Goal: Transaction & Acquisition: Purchase product/service

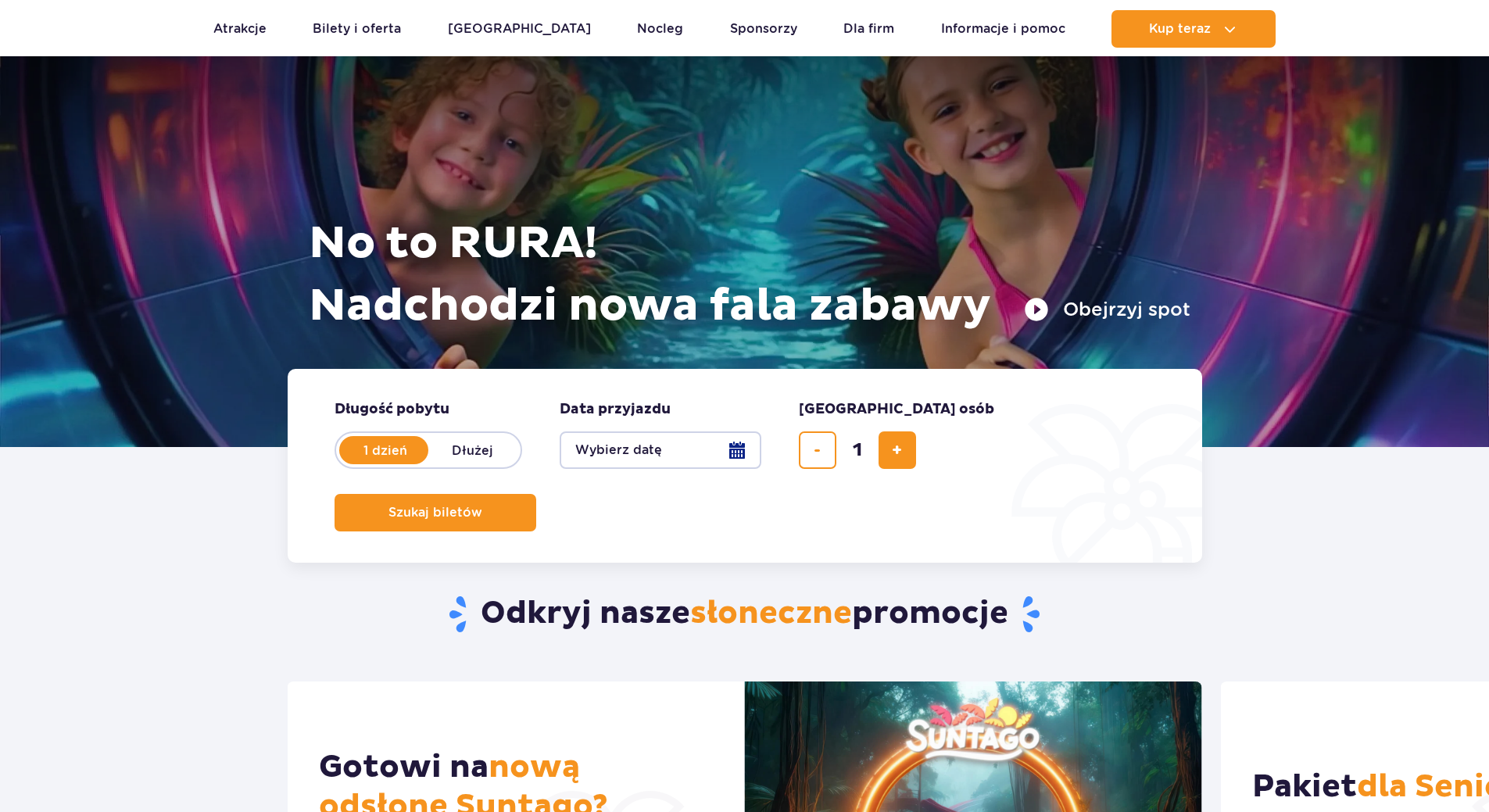
scroll to position [156, 0]
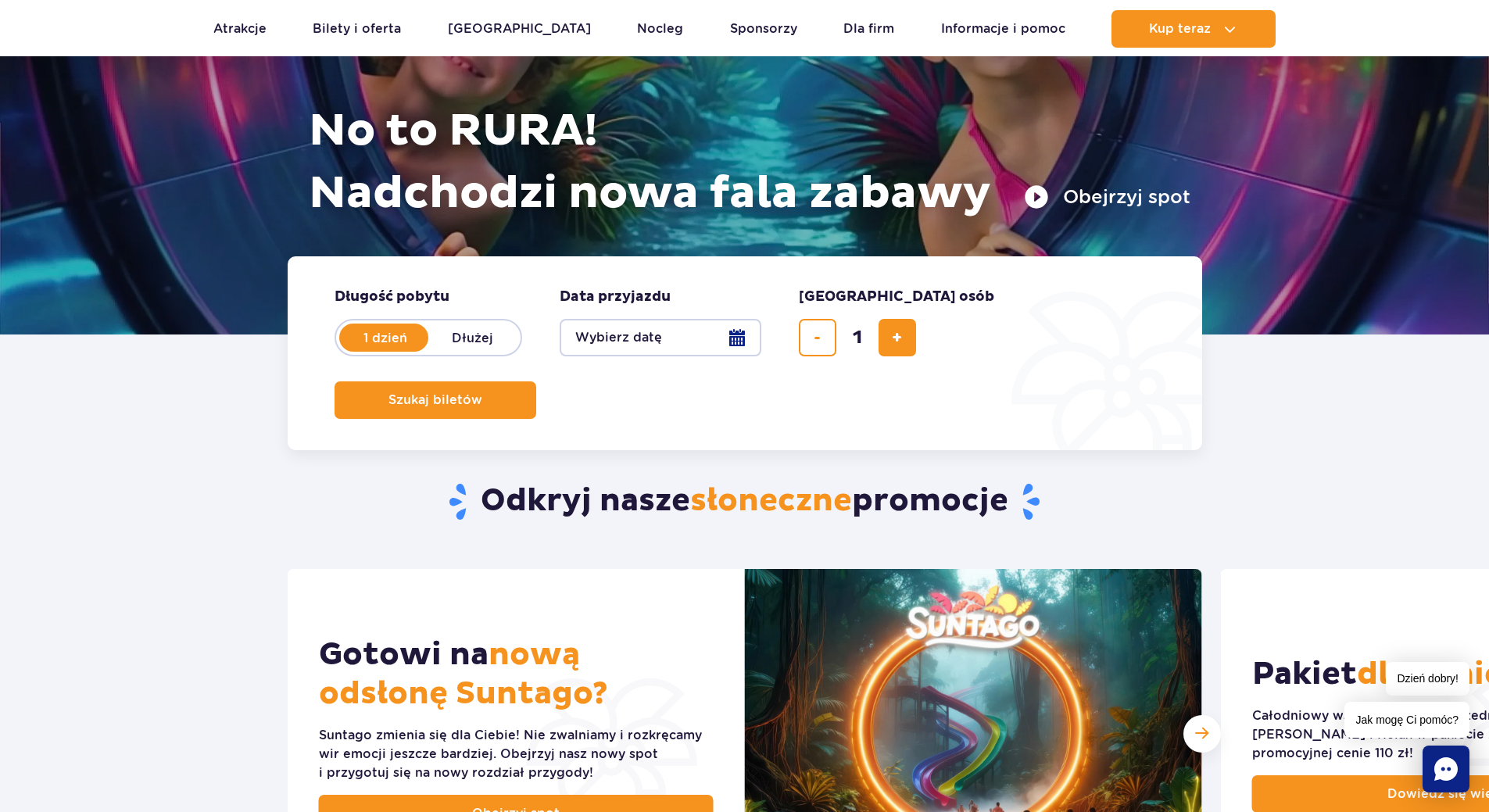
click at [638, 342] on button "Wybierz datę" at bounding box center [661, 338] width 202 height 37
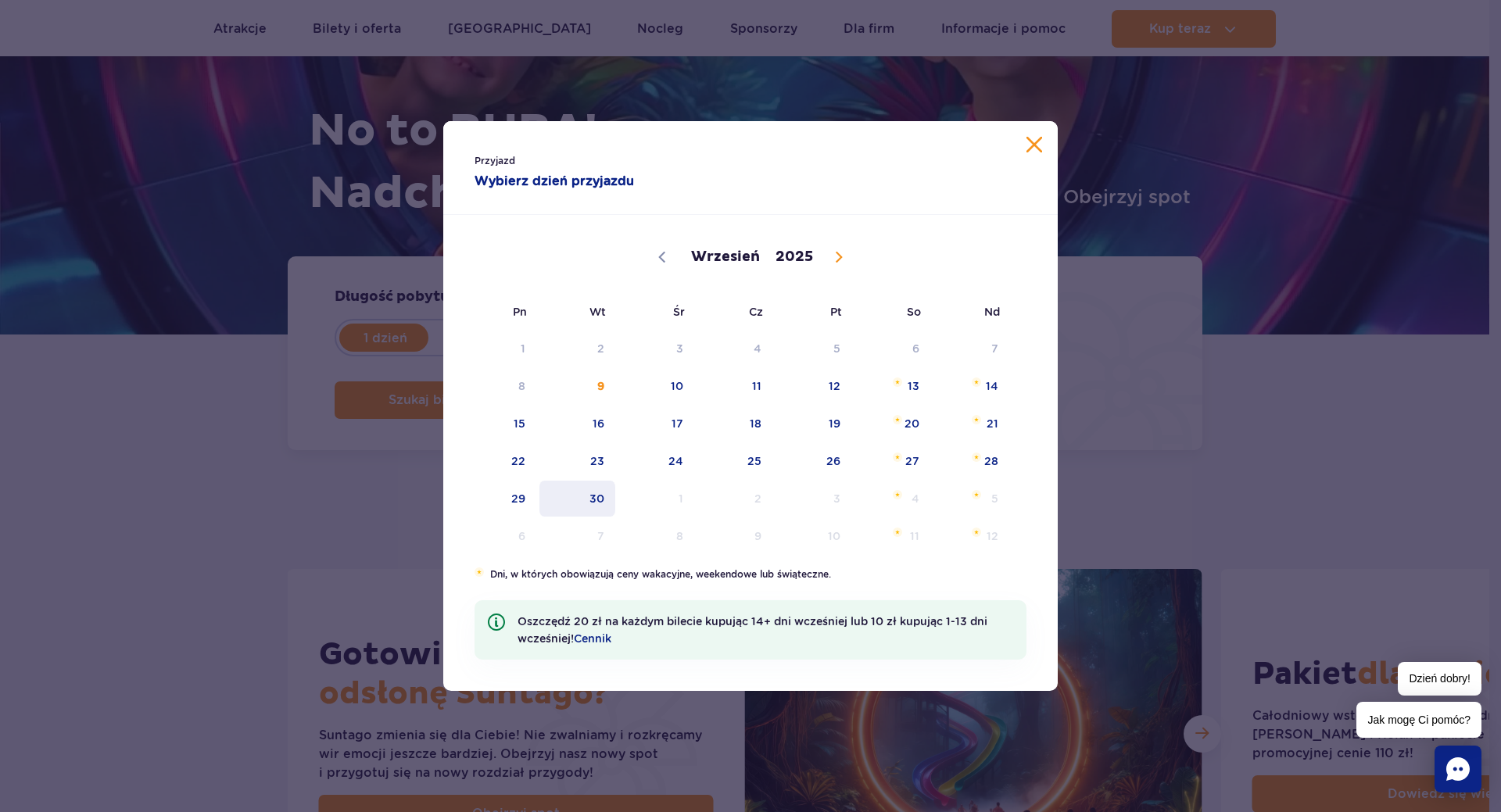
click at [608, 503] on span "30" at bounding box center [577, 499] width 79 height 36
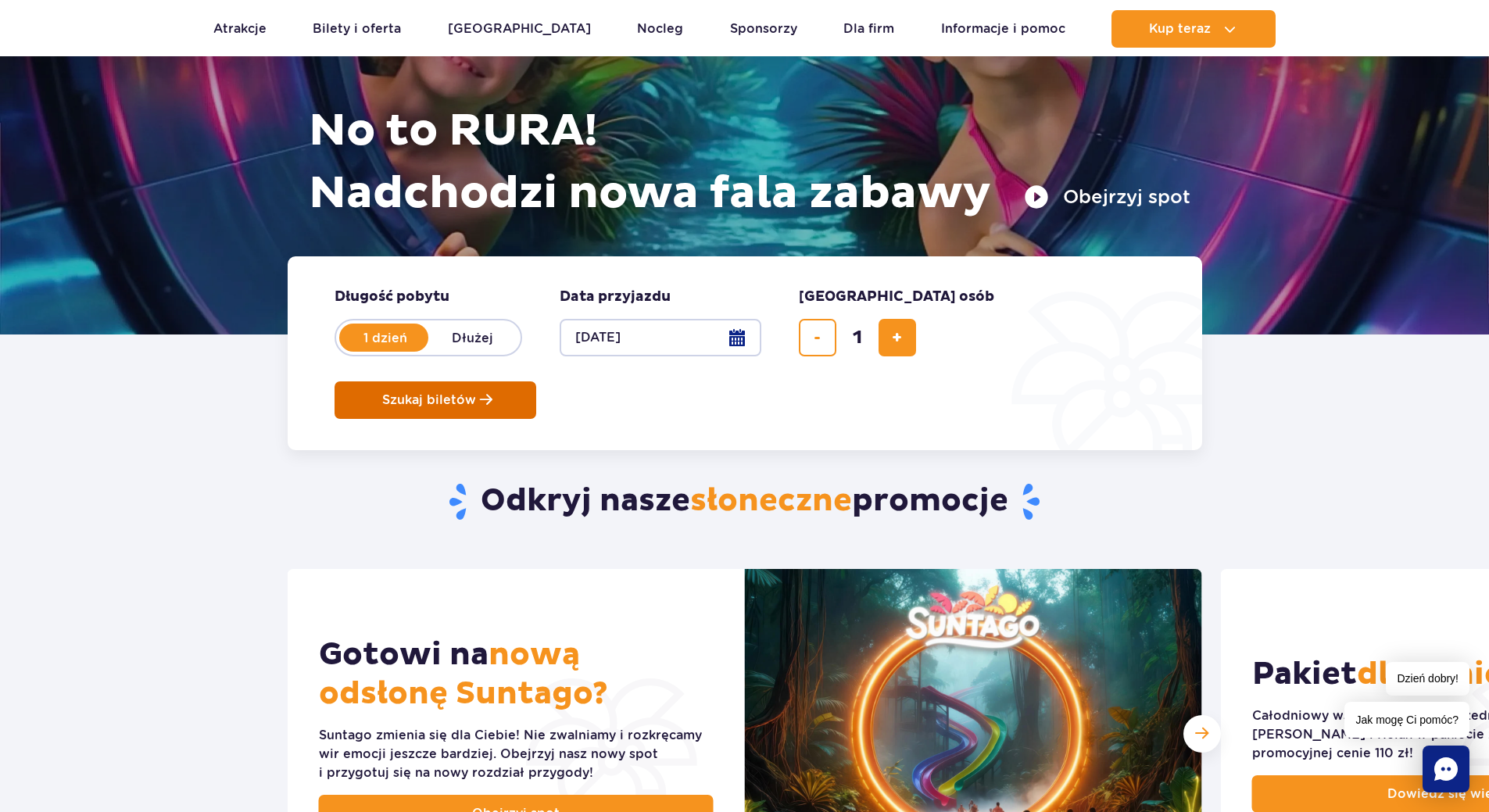
click at [536, 381] on button "Szukaj biletów" at bounding box center [436, 400] width 202 height 37
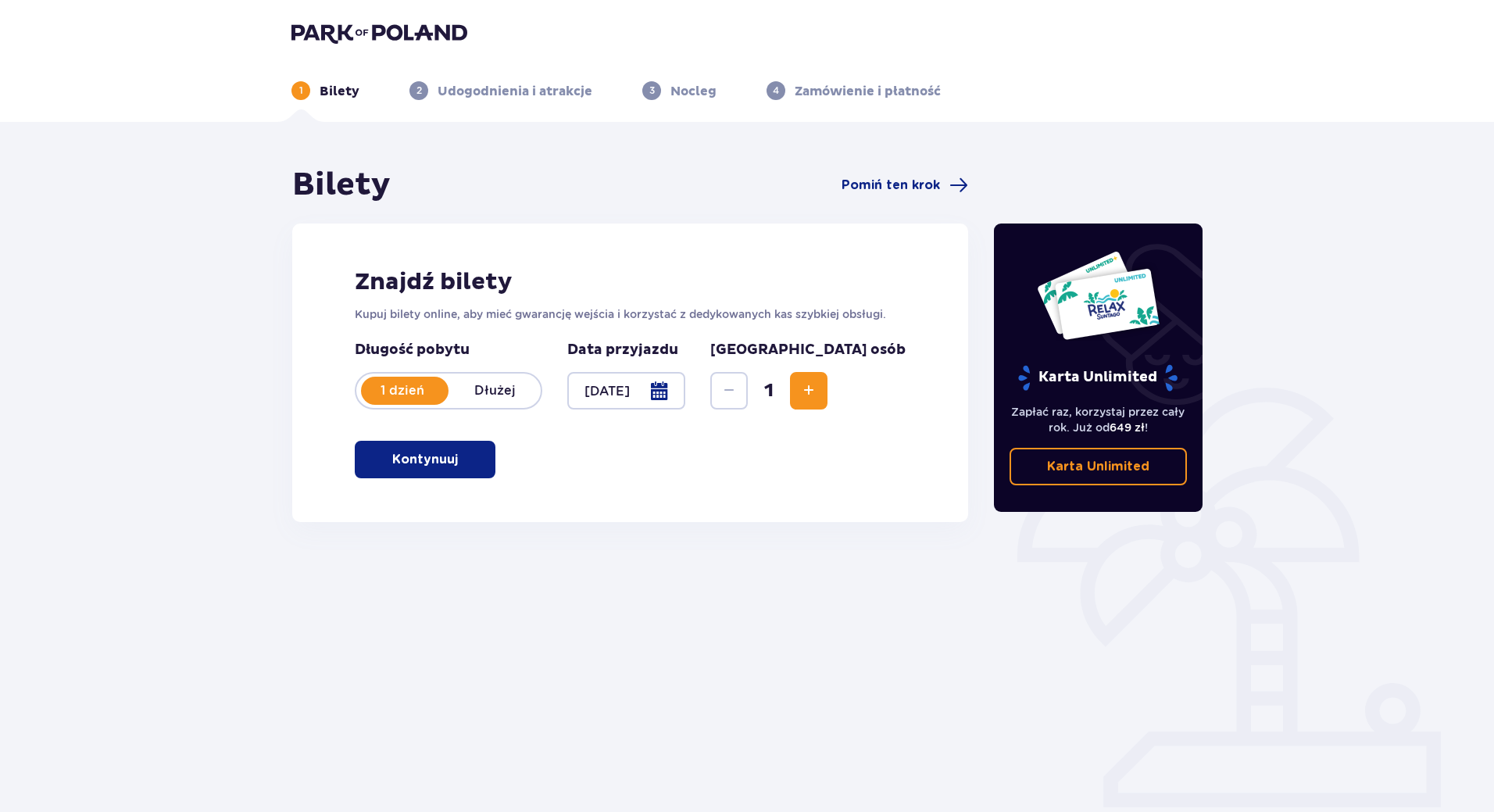
click at [828, 393] on button "Increase" at bounding box center [808, 391] width 37 height 37
click at [475, 467] on button "Kontynuuj" at bounding box center [424, 459] width 140 height 37
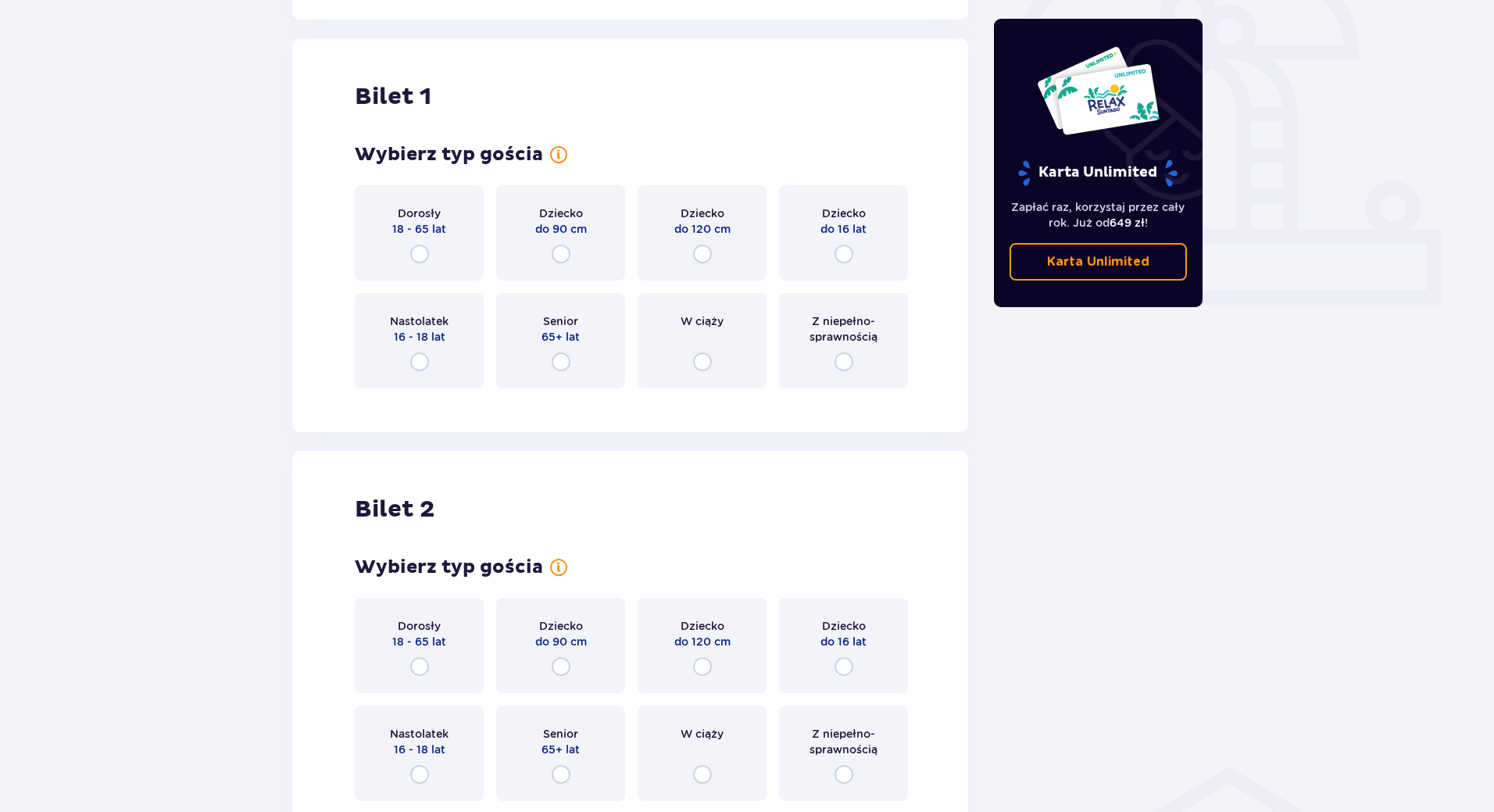
scroll to position [522, 0]
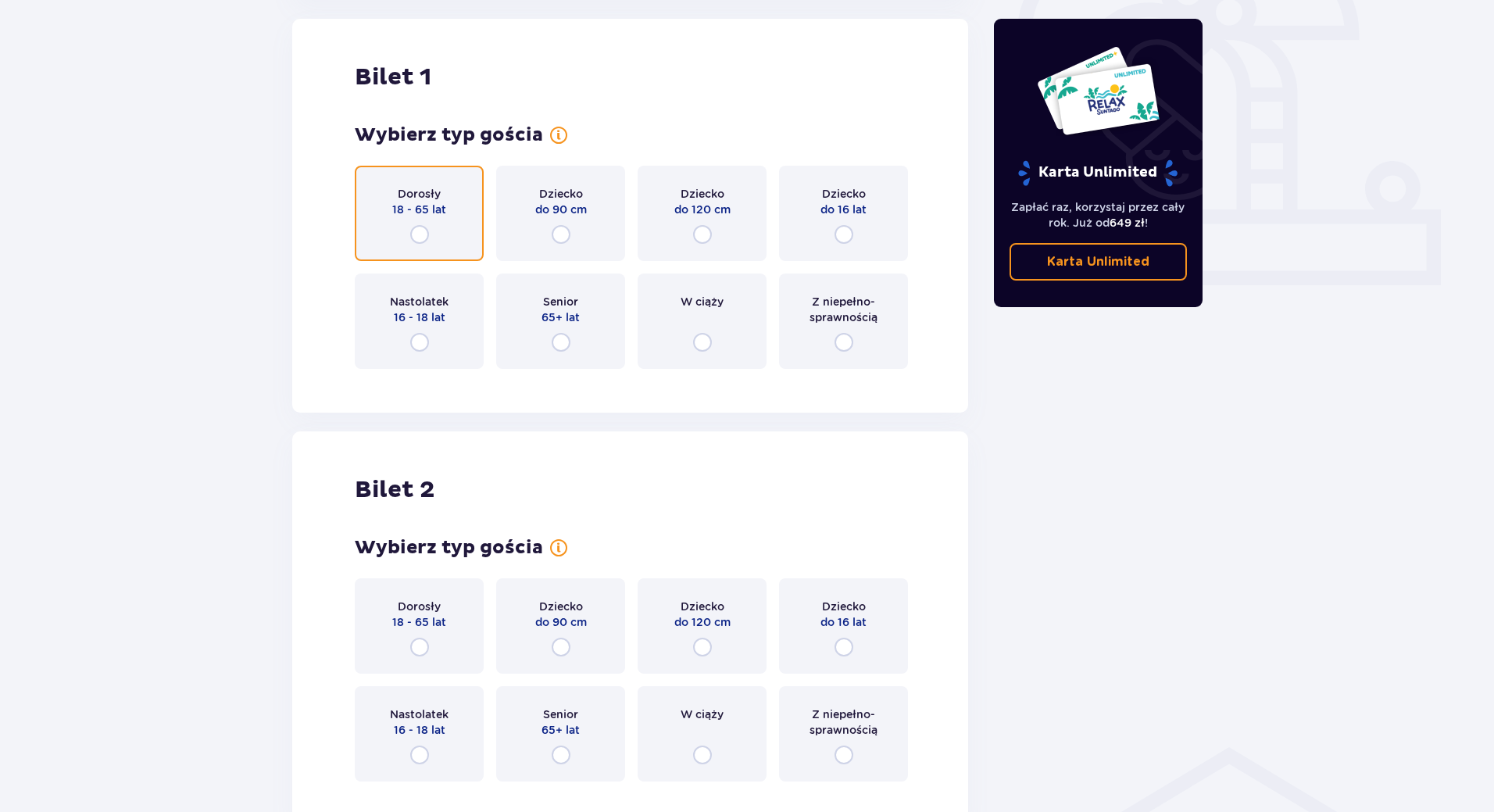
click at [420, 240] on input "radio" at bounding box center [420, 234] width 19 height 19
radio input "true"
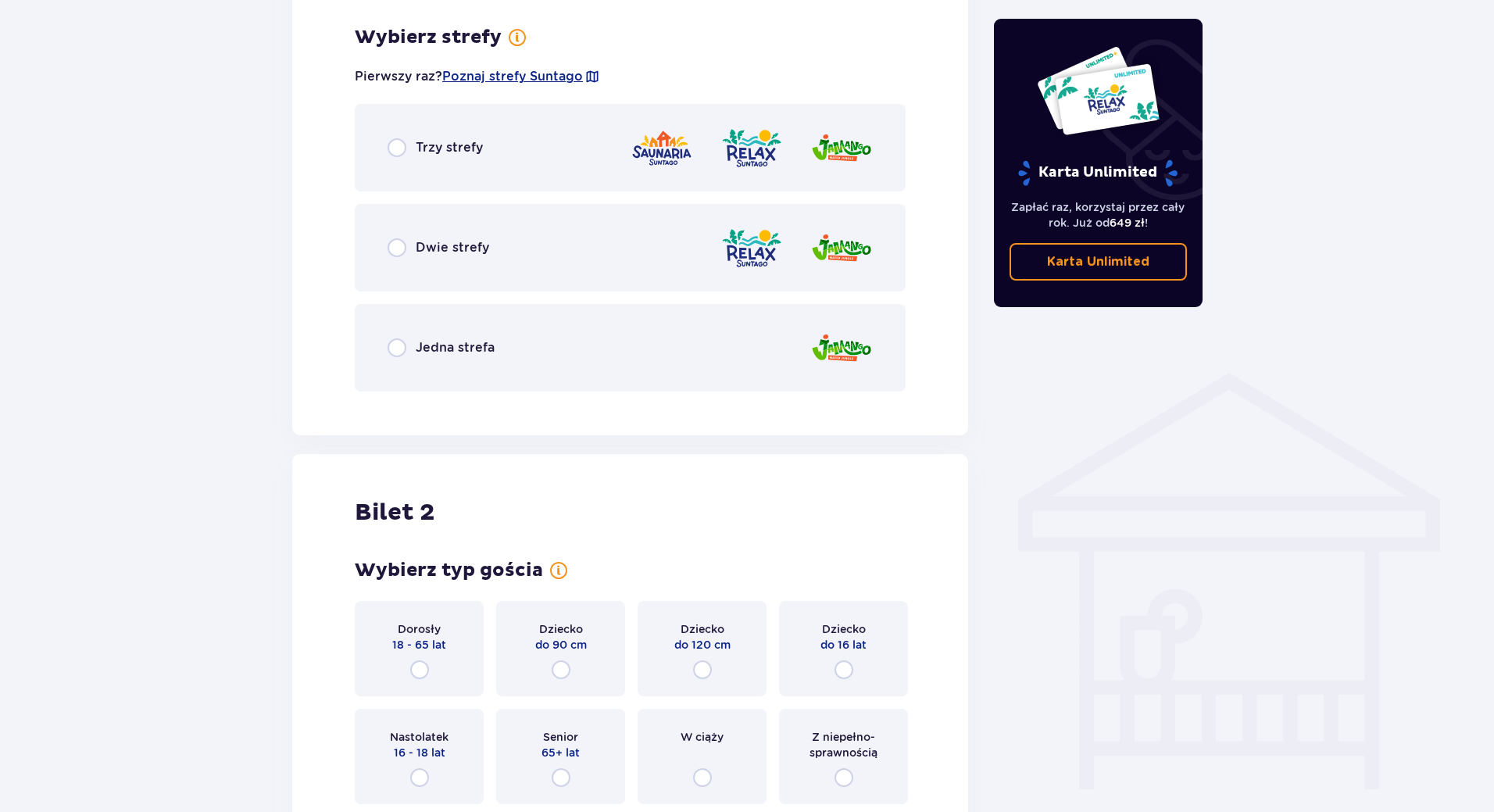
scroll to position [903, 0]
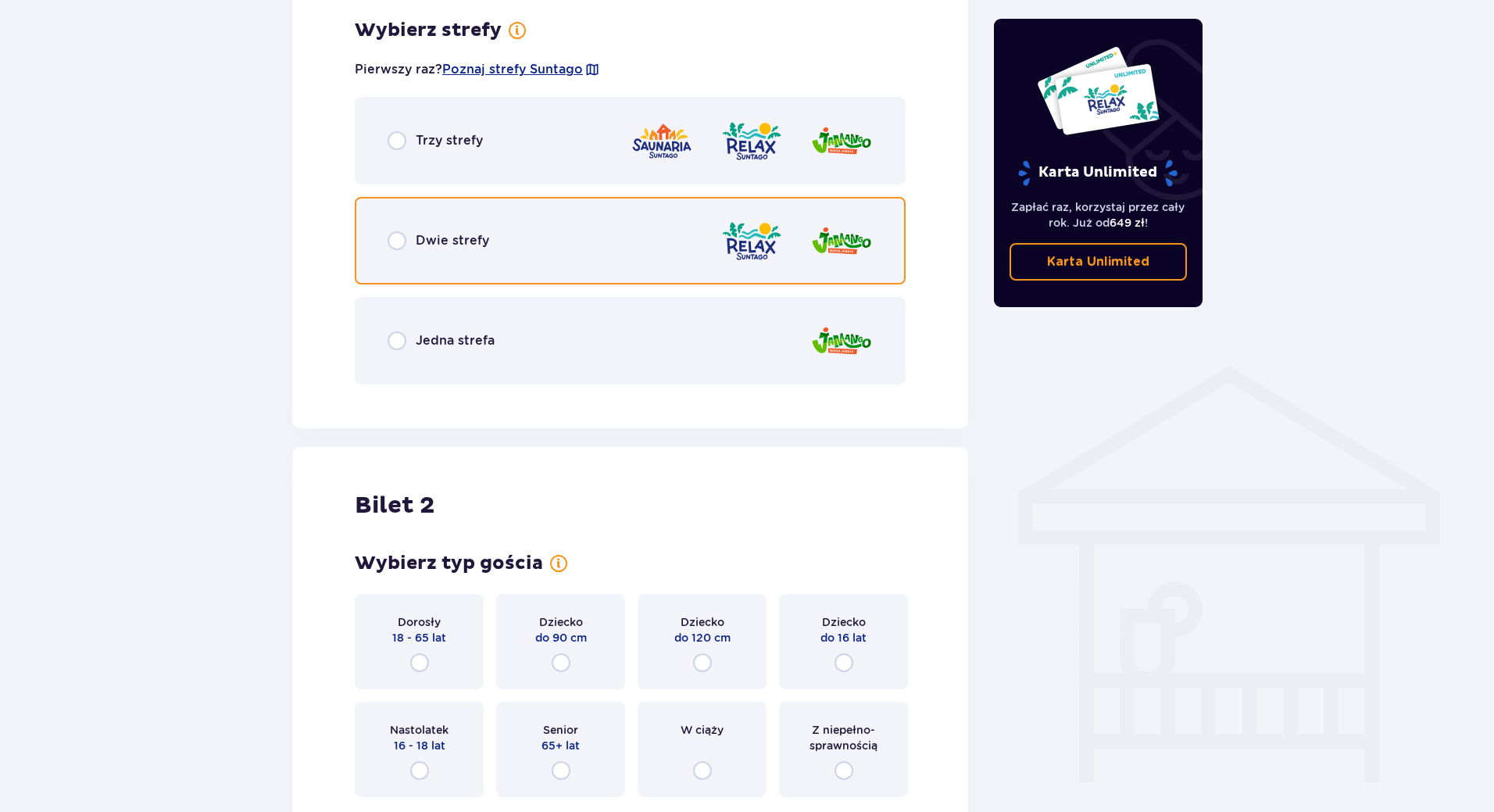
click at [405, 246] on input "radio" at bounding box center [397, 241] width 19 height 19
radio input "true"
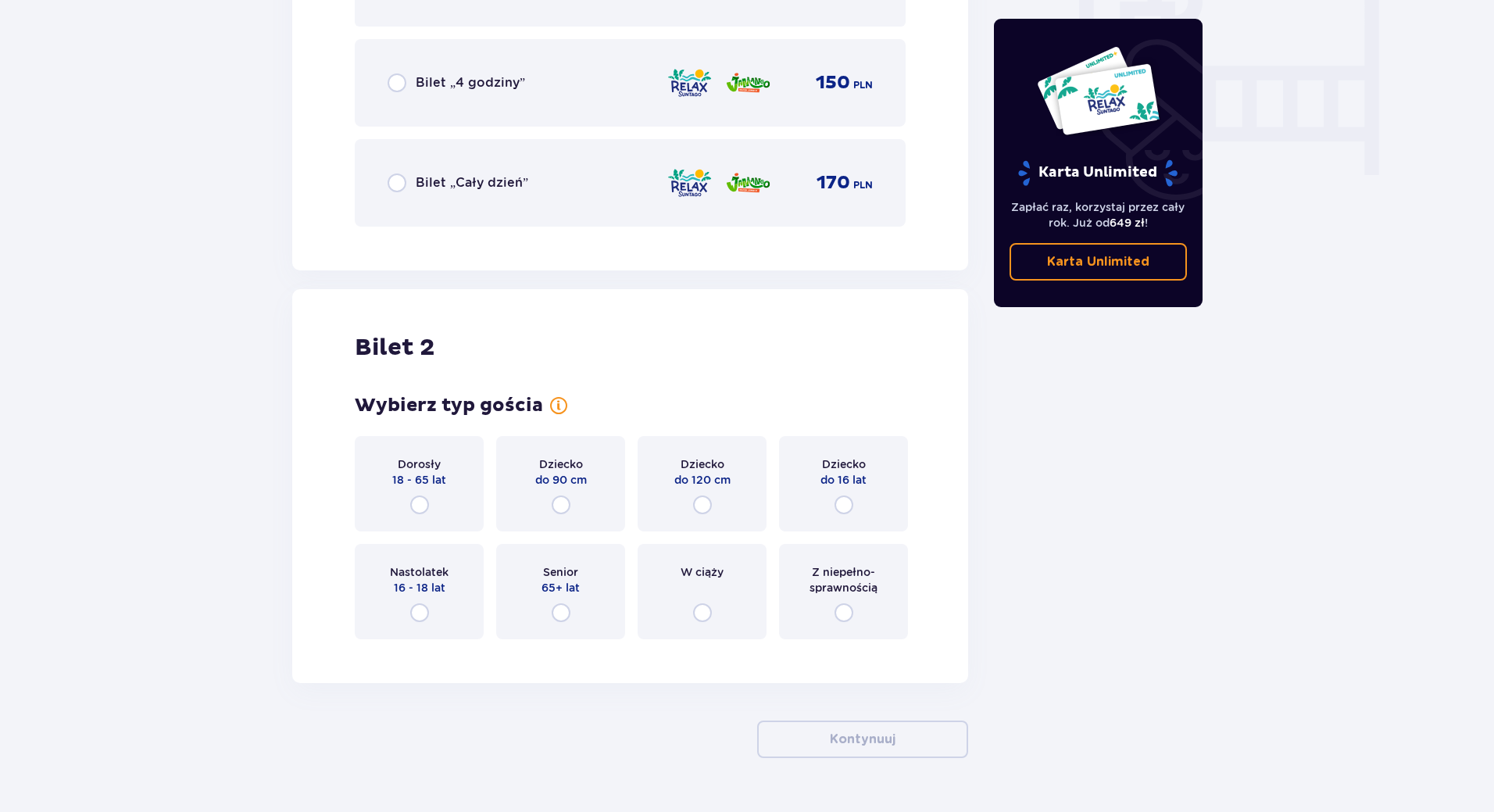
scroll to position [1535, 0]
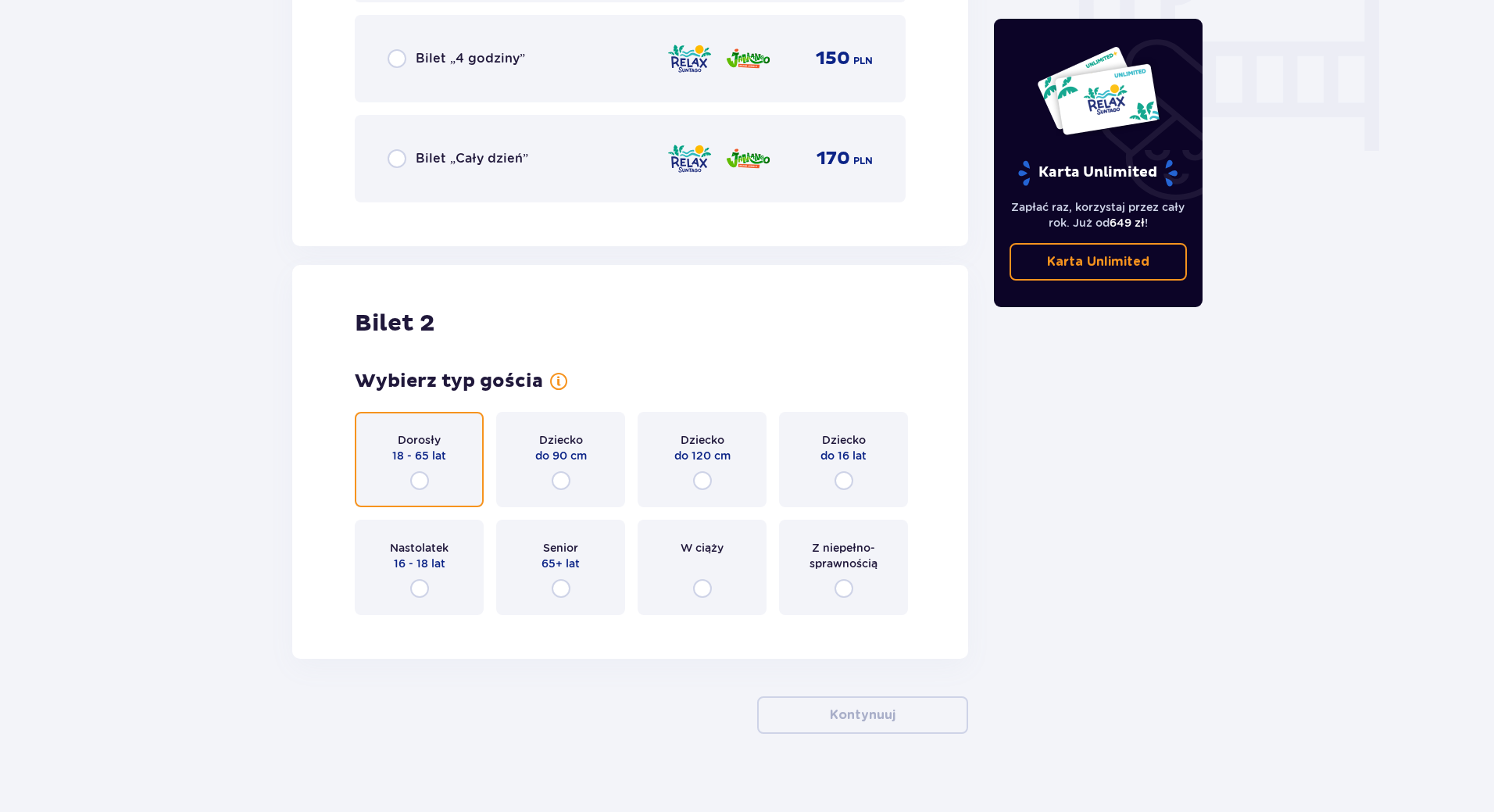
click at [423, 482] on input "radio" at bounding box center [420, 481] width 19 height 19
radio input "true"
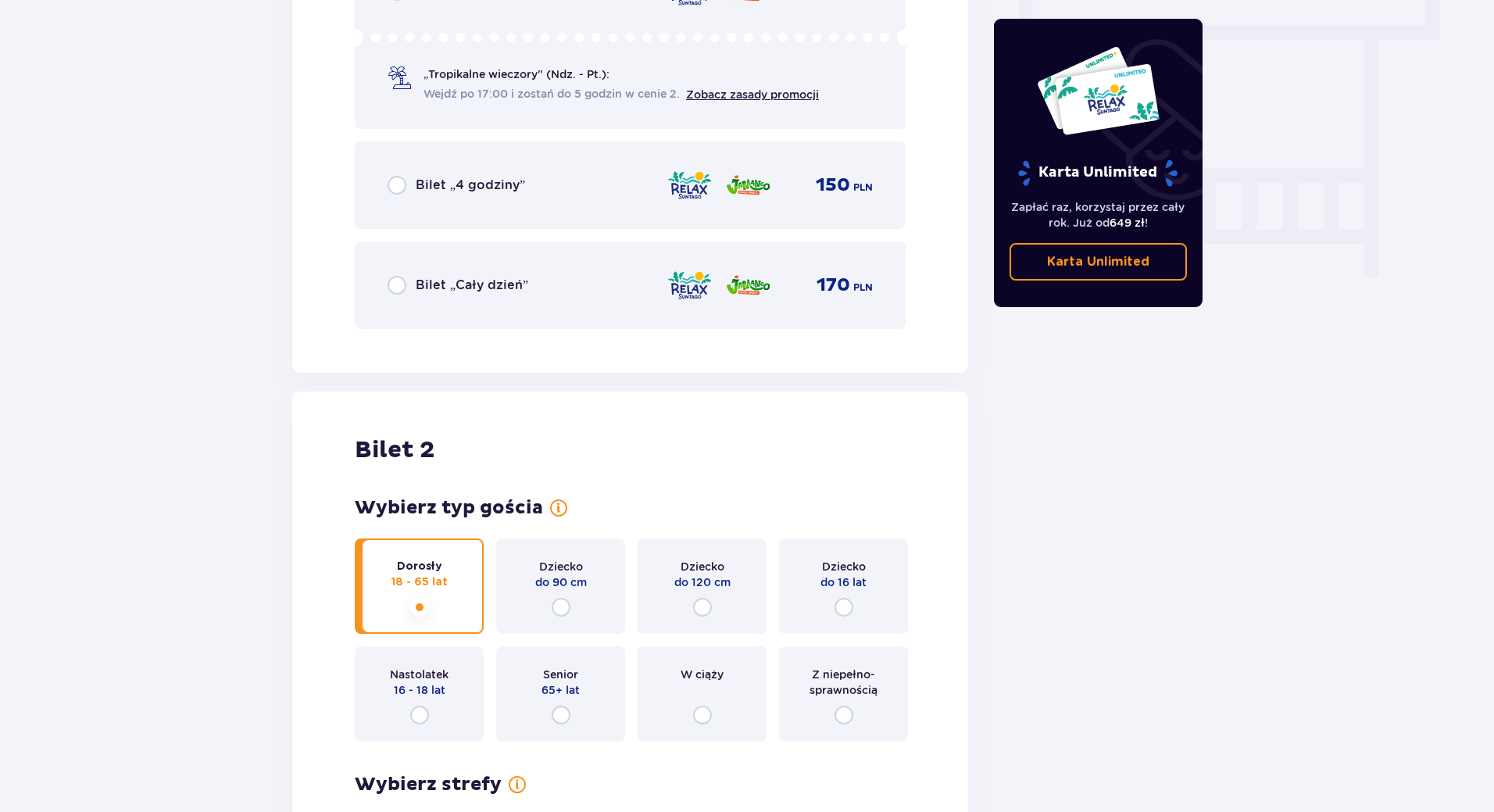
scroll to position [1323, 0]
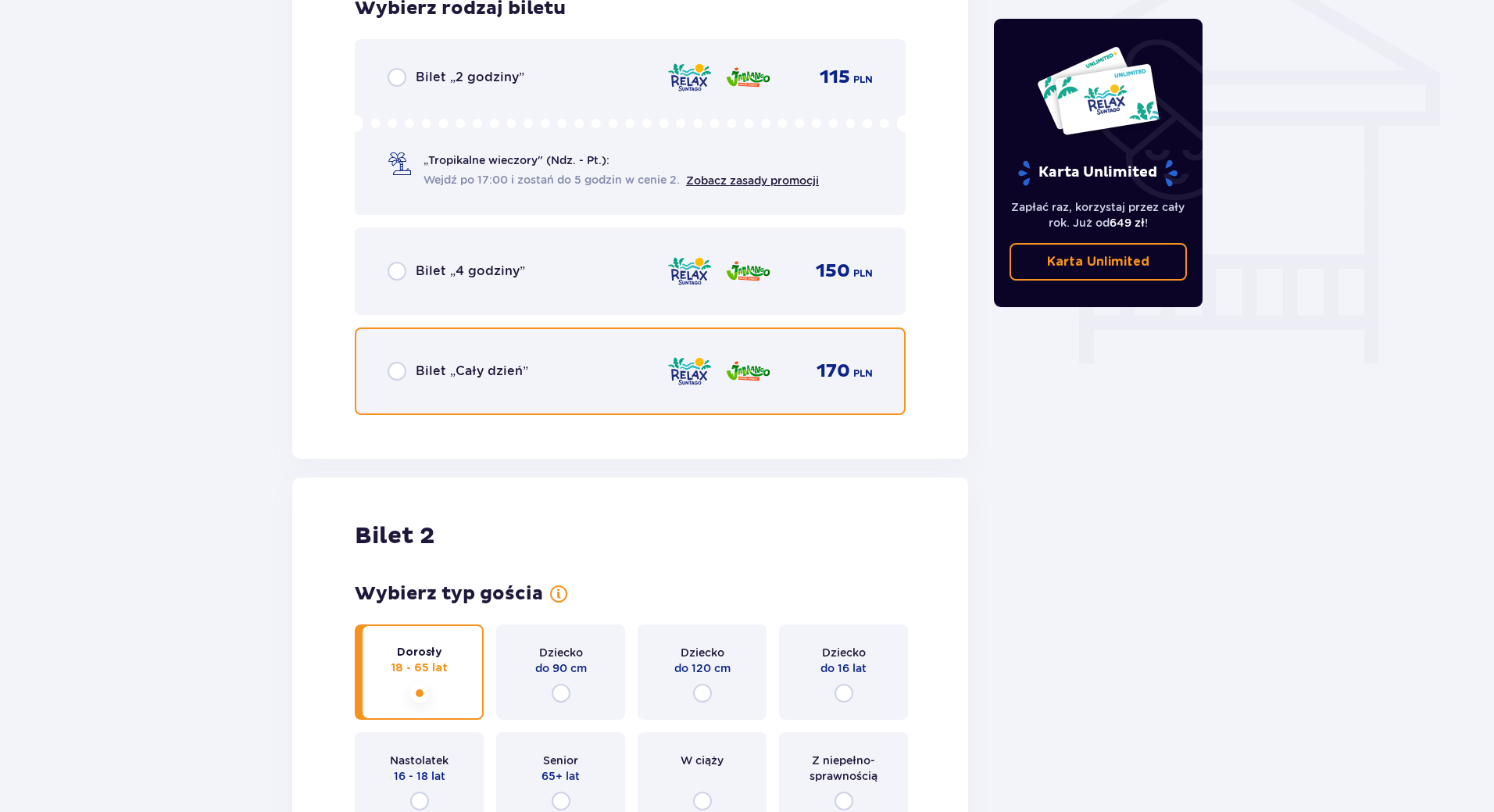
click at [396, 367] on input "radio" at bounding box center [397, 371] width 19 height 19
radio input "true"
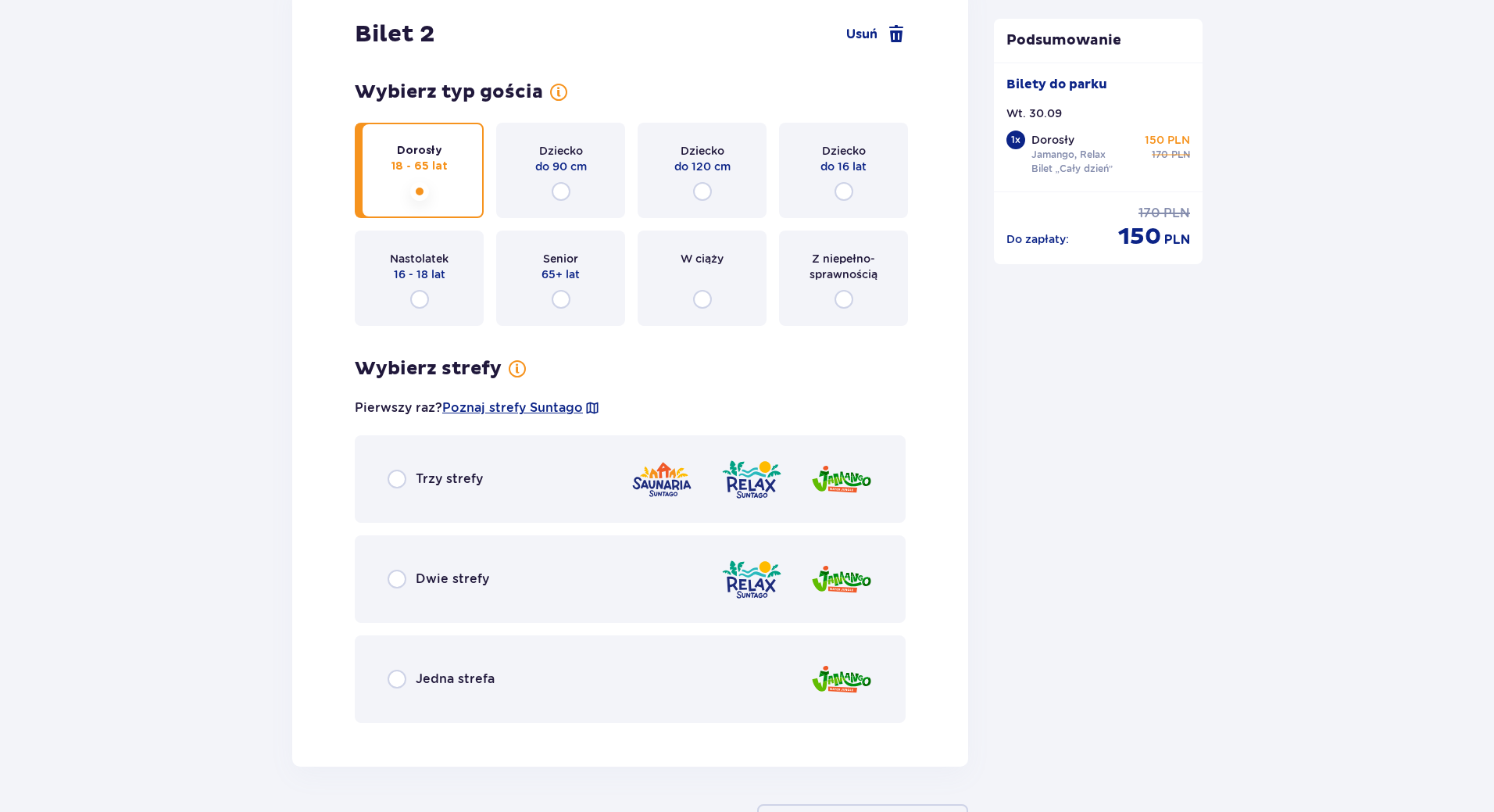
scroll to position [1877, 0]
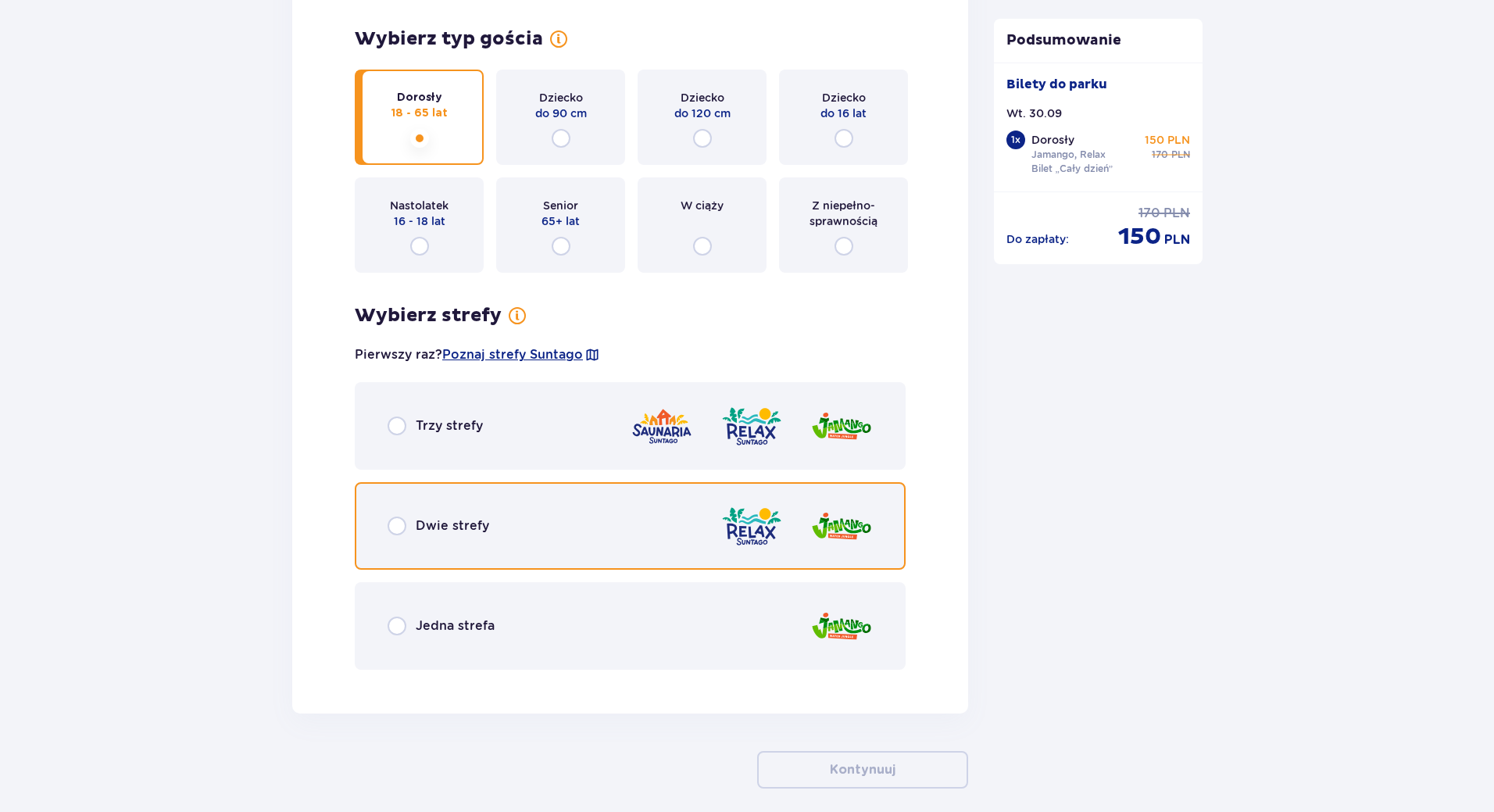
click at [406, 530] on input "radio" at bounding box center [397, 526] width 19 height 19
radio input "true"
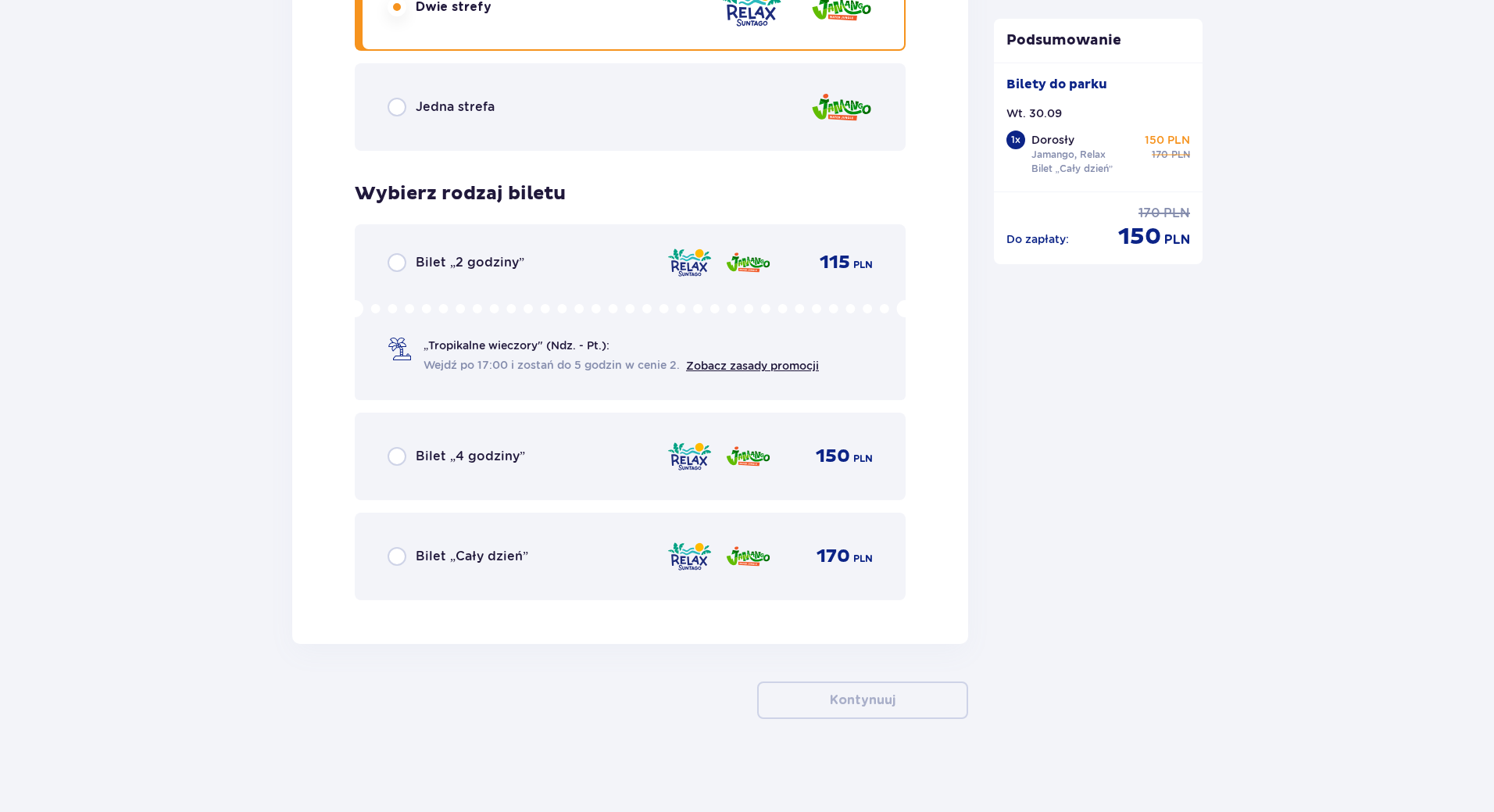
scroll to position [2397, 0]
click at [408, 552] on div "Bilet „Cały dzień”" at bounding box center [458, 555] width 140 height 19
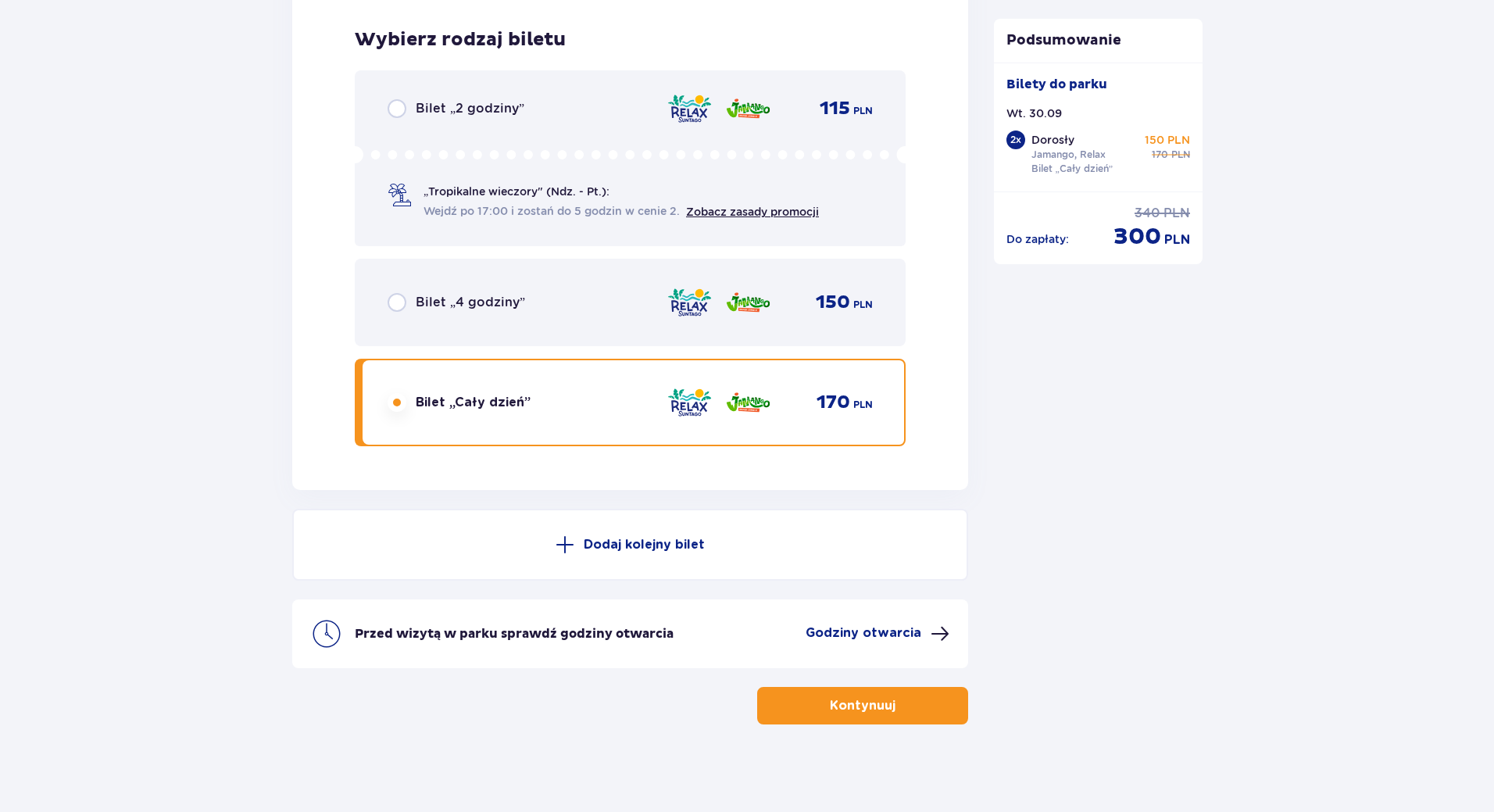
scroll to position [2556, 0]
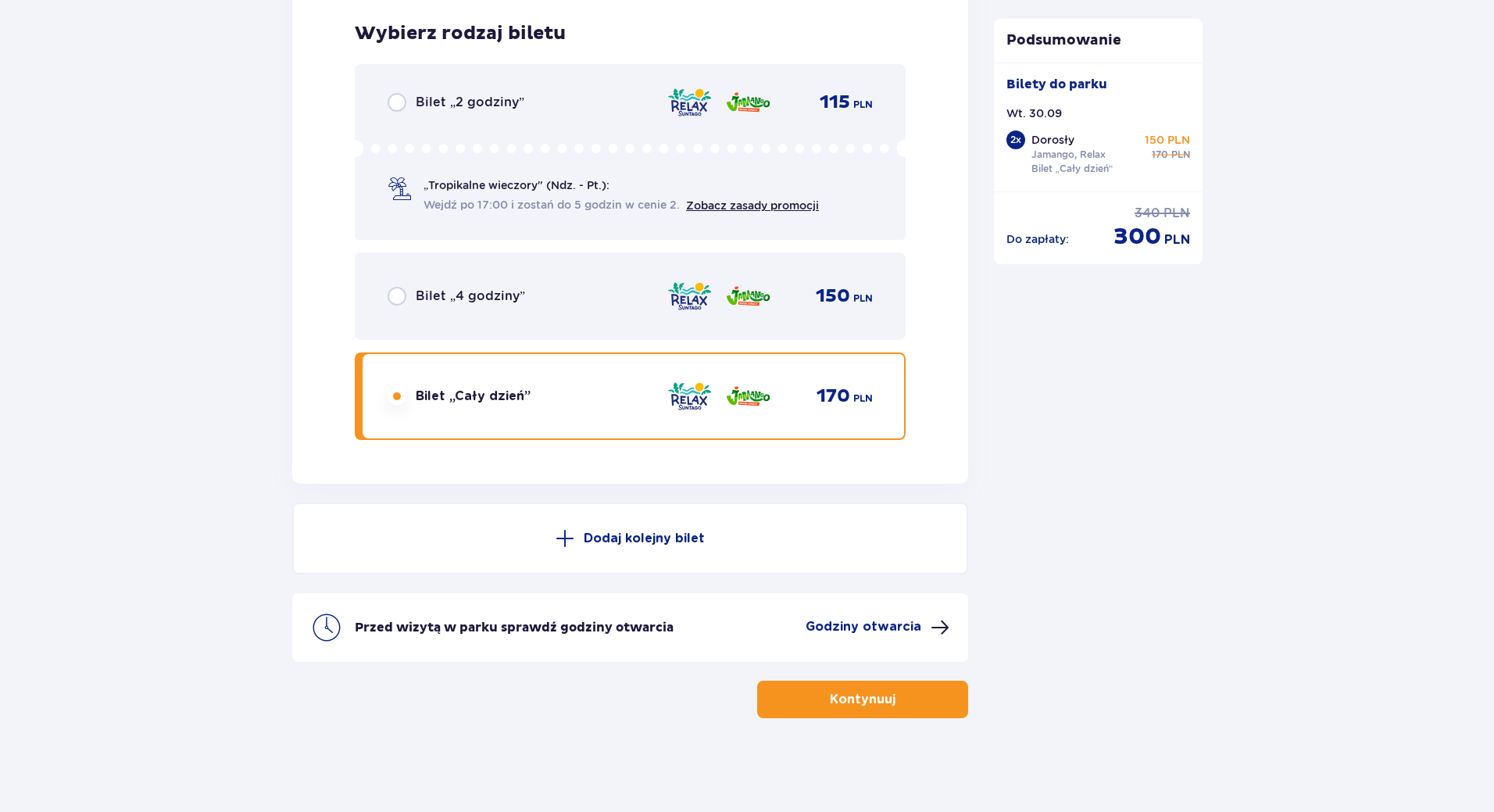
click at [892, 621] on p "Godziny otwarcia" at bounding box center [863, 627] width 115 height 17
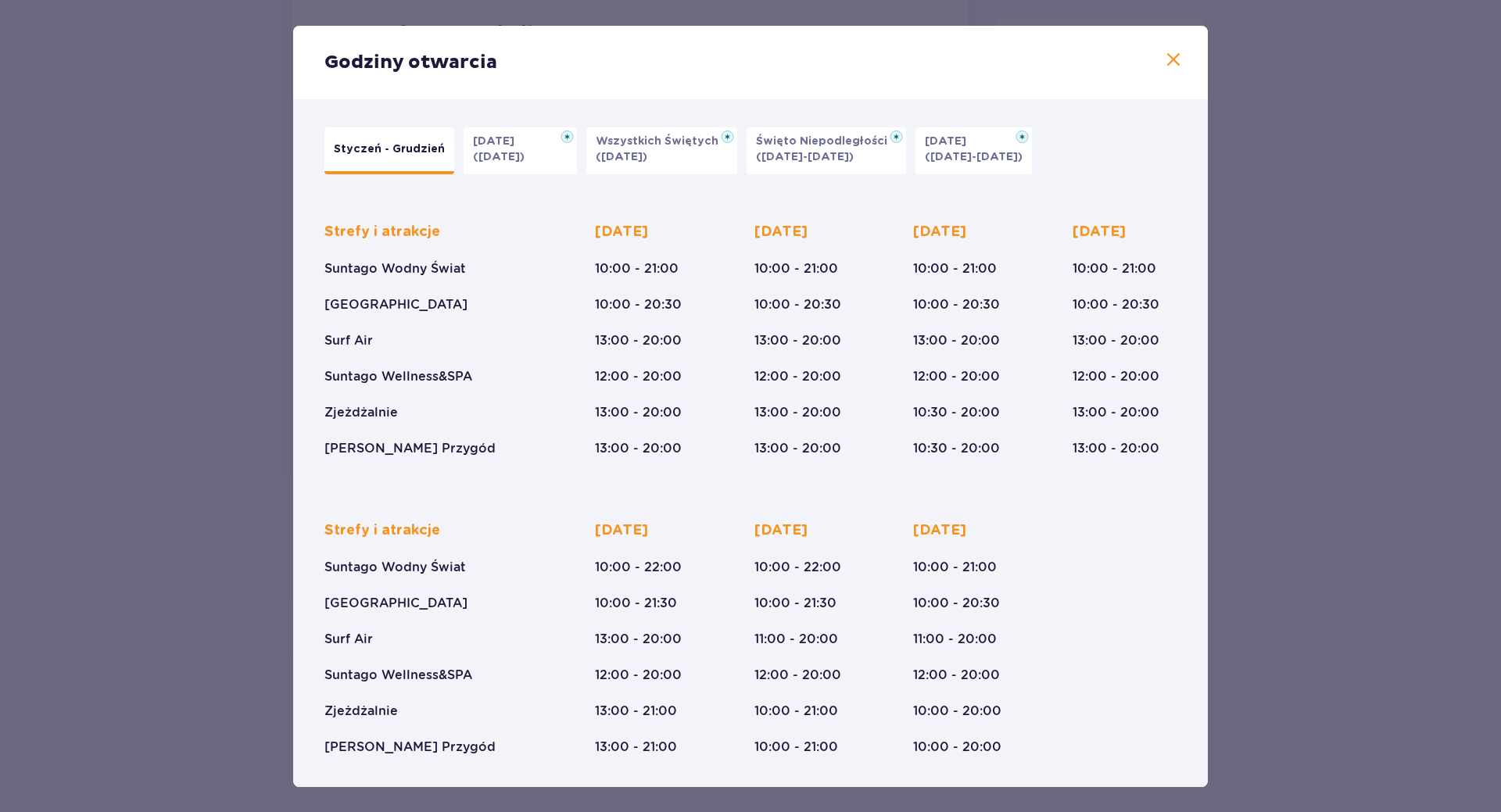
click at [1381, 633] on div "Godziny otwarcia Styczeń - Grudzień Halloween (31.10.25) Wszystkich Świętych (0…" at bounding box center [750, 406] width 1501 height 812
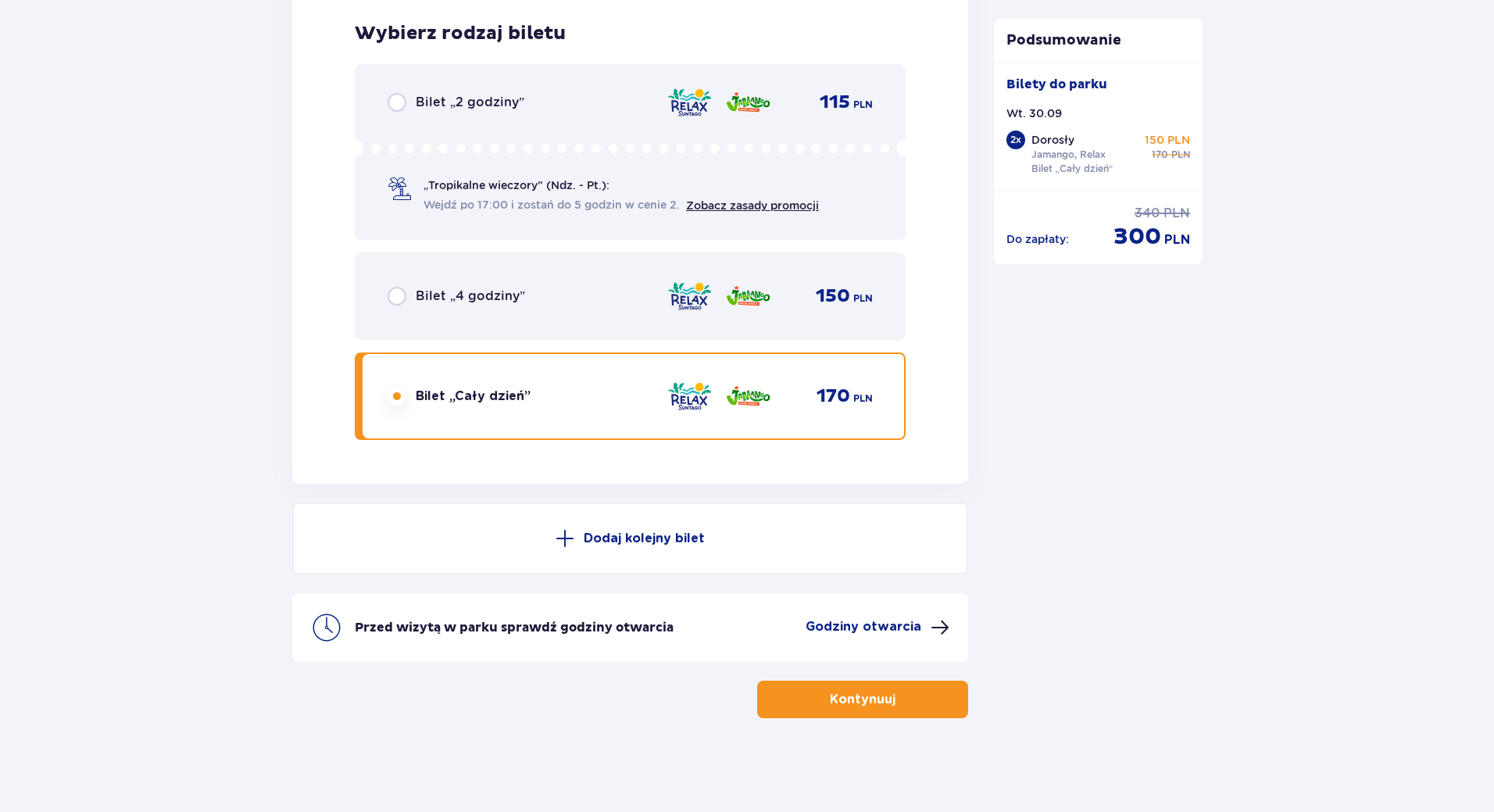
click at [948, 699] on button "Kontynuuj" at bounding box center [862, 699] width 211 height 37
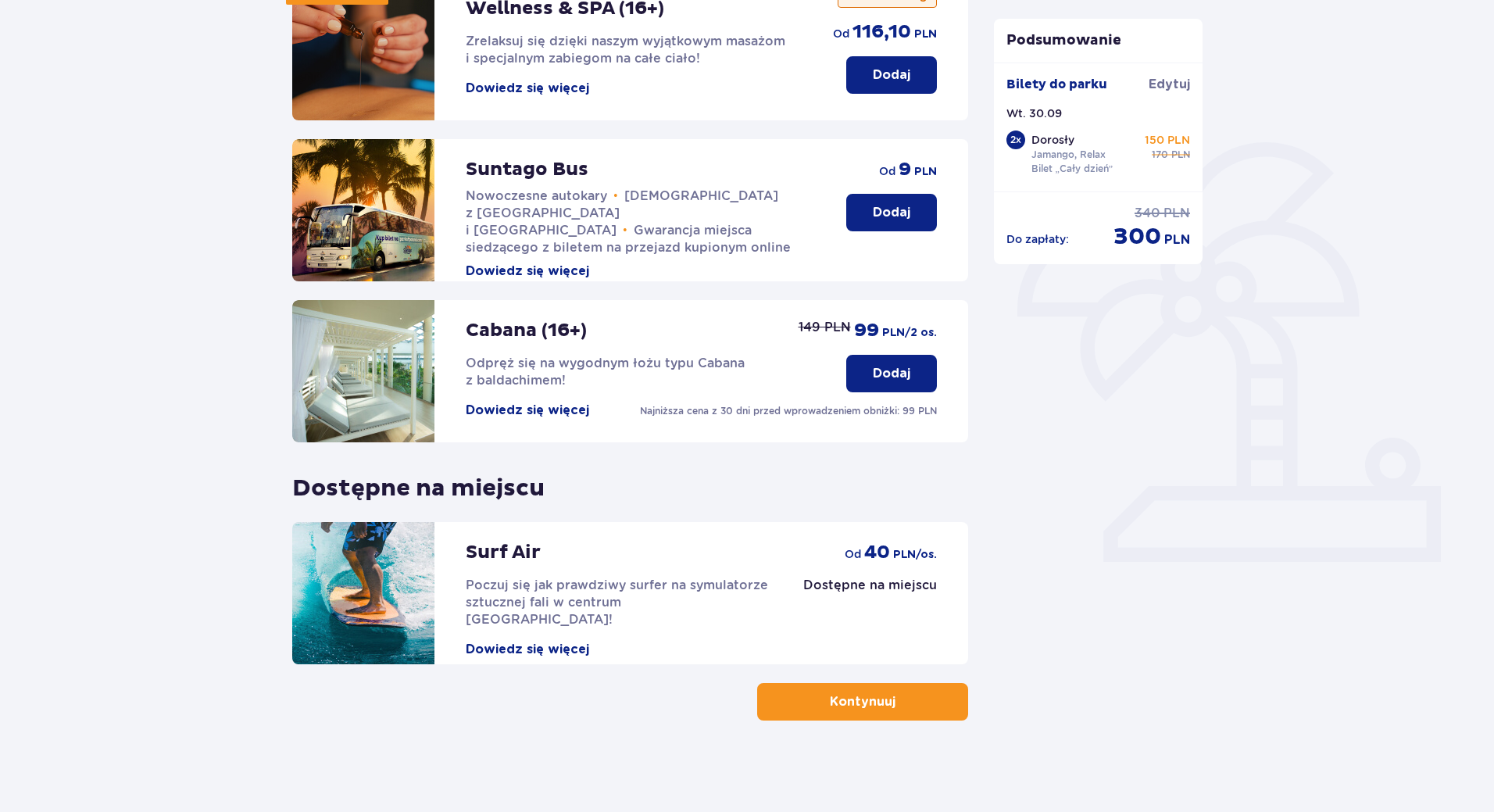
scroll to position [247, 0]
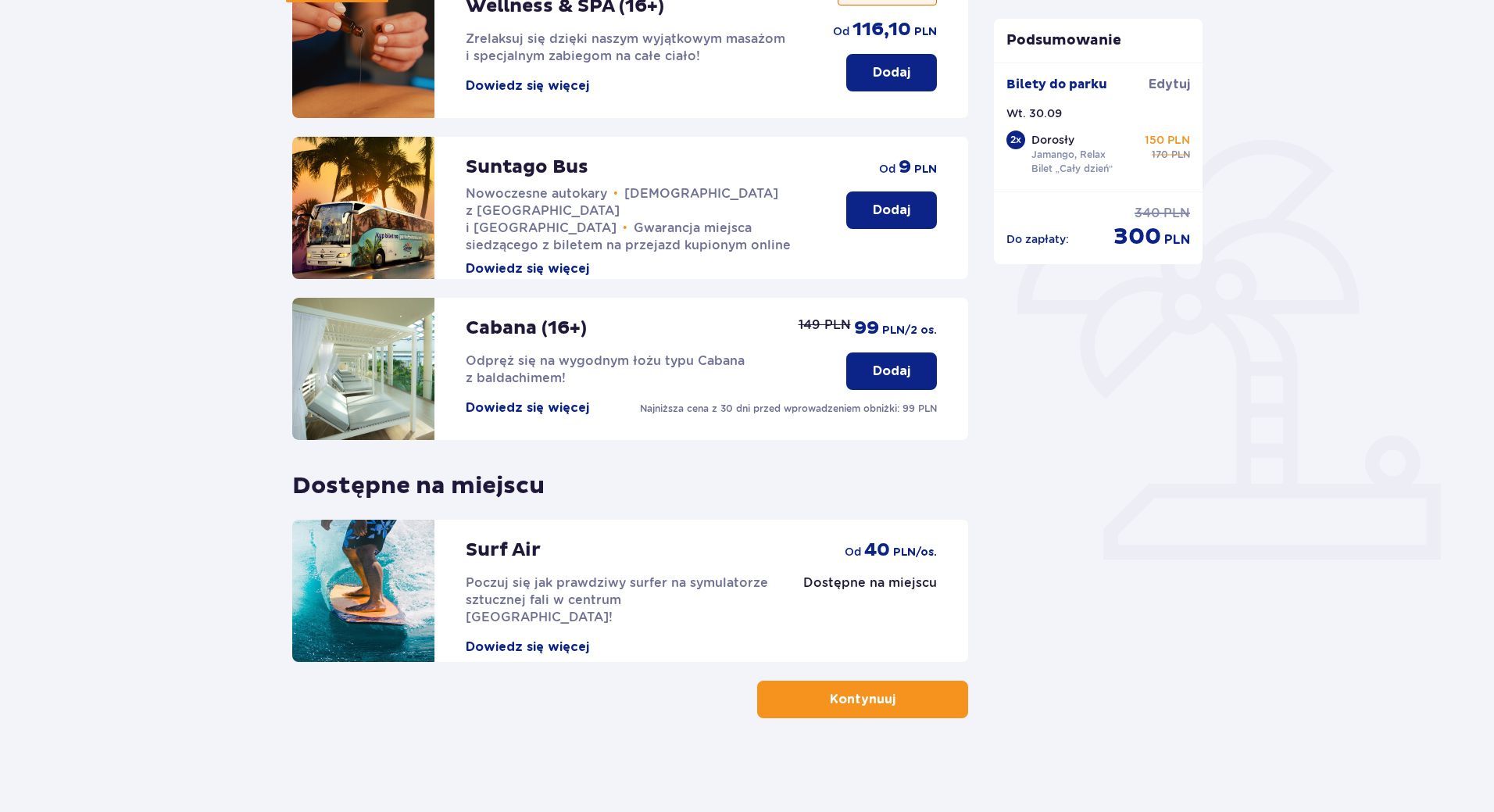
click at [526, 415] on button "Dowiedz się więcej" at bounding box center [527, 407] width 124 height 17
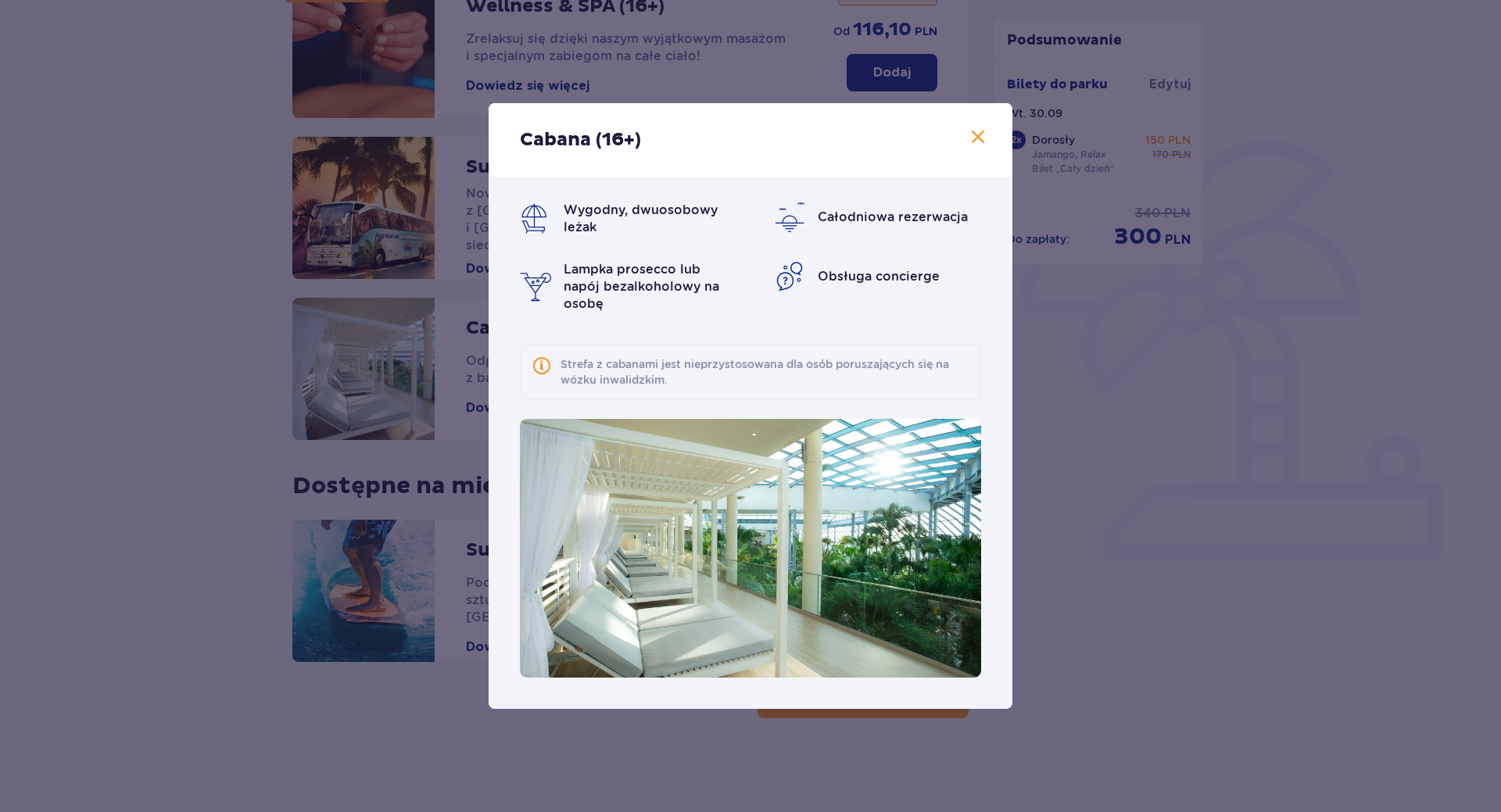
click at [1241, 519] on div "Cabana (16+) Wygodny, dwuosobowy leżak Całodniowa rezerwacja Lampka prosecco lu…" at bounding box center [750, 406] width 1501 height 812
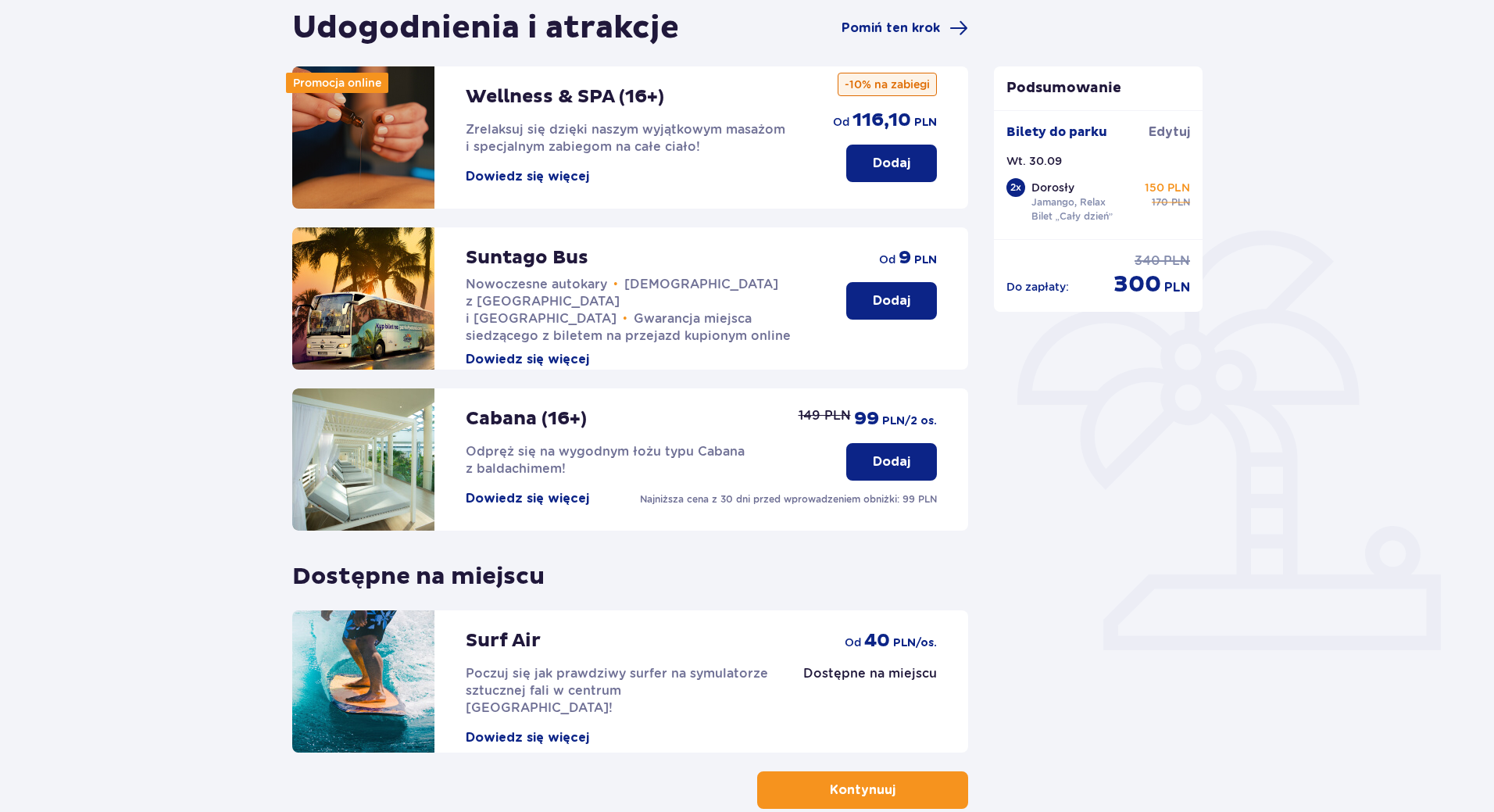
scroll to position [13, 0]
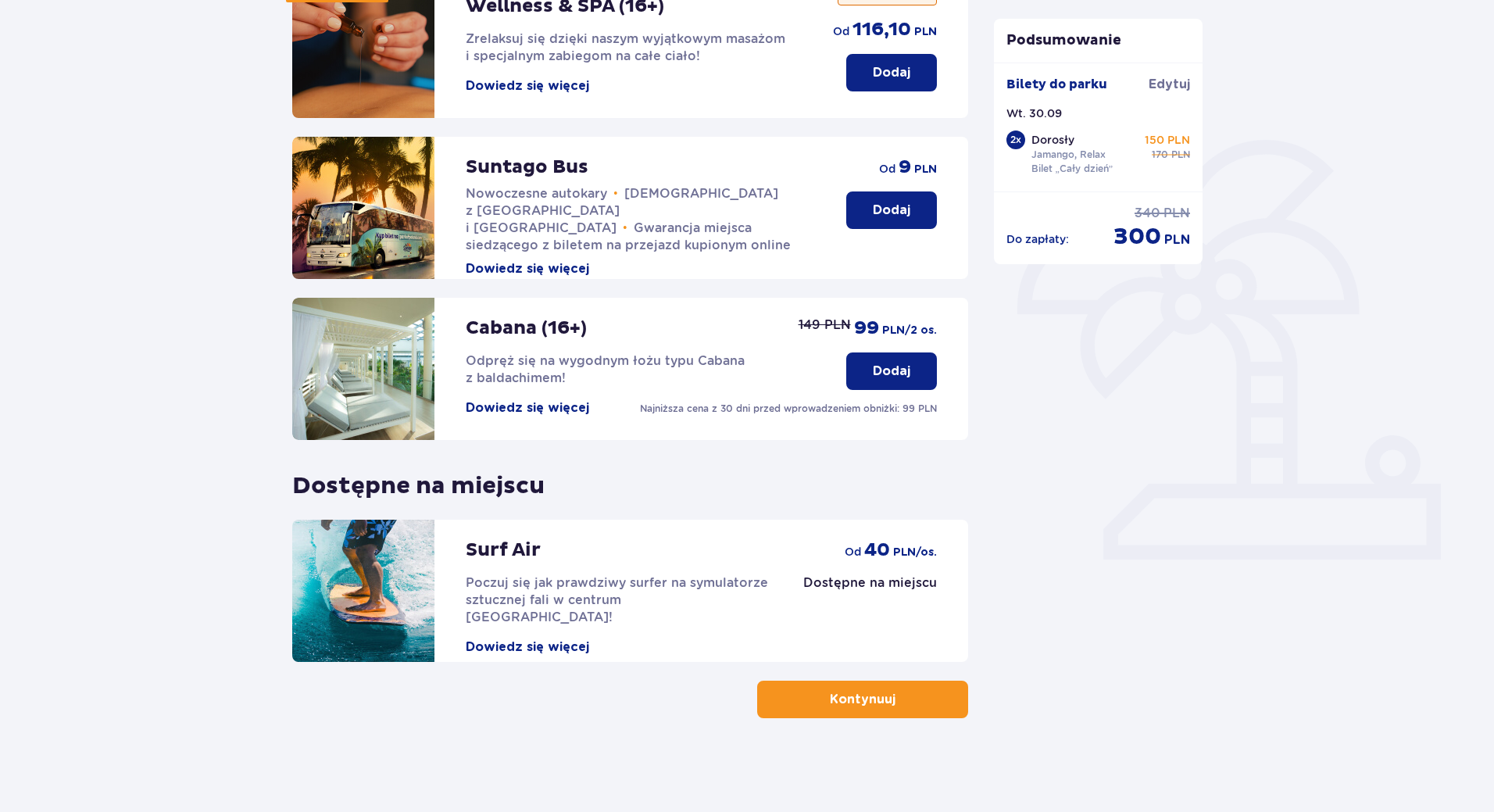
click at [814, 707] on button "Kontynuuj" at bounding box center [862, 699] width 211 height 37
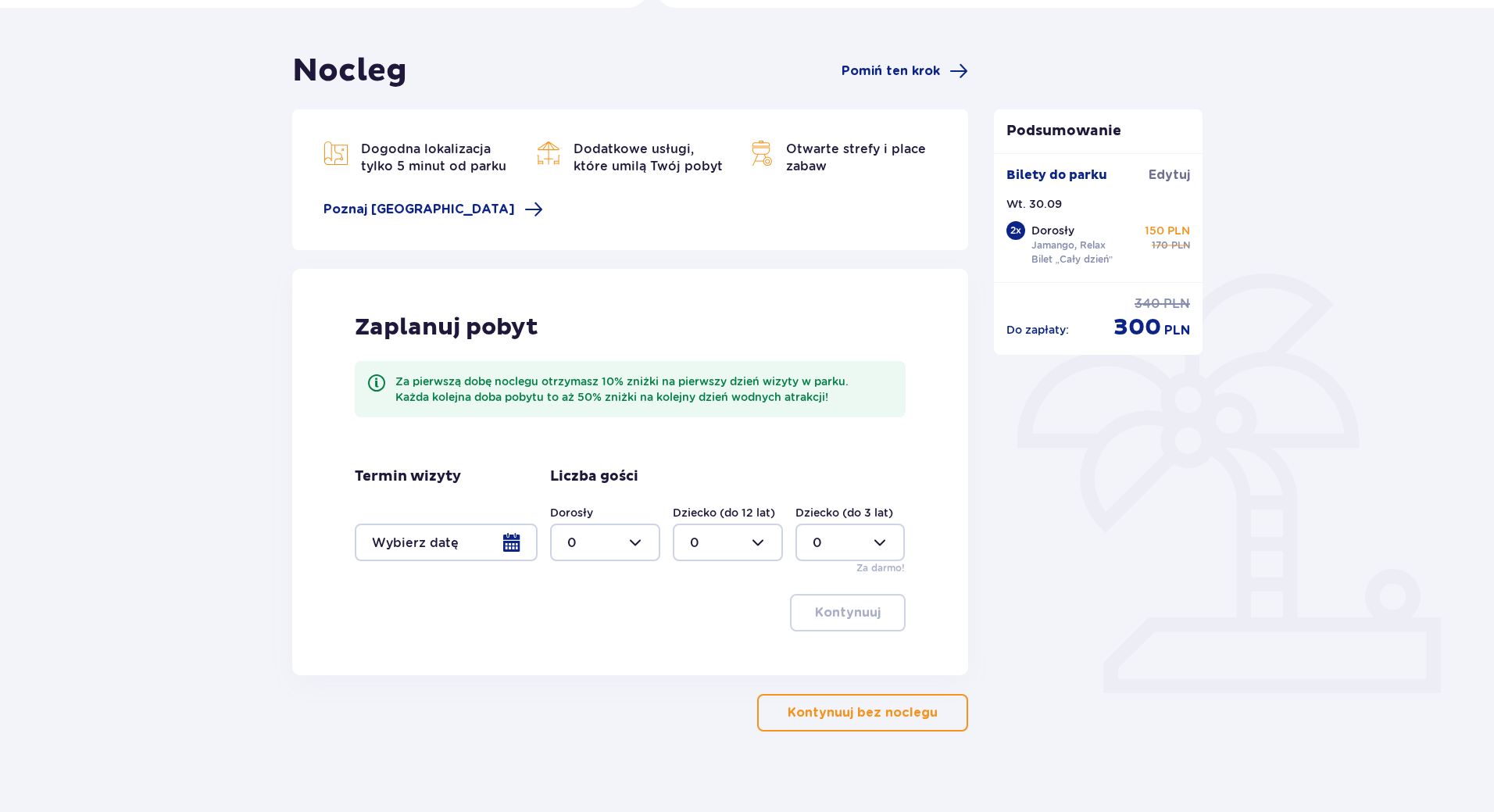
scroll to position [127, 0]
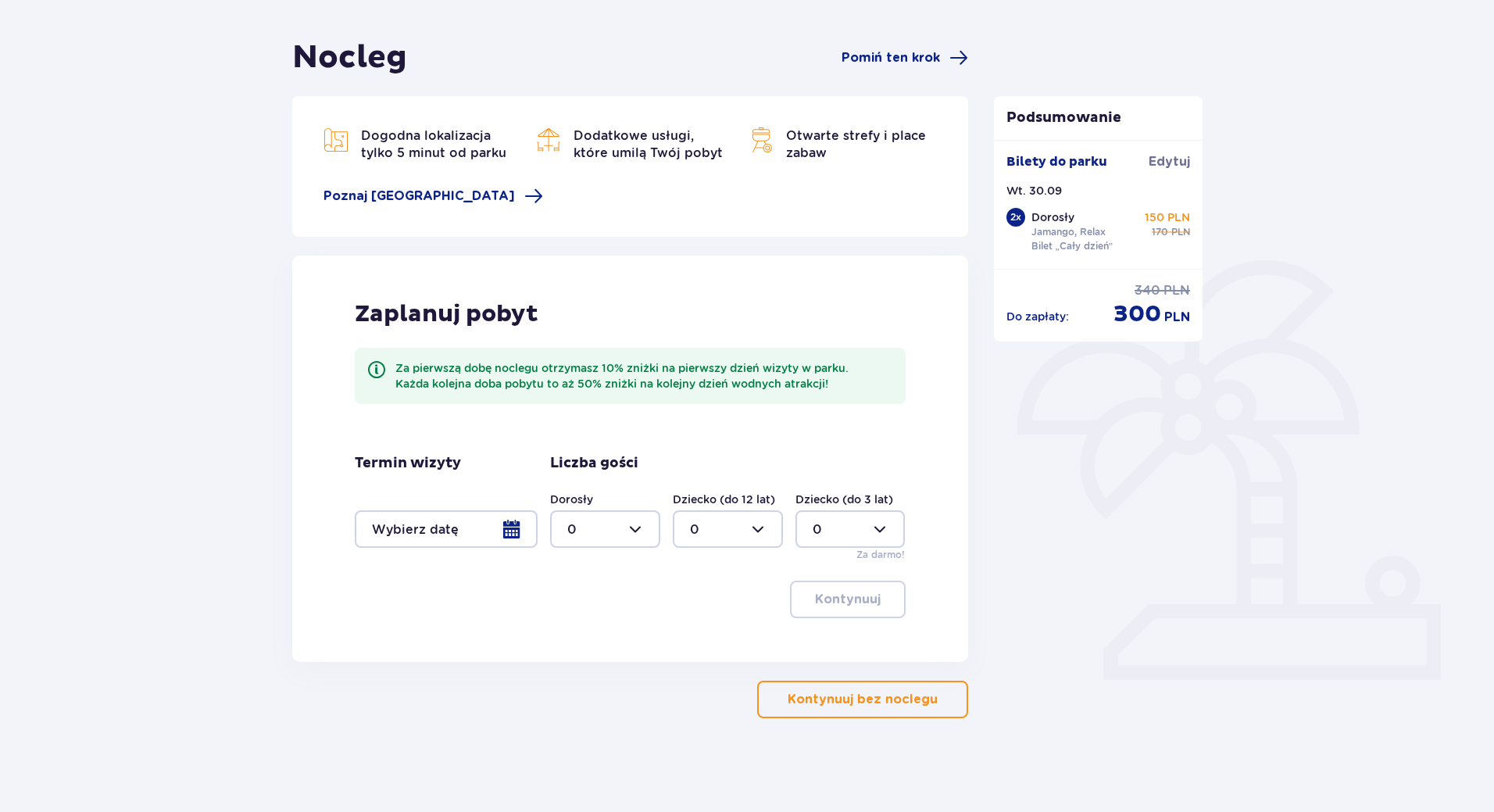
click at [444, 521] on div at bounding box center [446, 529] width 183 height 37
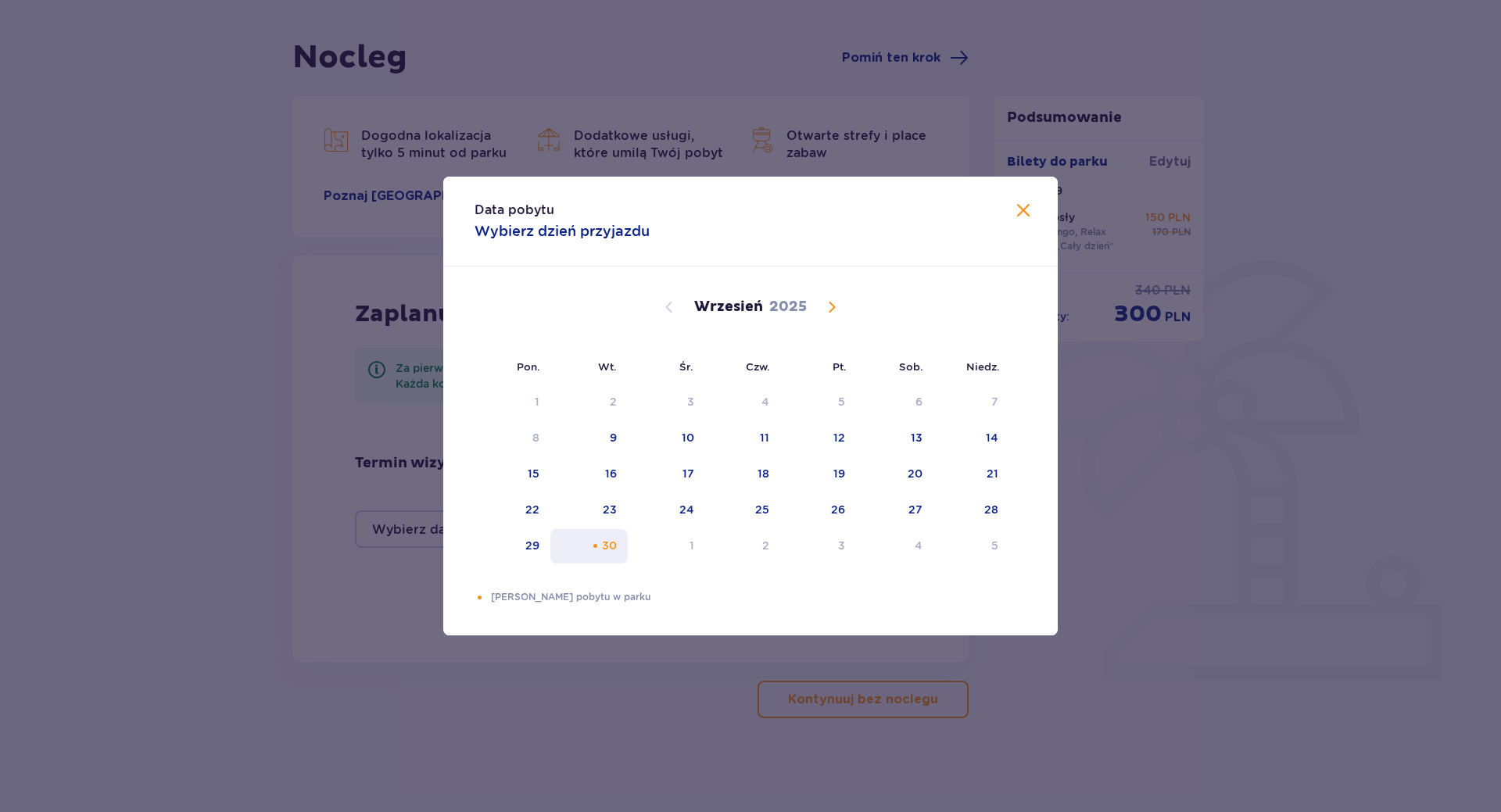
click at [606, 539] on div "30" at bounding box center [610, 545] width 15 height 16
click at [1028, 199] on div "Data pobytu Wybierz dzień przyjazdu" at bounding box center [750, 221] width 614 height 90
click at [1025, 208] on span at bounding box center [1024, 211] width 19 height 19
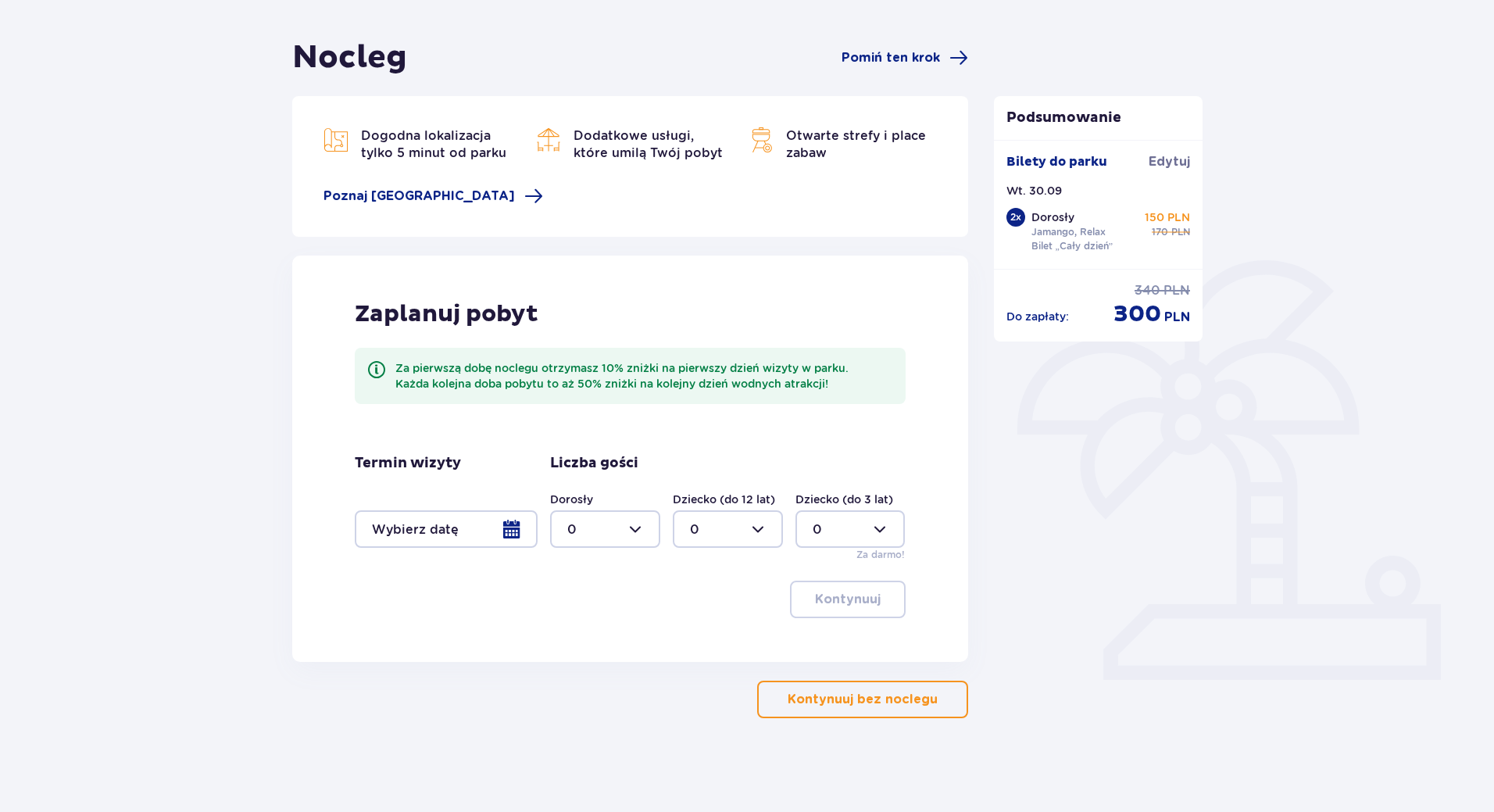
click at [611, 539] on div at bounding box center [605, 529] width 110 height 37
click at [834, 691] on p "Kontynuuj bez noclegu" at bounding box center [862, 699] width 150 height 17
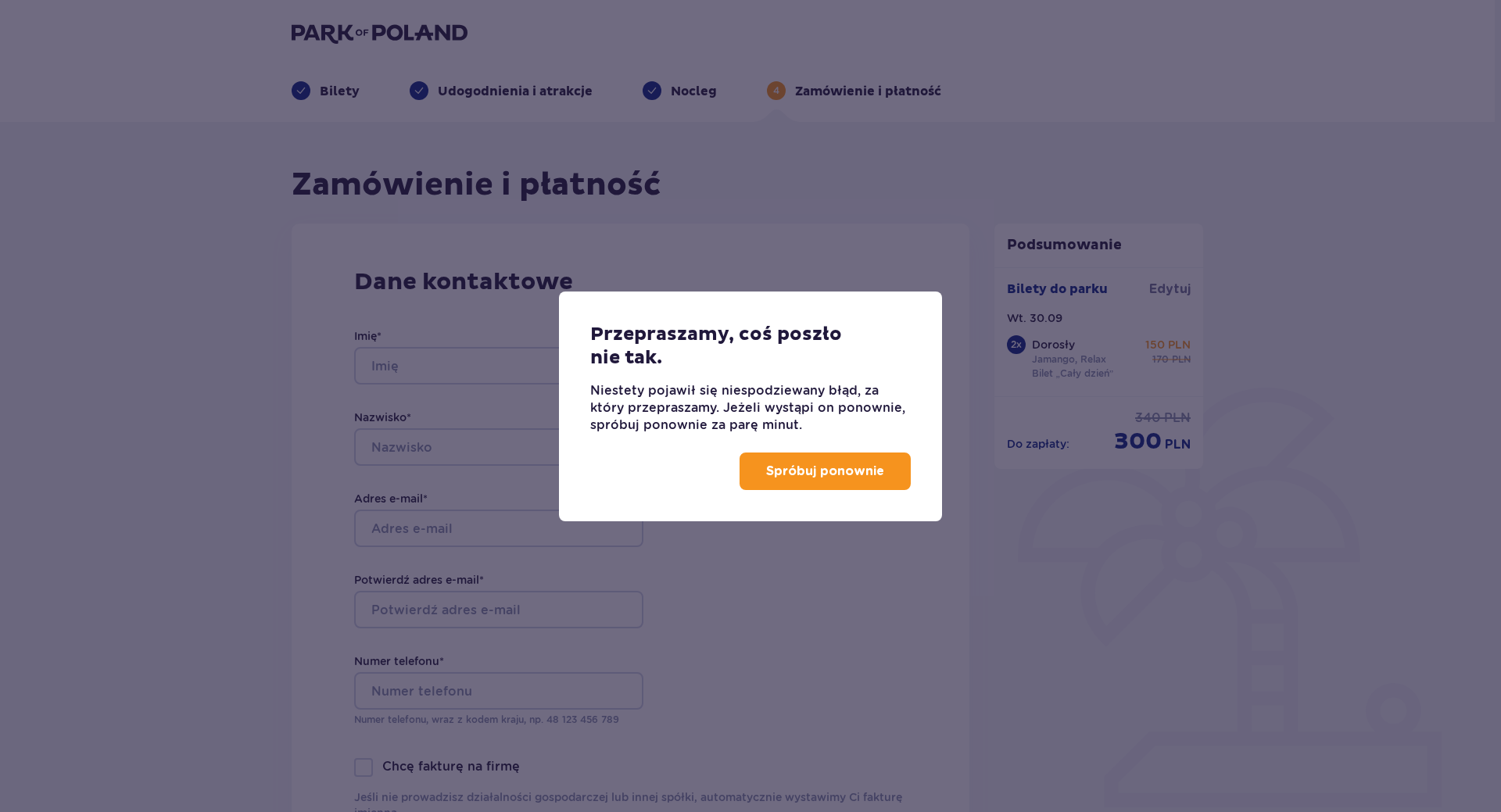
click at [790, 476] on p "Spróbuj ponownie" at bounding box center [824, 471] width 118 height 17
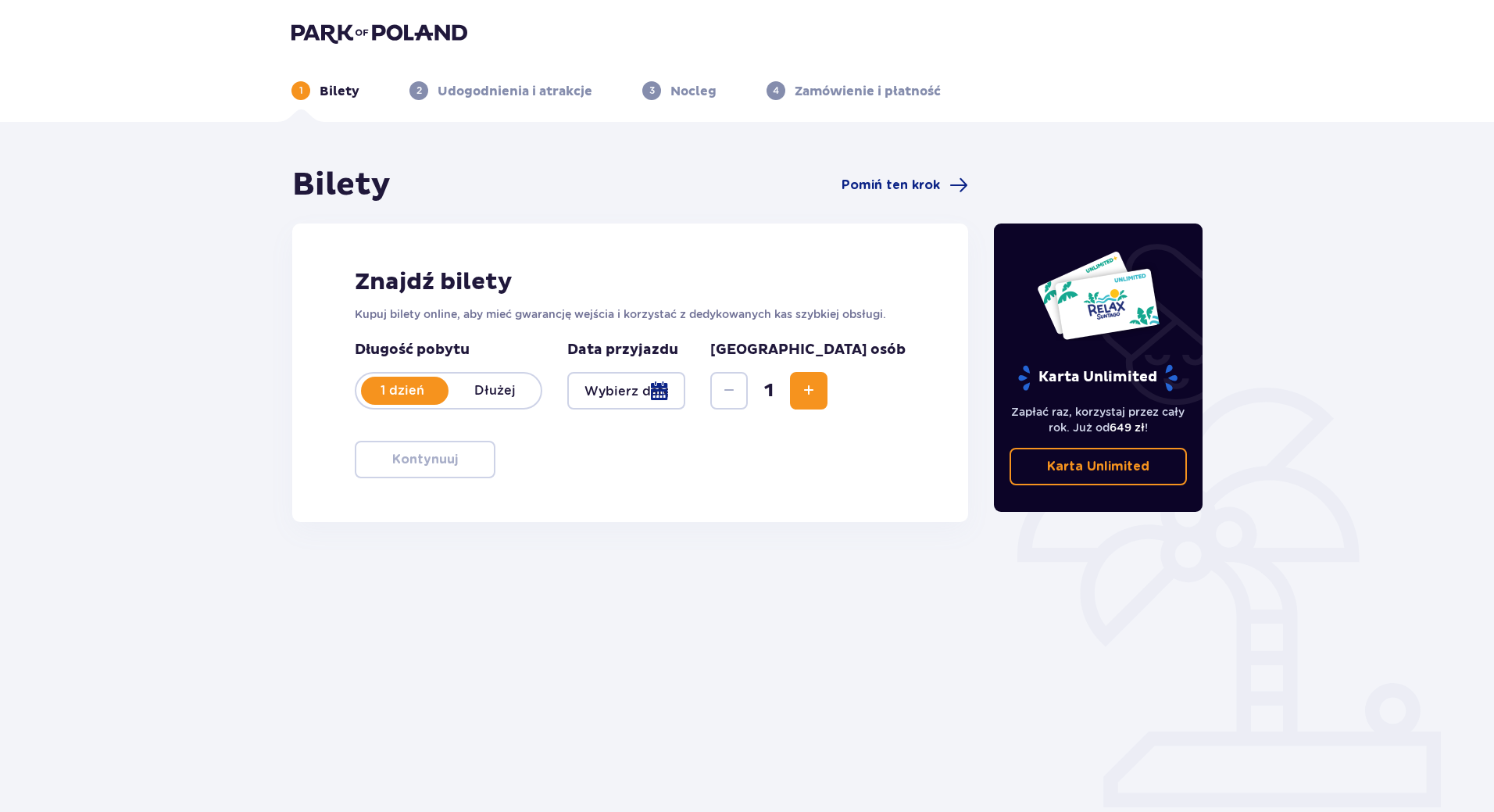
click at [686, 399] on div at bounding box center [626, 391] width 118 height 37
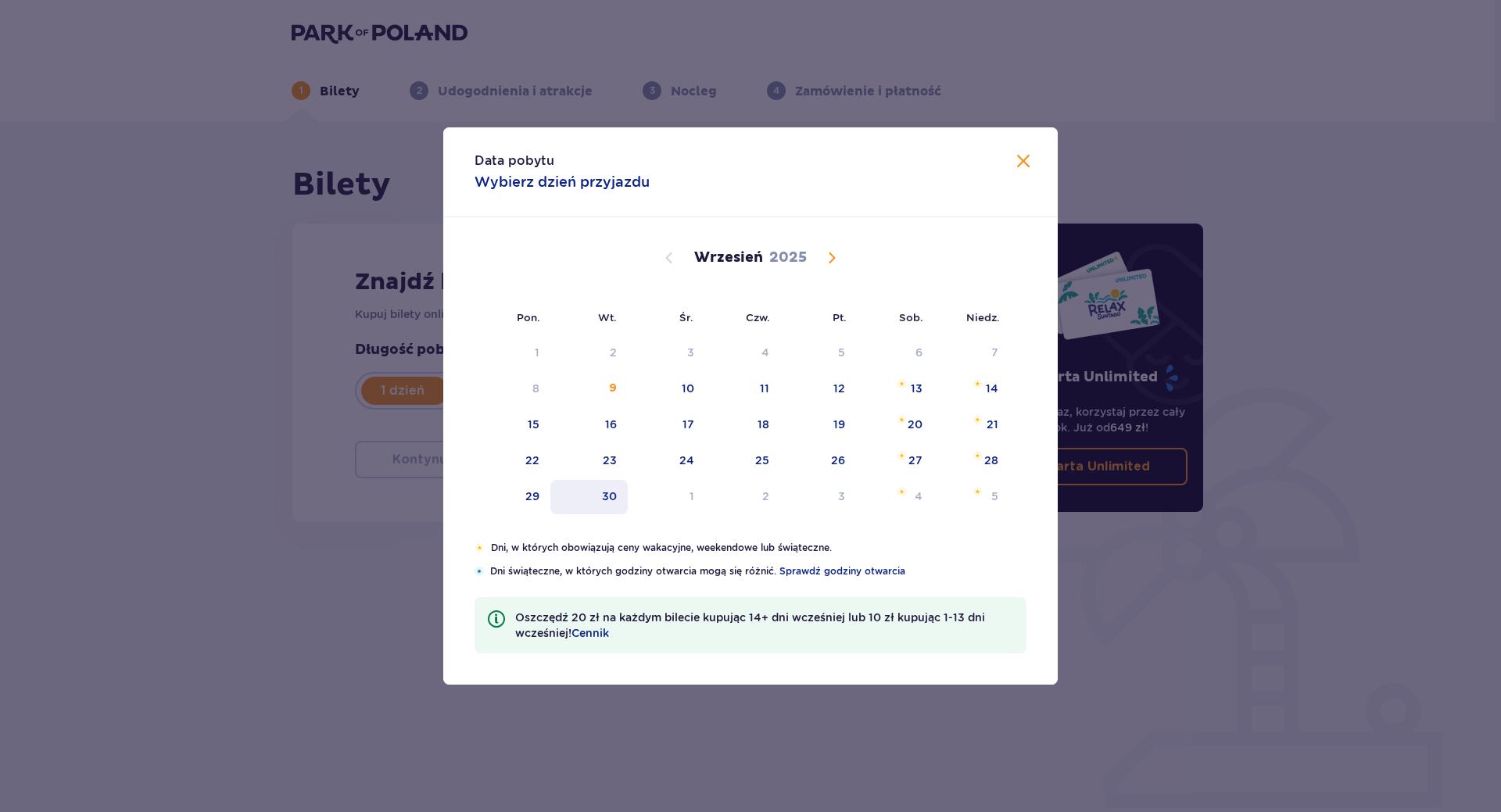
click at [608, 501] on div "30" at bounding box center [610, 496] width 15 height 16
type input "[DATE]"
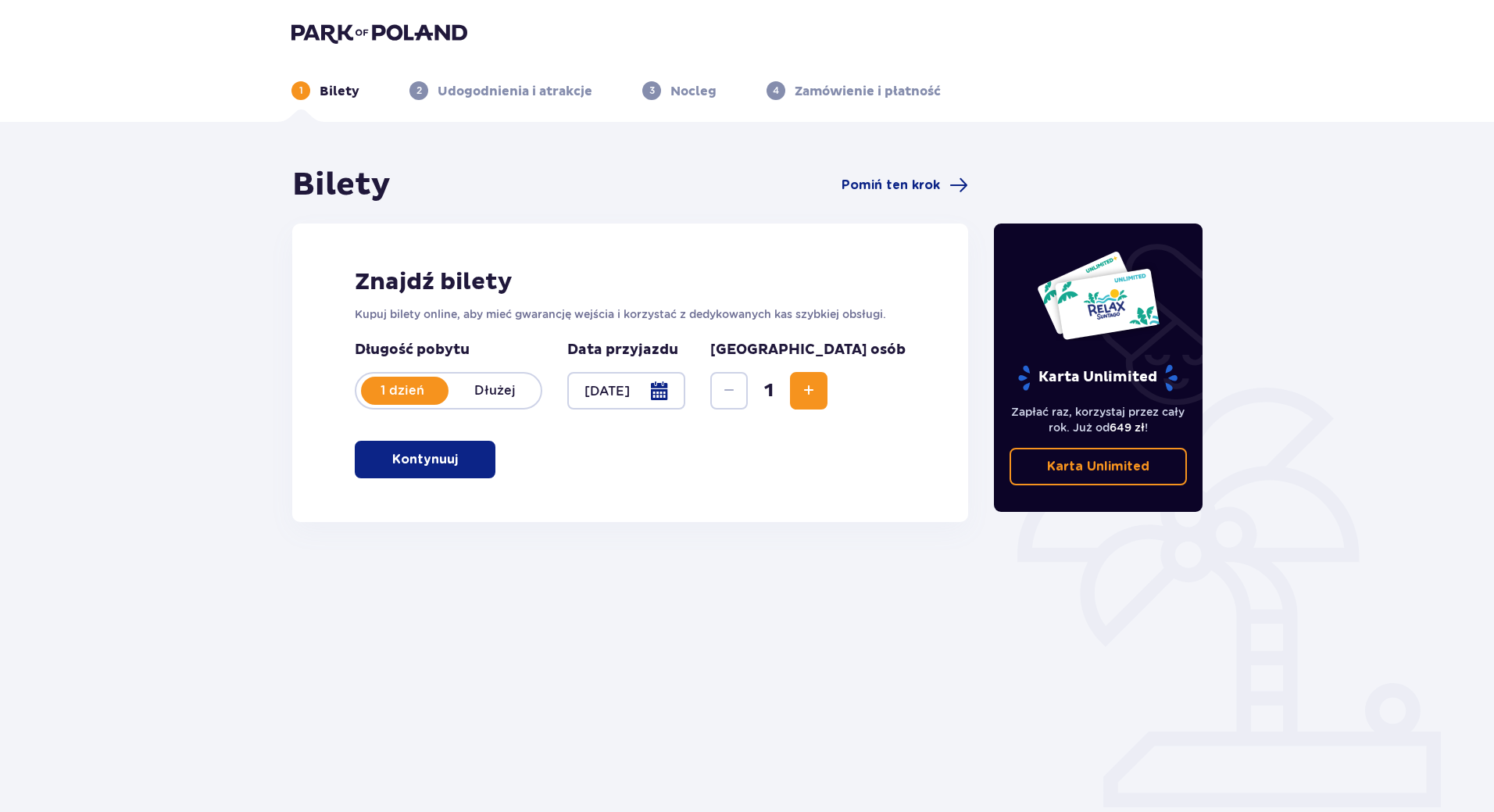
click at [819, 393] on span "Increase" at bounding box center [808, 391] width 19 height 19
click at [495, 459] on button "Kontynuuj" at bounding box center [424, 459] width 140 height 37
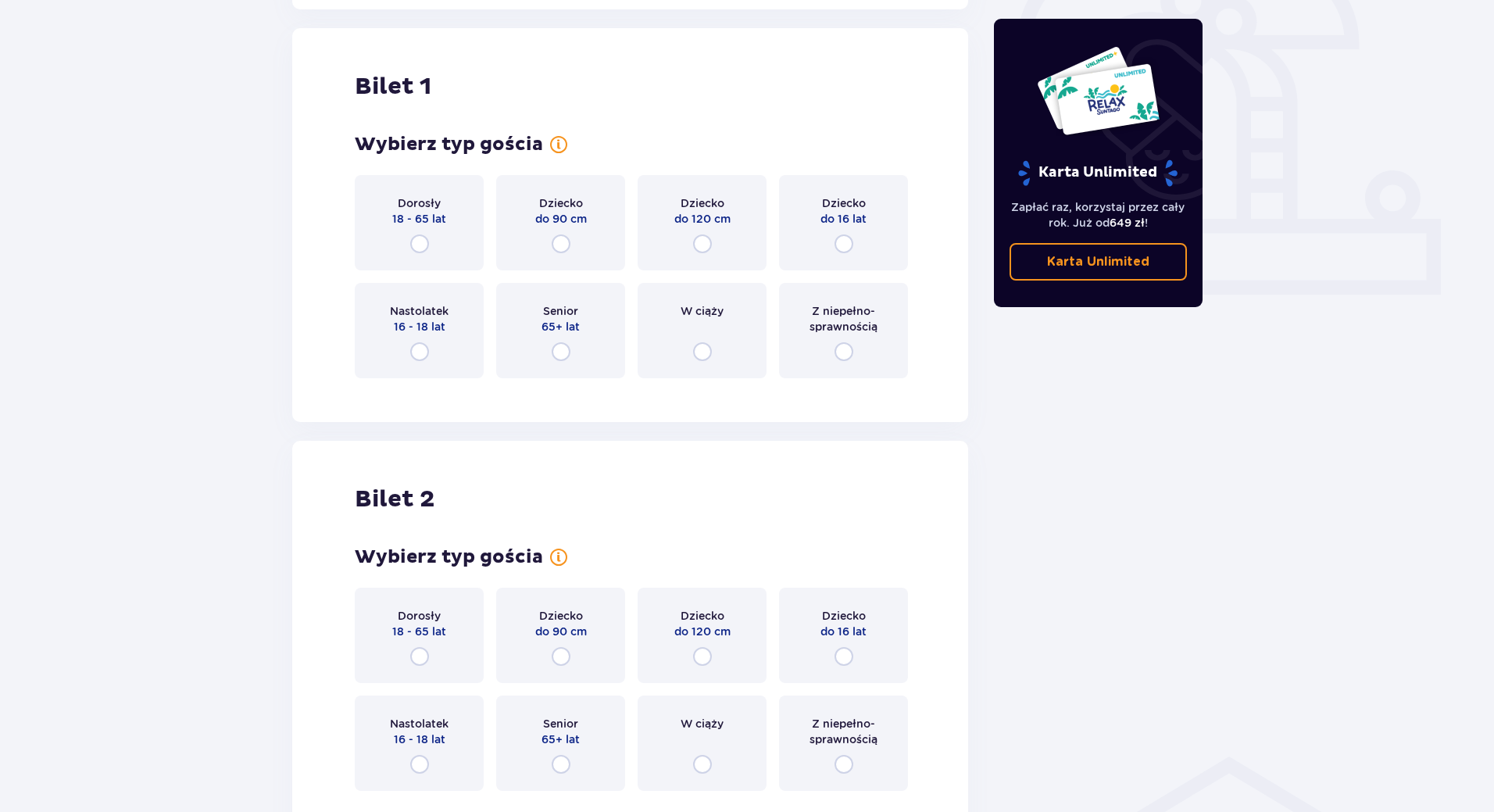
scroll to position [522, 0]
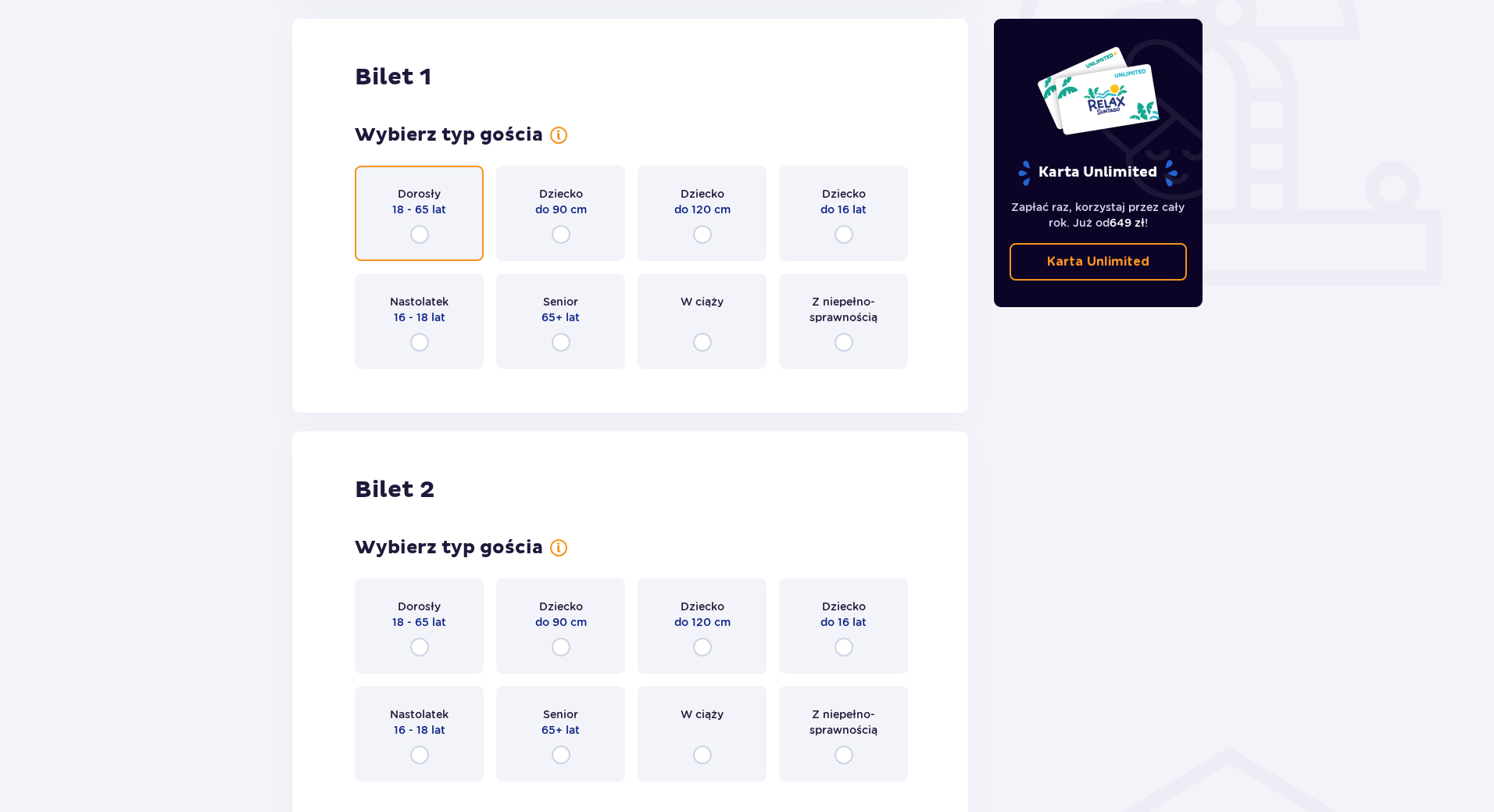
click at [414, 233] on input "radio" at bounding box center [420, 234] width 19 height 19
radio input "true"
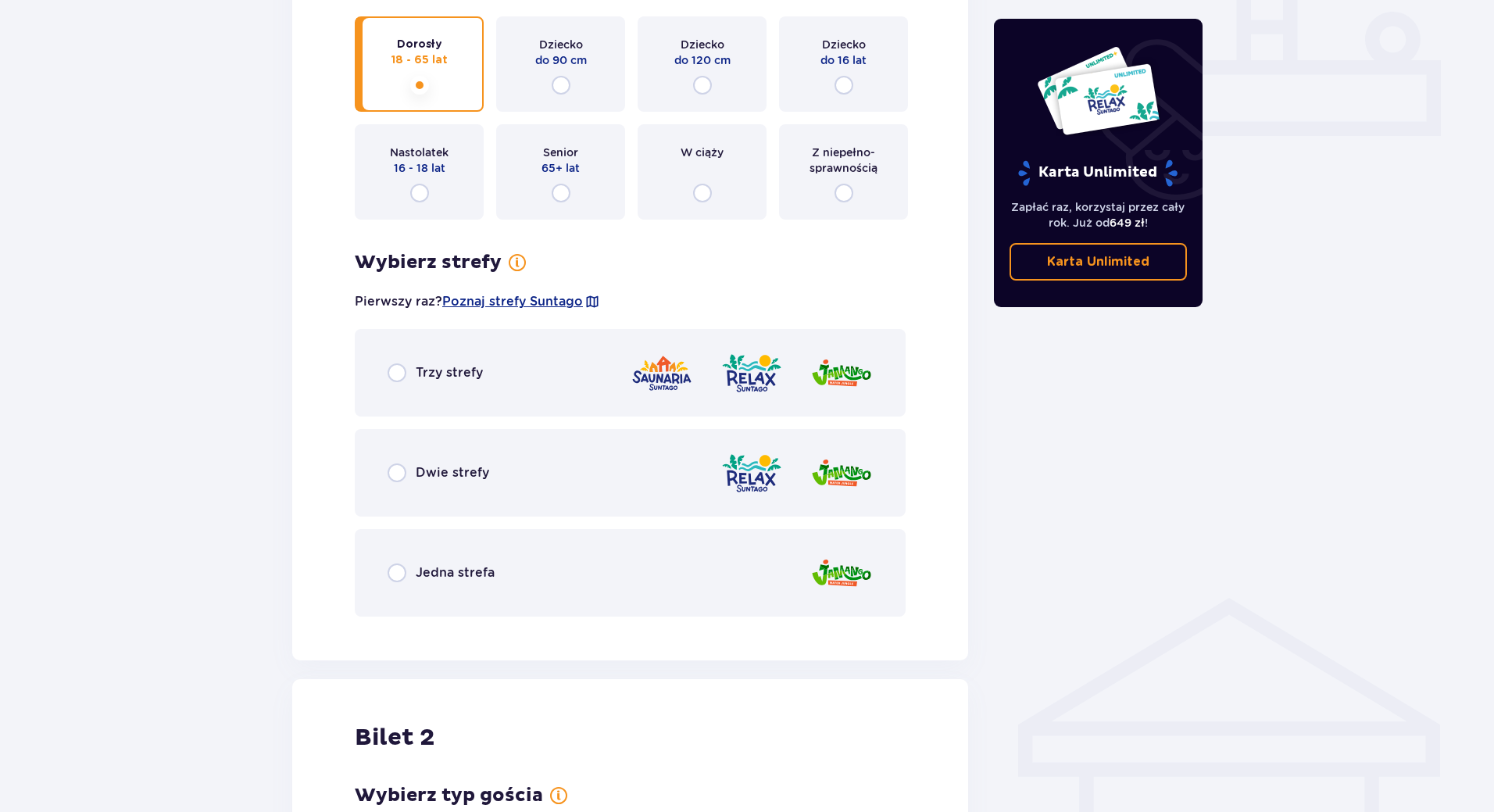
scroll to position [708, 0]
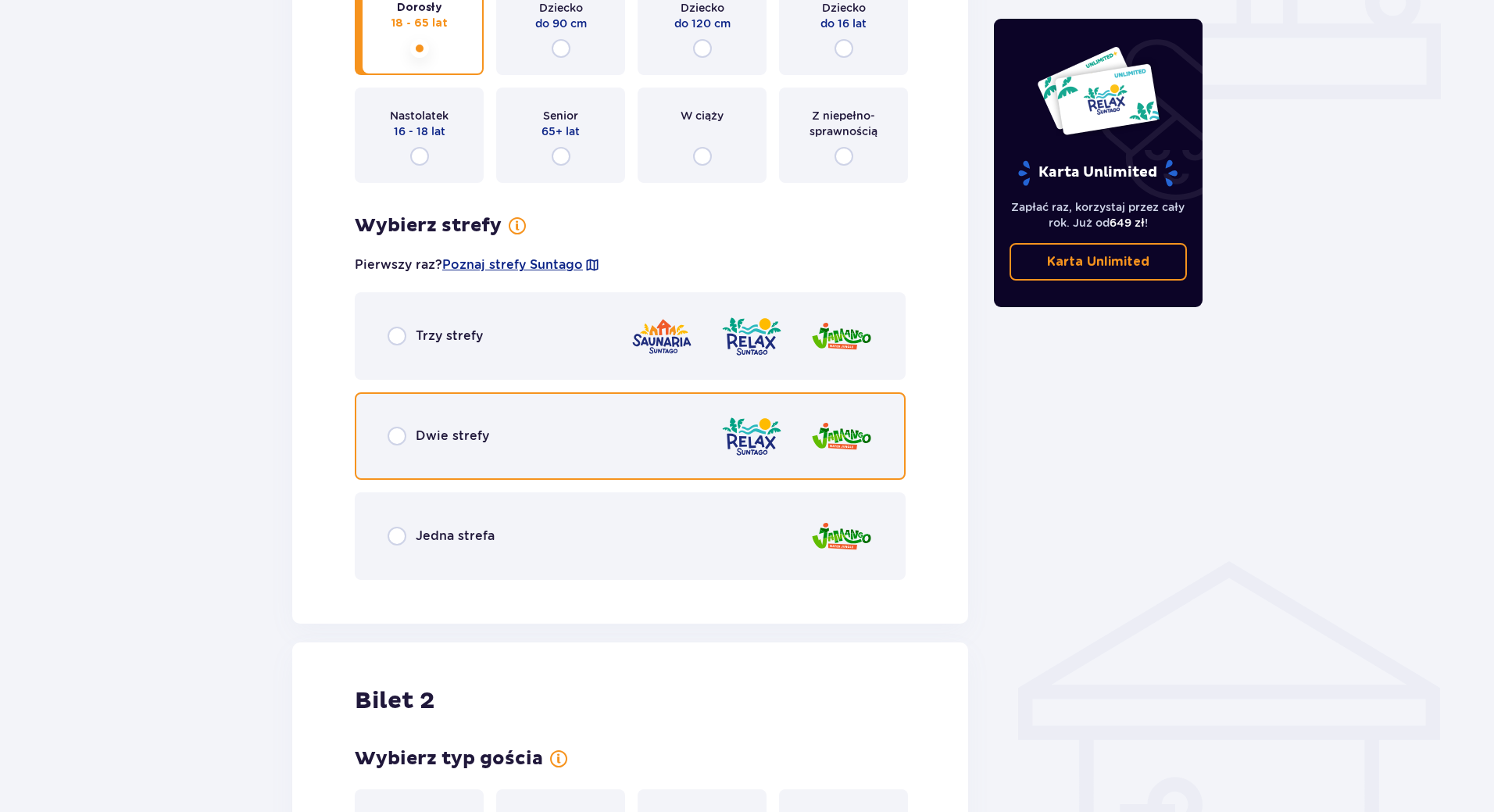
click at [394, 443] on input "radio" at bounding box center [397, 436] width 19 height 19
radio input "true"
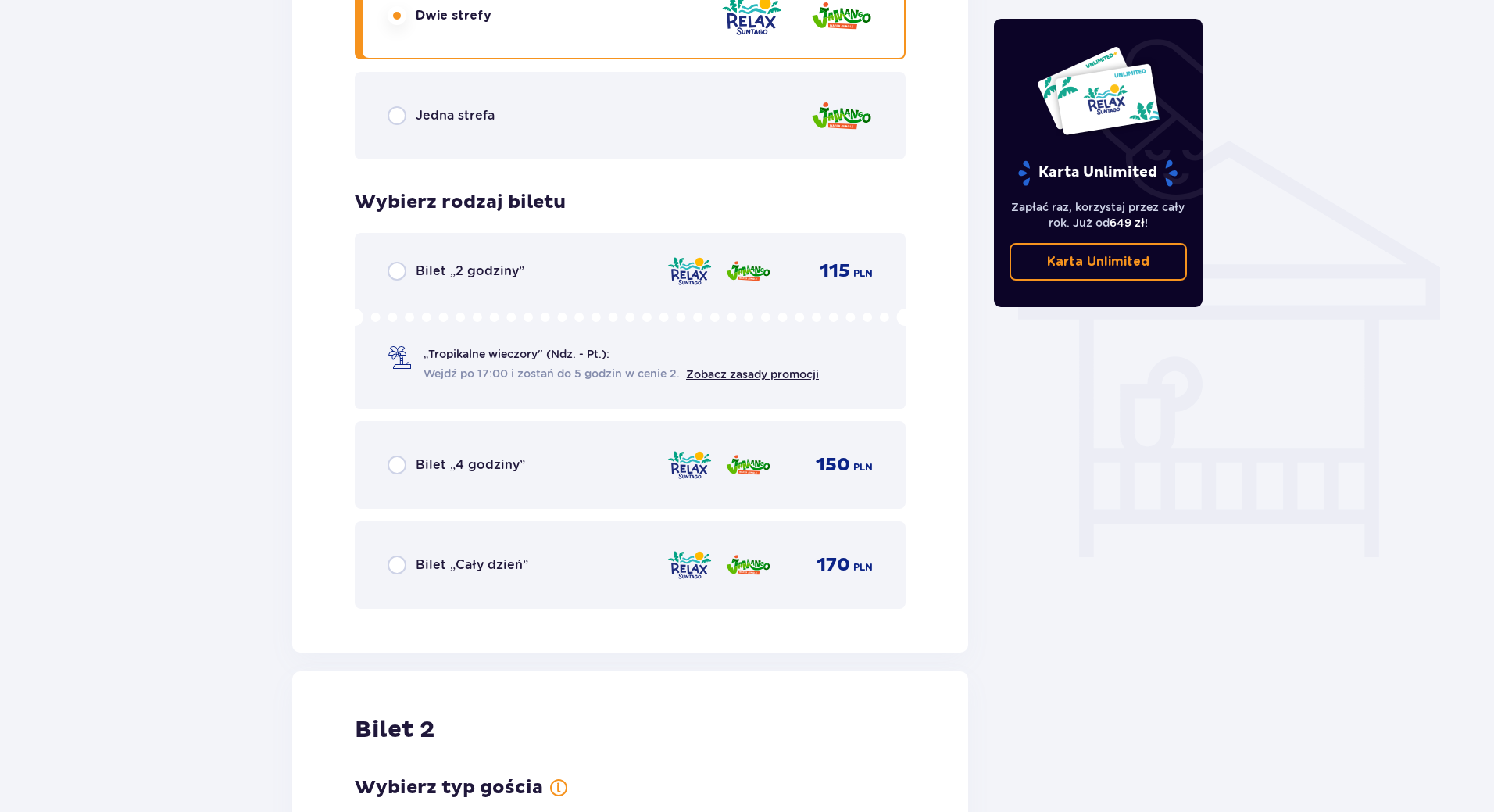
scroll to position [1066, 0]
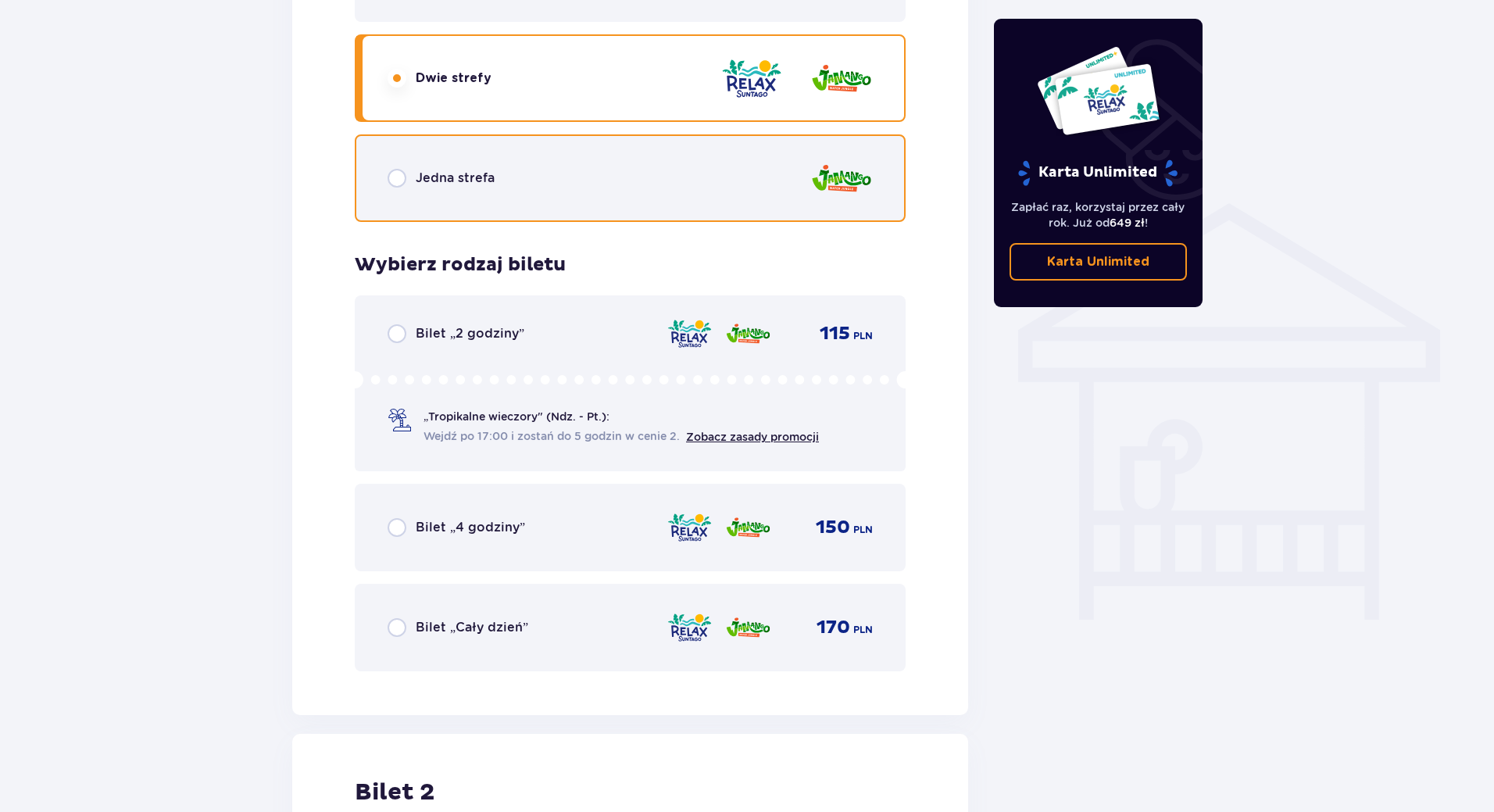
click at [404, 176] on input "radio" at bounding box center [397, 178] width 19 height 19
radio input "true"
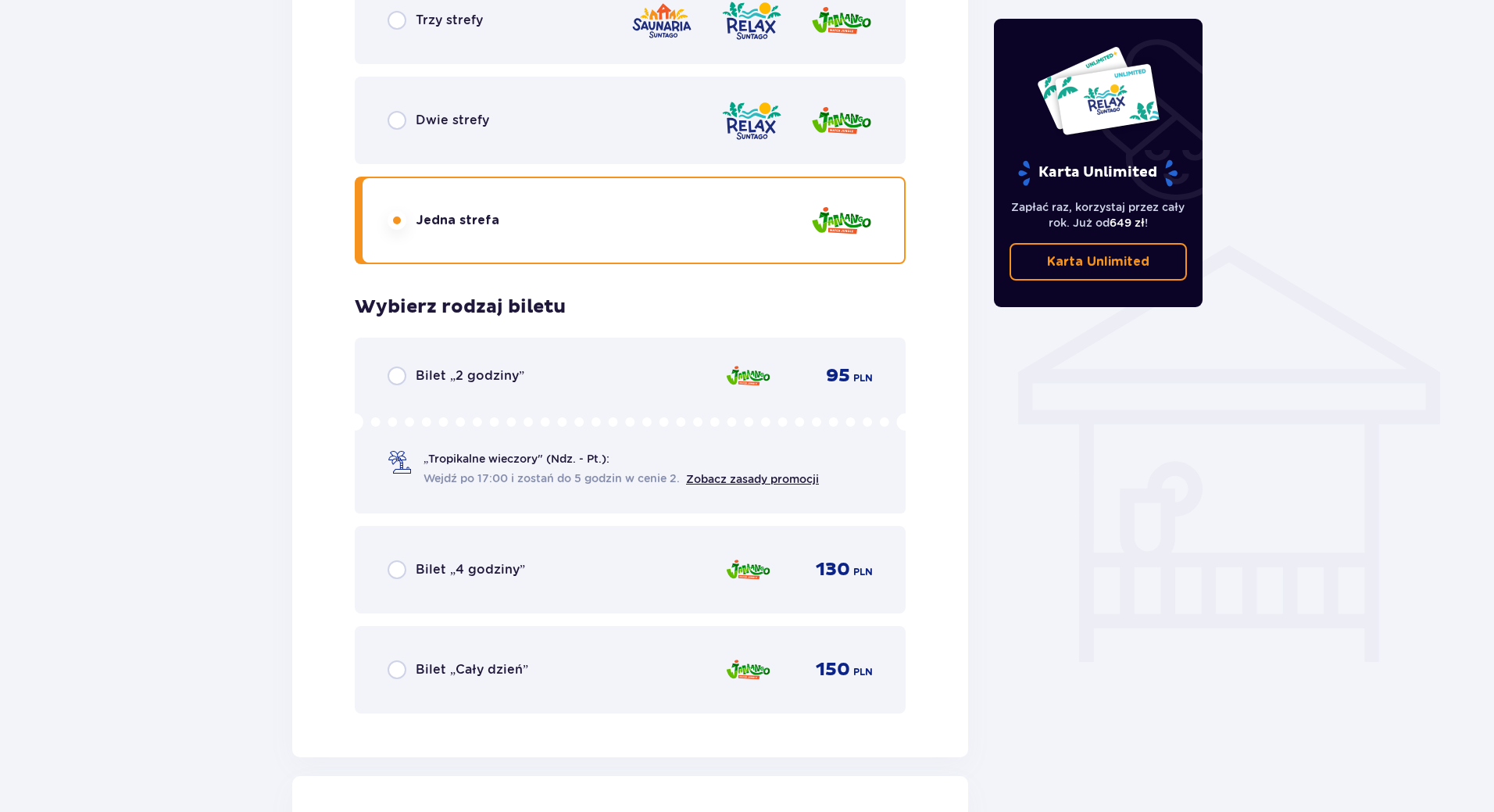
scroll to position [988, 0]
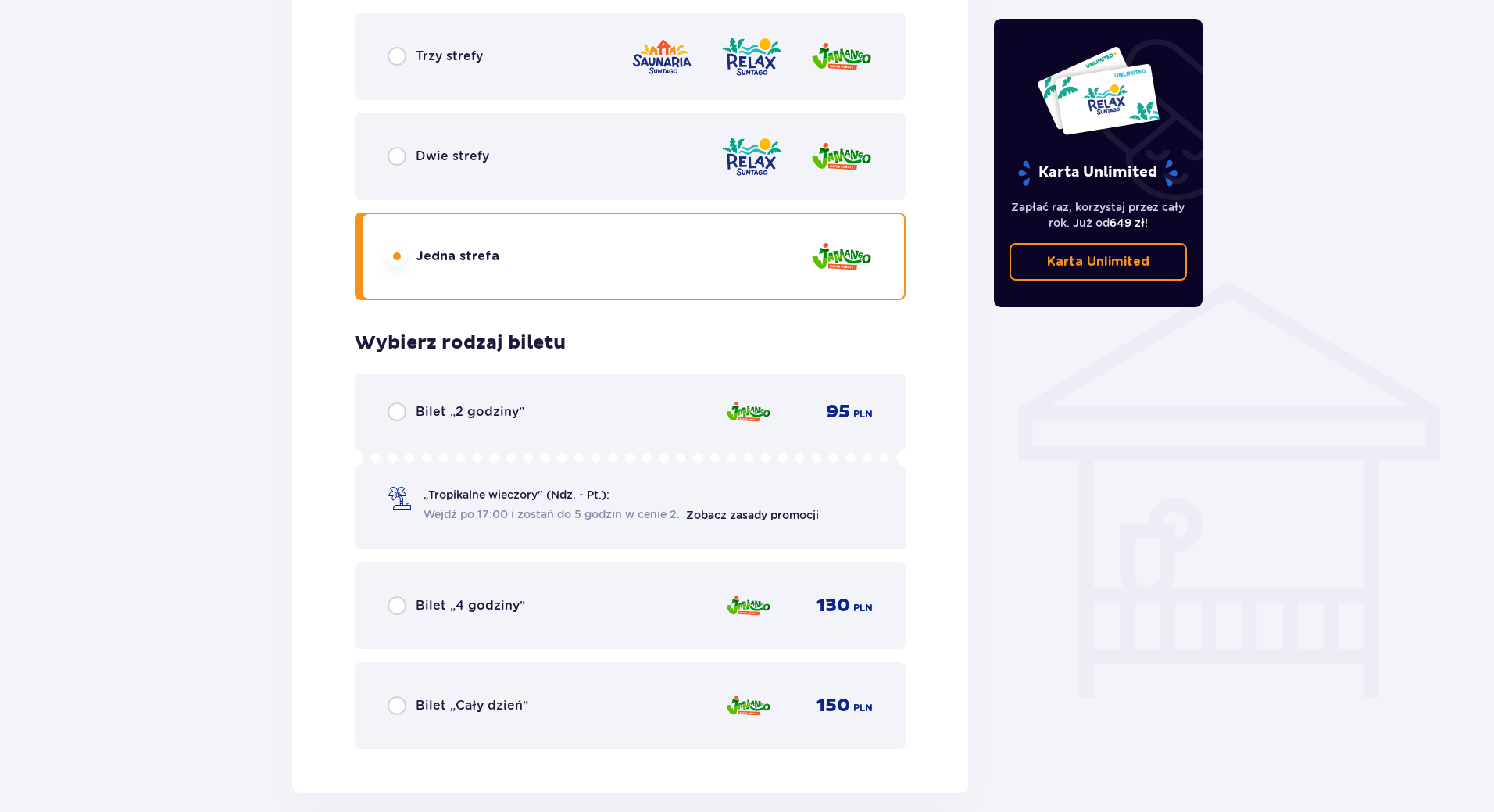
click at [380, 168] on div "Dwie strefy" at bounding box center [630, 156] width 551 height 87
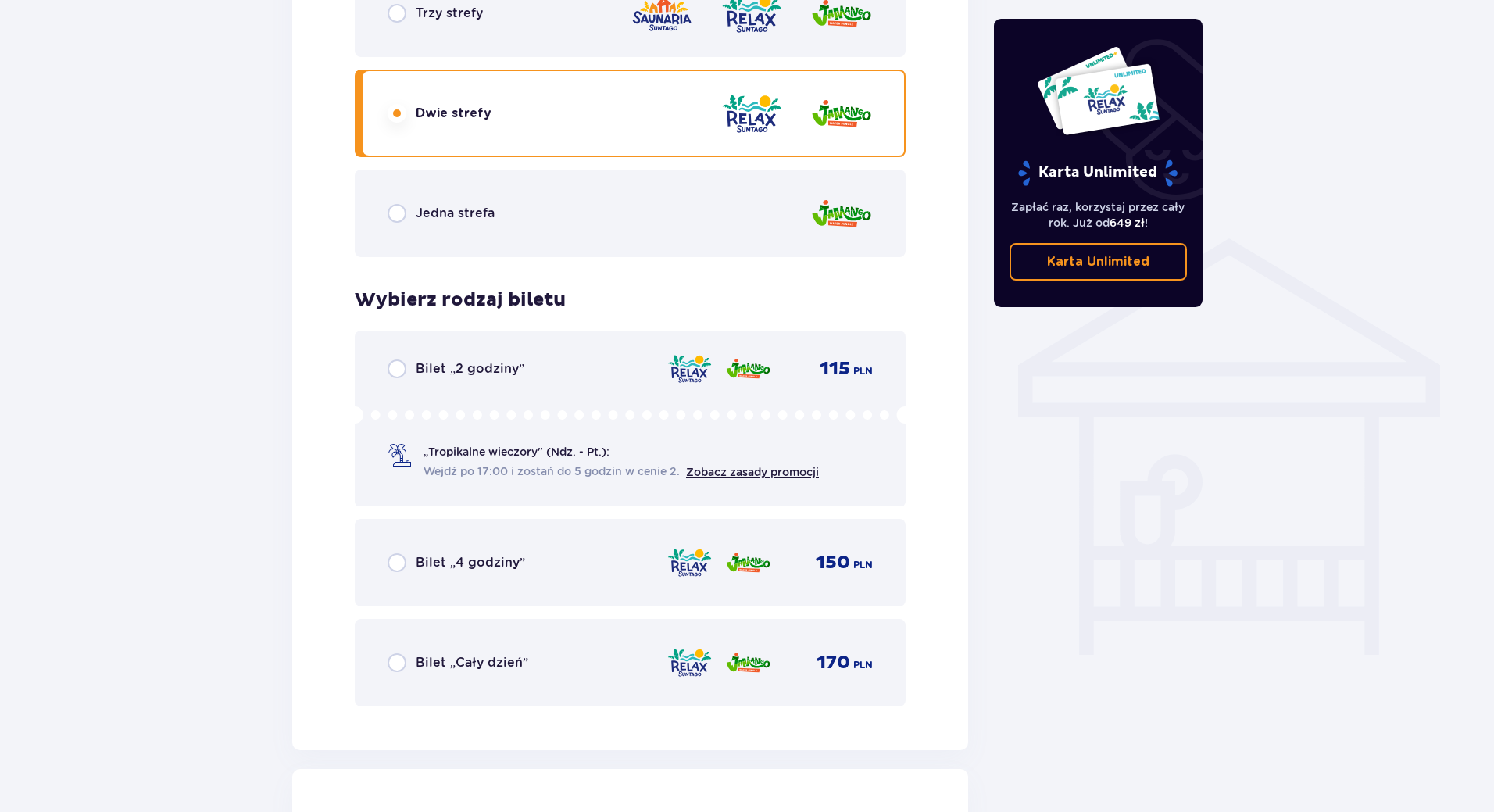
scroll to position [1144, 0]
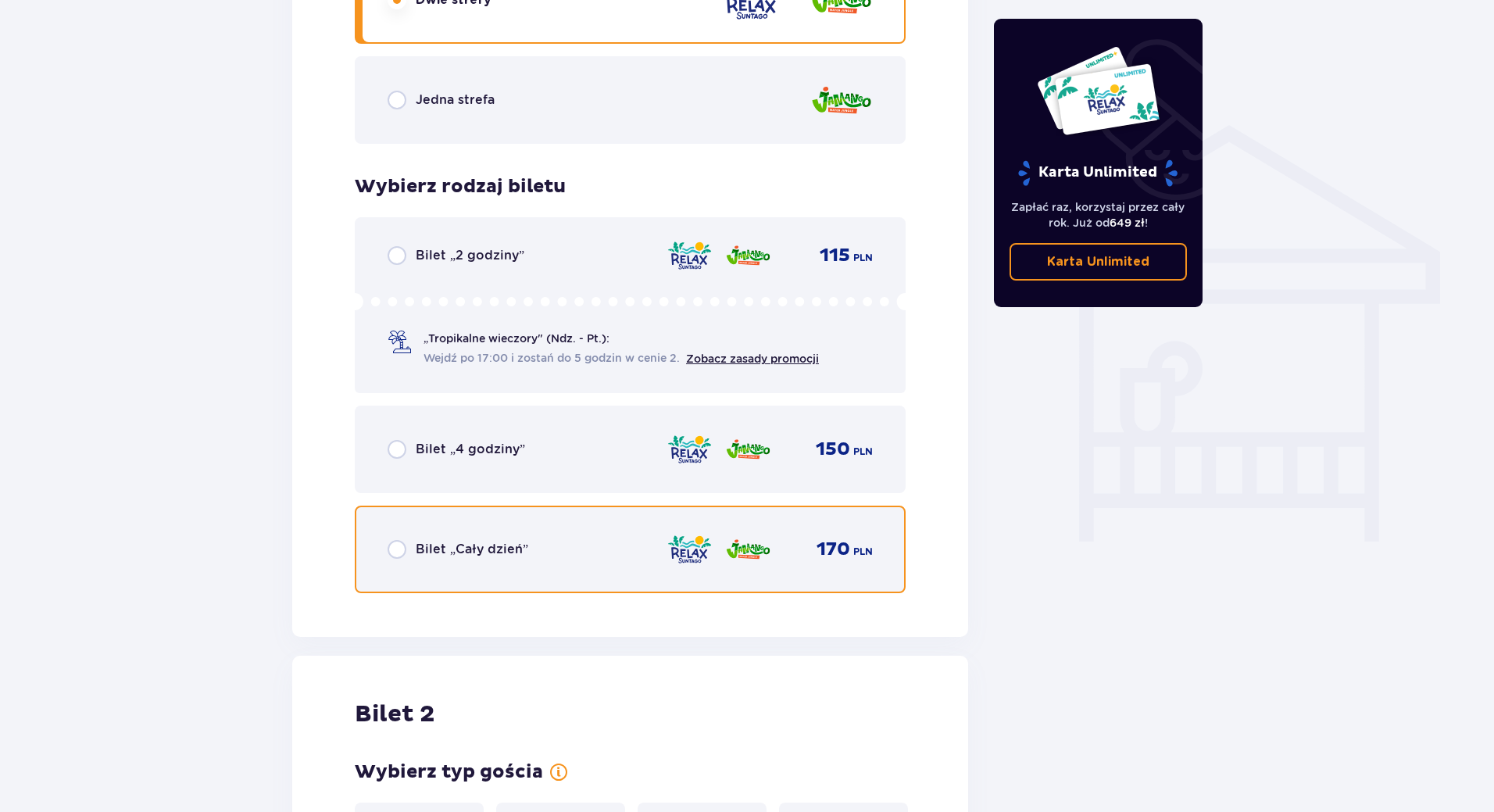
click at [406, 555] on input "radio" at bounding box center [397, 550] width 19 height 19
radio input "true"
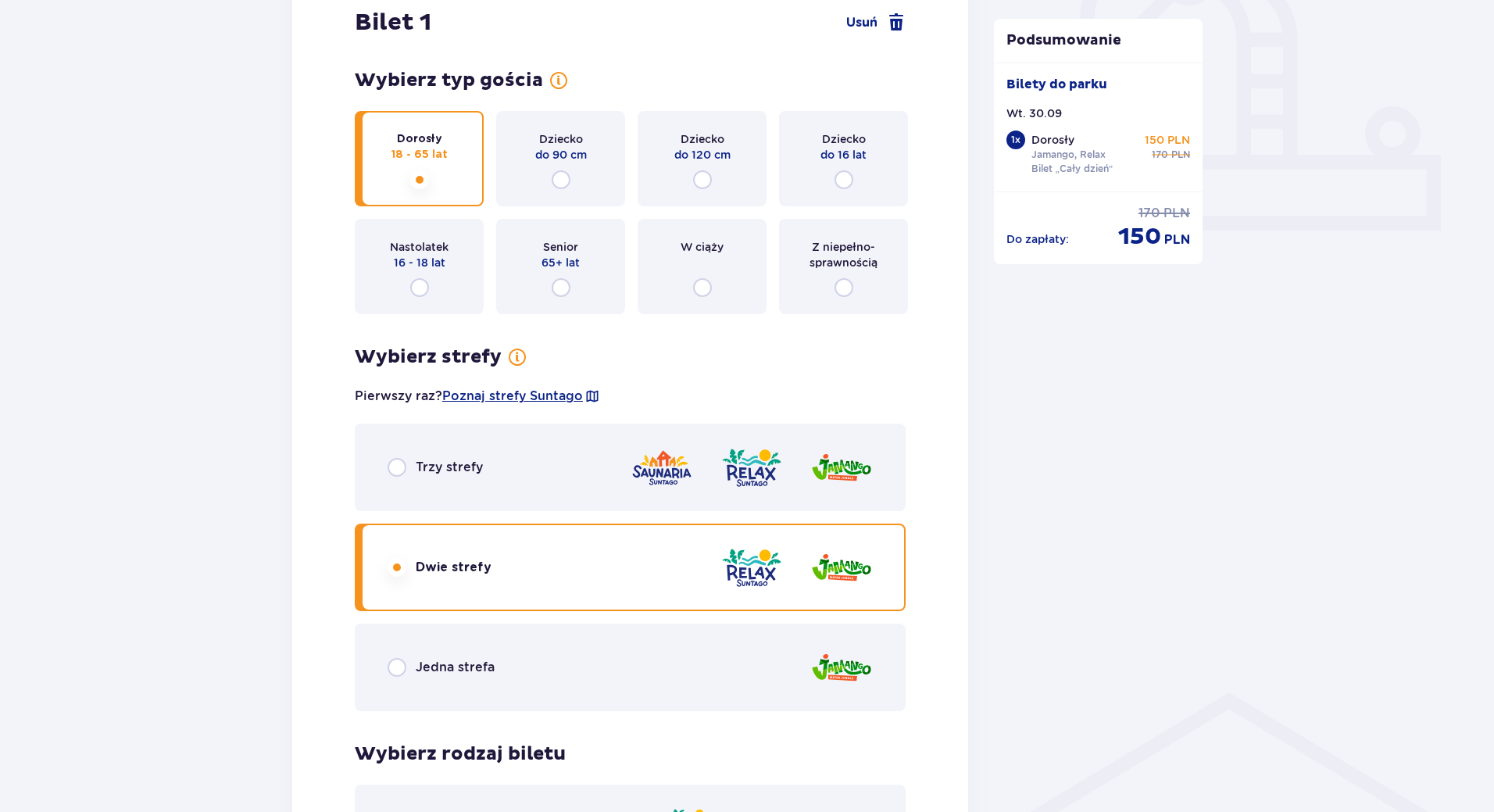
scroll to position [613, 0]
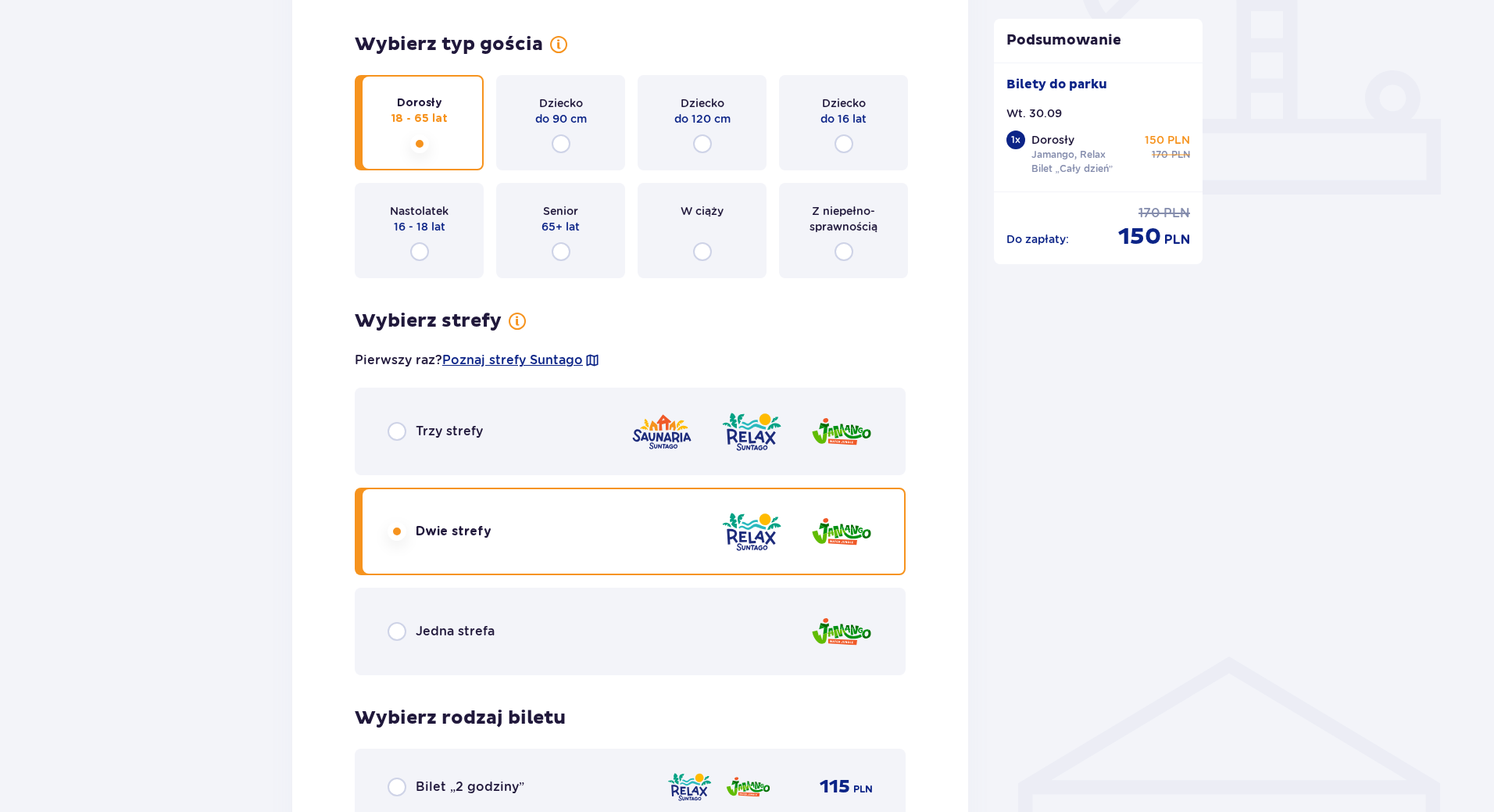
click at [423, 623] on p "Jedna strefa" at bounding box center [455, 632] width 79 height 17
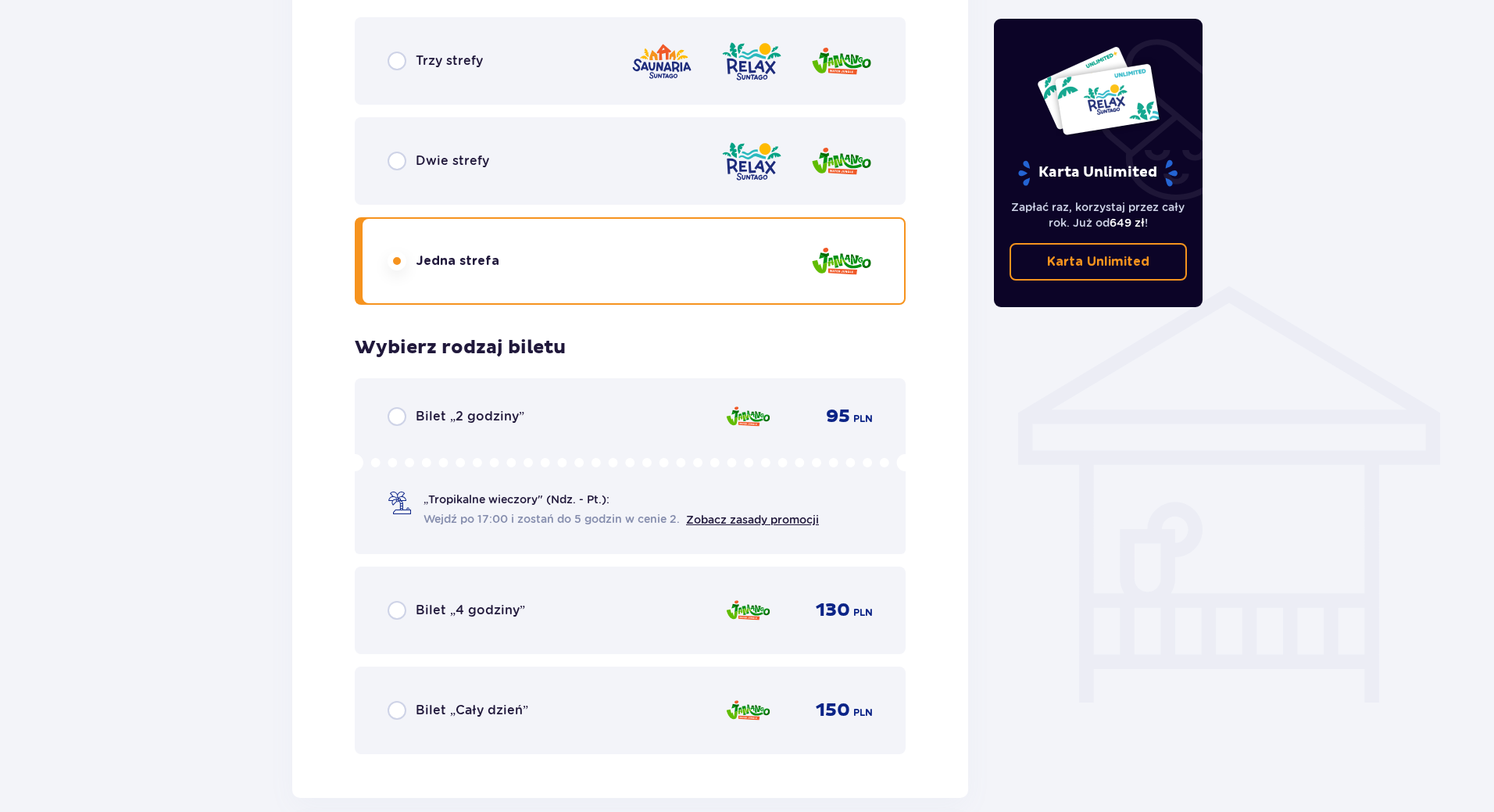
scroll to position [1004, 0]
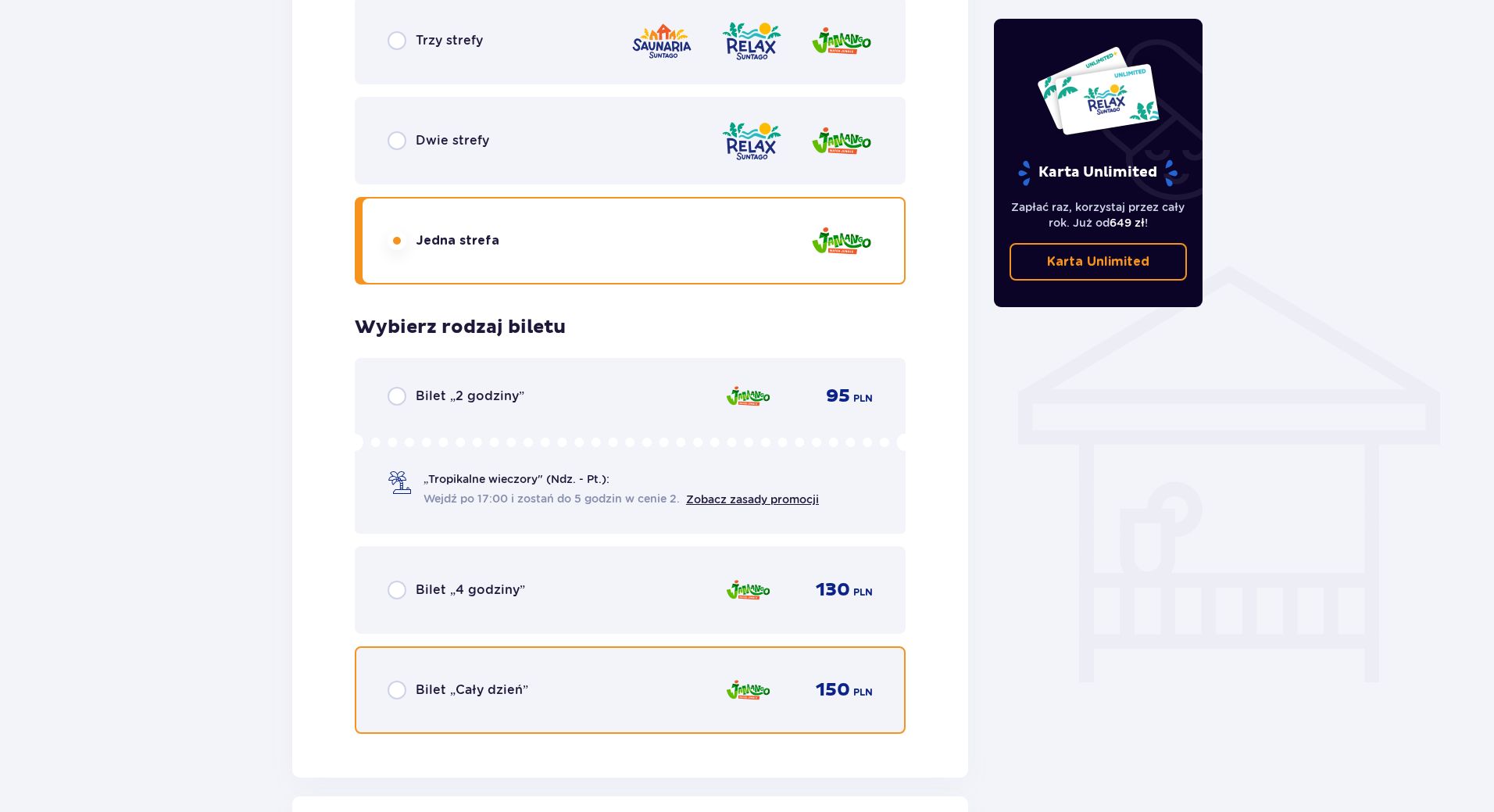
click at [398, 697] on input "radio" at bounding box center [397, 690] width 19 height 19
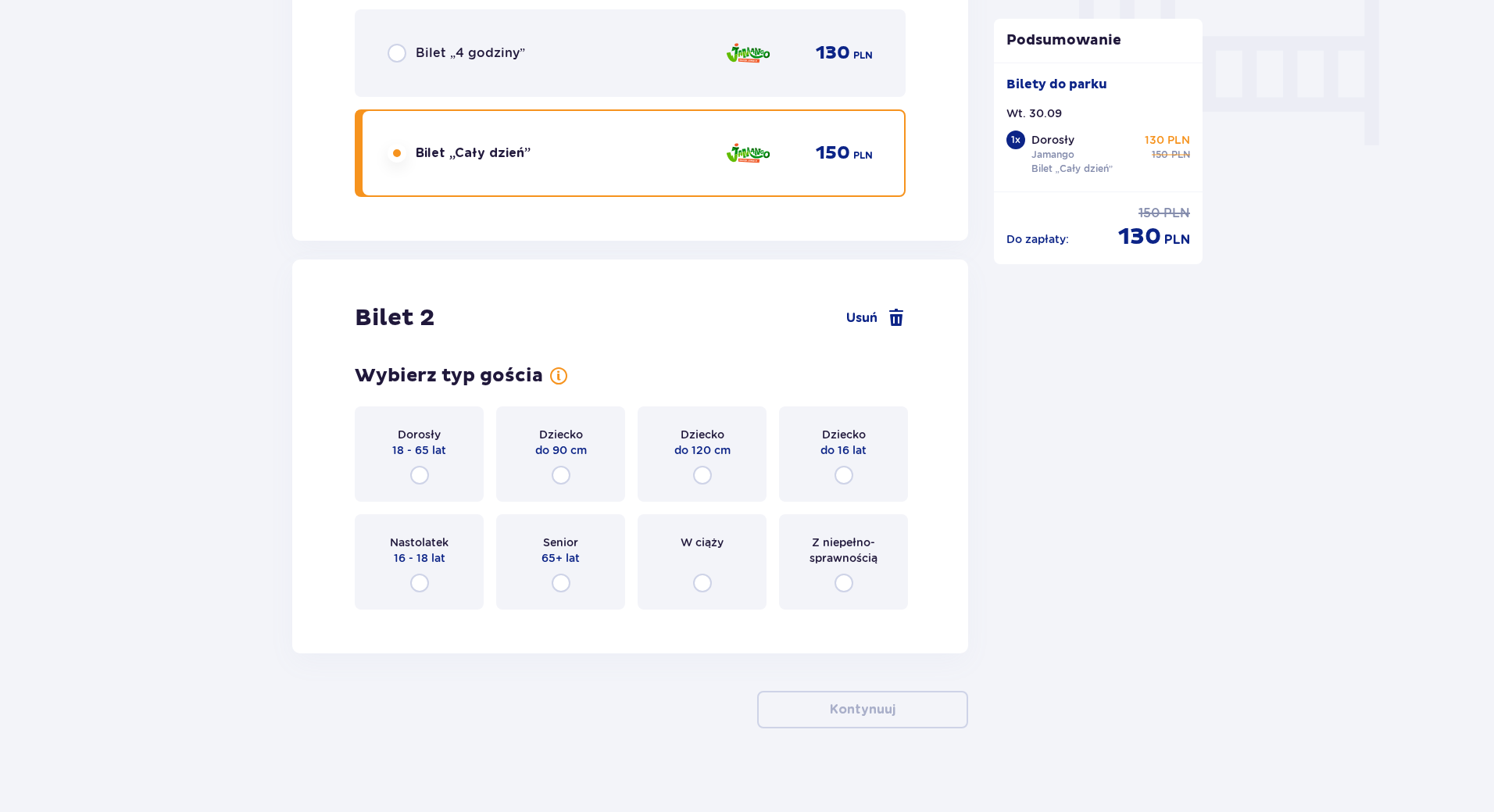
scroll to position [1551, 0]
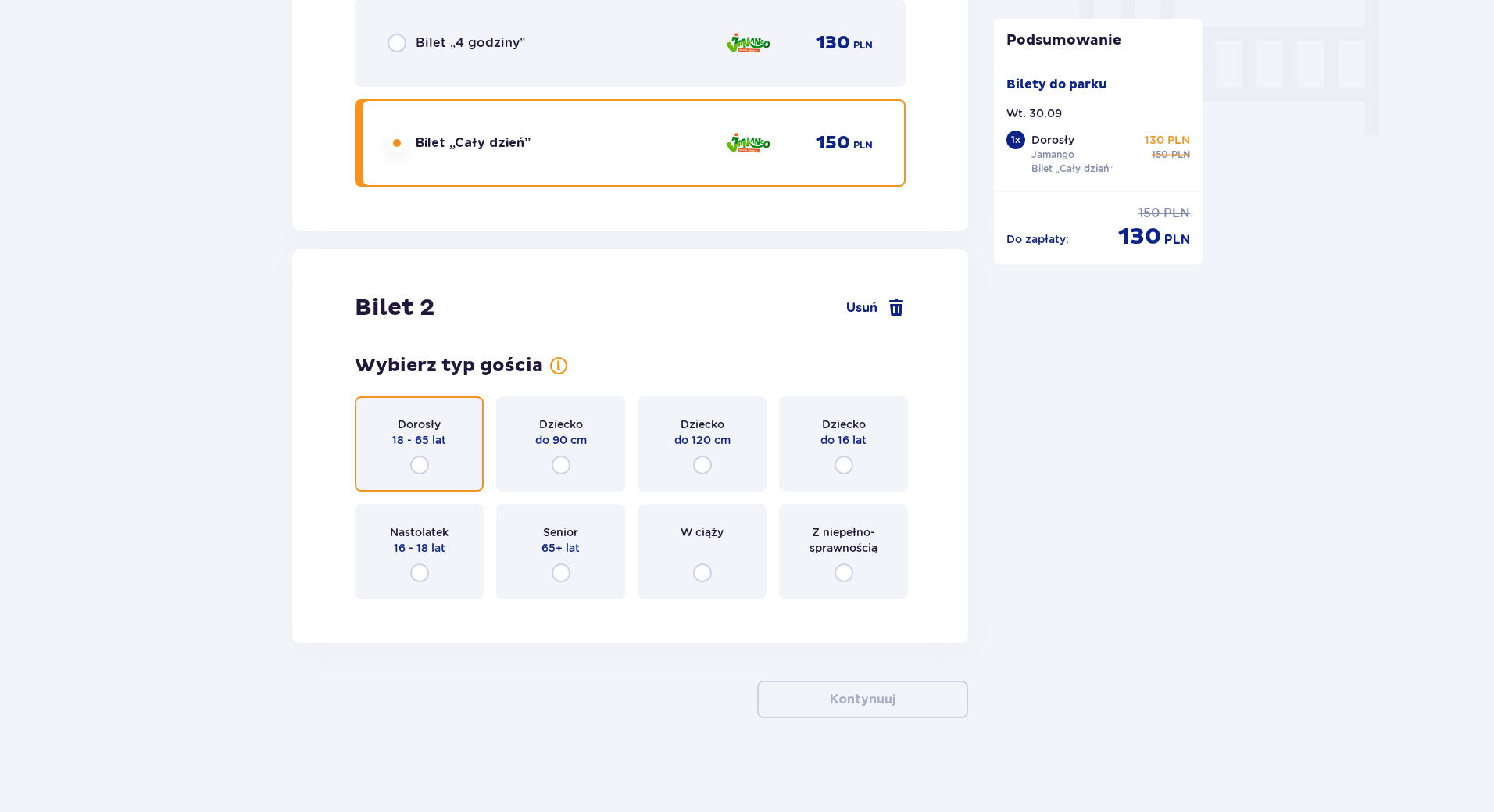
click at [420, 456] on input "radio" at bounding box center [420, 465] width 19 height 19
radio input "true"
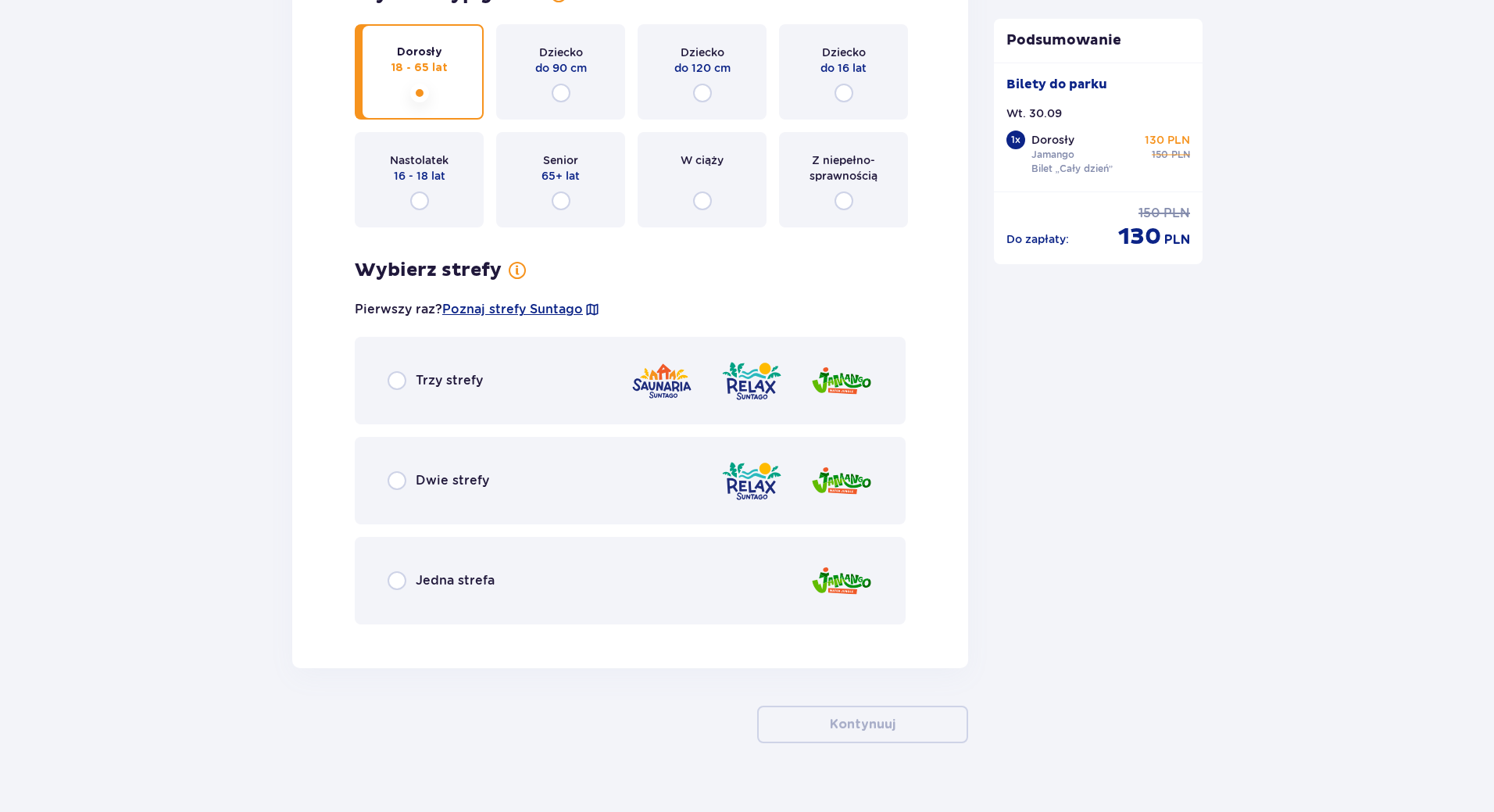
scroll to position [1948, 0]
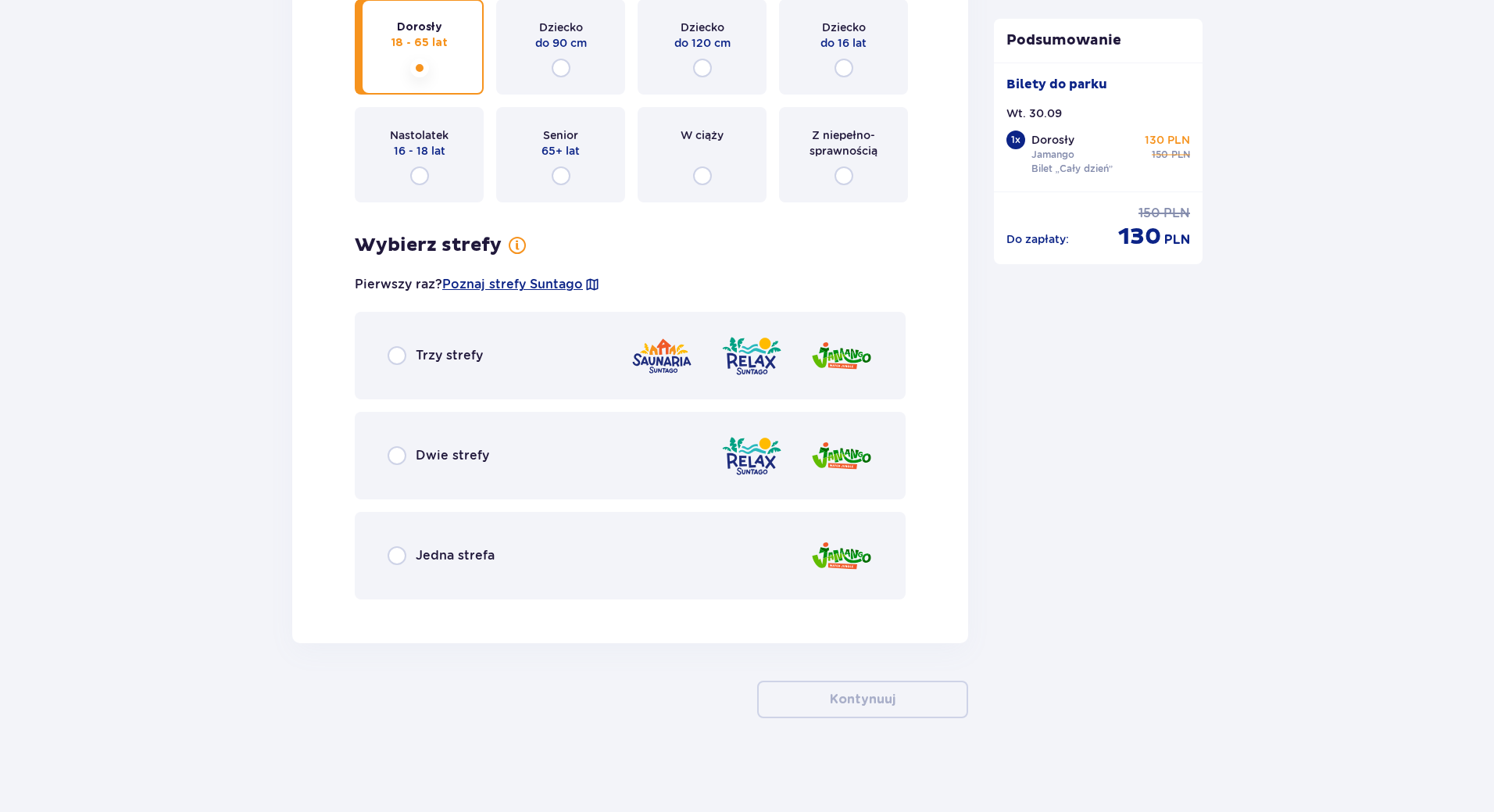
click at [410, 564] on div "Jedna strefa" at bounding box center [441, 555] width 107 height 19
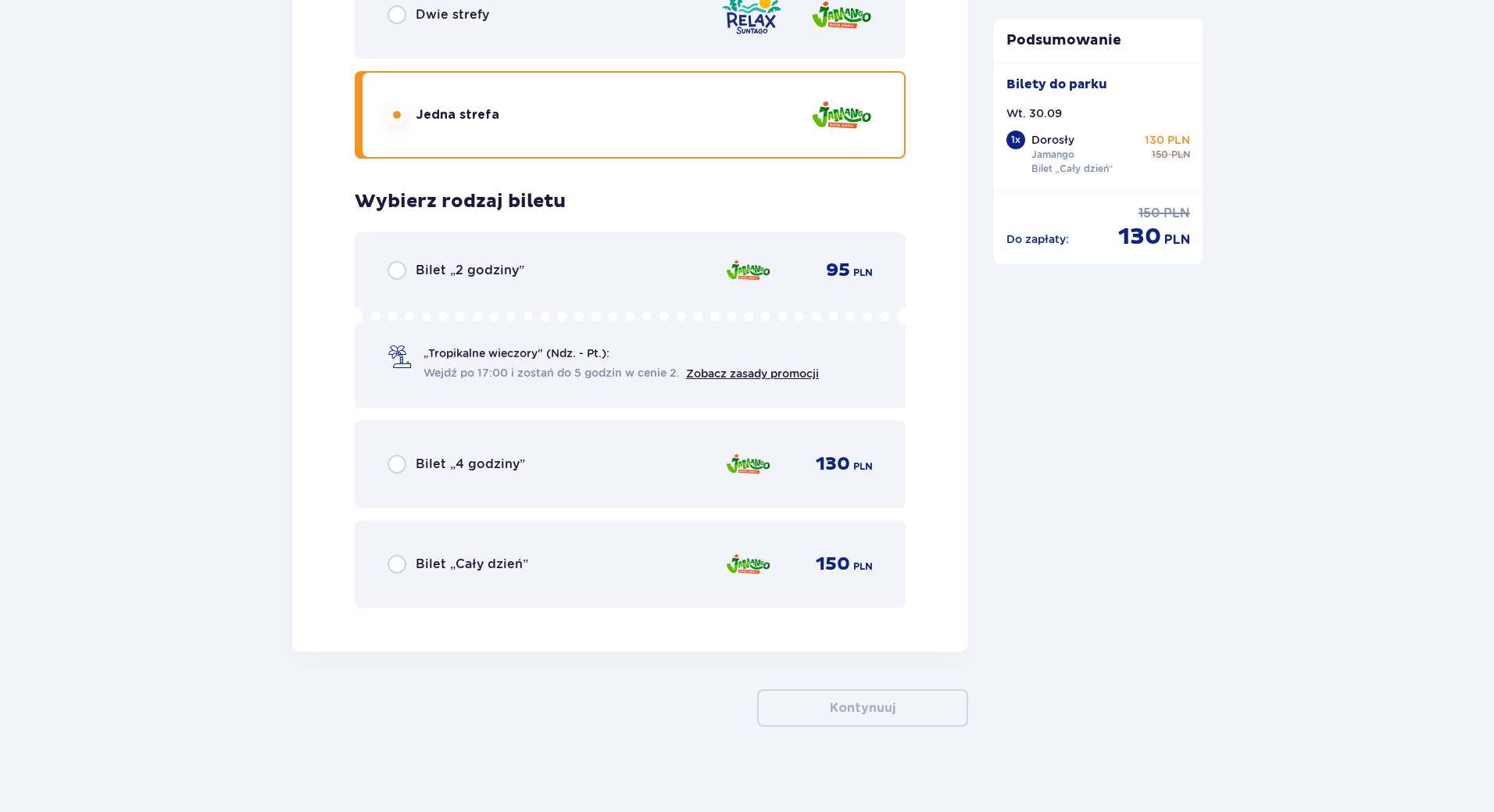
scroll to position [2397, 0]
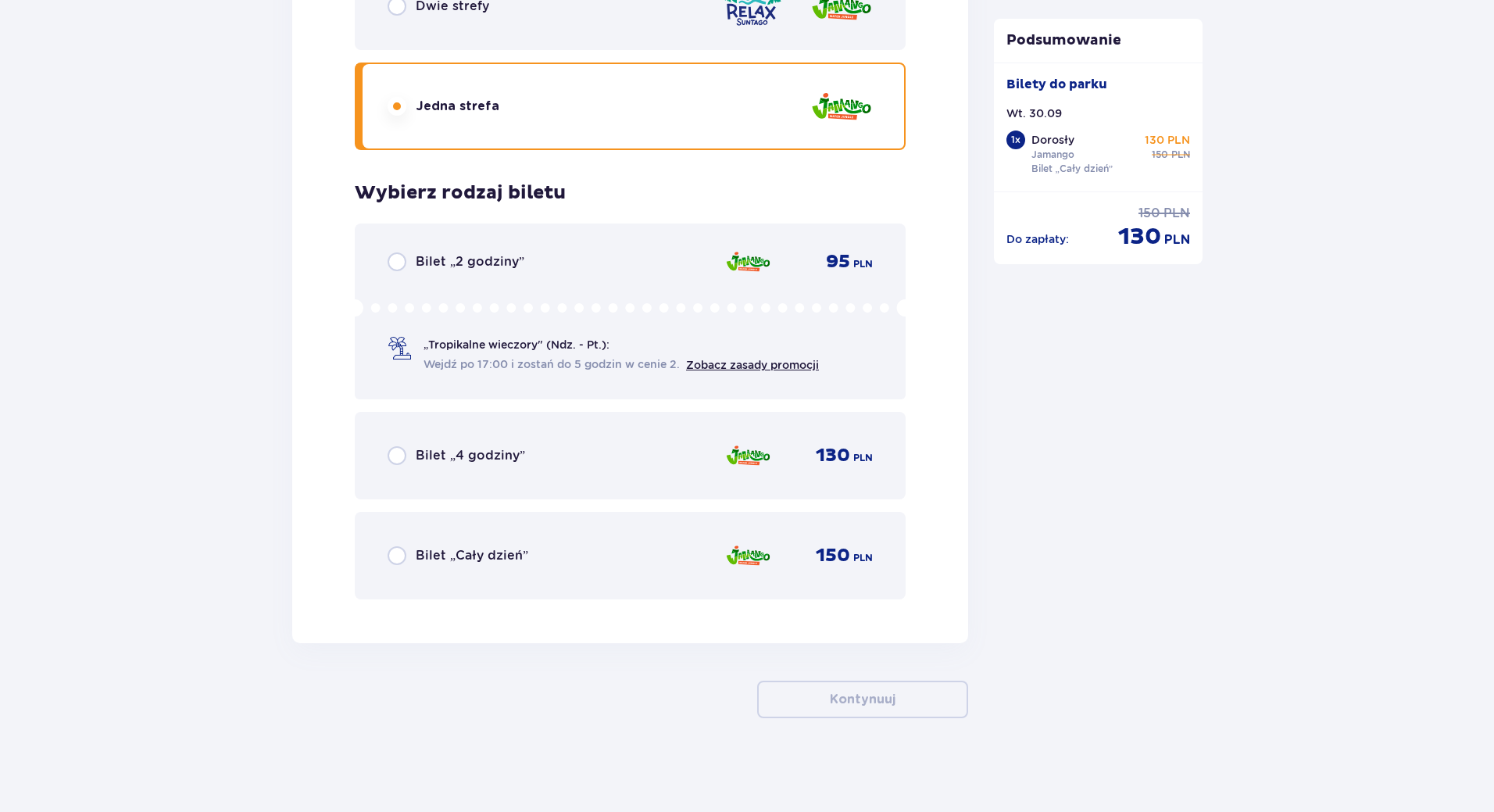
click at [402, 566] on div "Bilet „Cały dzień” 150 PLN" at bounding box center [631, 555] width 486 height 33
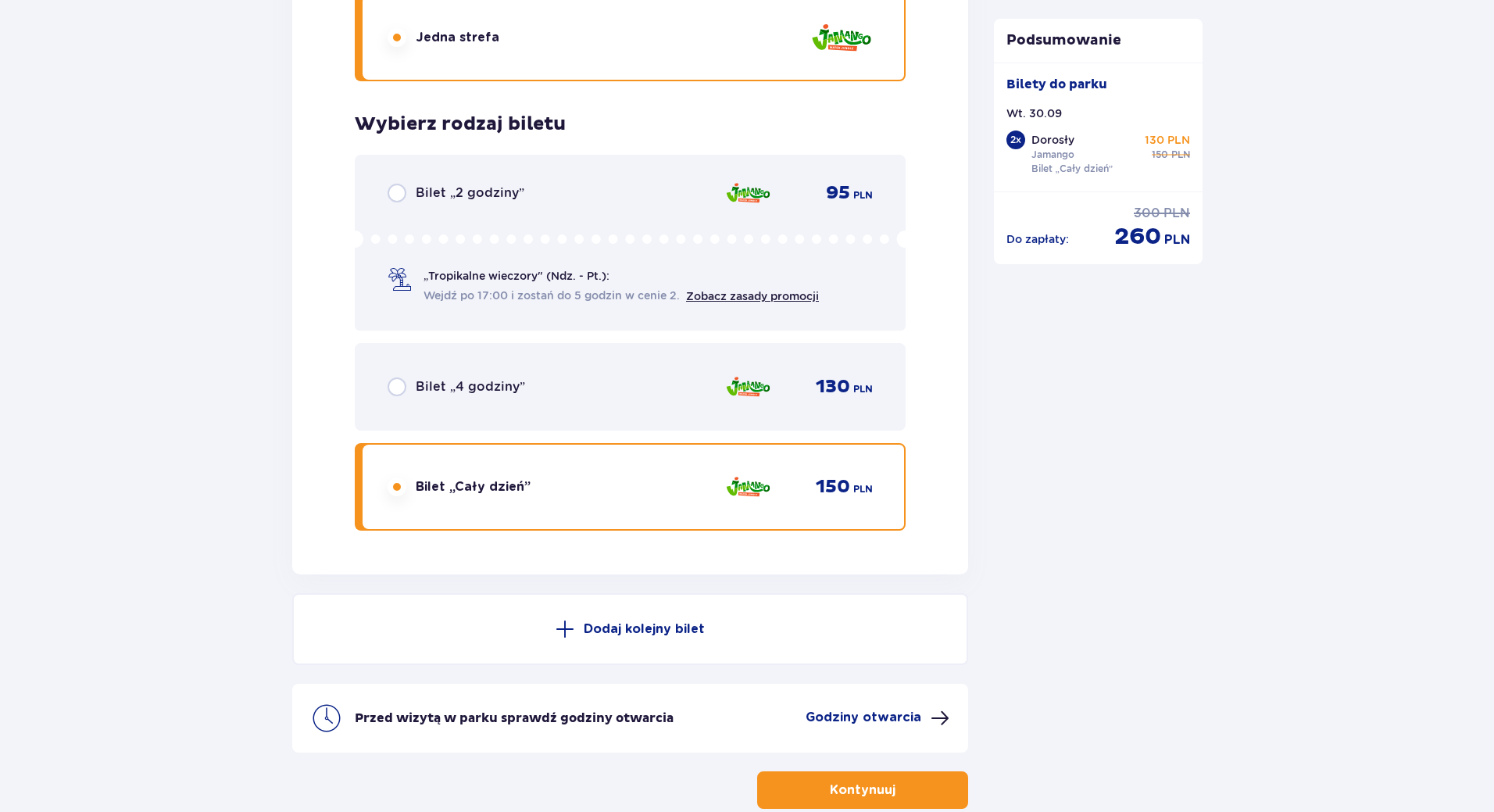
scroll to position [2556, 0]
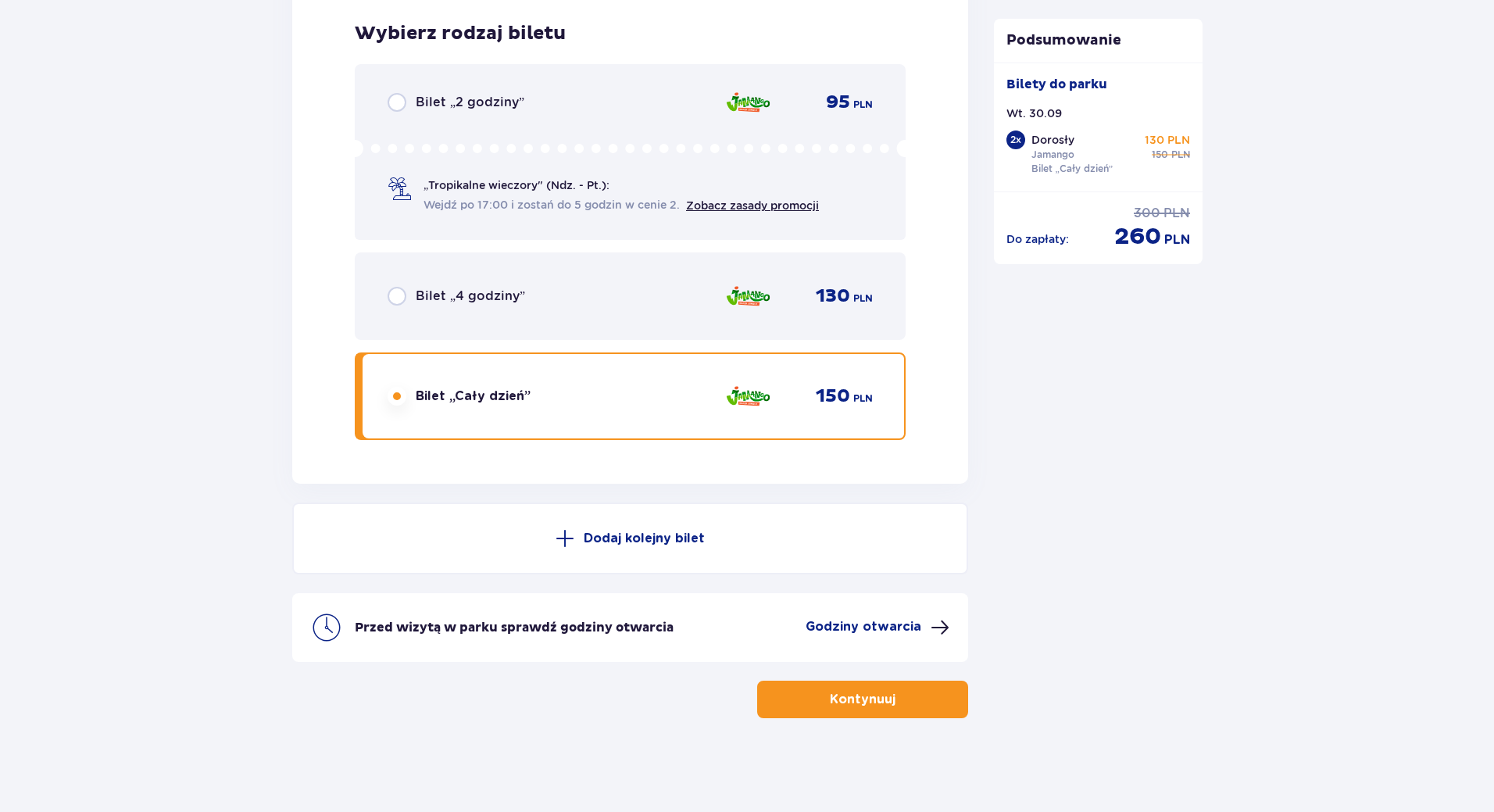
click at [871, 702] on p "Kontynuuj" at bounding box center [862, 699] width 66 height 17
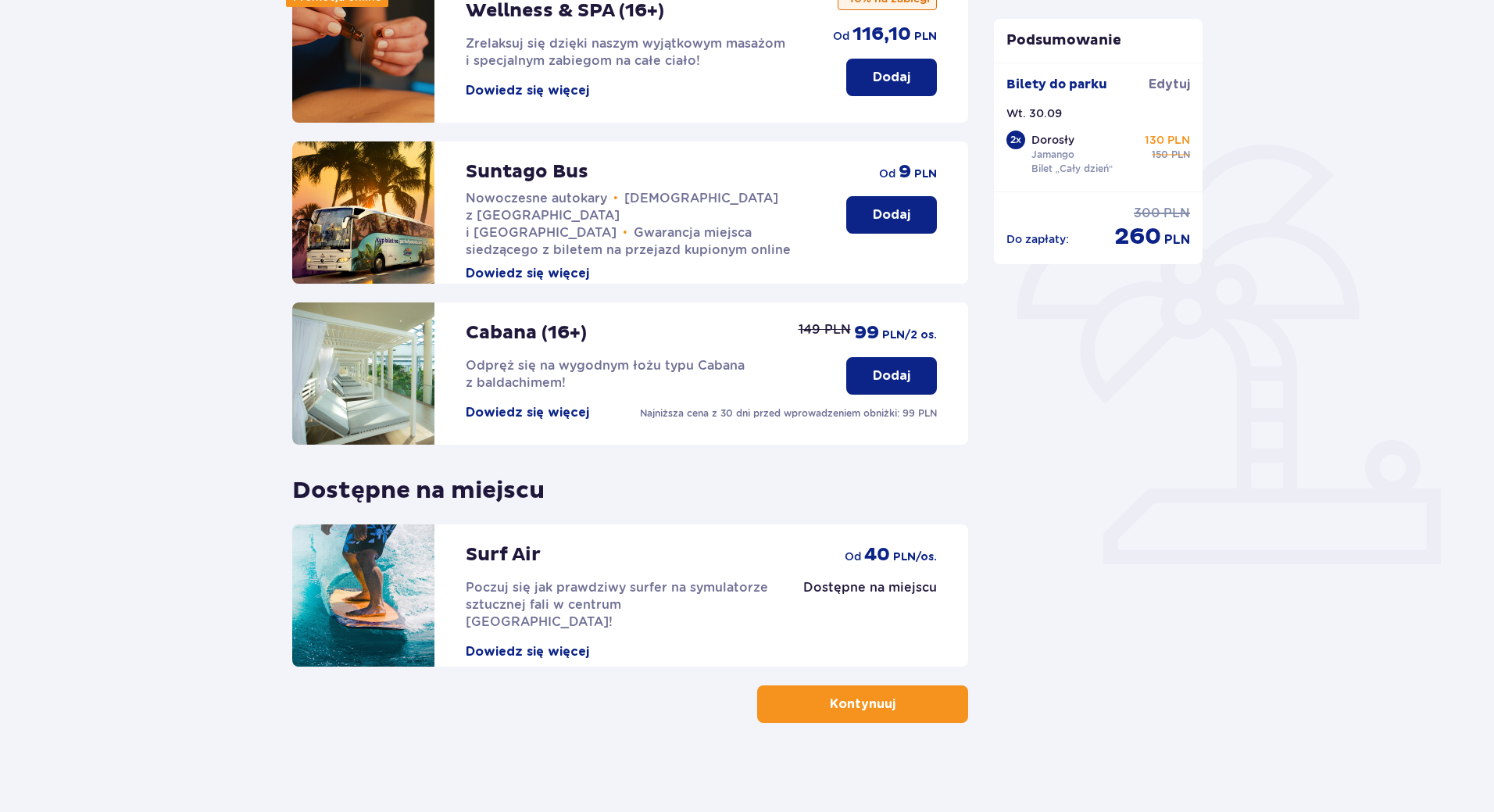
scroll to position [247, 0]
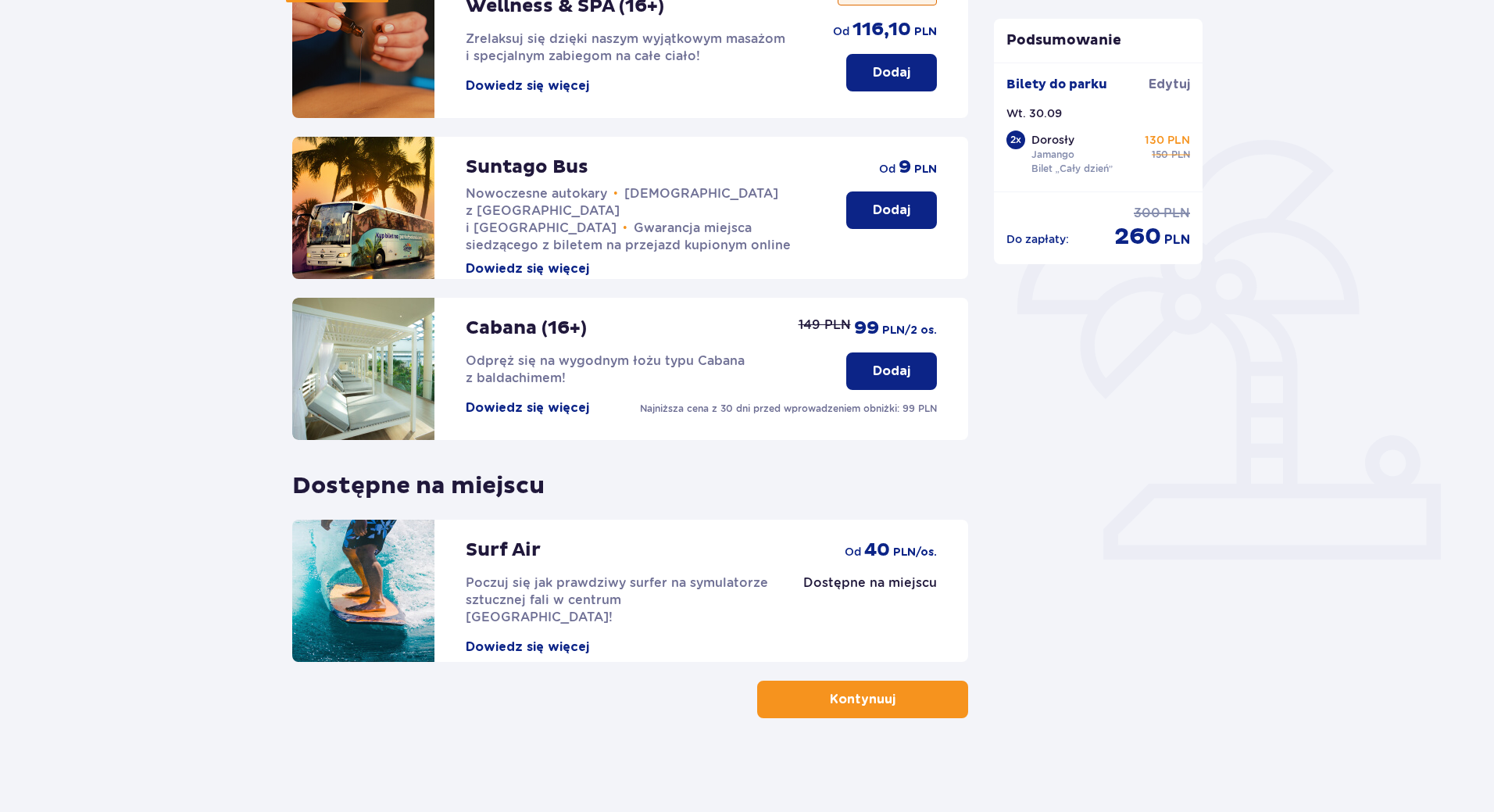
click at [838, 710] on button "Kontynuuj" at bounding box center [862, 699] width 211 height 37
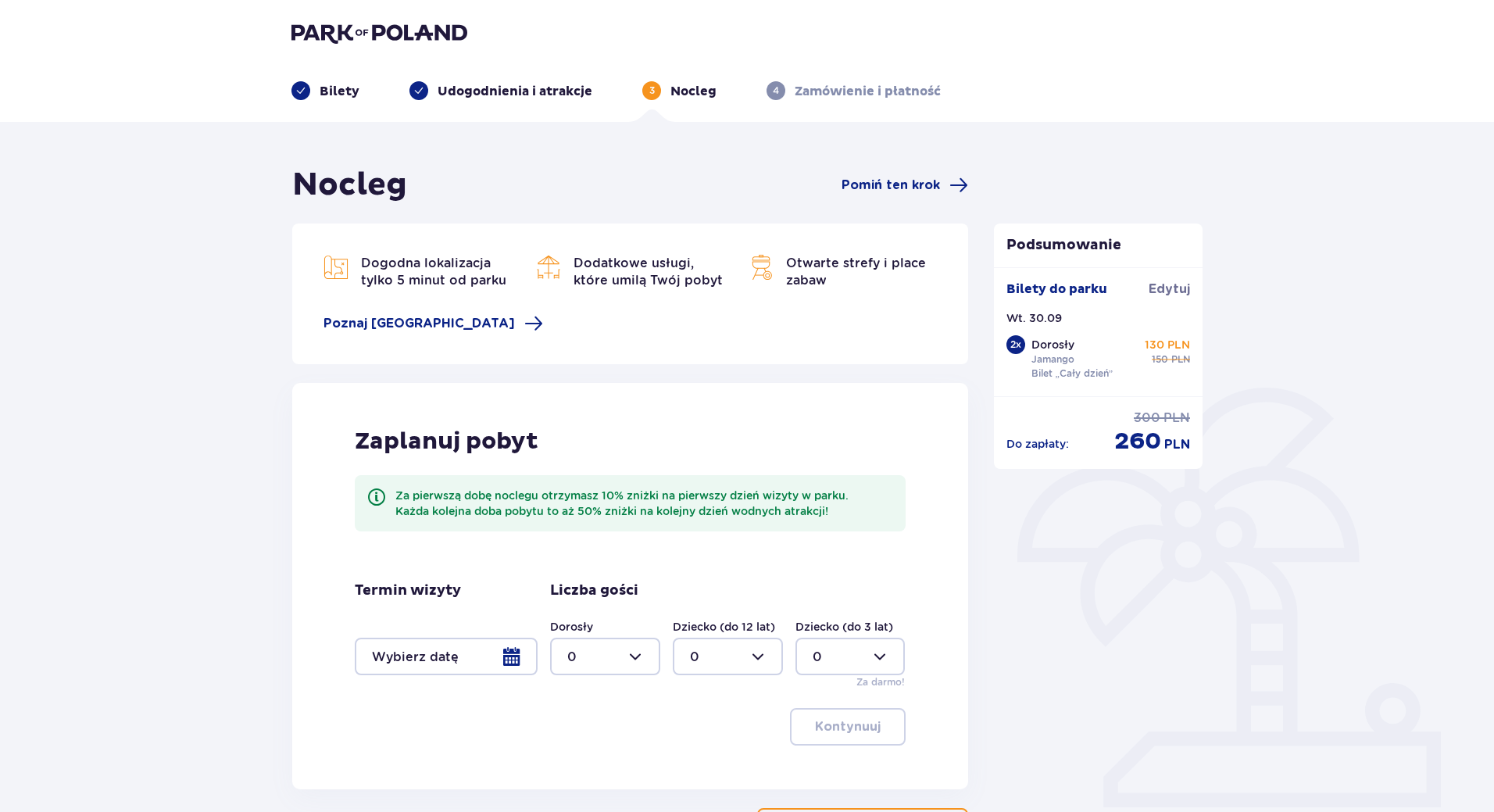
scroll to position [13, 0]
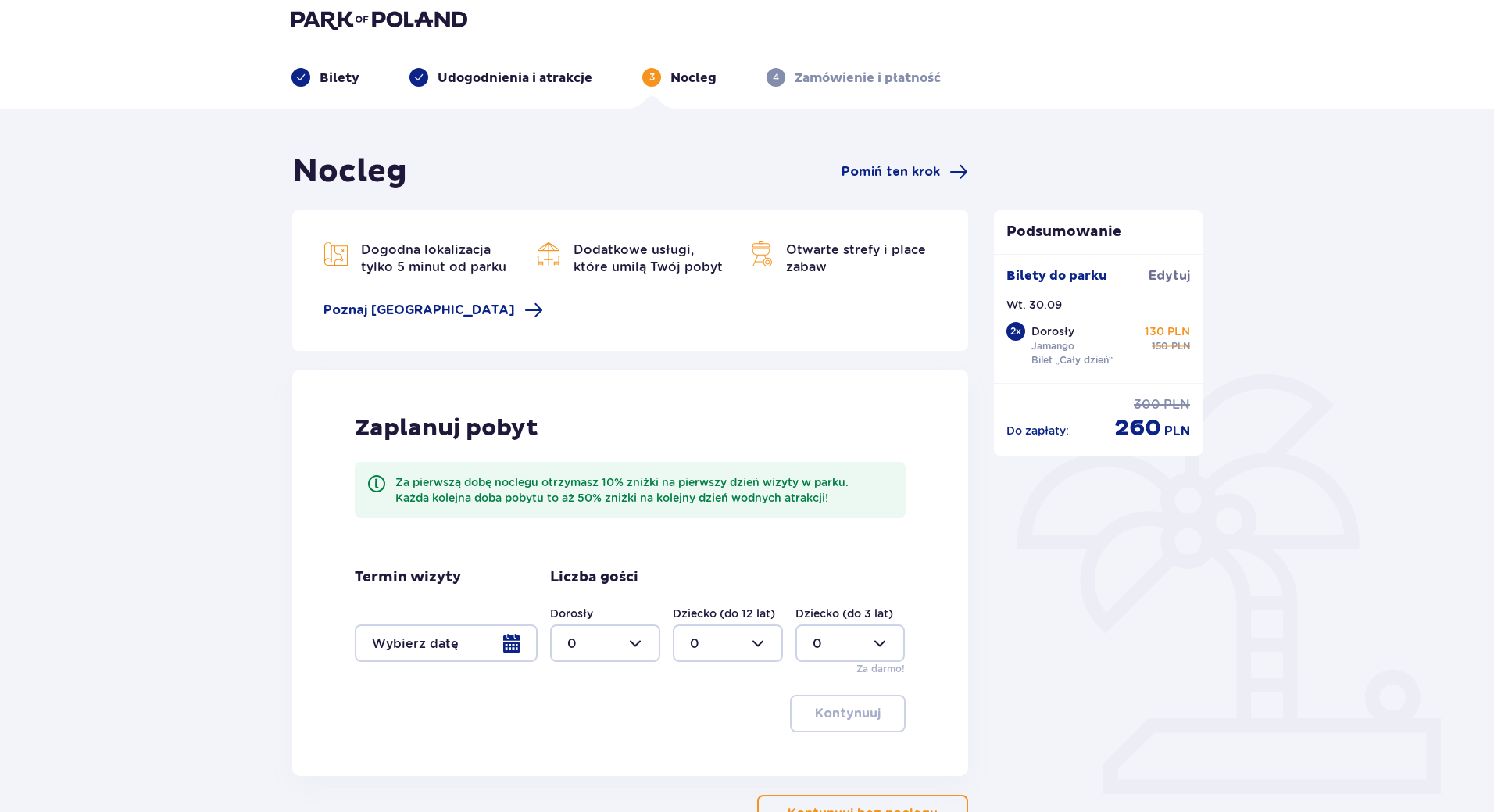
click at [491, 645] on div at bounding box center [446, 643] width 183 height 37
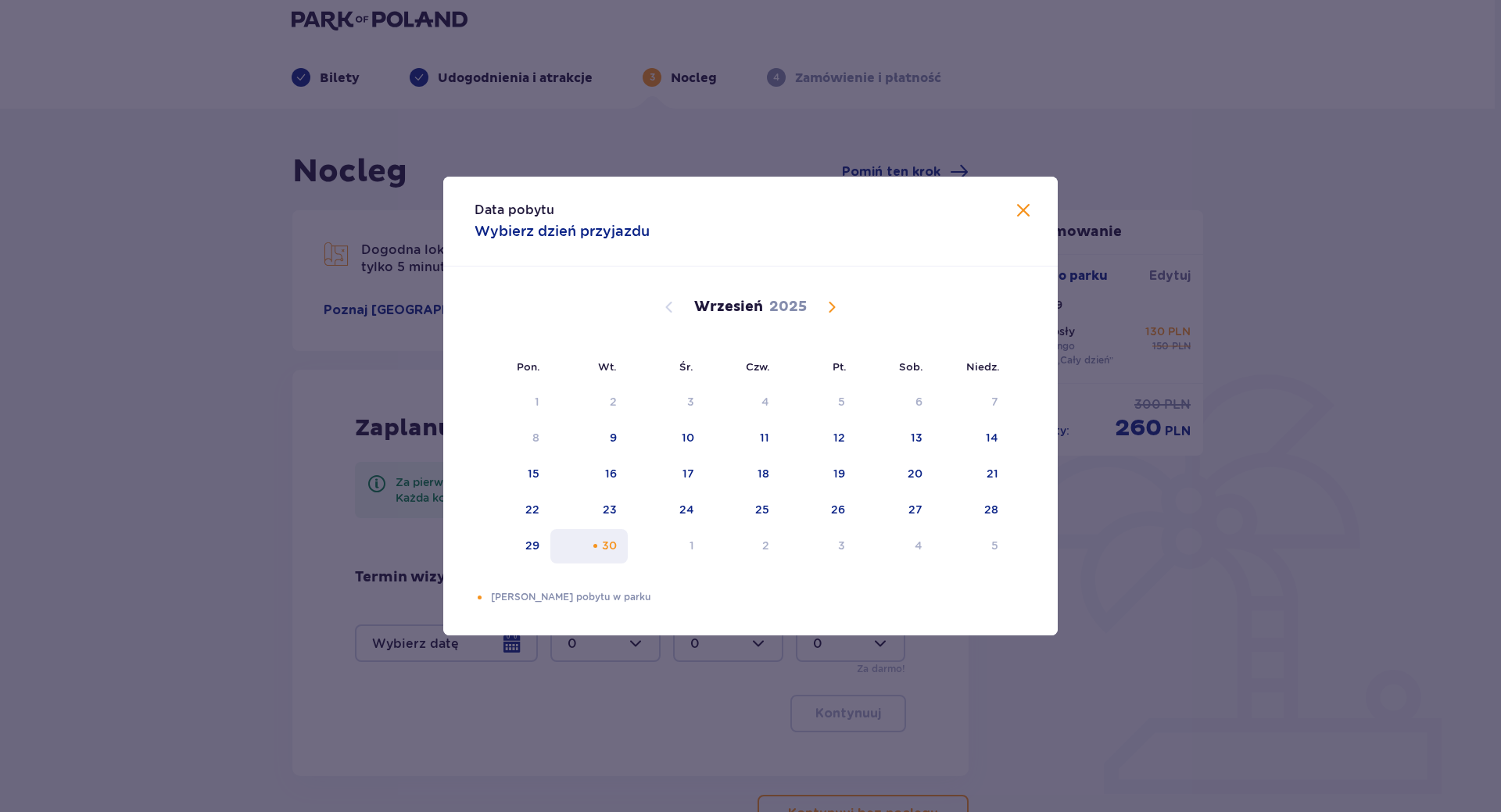
click at [583, 550] on div "30" at bounding box center [588, 546] width 77 height 34
click at [1023, 218] on span at bounding box center [1024, 211] width 19 height 19
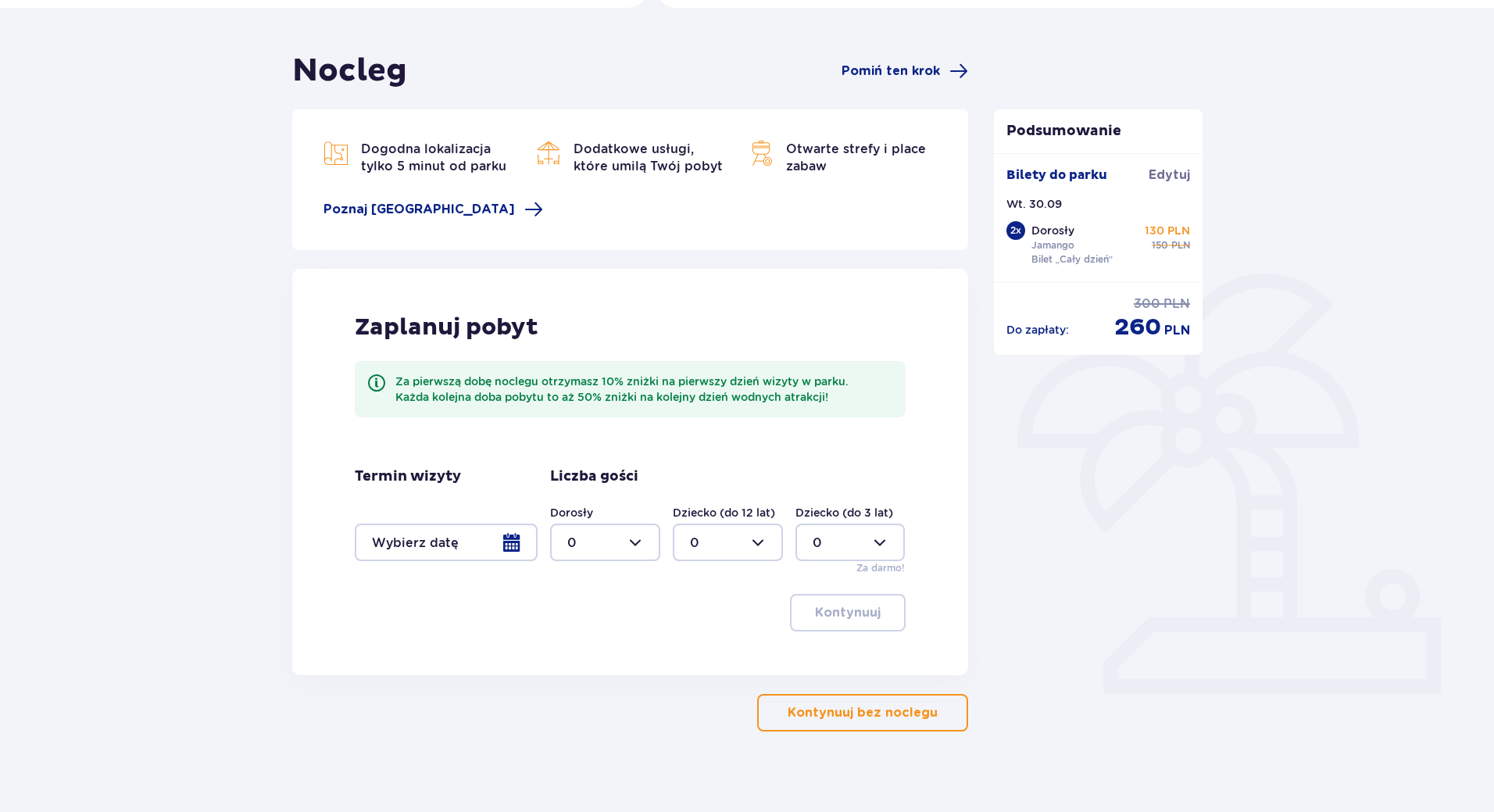
scroll to position [127, 0]
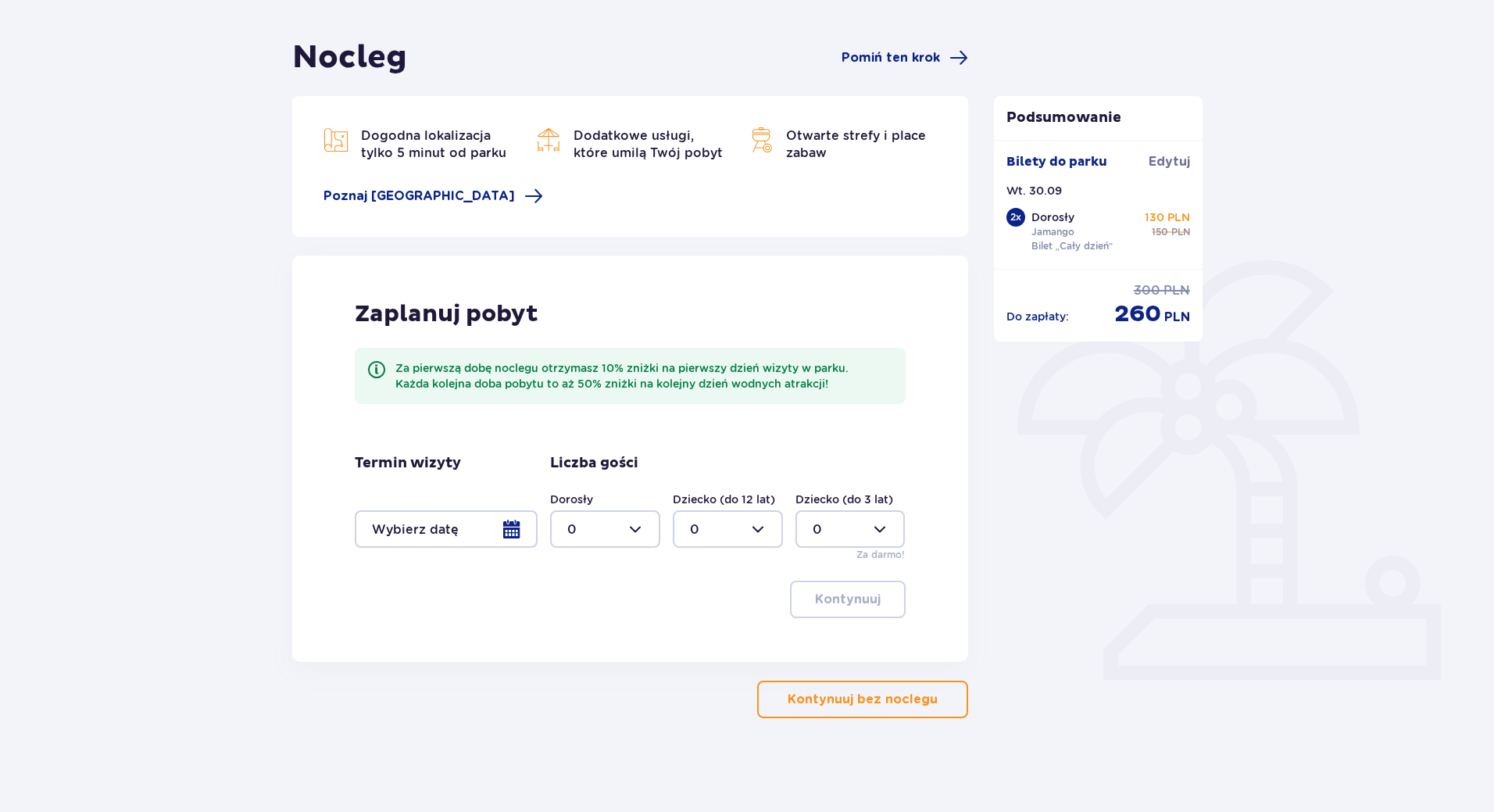
click at [908, 692] on p "Kontynuuj bez noclegu" at bounding box center [862, 699] width 150 height 17
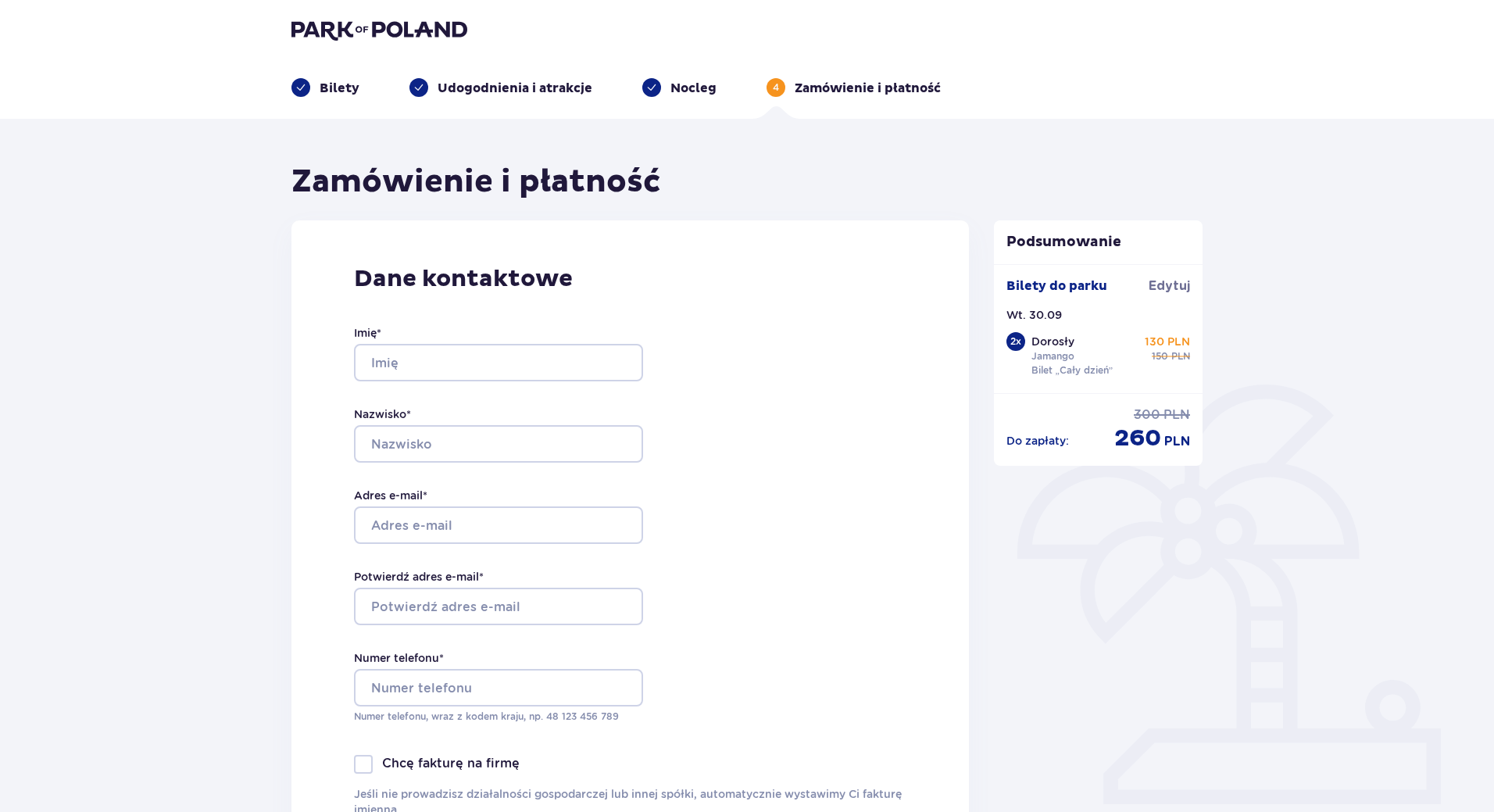
scroll to position [1, 0]
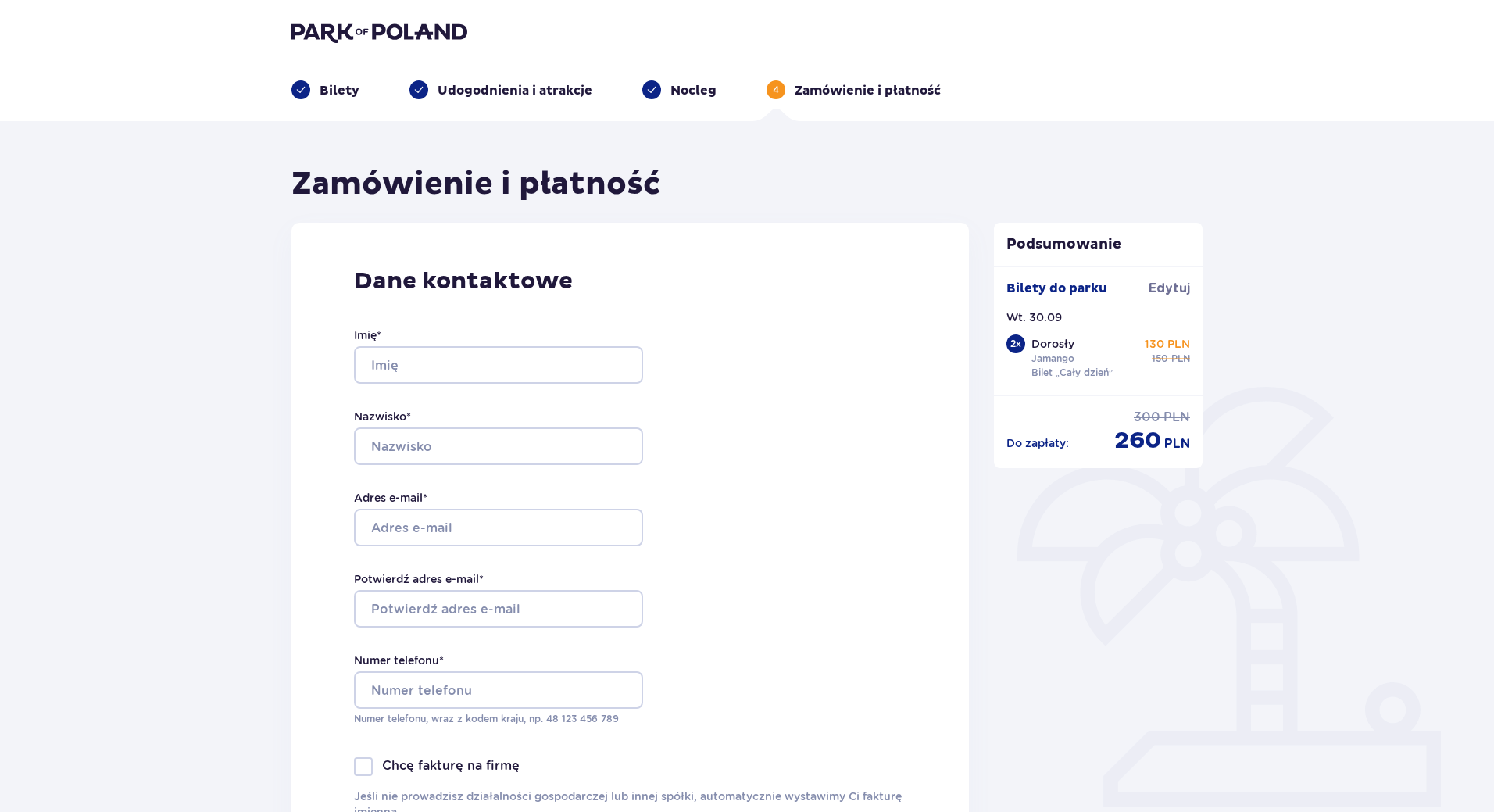
click at [542, 340] on div "Imię *" at bounding box center [499, 355] width 289 height 56
click at [516, 368] on input "Imię *" at bounding box center [499, 366] width 289 height 37
type input "Olivier"
type input "Grabiec"
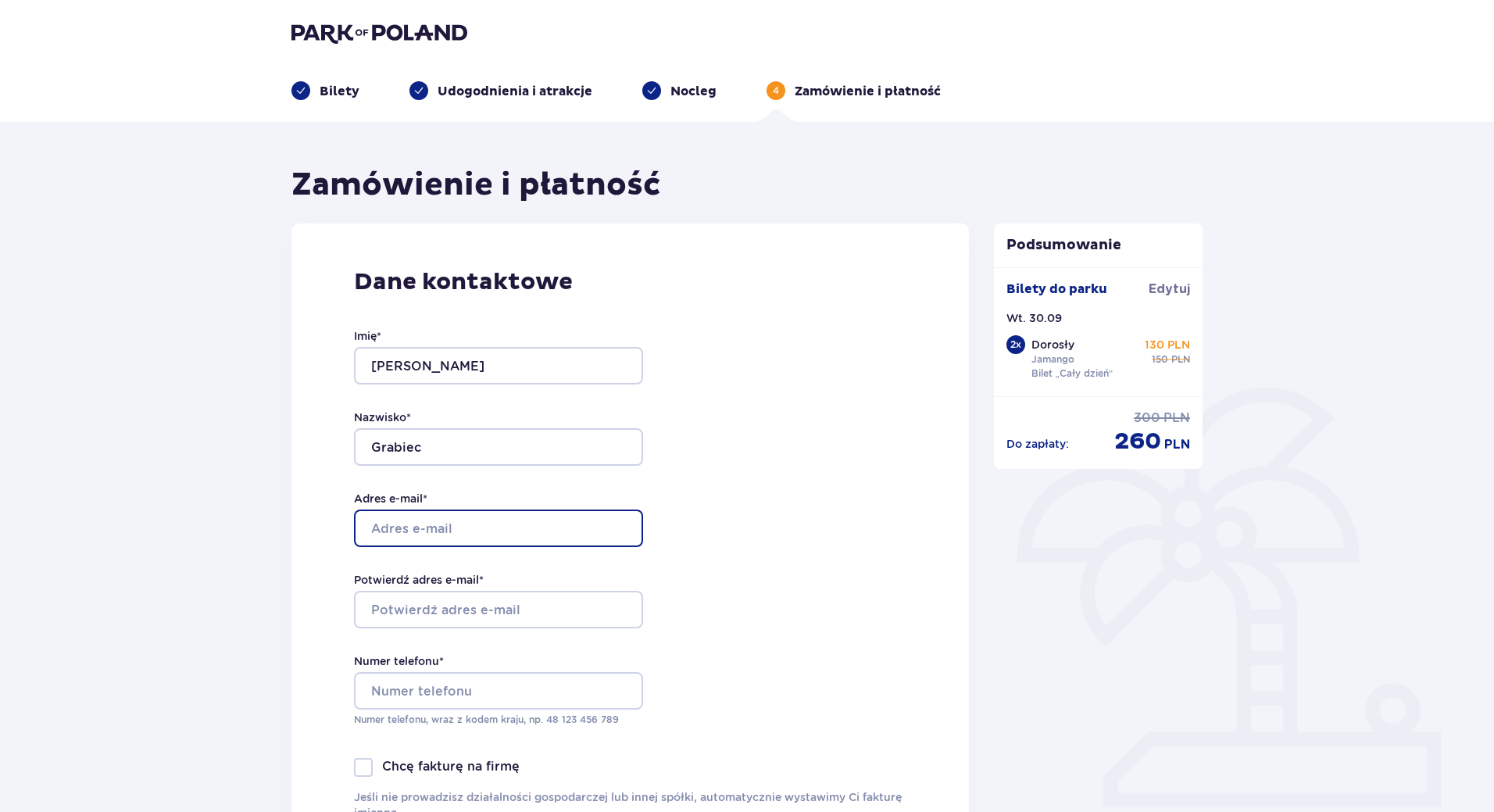
type input "olivier.grabiec@gmail.com"
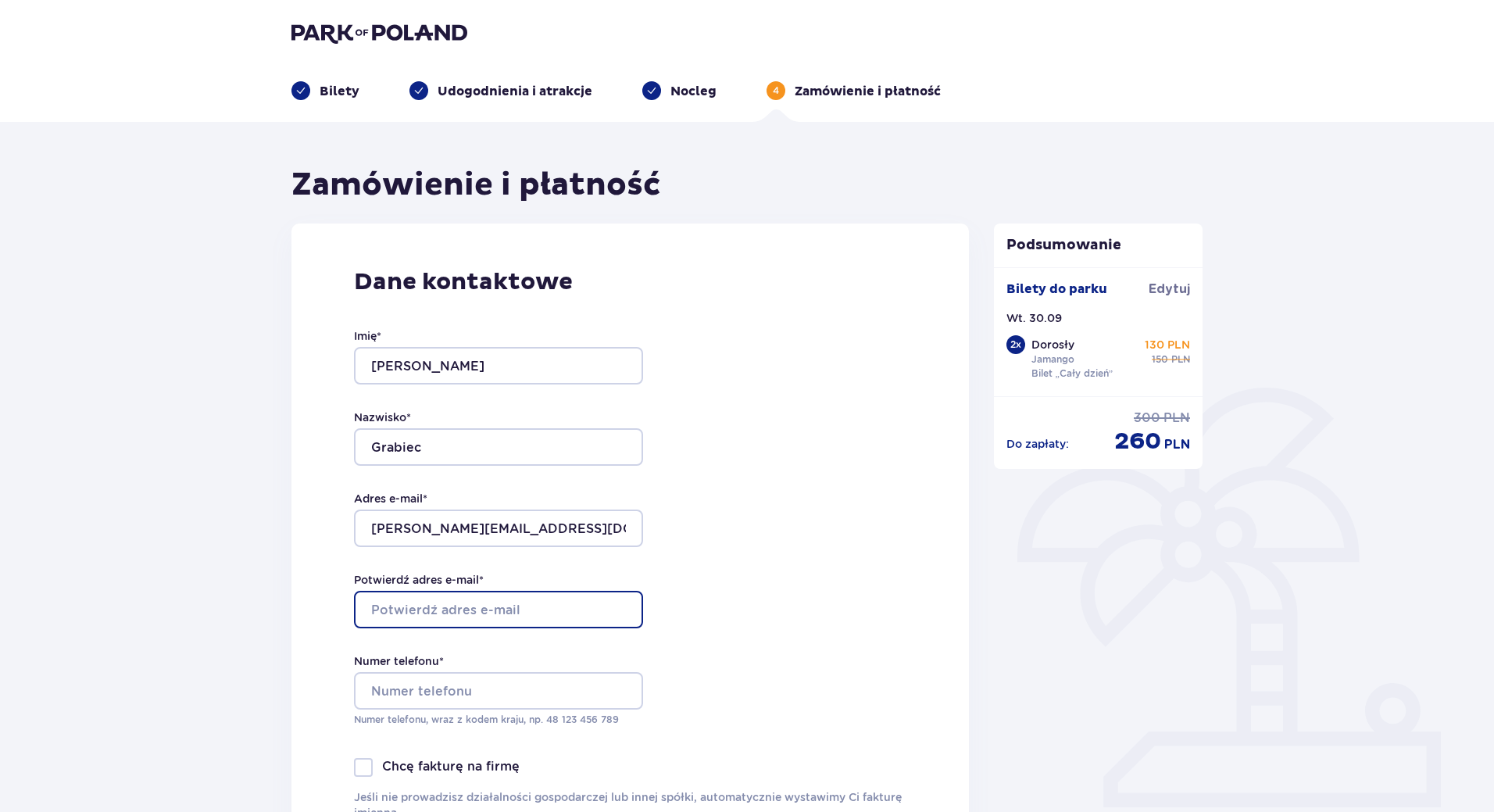
type input "olivier.grabiec@gmail.com"
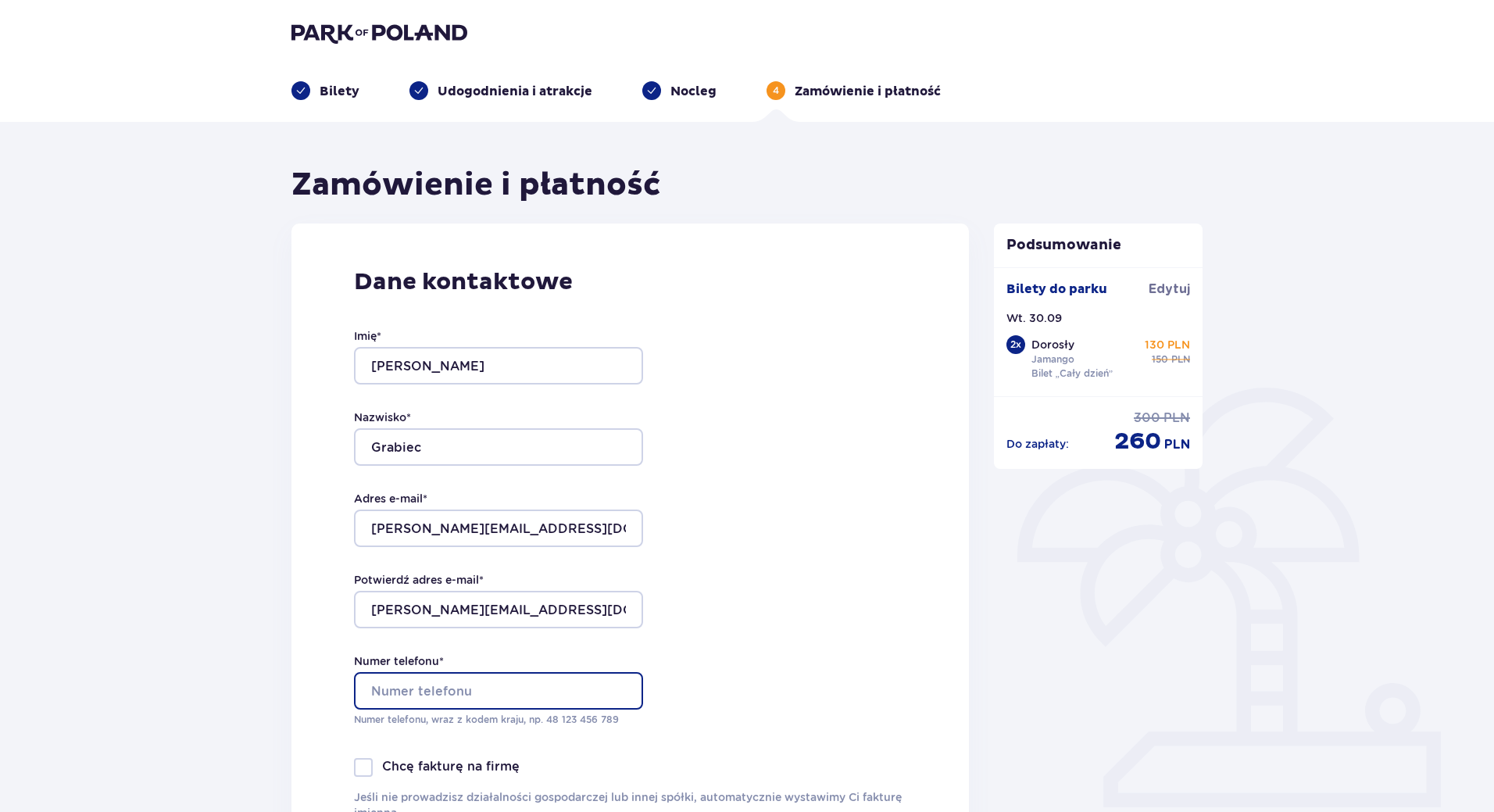
type input "601631787"
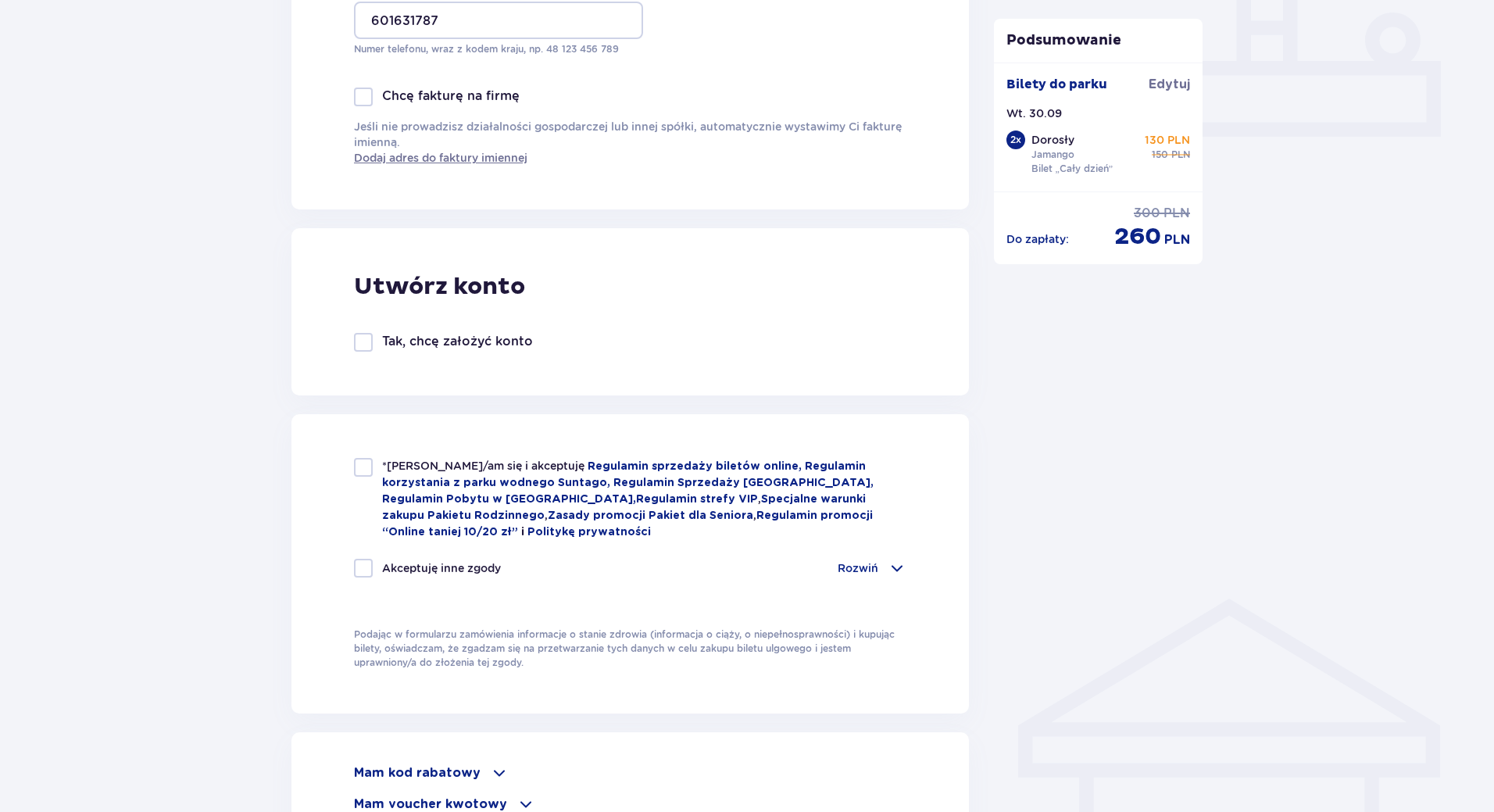
scroll to position [703, 0]
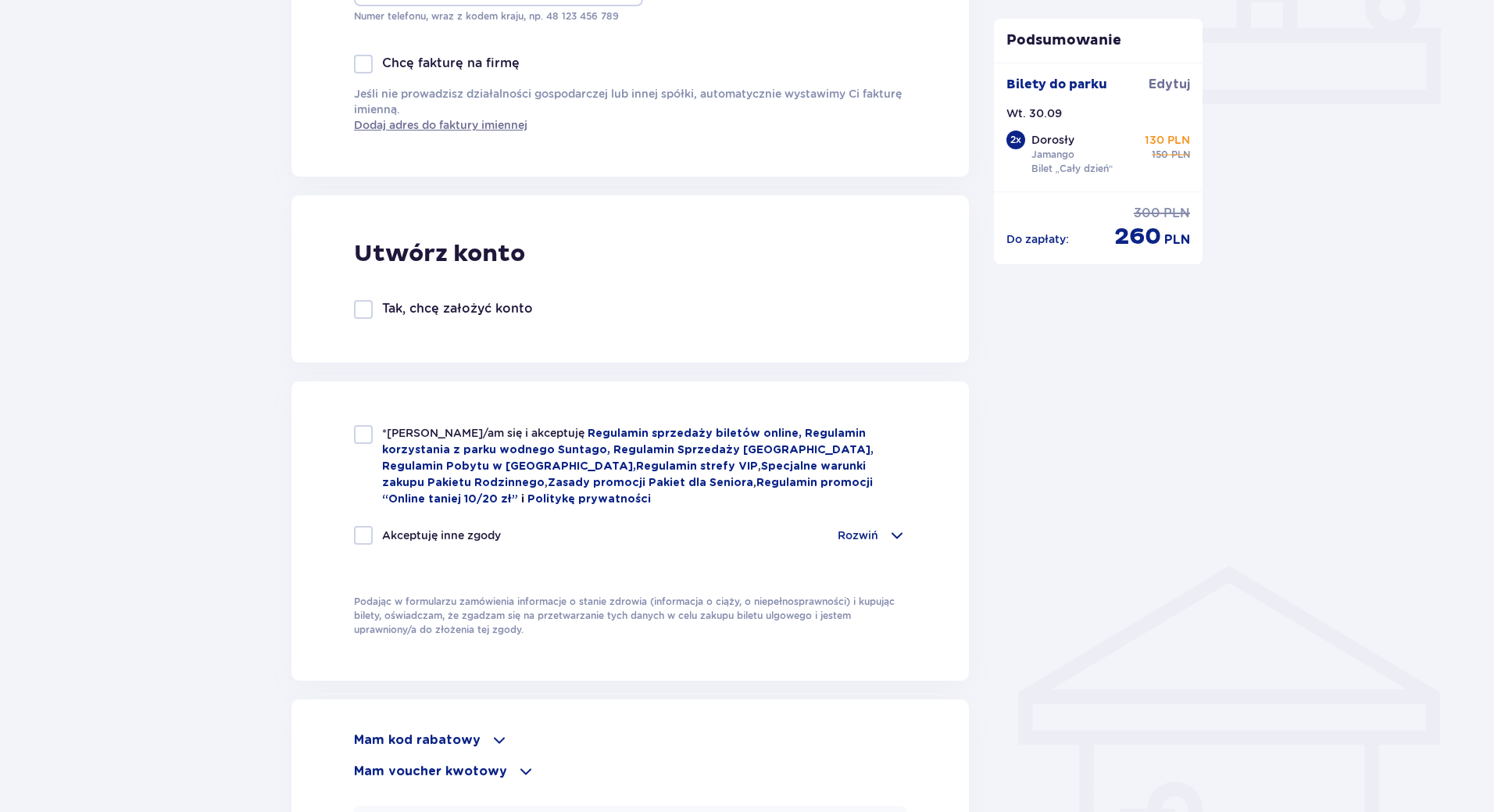
click at [367, 526] on div at bounding box center [364, 535] width 19 height 19
checkbox input "true"
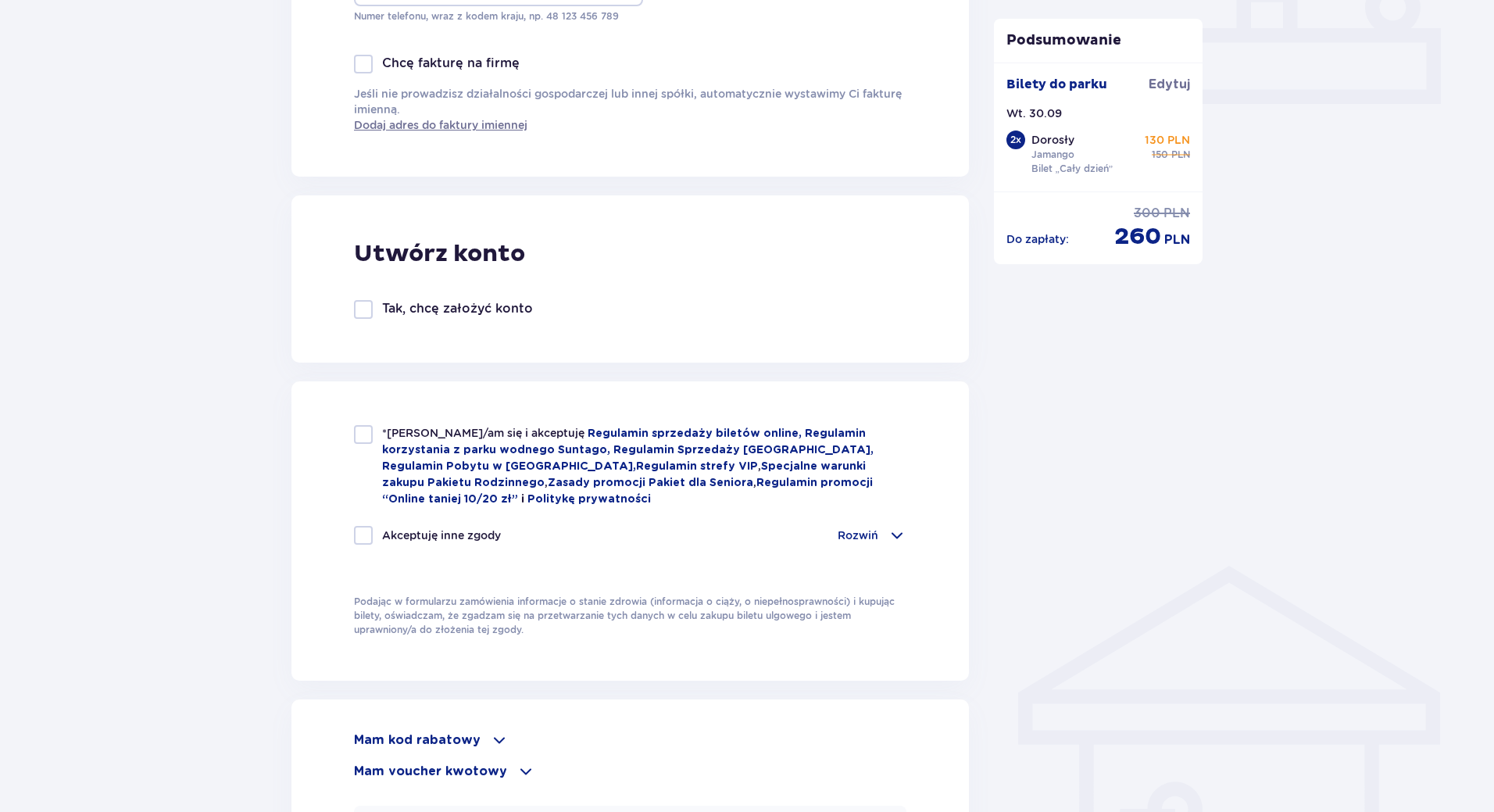
checkbox input "true"
click at [359, 443] on div at bounding box center [364, 434] width 19 height 19
checkbox input "true"
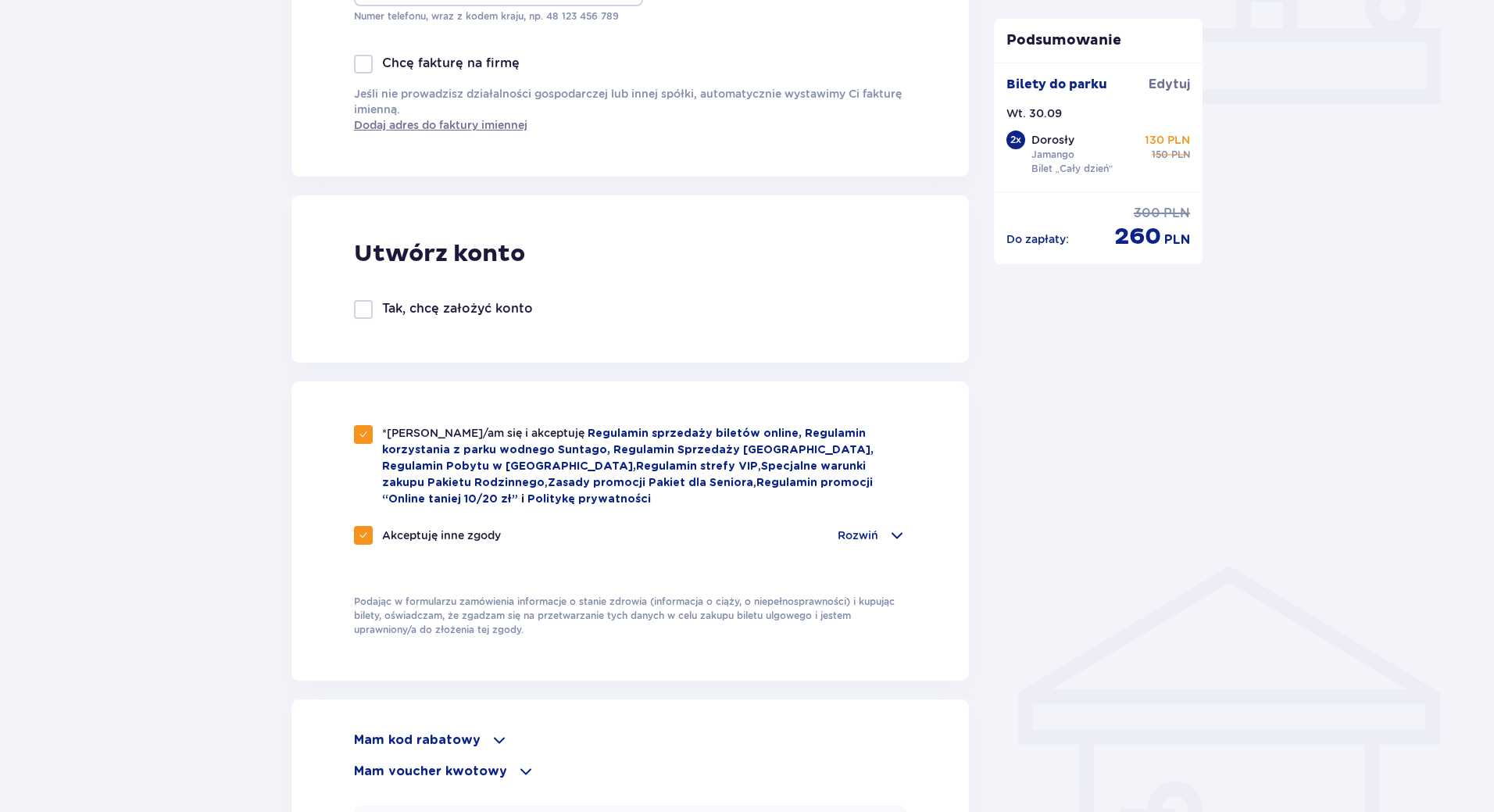
click at [360, 311] on div at bounding box center [364, 310] width 19 height 19
checkbox input "true"
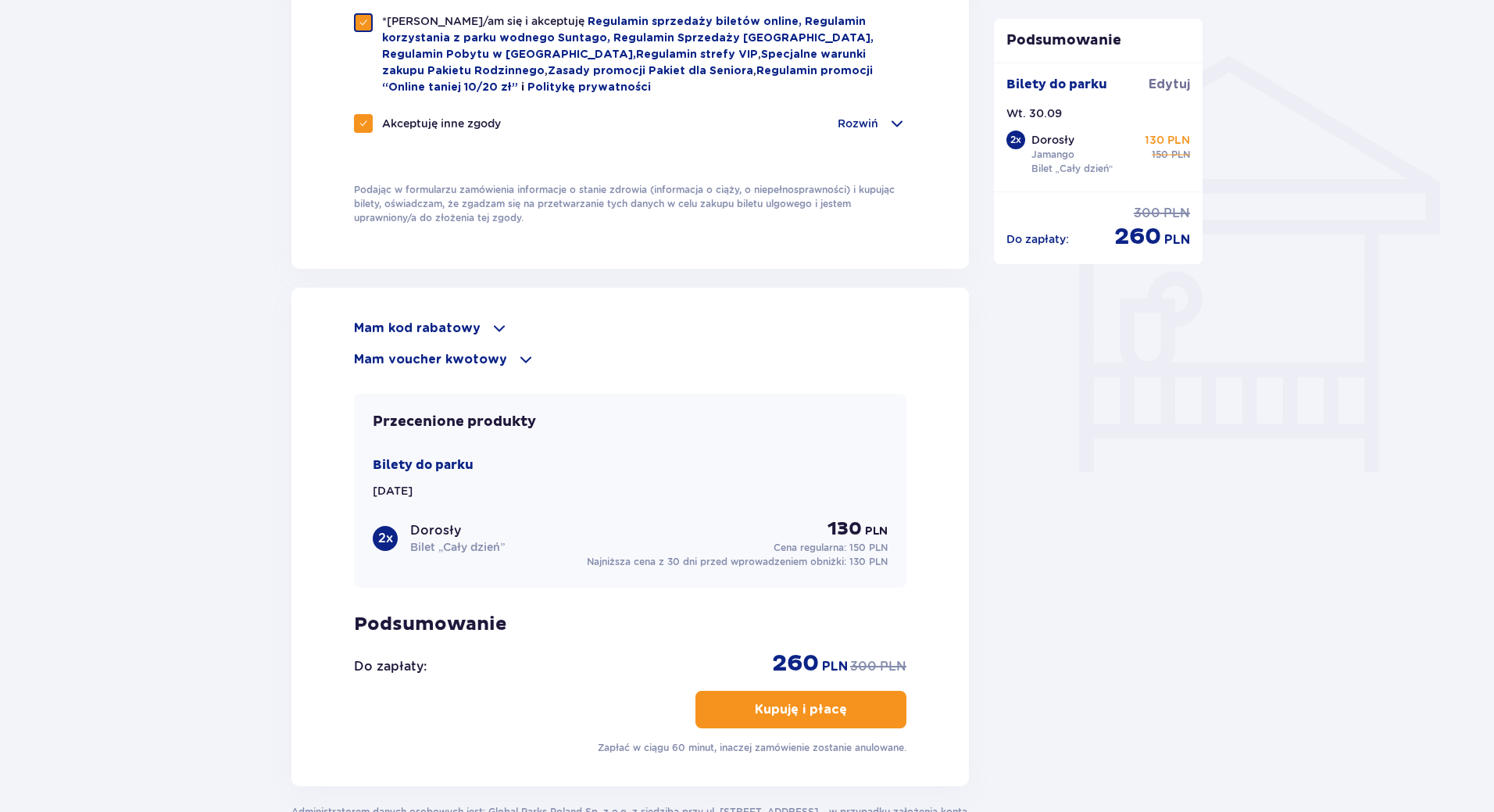
scroll to position [1250, 0]
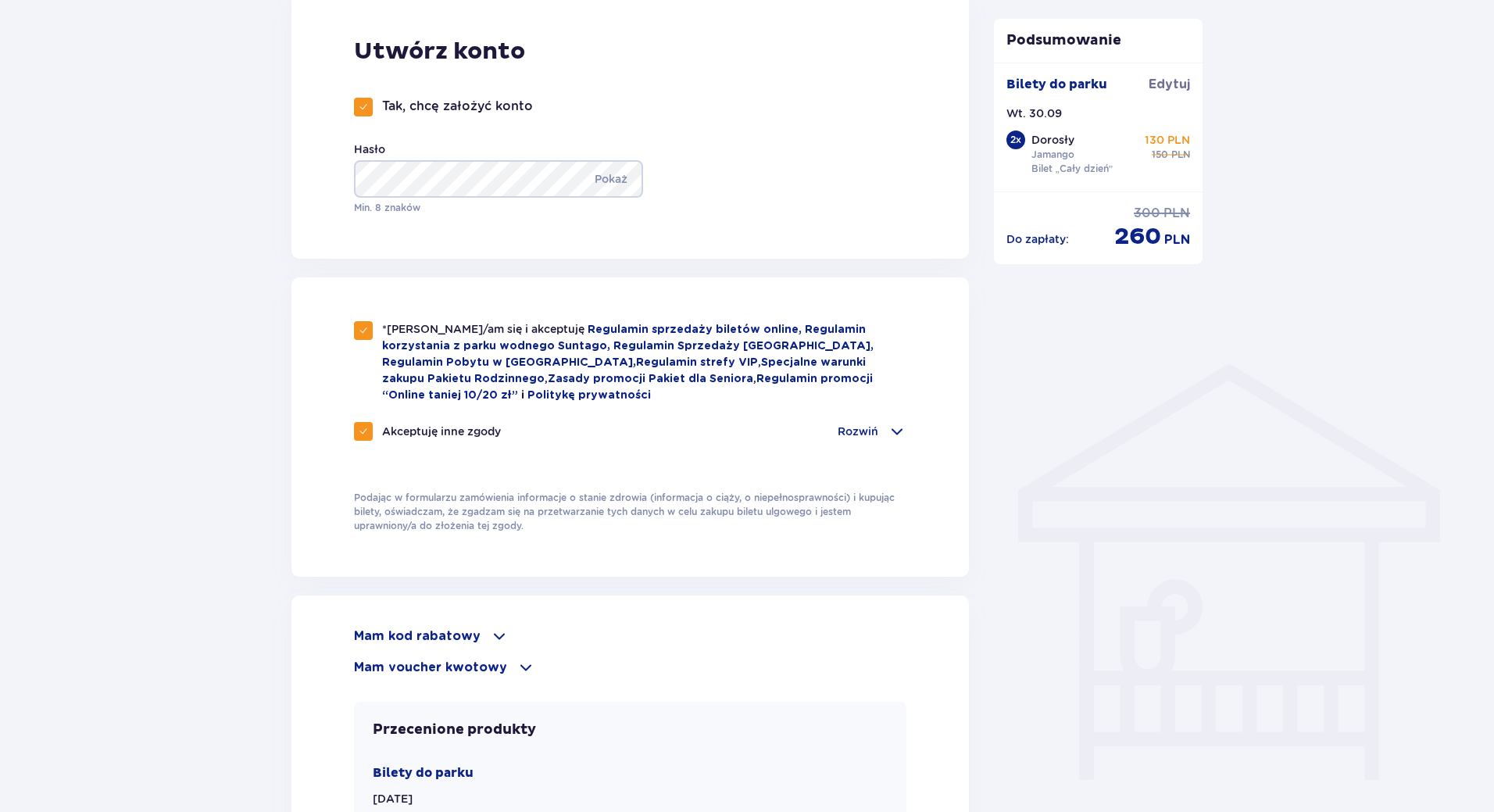
scroll to position [1044, 0]
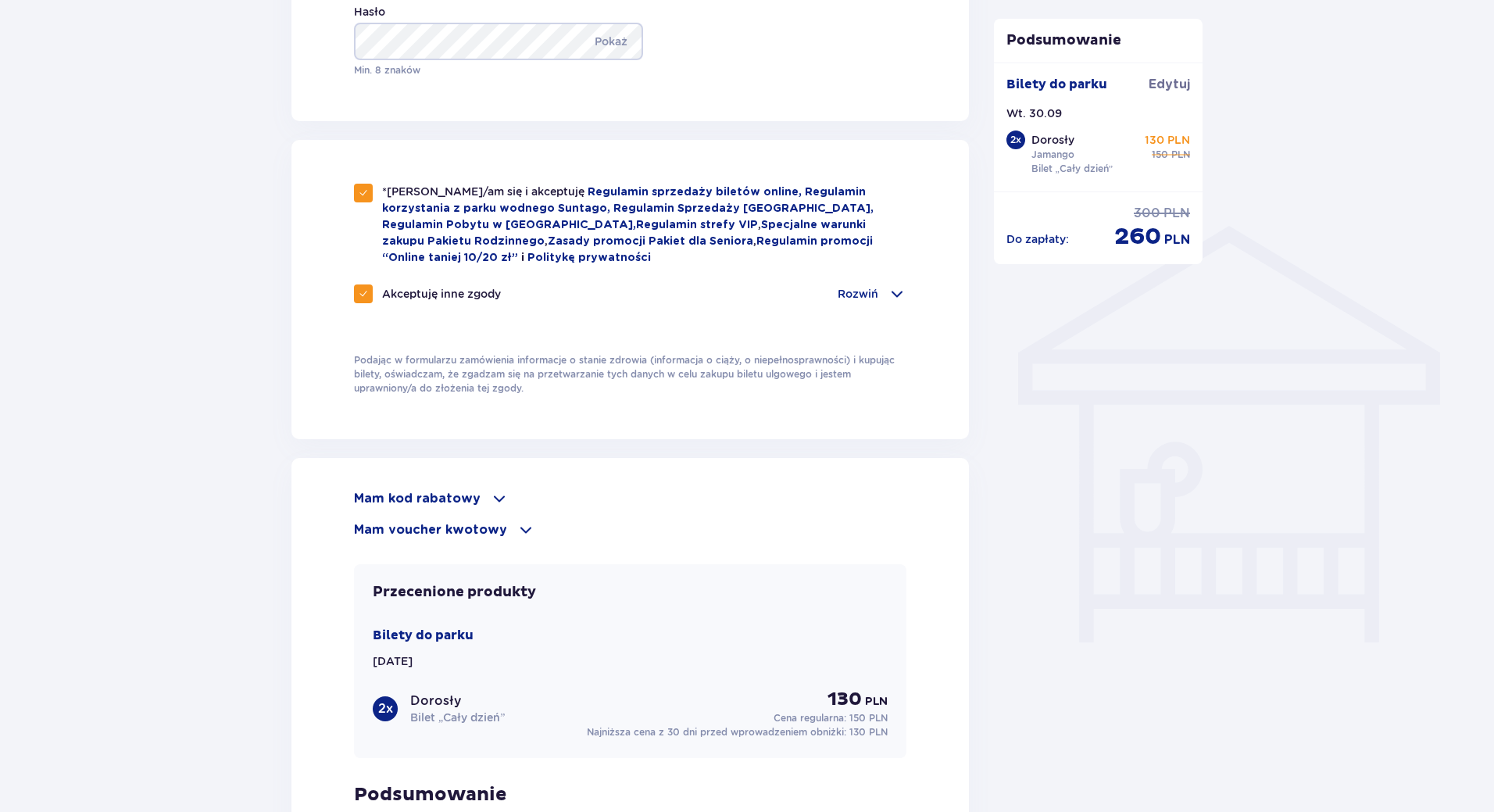
click at [443, 490] on p "Mam kod rabatowy" at bounding box center [418, 499] width 127 height 17
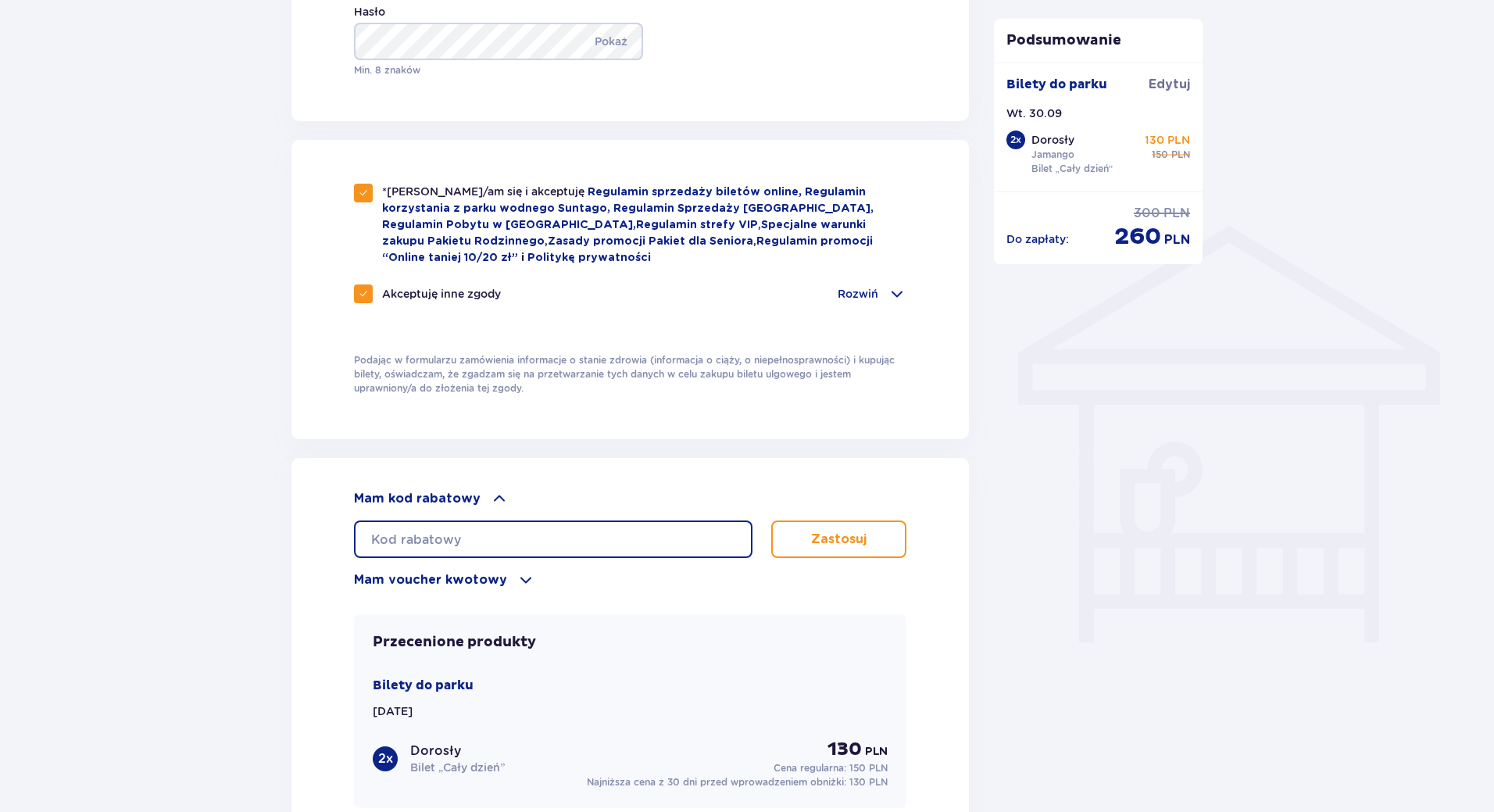
click at [458, 540] on input "text" at bounding box center [554, 539] width 398 height 37
paste input "STUDENT30"
click at [861, 543] on p "Zastosuj" at bounding box center [839, 539] width 56 height 17
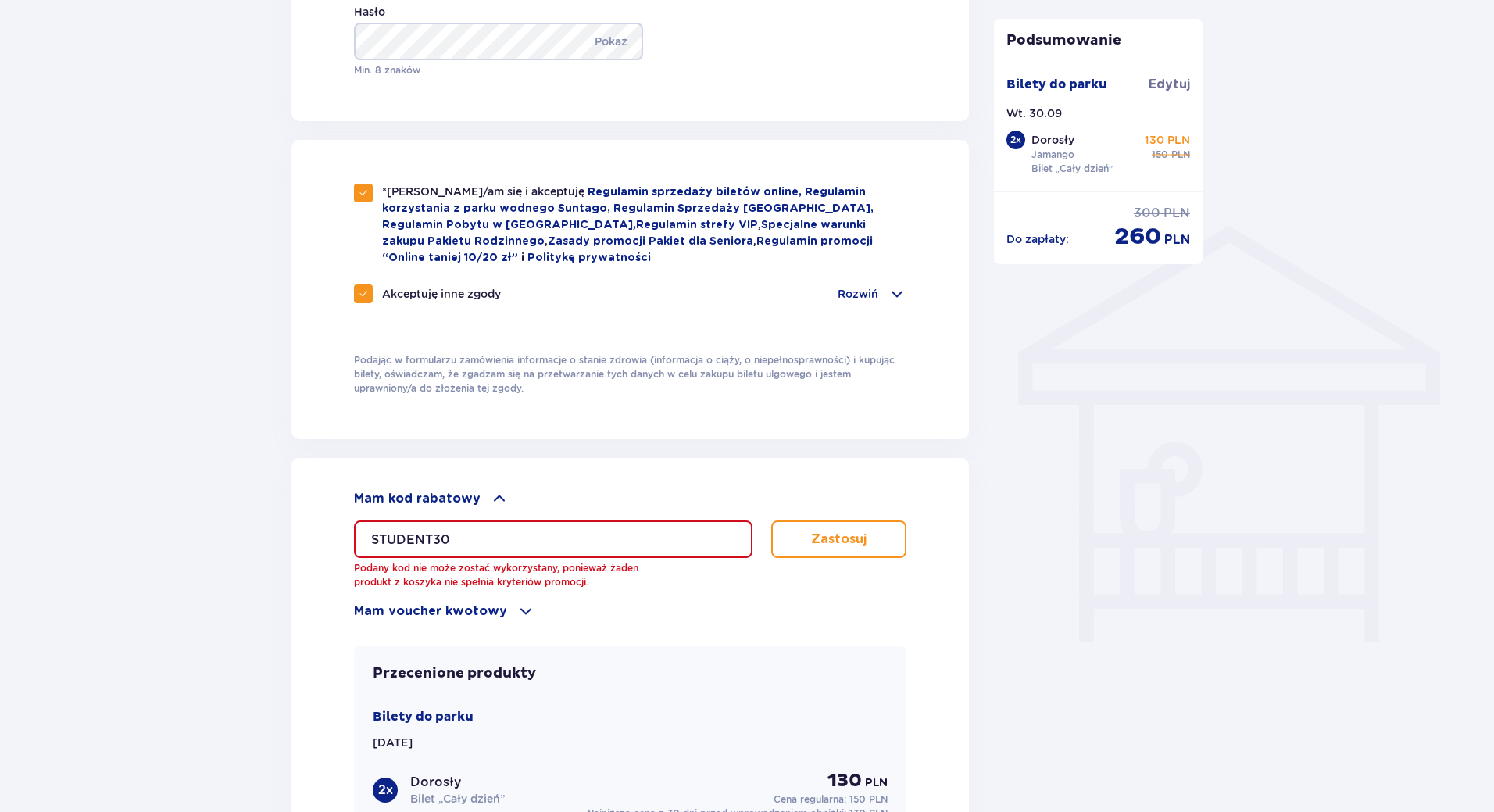
drag, startPoint x: 487, startPoint y: 531, endPoint x: 179, endPoint y: 545, distance: 308.3
click at [179, 545] on div "Zamówienie i płatność Dane kontaktowe Imię * Olivier Nazwisko * Grabiec Adres e…" at bounding box center [747, 143] width 1494 height 2131
paste input "nie potrzeba kodu"
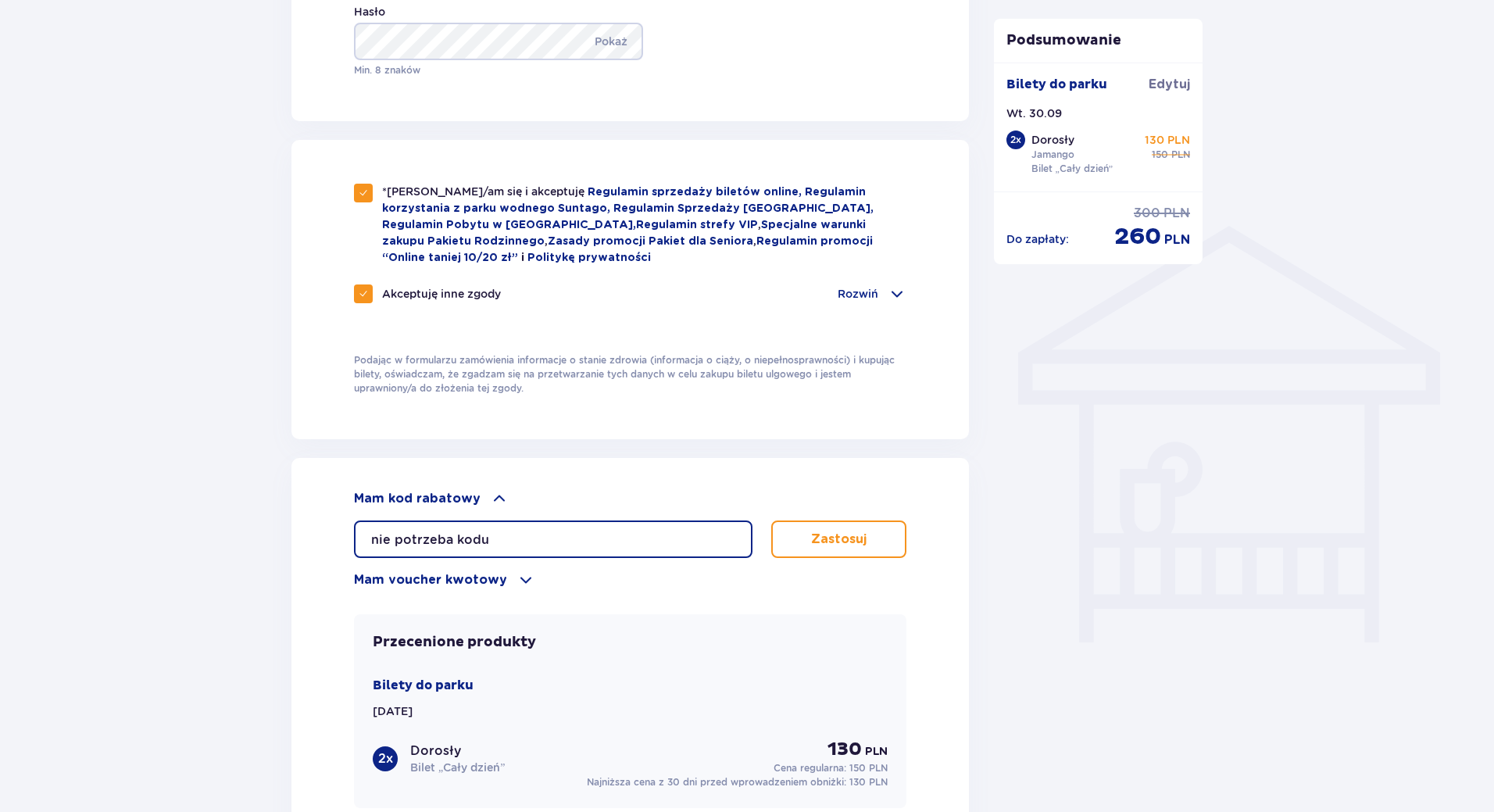
type input "nie potrzeba kodu"
click at [805, 545] on button "Zastosuj" at bounding box center [838, 539] width 135 height 37
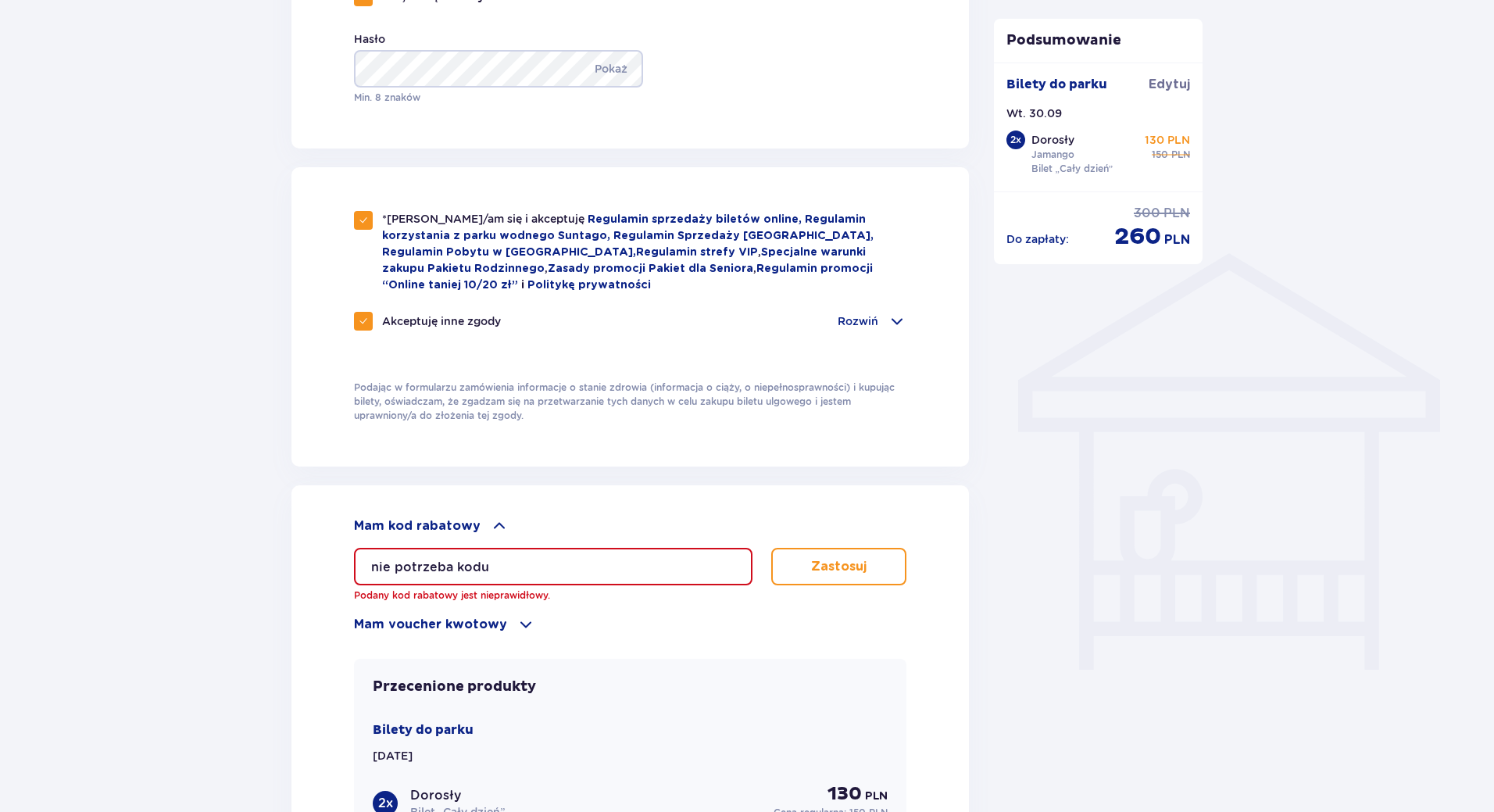
scroll to position [1328, 0]
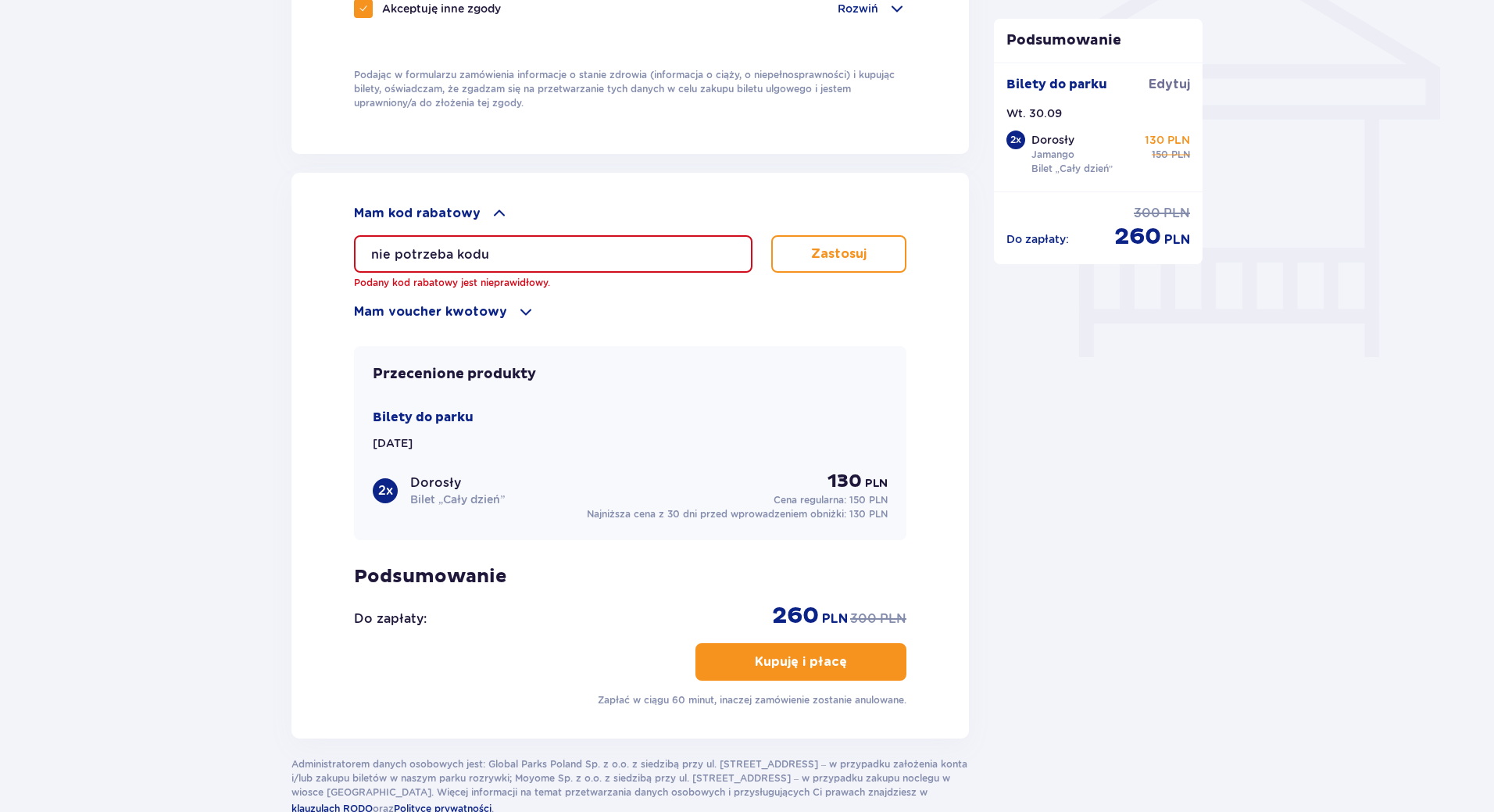
click at [498, 257] on input "nie potrzeba kodu" at bounding box center [554, 254] width 398 height 37
drag, startPoint x: 499, startPoint y: 255, endPoint x: 227, endPoint y: 273, distance: 272.6
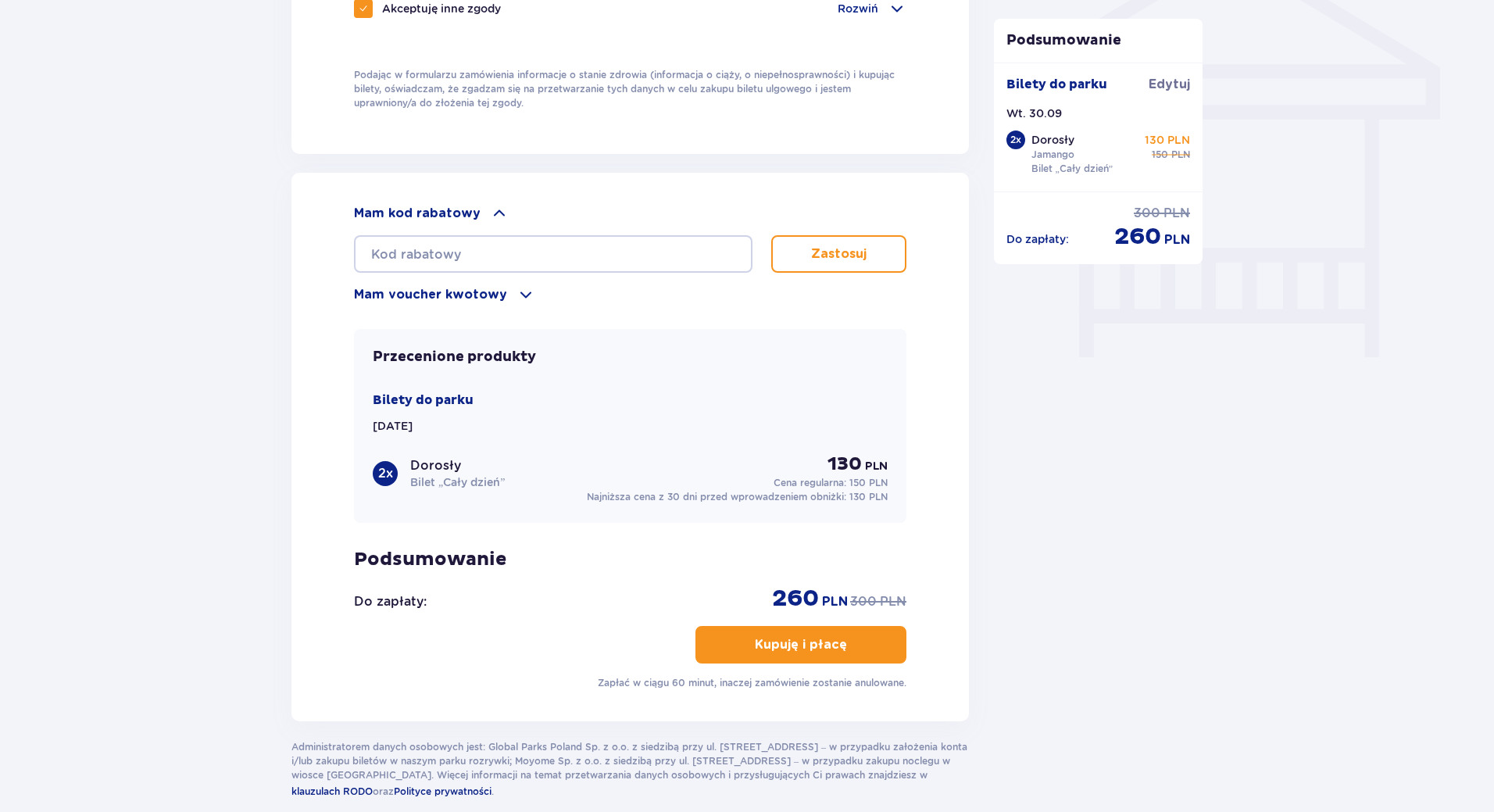
click at [832, 644] on p "Kupuję i płacę" at bounding box center [801, 645] width 92 height 17
click at [837, 648] on button "Kupuję i płacę" at bounding box center [801, 645] width 211 height 37
click at [823, 641] on p "Kupuję i płacę" at bounding box center [801, 645] width 92 height 17
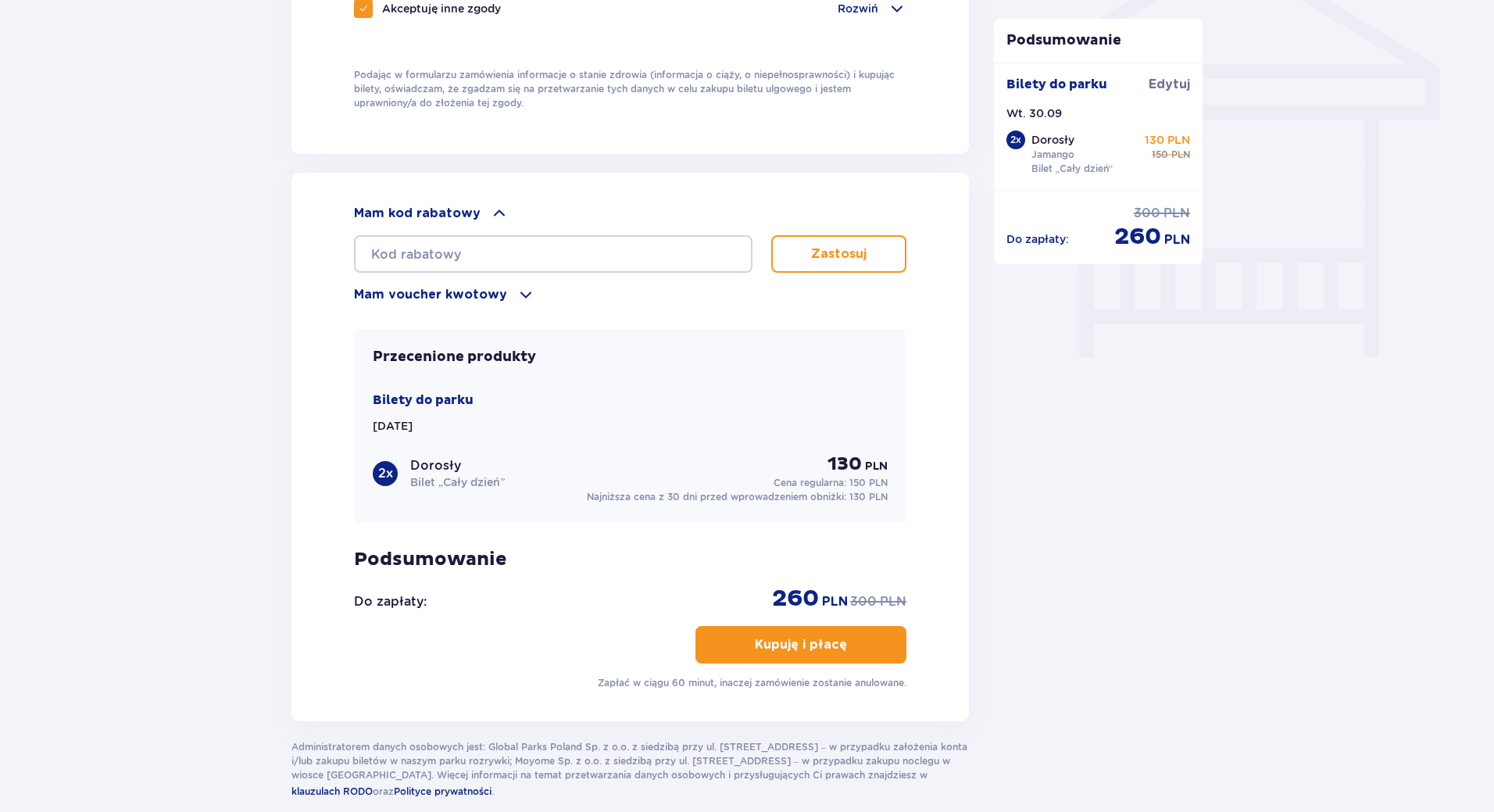
click at [800, 628] on button "Kupuję i płacę" at bounding box center [801, 645] width 211 height 37
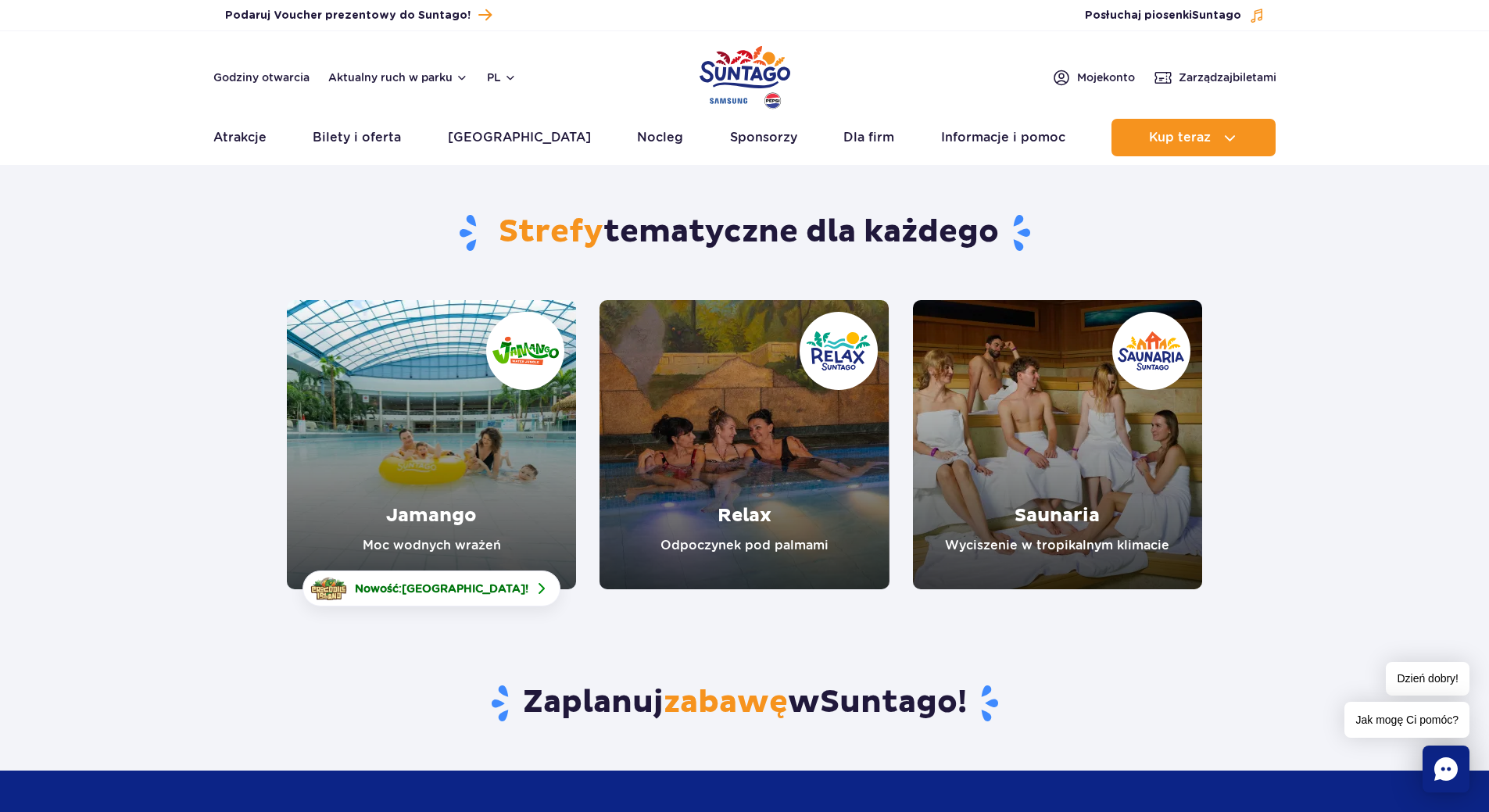
click at [530, 527] on link "Jamango" at bounding box center [431, 445] width 289 height 289
click at [721, 546] on link "Relax" at bounding box center [744, 445] width 289 height 289
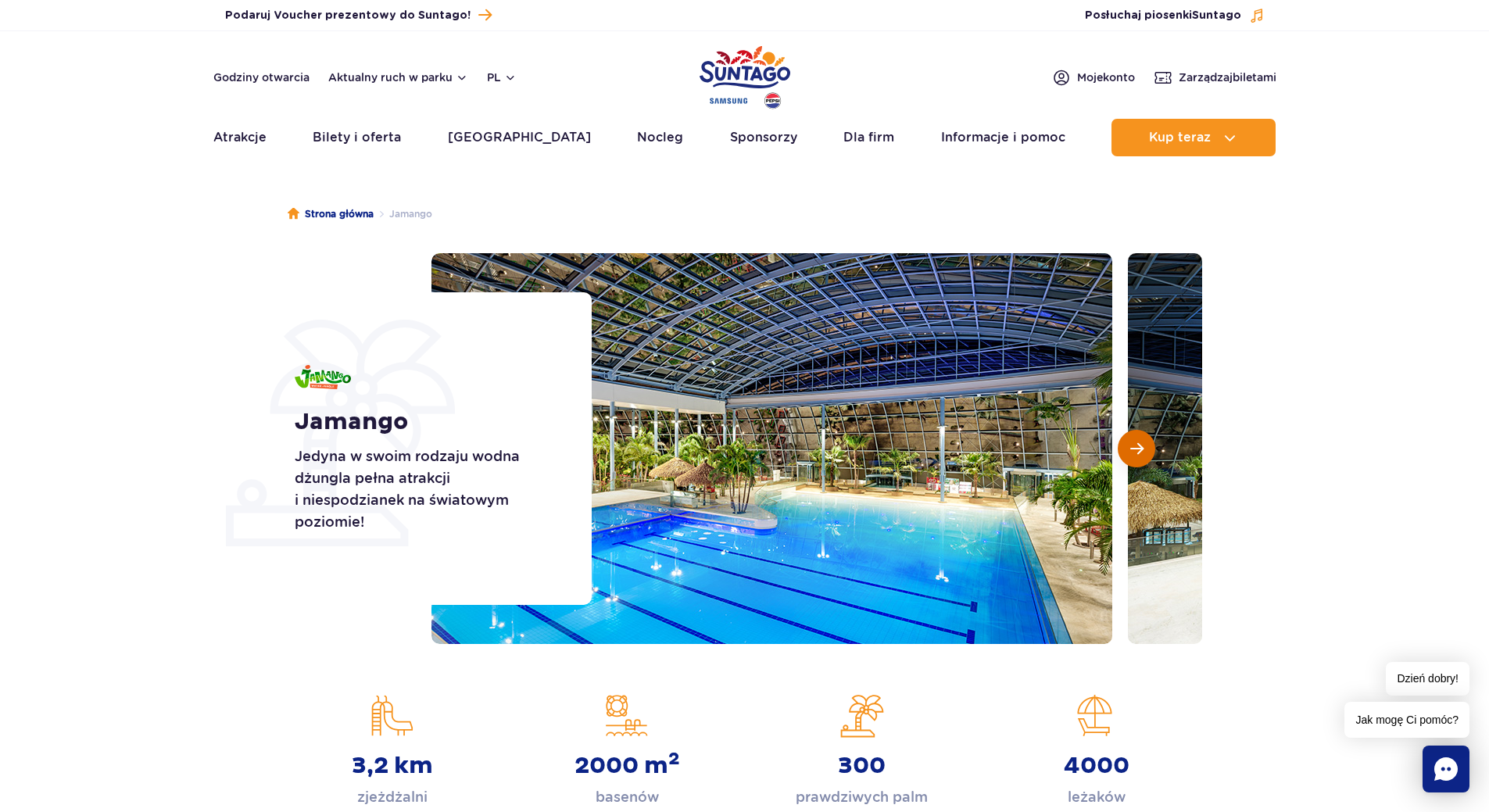
click at [1152, 443] on button "Następny slajd" at bounding box center [1136, 448] width 37 height 37
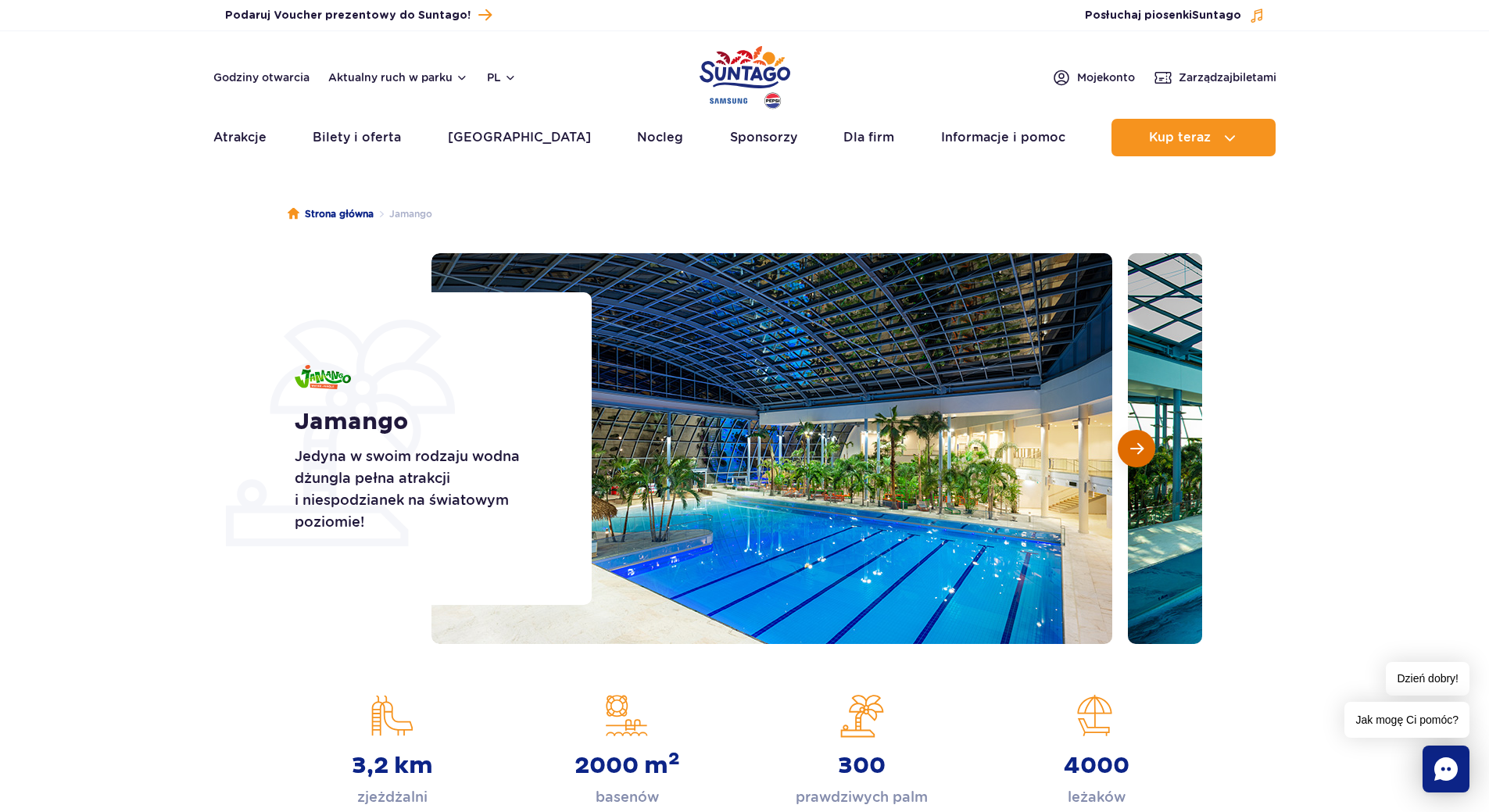
click at [1150, 444] on button "Następny slajd" at bounding box center [1136, 448] width 37 height 37
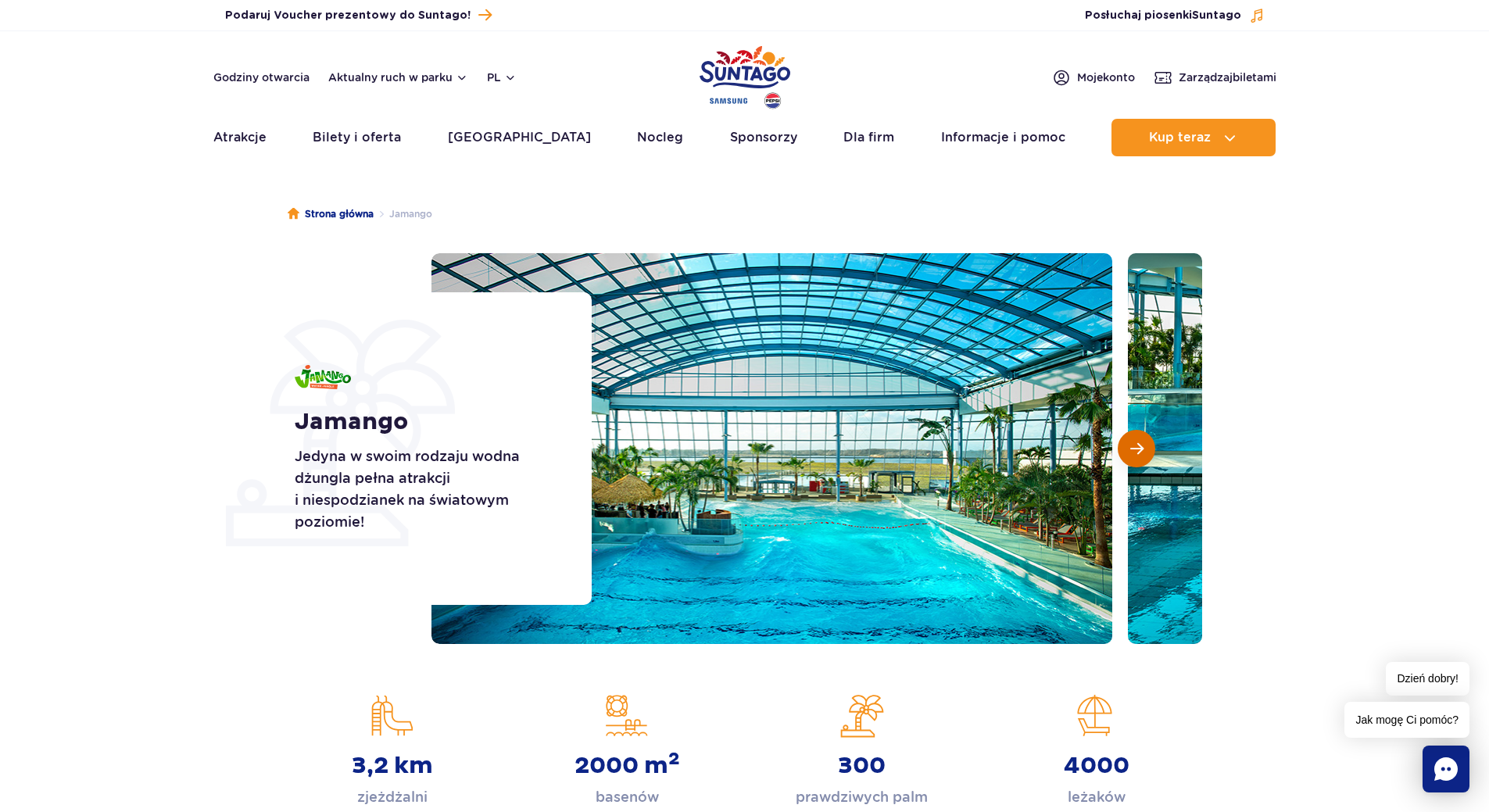
click at [1150, 444] on button "Następny slajd" at bounding box center [1136, 448] width 37 height 37
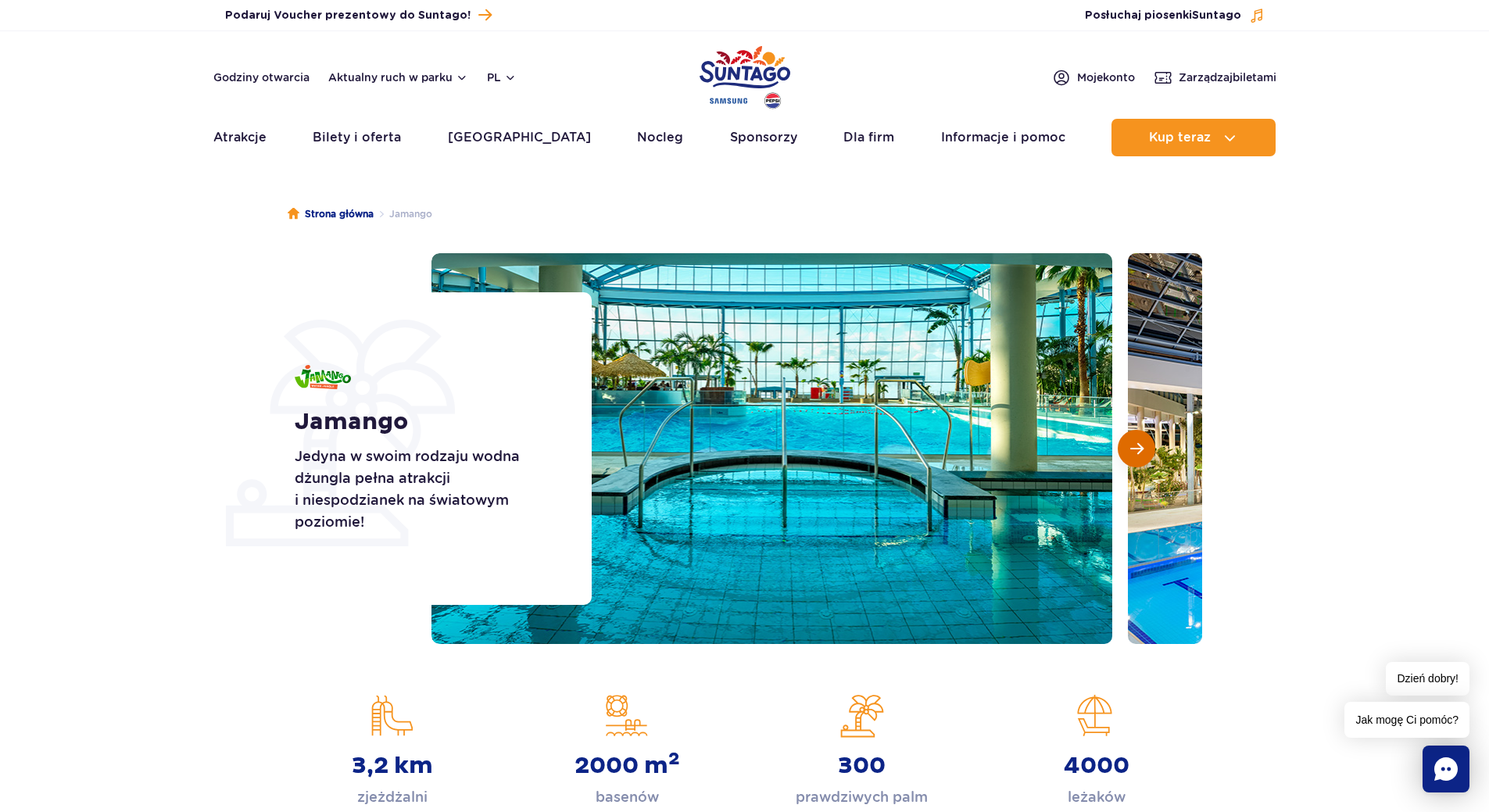
click at [1150, 444] on button "Następny slajd" at bounding box center [1136, 448] width 37 height 37
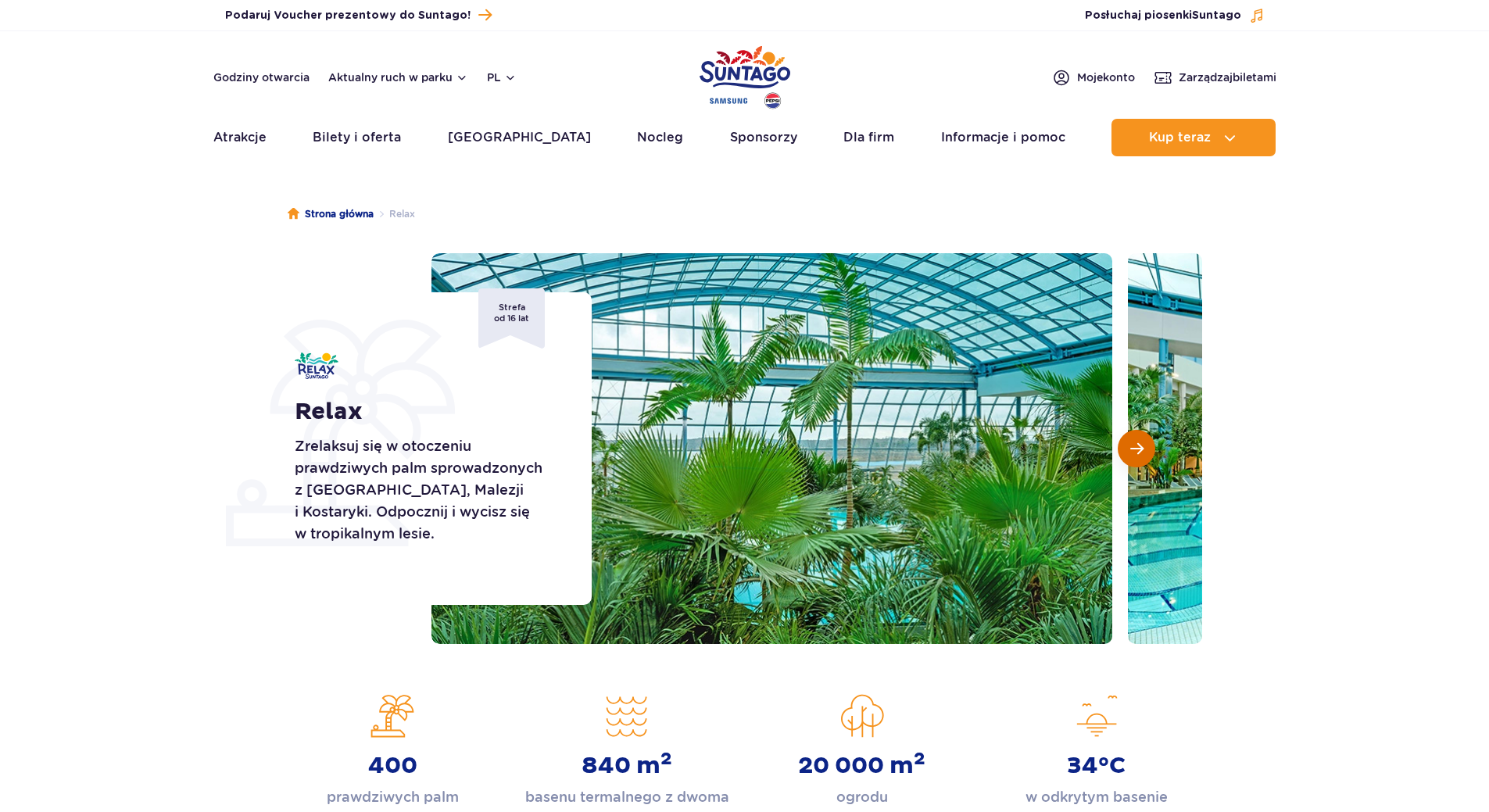
click at [1142, 450] on span "Następny slajd" at bounding box center [1137, 448] width 13 height 14
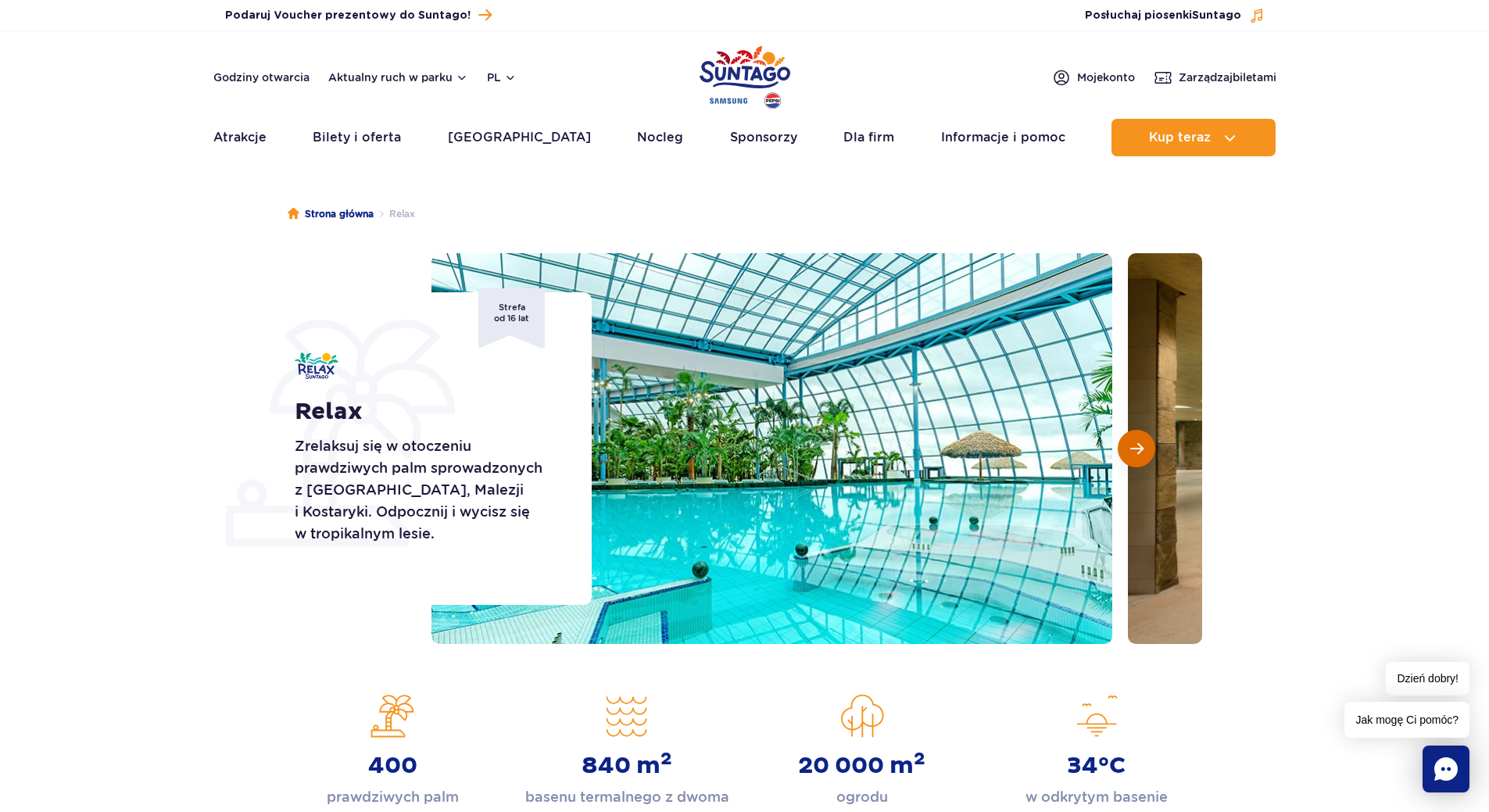
click at [1142, 450] on span "Następny slajd" at bounding box center [1137, 448] width 13 height 14
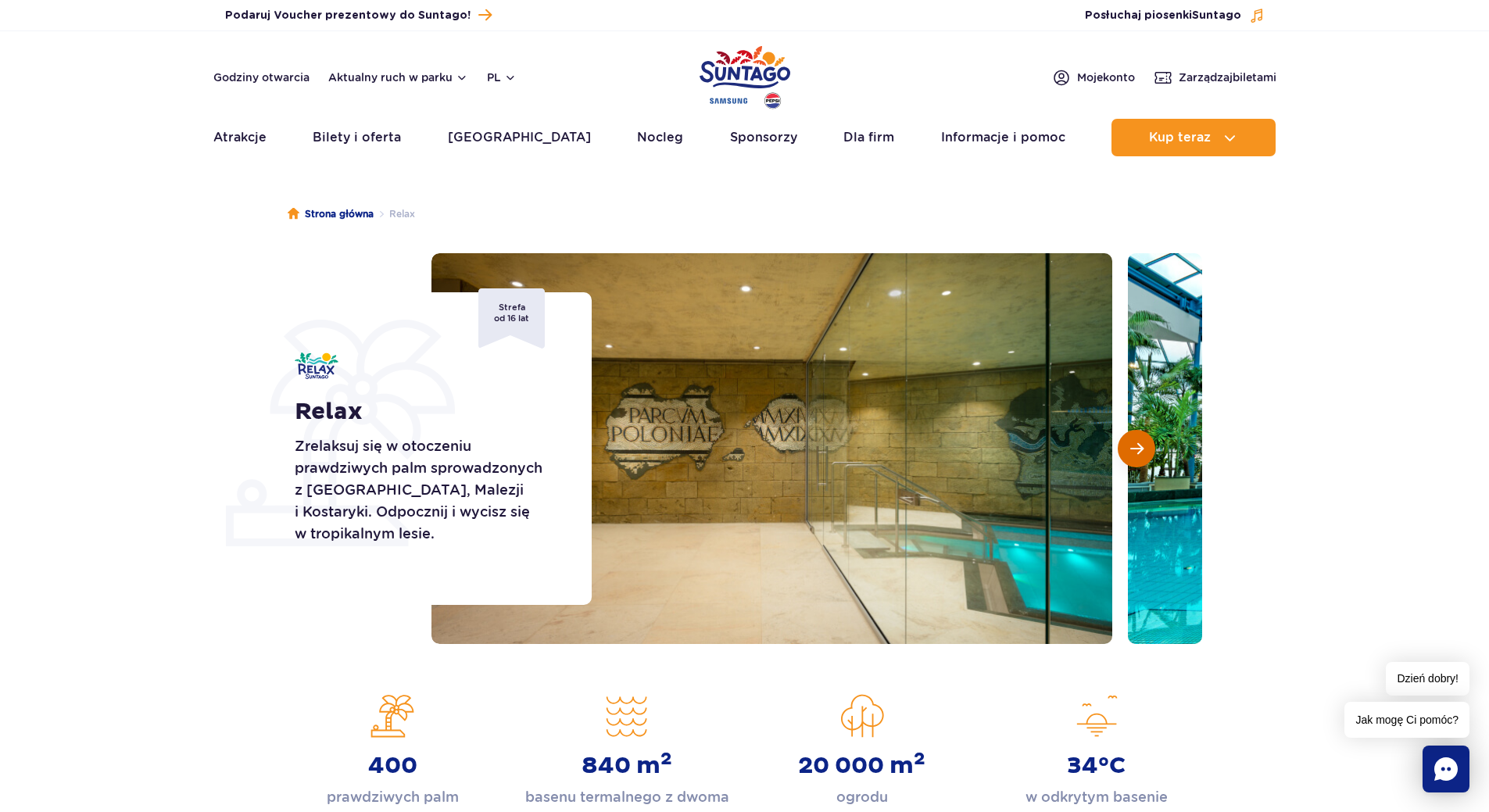
click at [1141, 450] on span "Następny slajd" at bounding box center [1137, 448] width 13 height 14
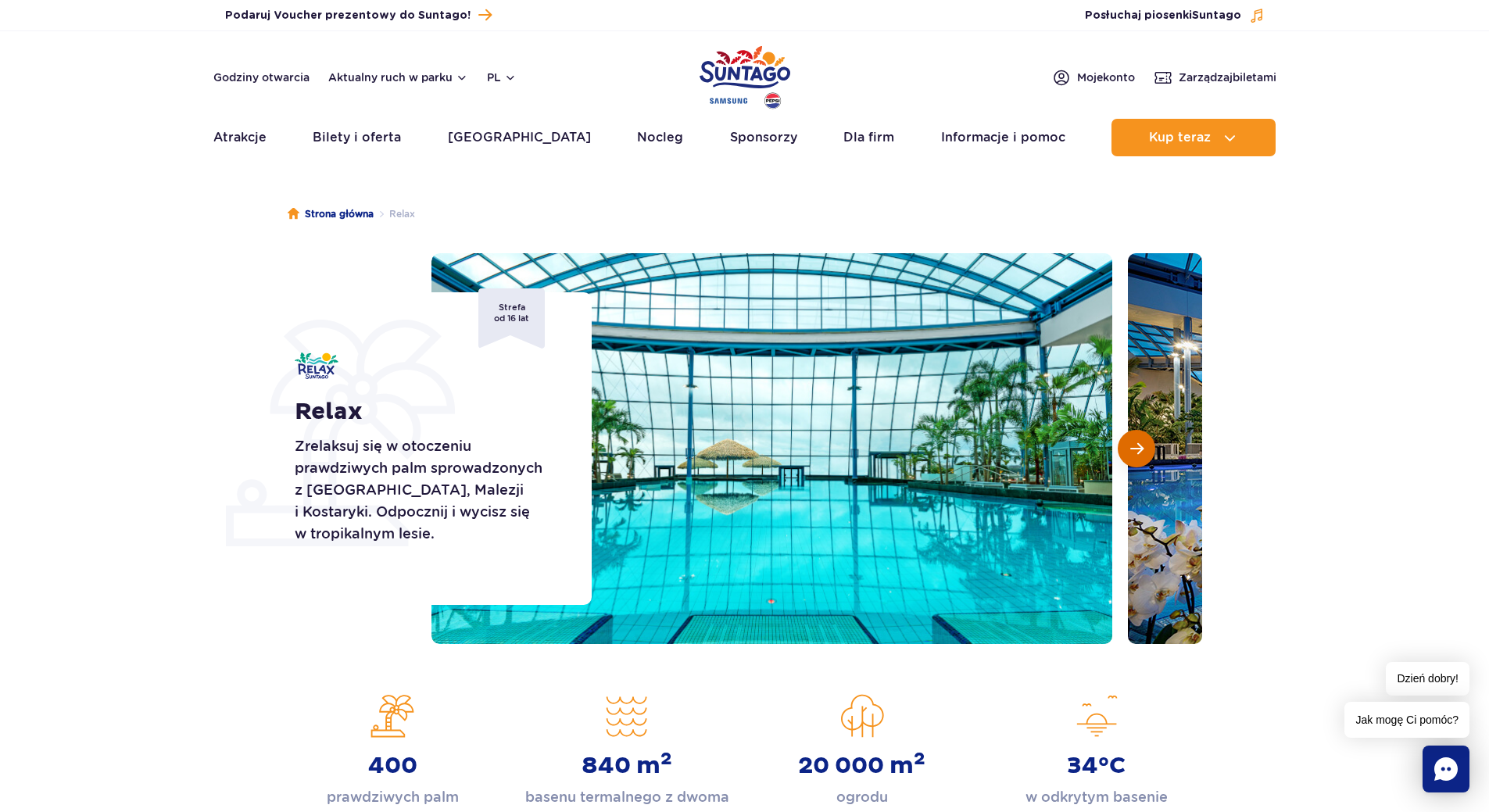
click at [1141, 450] on span "Następny slajd" at bounding box center [1137, 448] width 13 height 14
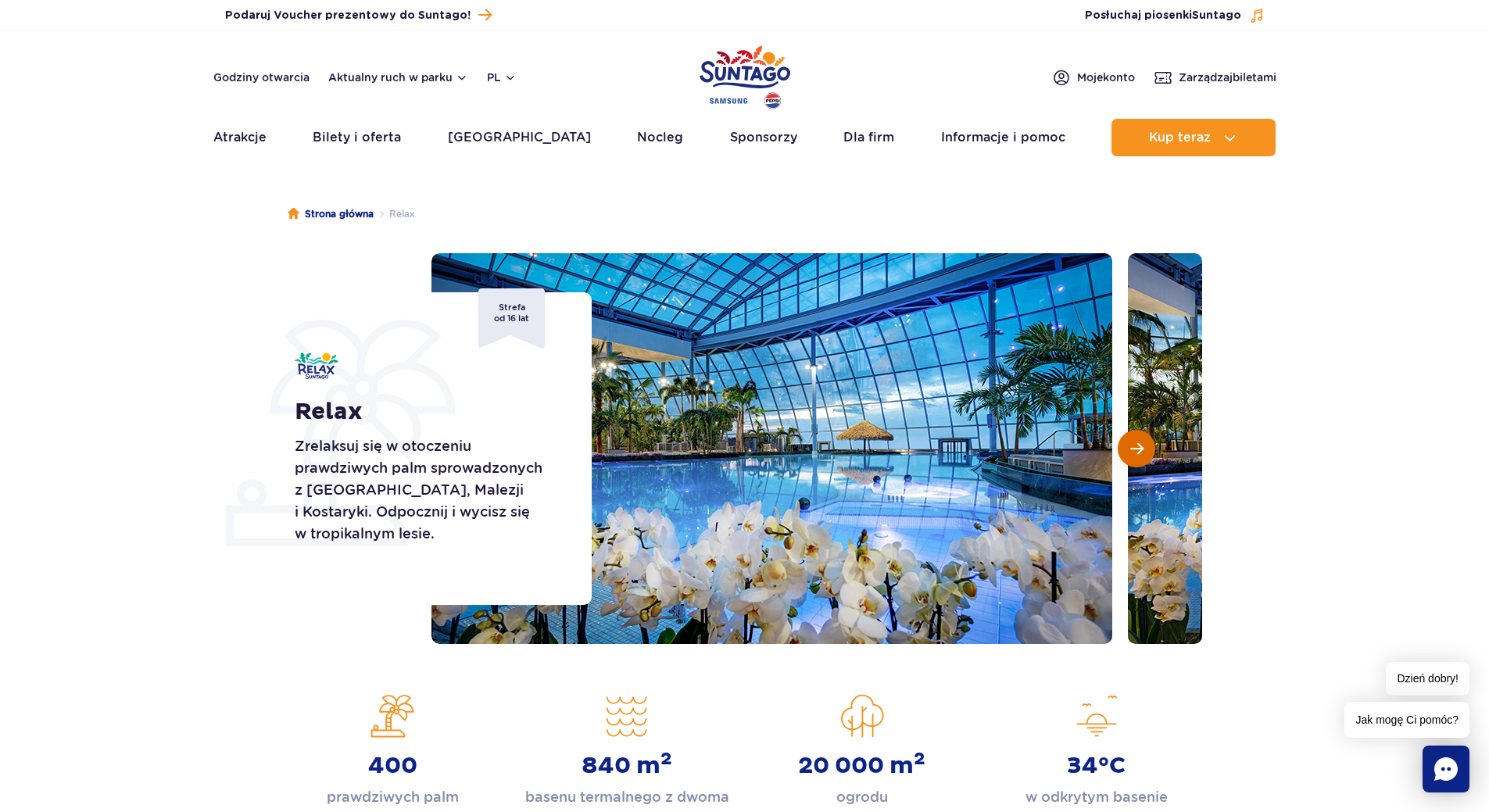
click at [1141, 450] on span "Następny slajd" at bounding box center [1137, 448] width 13 height 14
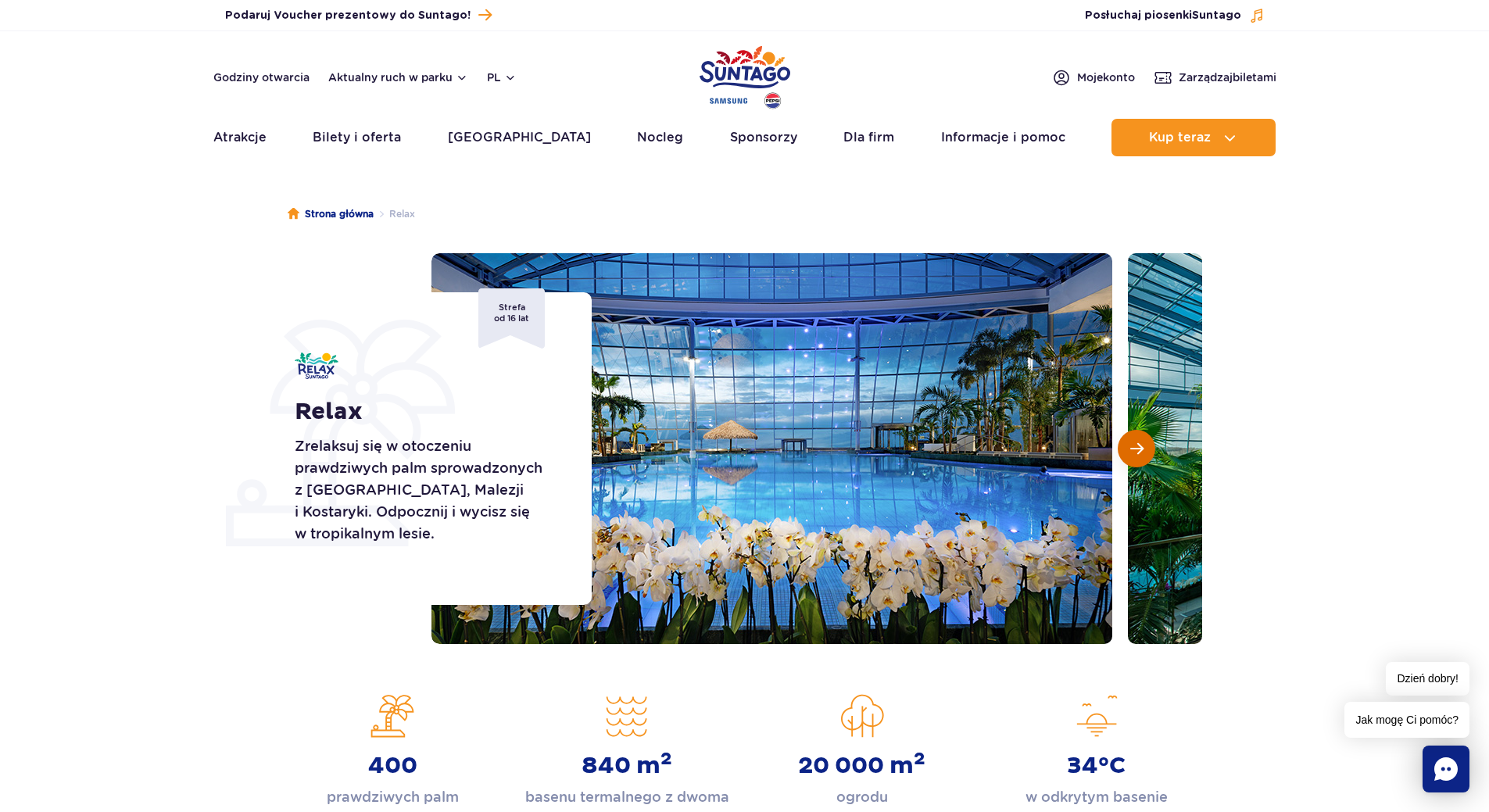
click at [1141, 450] on span "Następny slajd" at bounding box center [1137, 448] width 13 height 14
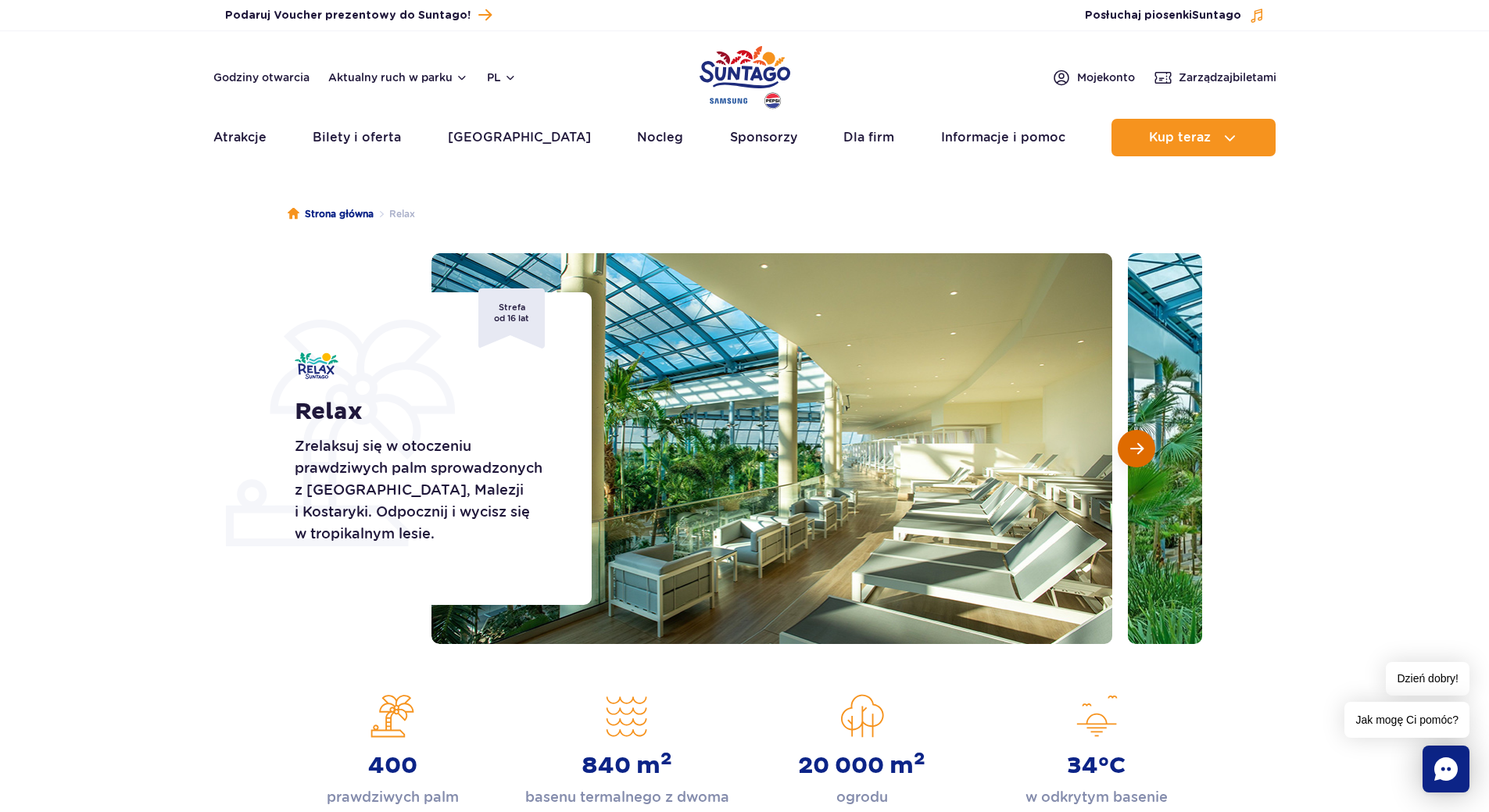
click at [1141, 450] on span "Następny slajd" at bounding box center [1137, 448] width 13 height 14
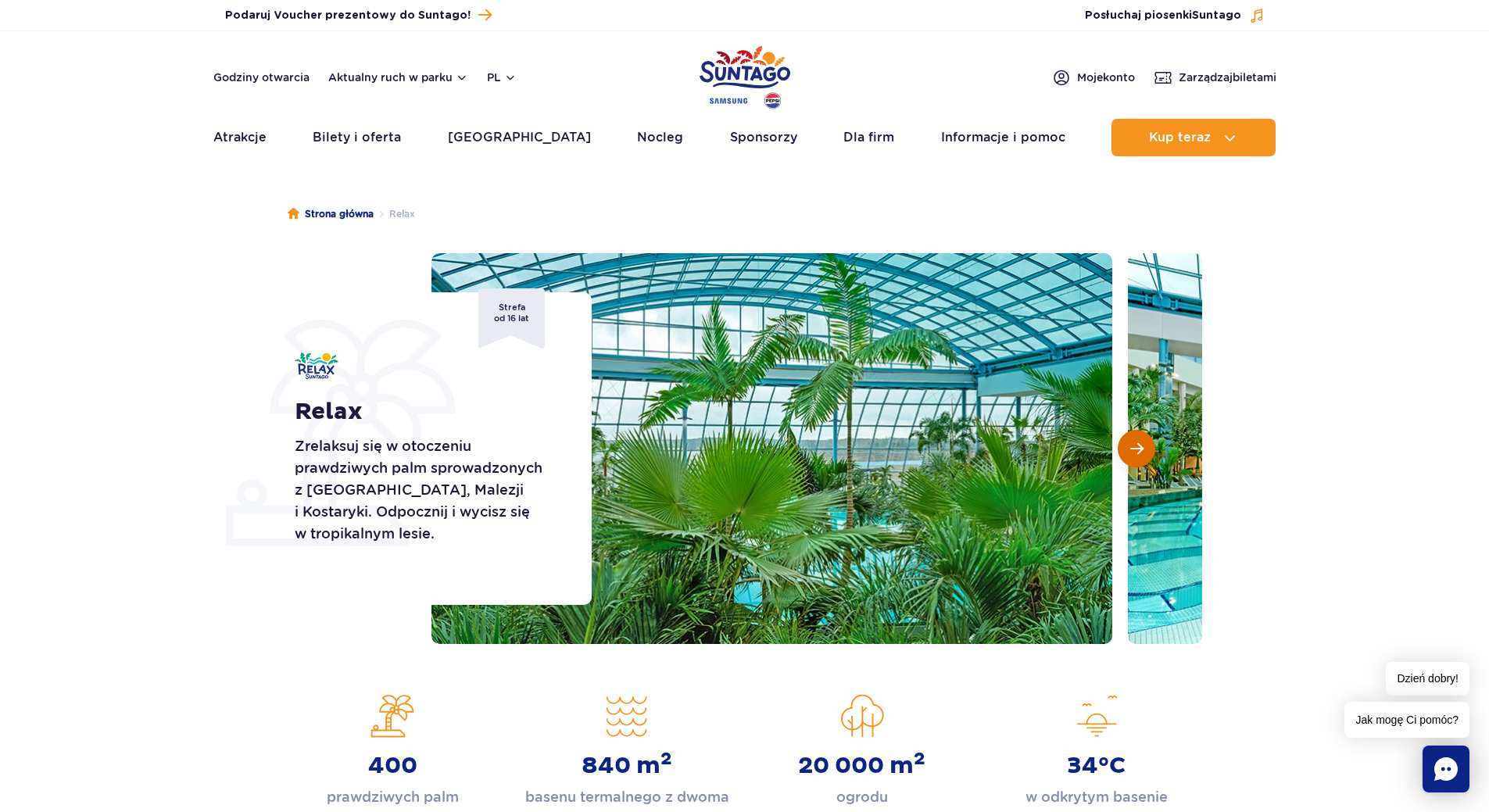
click at [1141, 450] on span "Następny slajd" at bounding box center [1137, 448] width 13 height 14
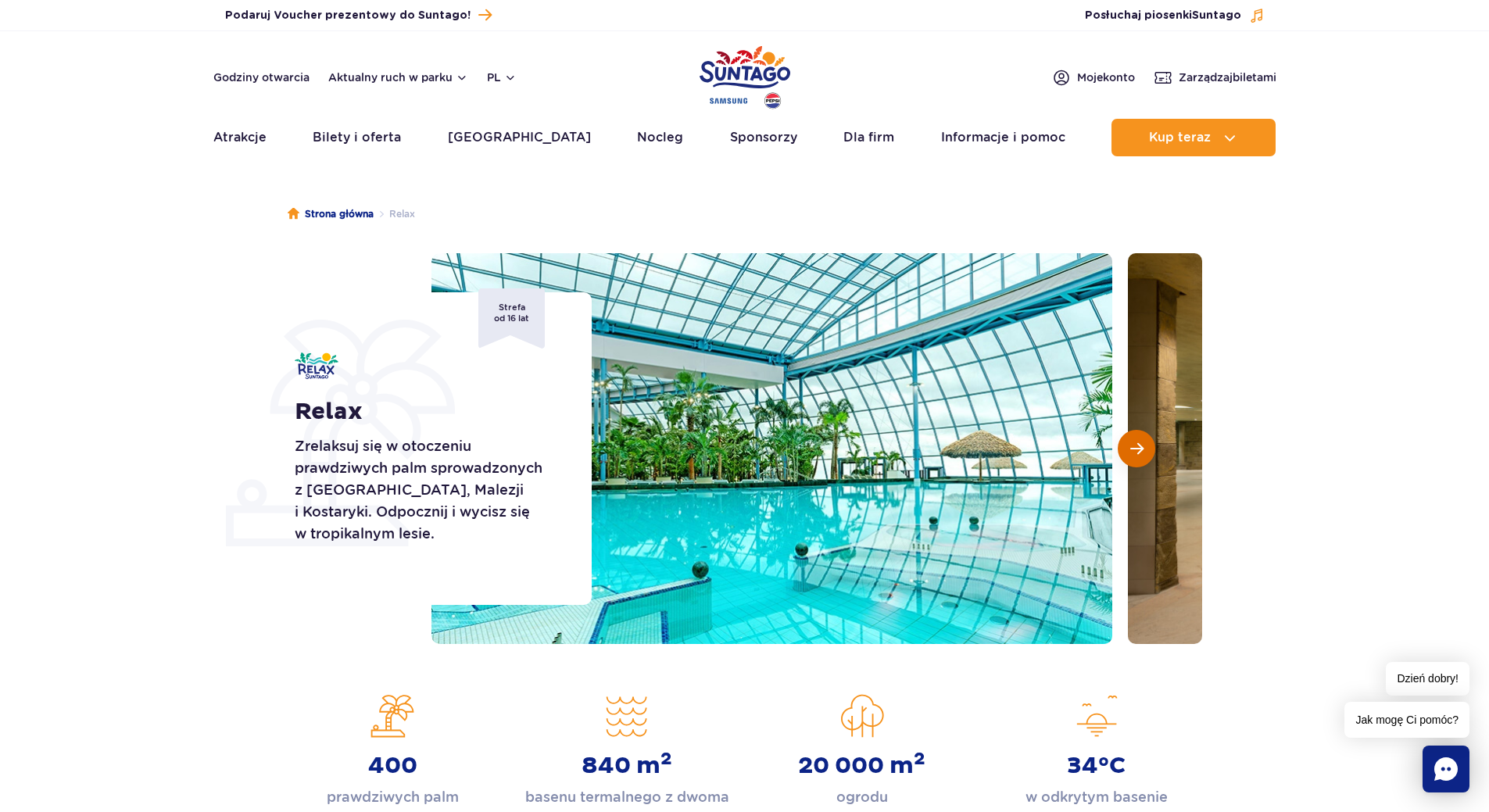
click at [1141, 450] on span "Następny slajd" at bounding box center [1137, 448] width 13 height 14
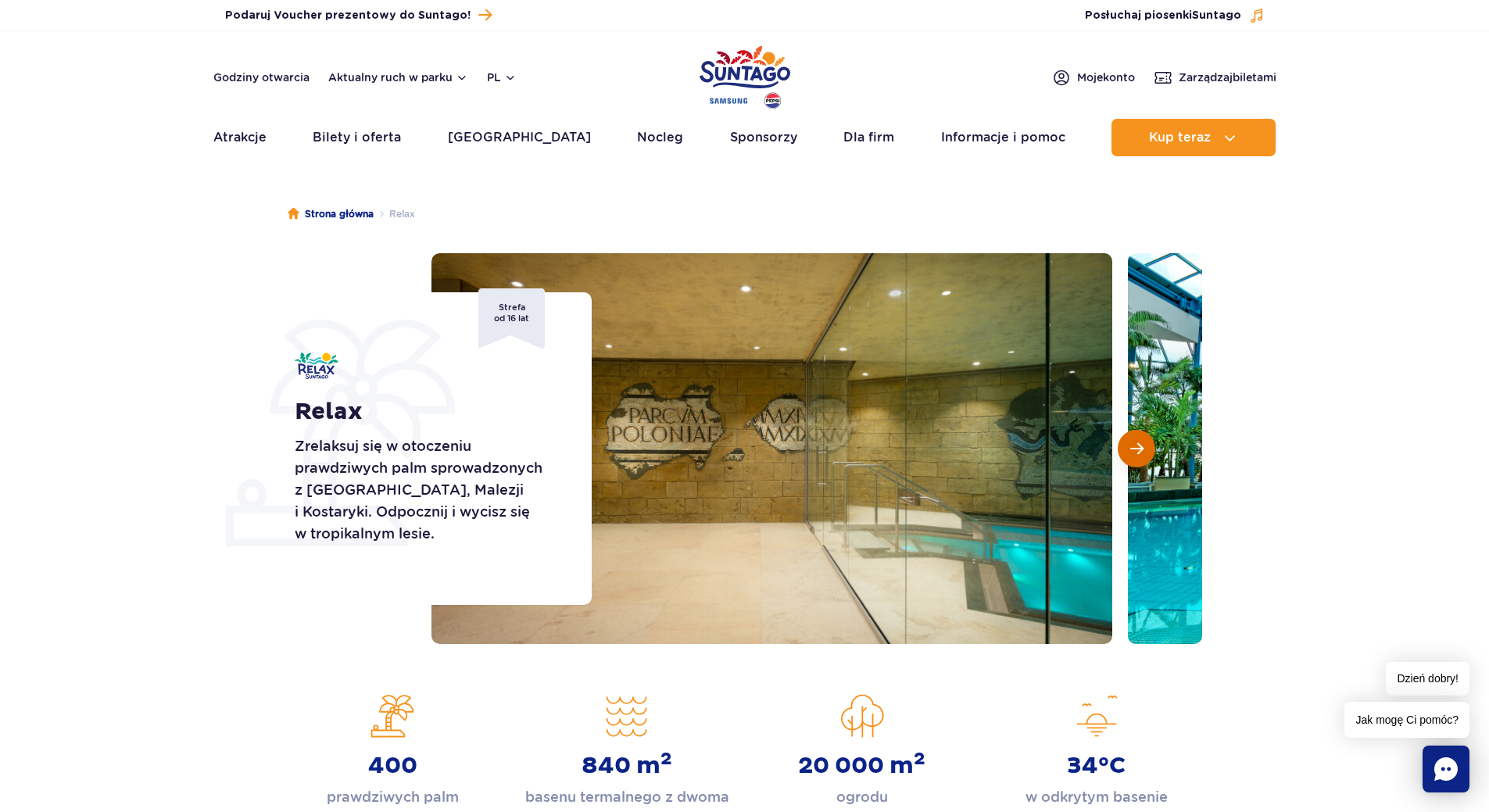
click at [1142, 451] on span "Następny slajd" at bounding box center [1137, 448] width 13 height 14
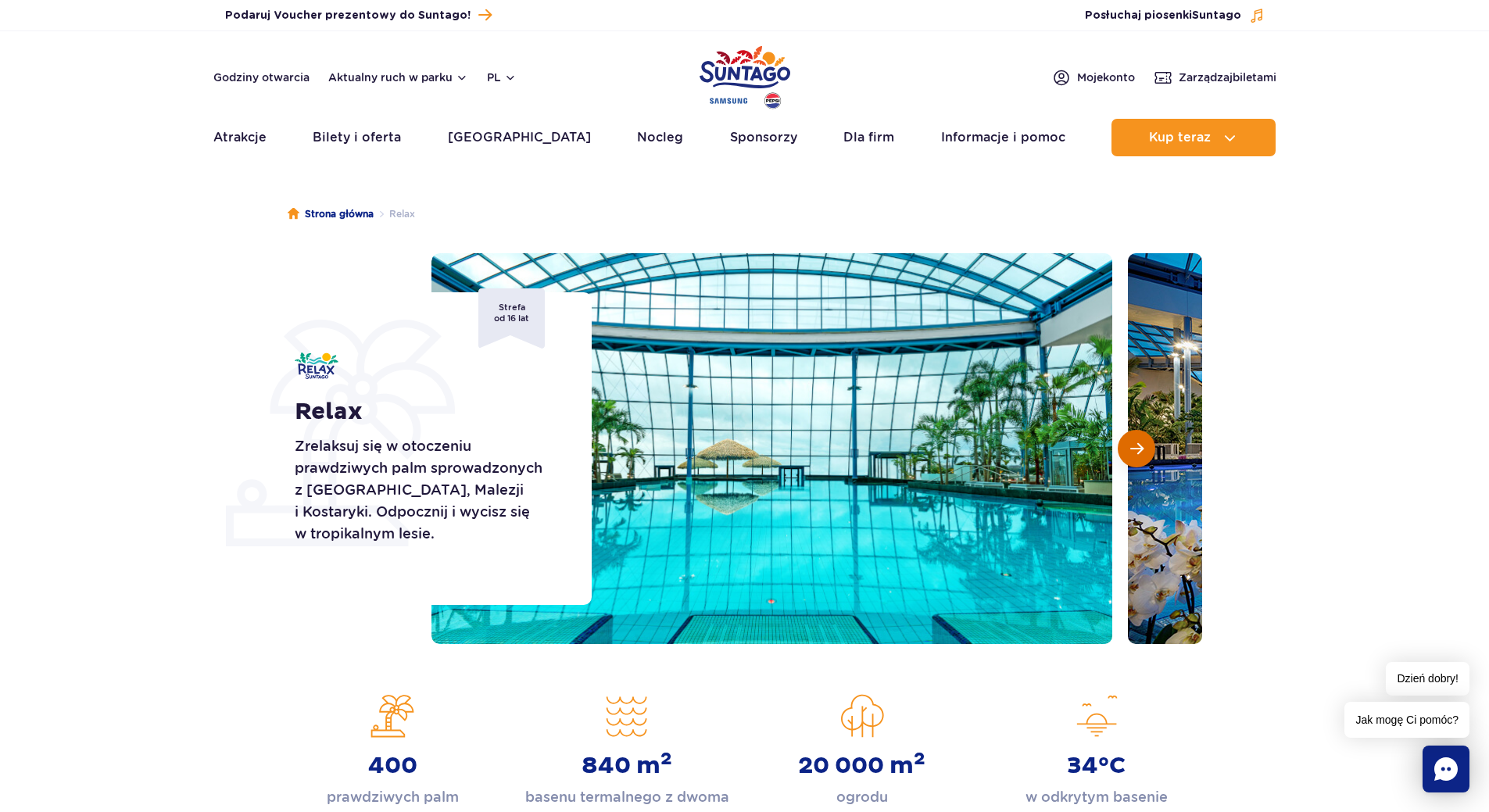
click at [1142, 451] on span "Następny slajd" at bounding box center [1137, 448] width 13 height 14
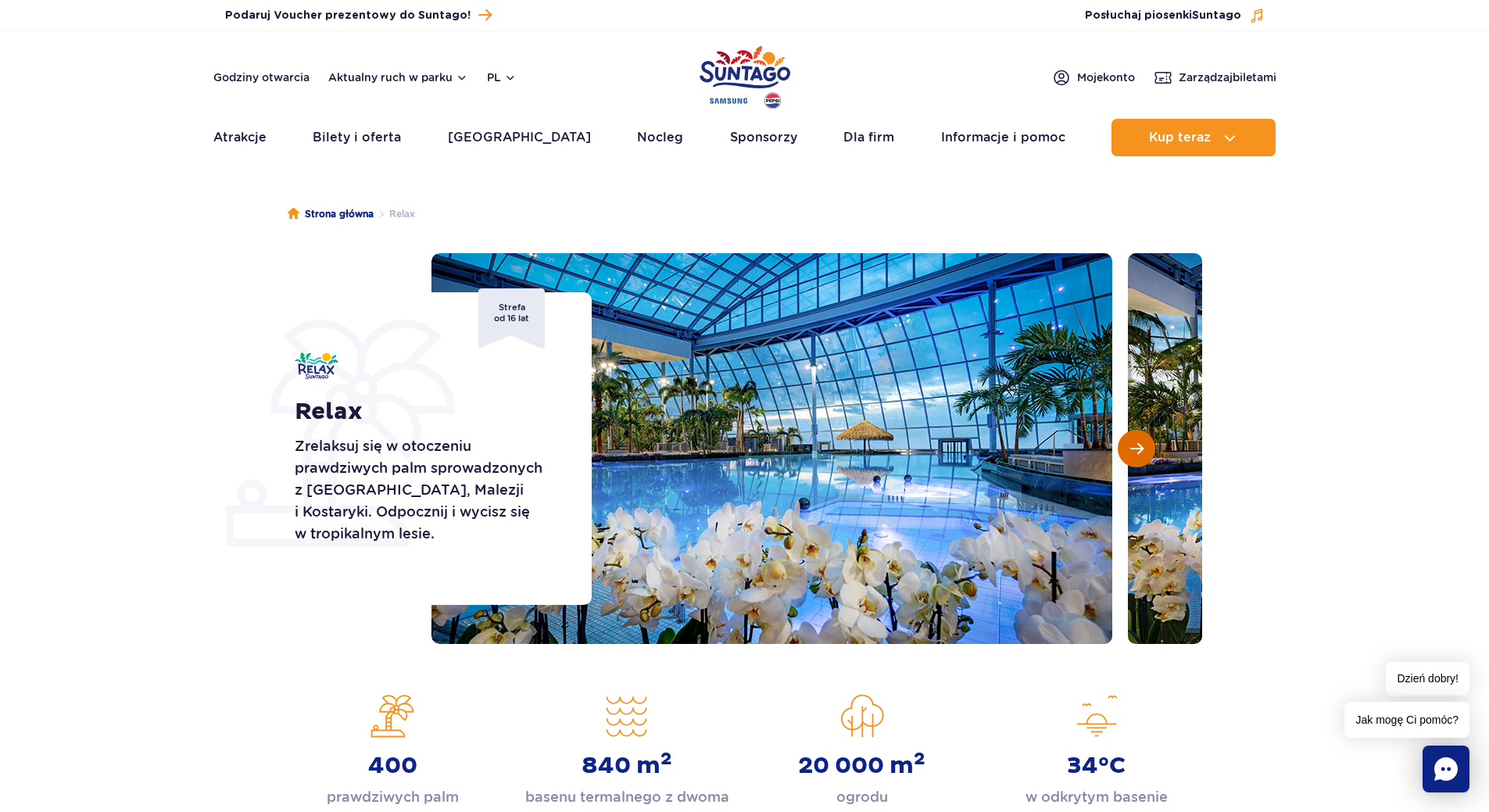
click at [1142, 451] on span "Następny slajd" at bounding box center [1137, 448] width 13 height 14
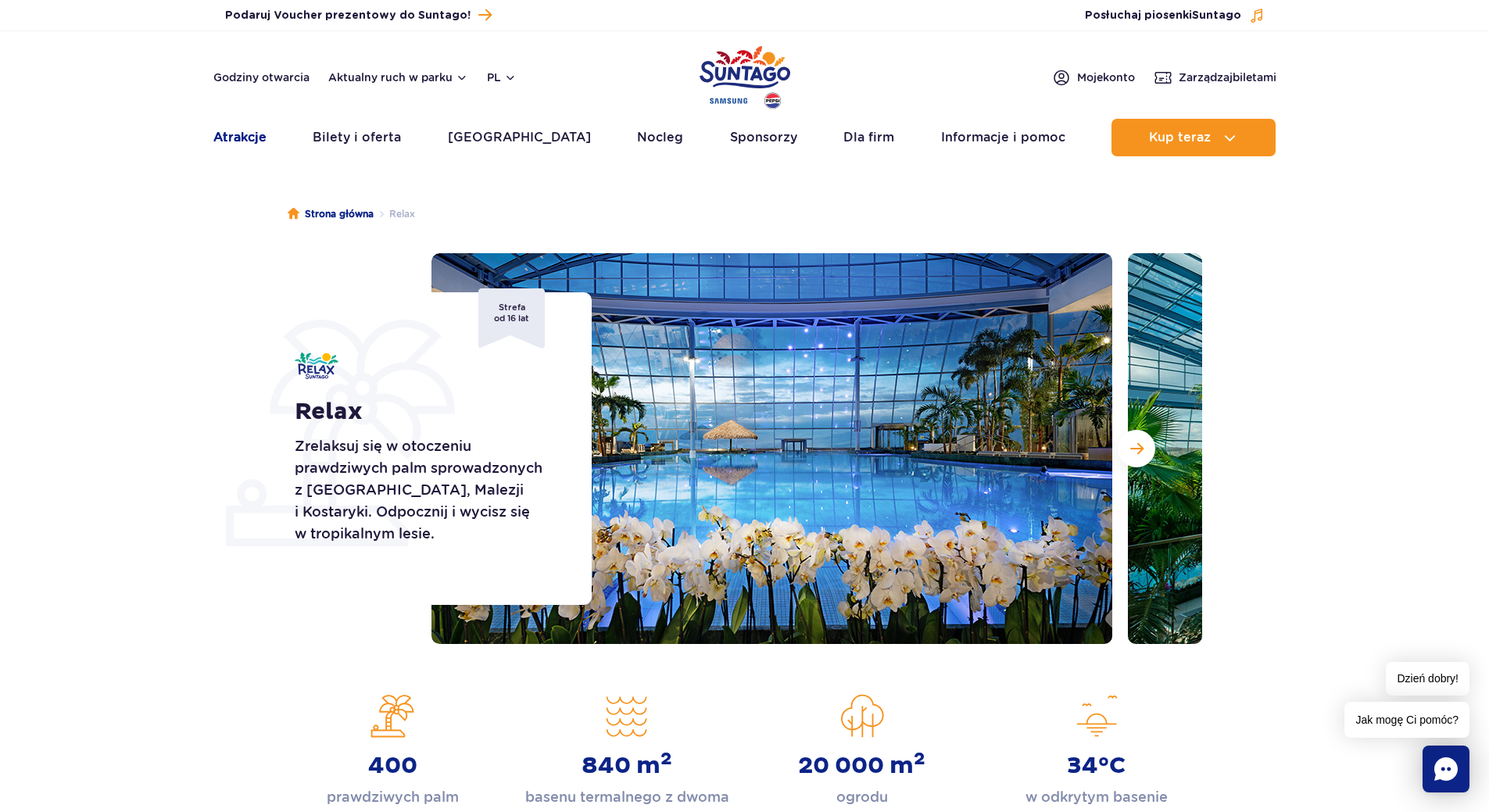
click at [253, 135] on link "Atrakcje" at bounding box center [239, 138] width 53 height 37
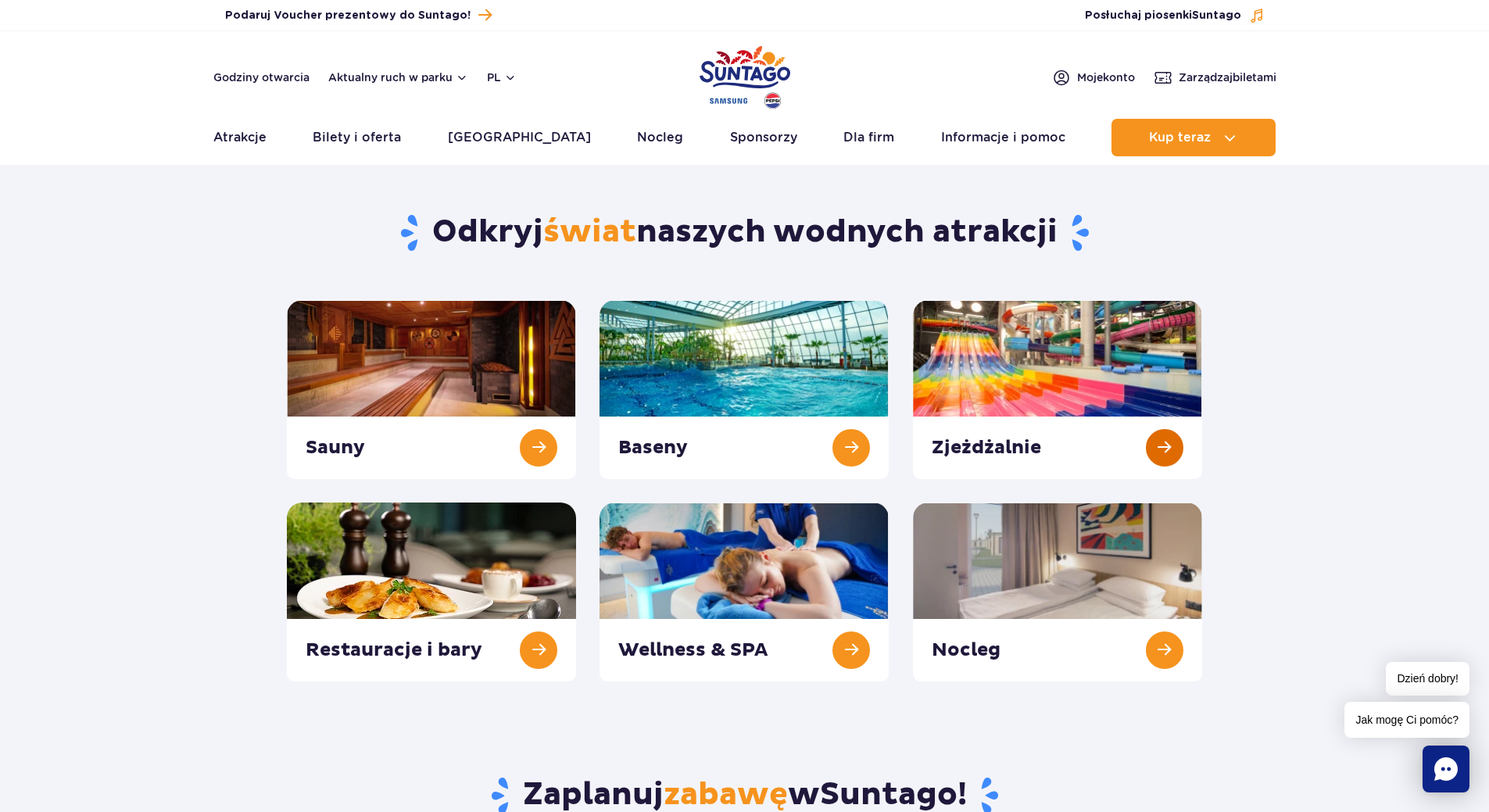
click at [1145, 462] on link at bounding box center [1057, 390] width 289 height 179
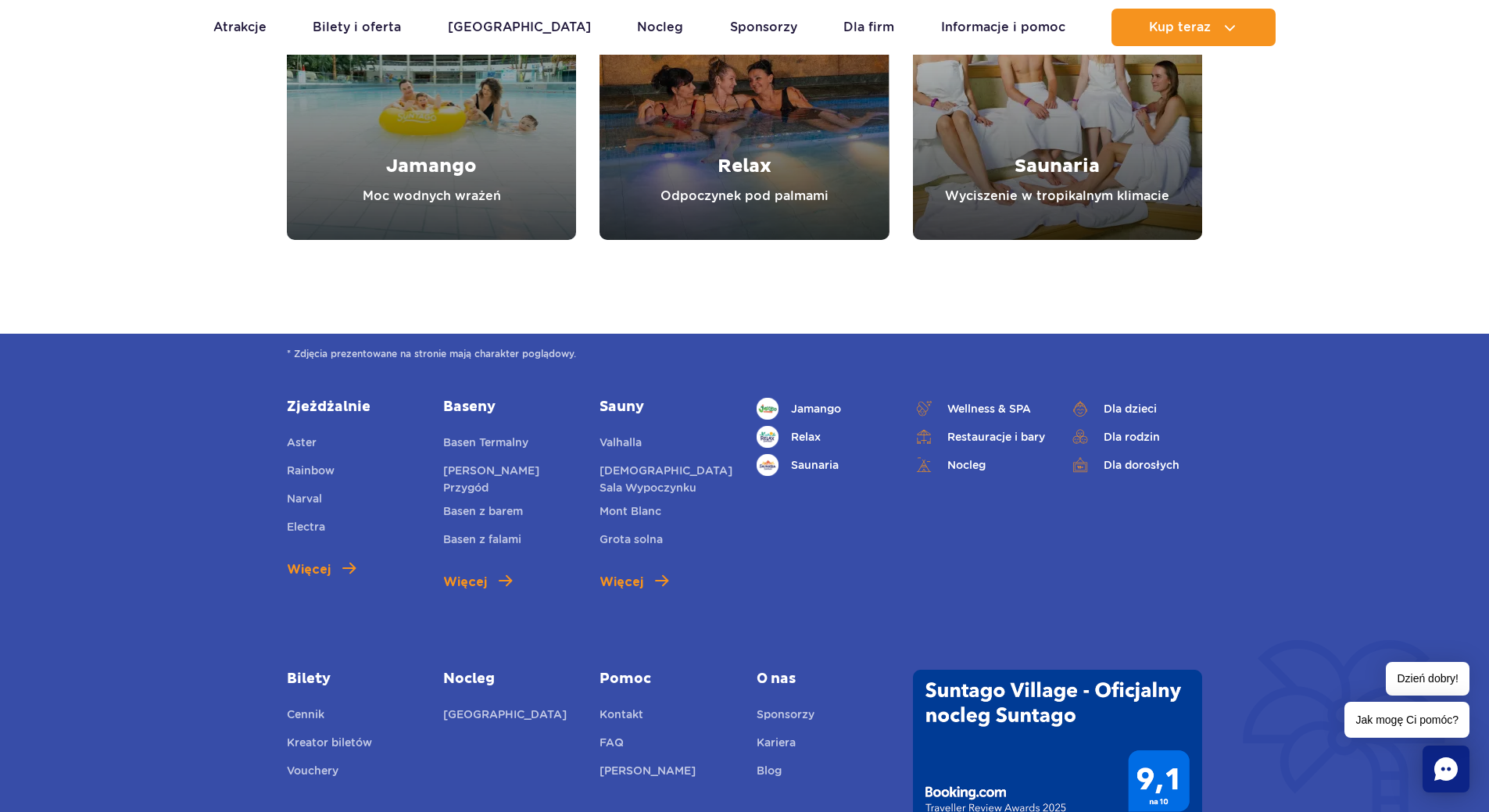
scroll to position [5626, 0]
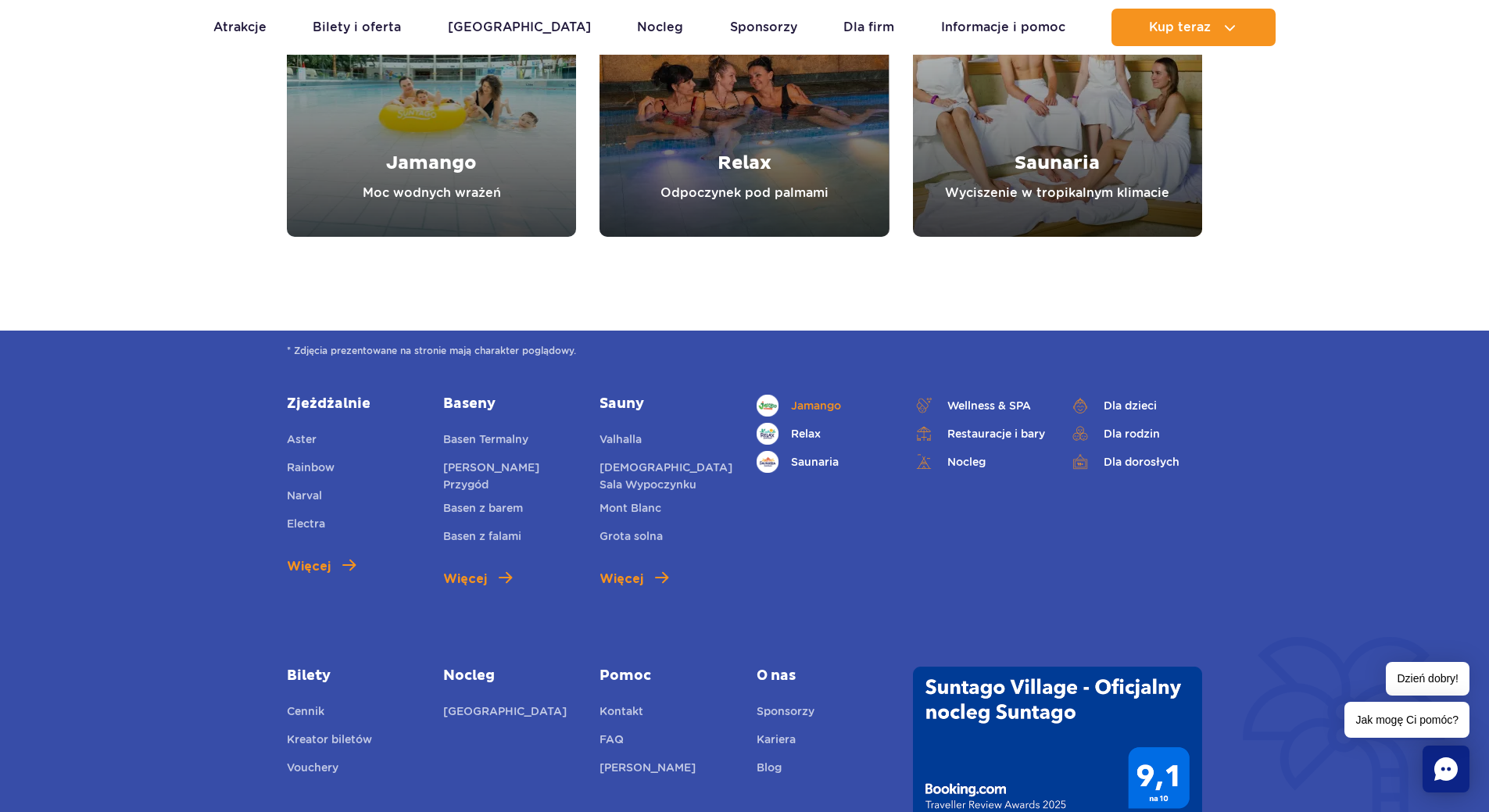
click at [796, 408] on span "Jamango" at bounding box center [816, 406] width 50 height 17
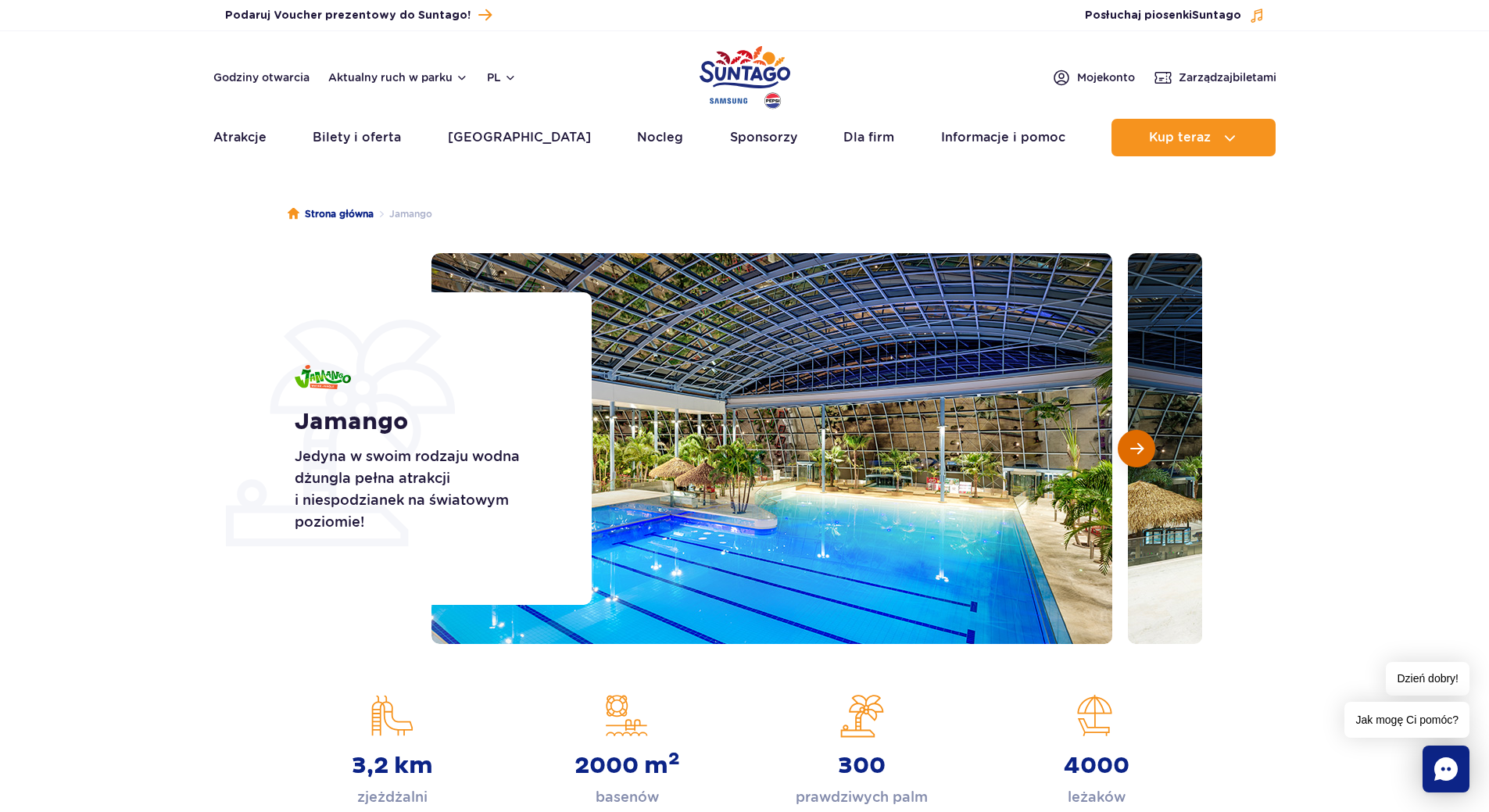
click at [1138, 462] on button "Następny slajd" at bounding box center [1136, 448] width 37 height 37
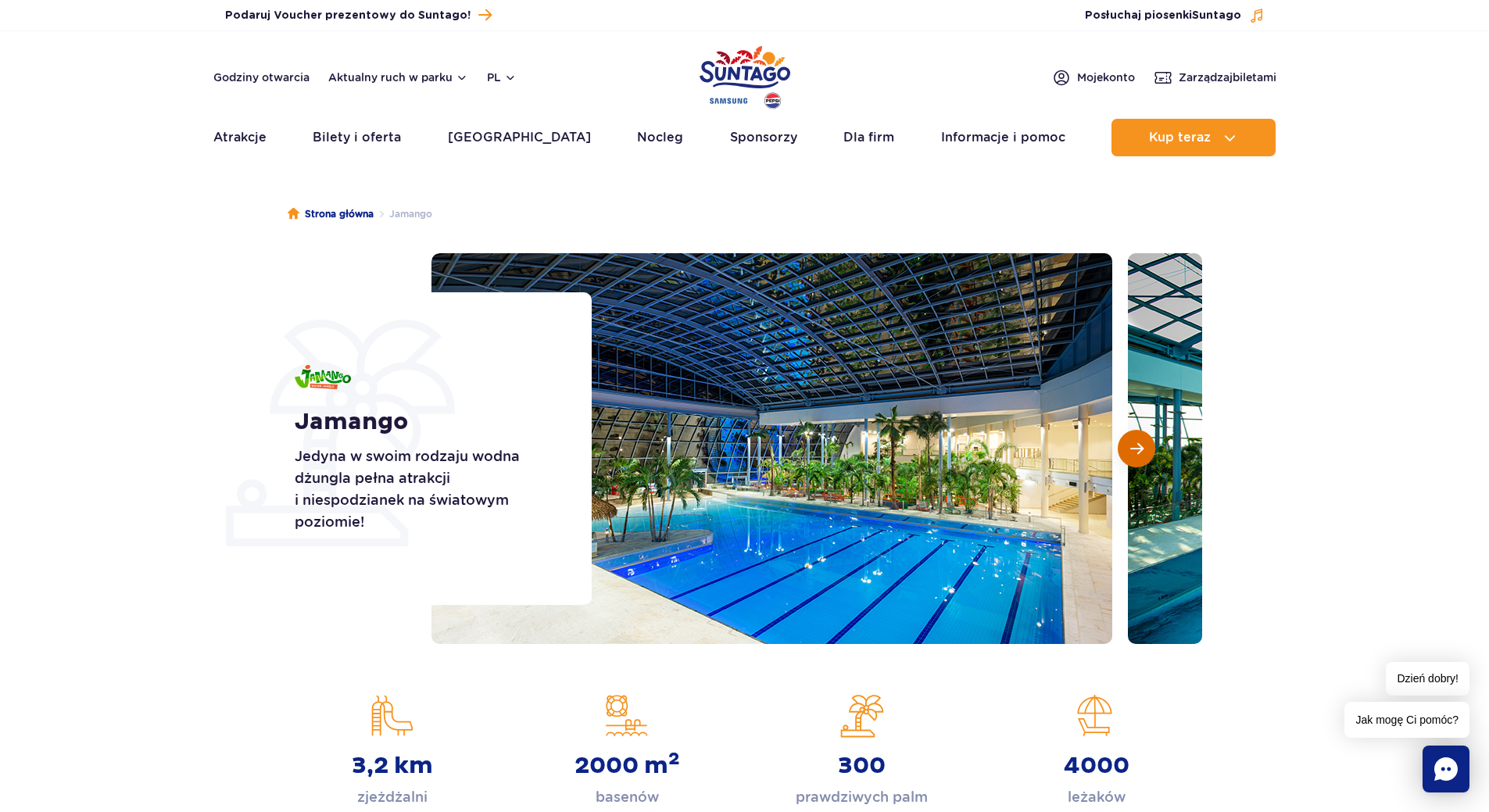
click at [1138, 462] on button "Następny slajd" at bounding box center [1136, 448] width 37 height 37
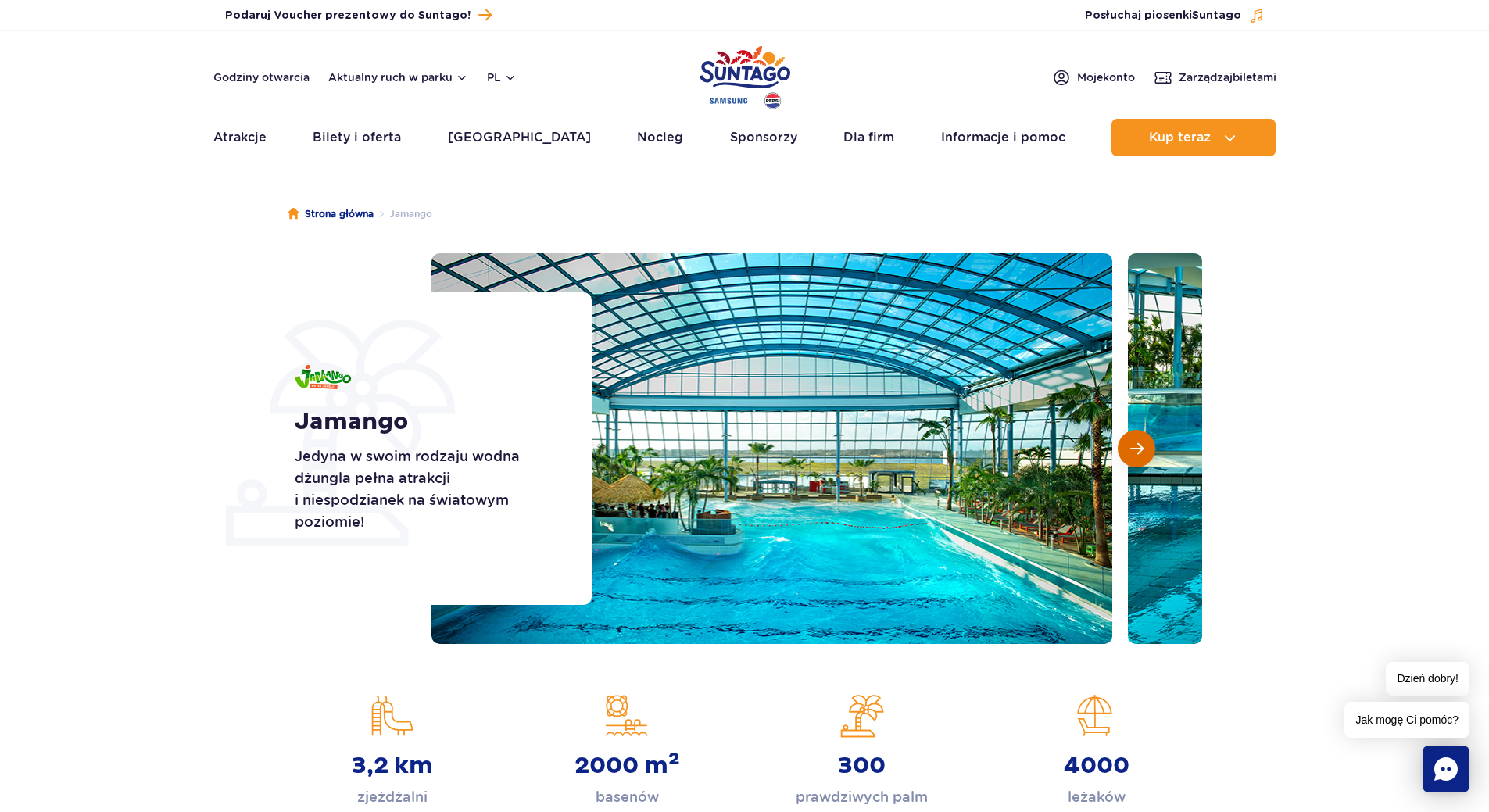
click at [1138, 462] on button "Następny slajd" at bounding box center [1136, 448] width 37 height 37
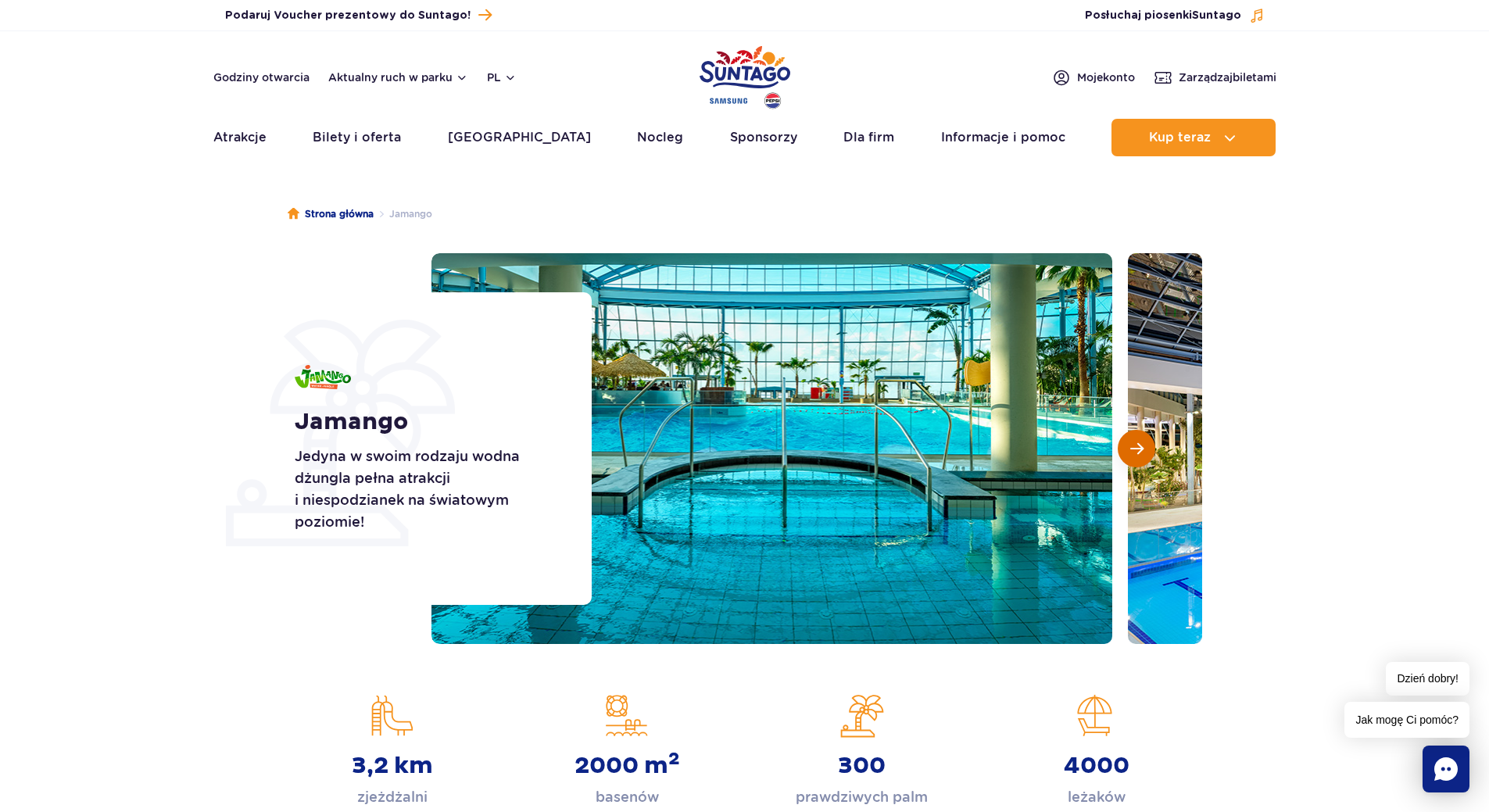
click at [1138, 462] on button "Następny slajd" at bounding box center [1136, 448] width 37 height 37
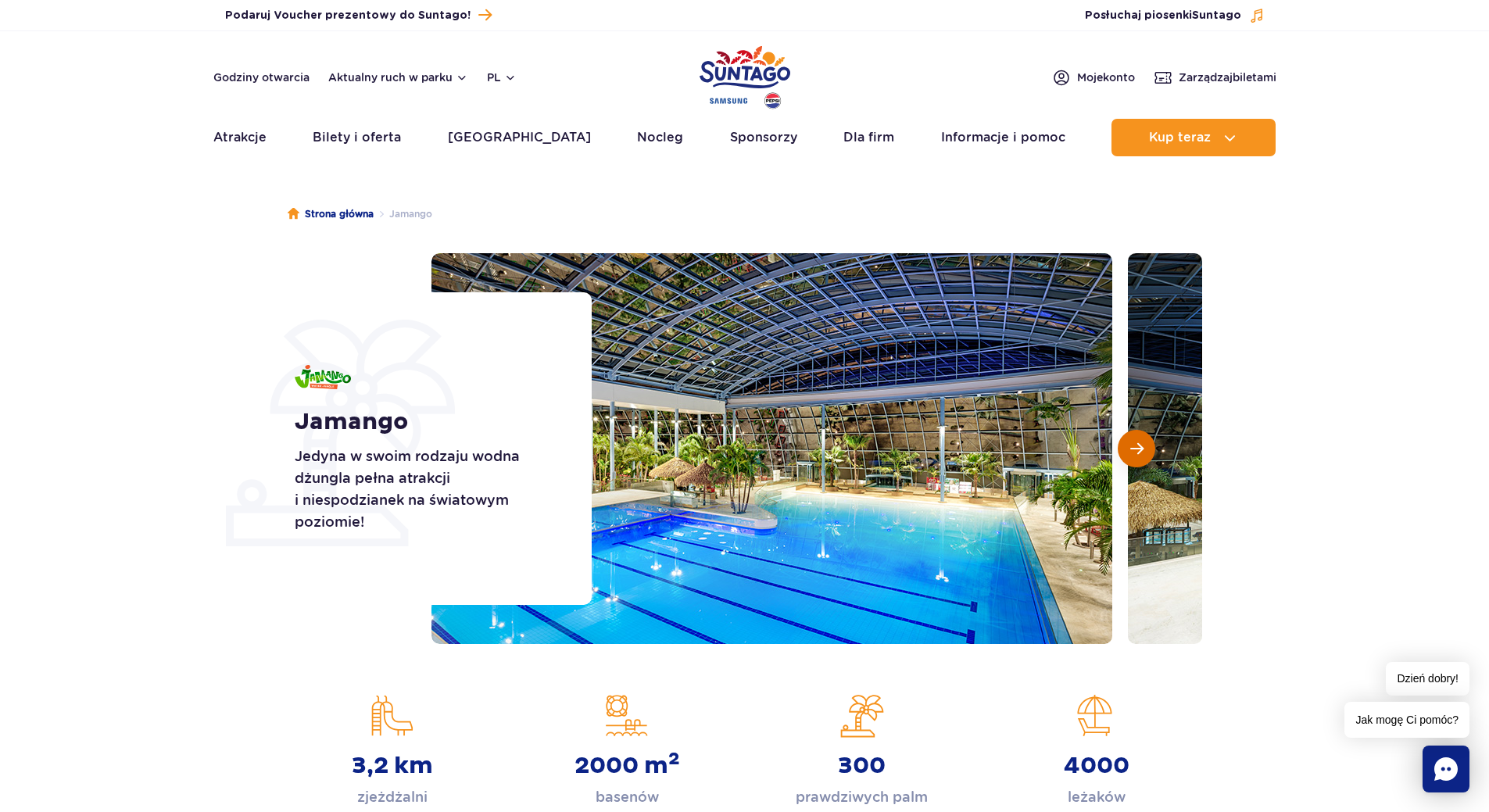
click at [1138, 462] on button "Następny slajd" at bounding box center [1136, 448] width 37 height 37
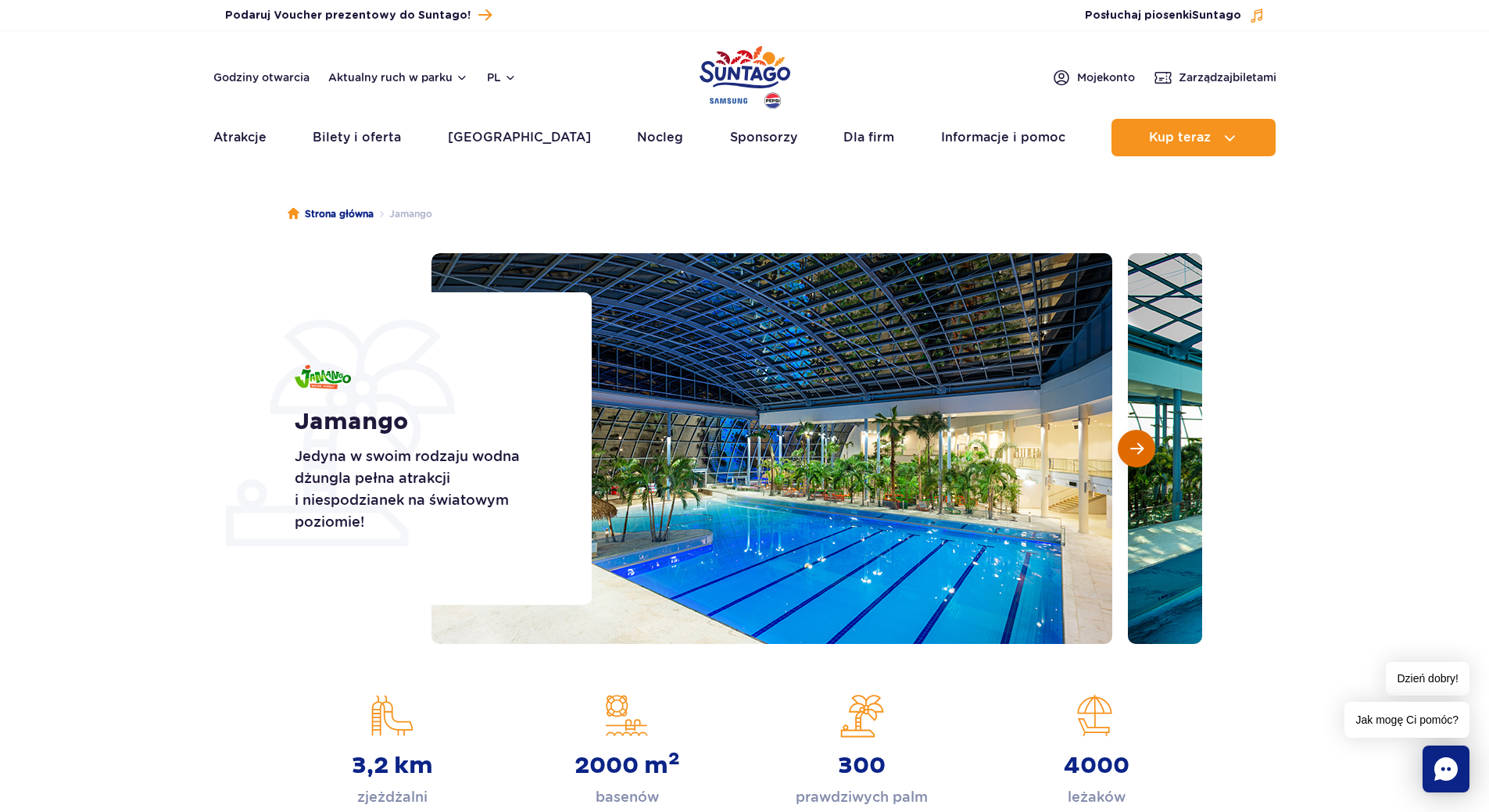
click at [1138, 462] on button "Następny slajd" at bounding box center [1136, 448] width 37 height 37
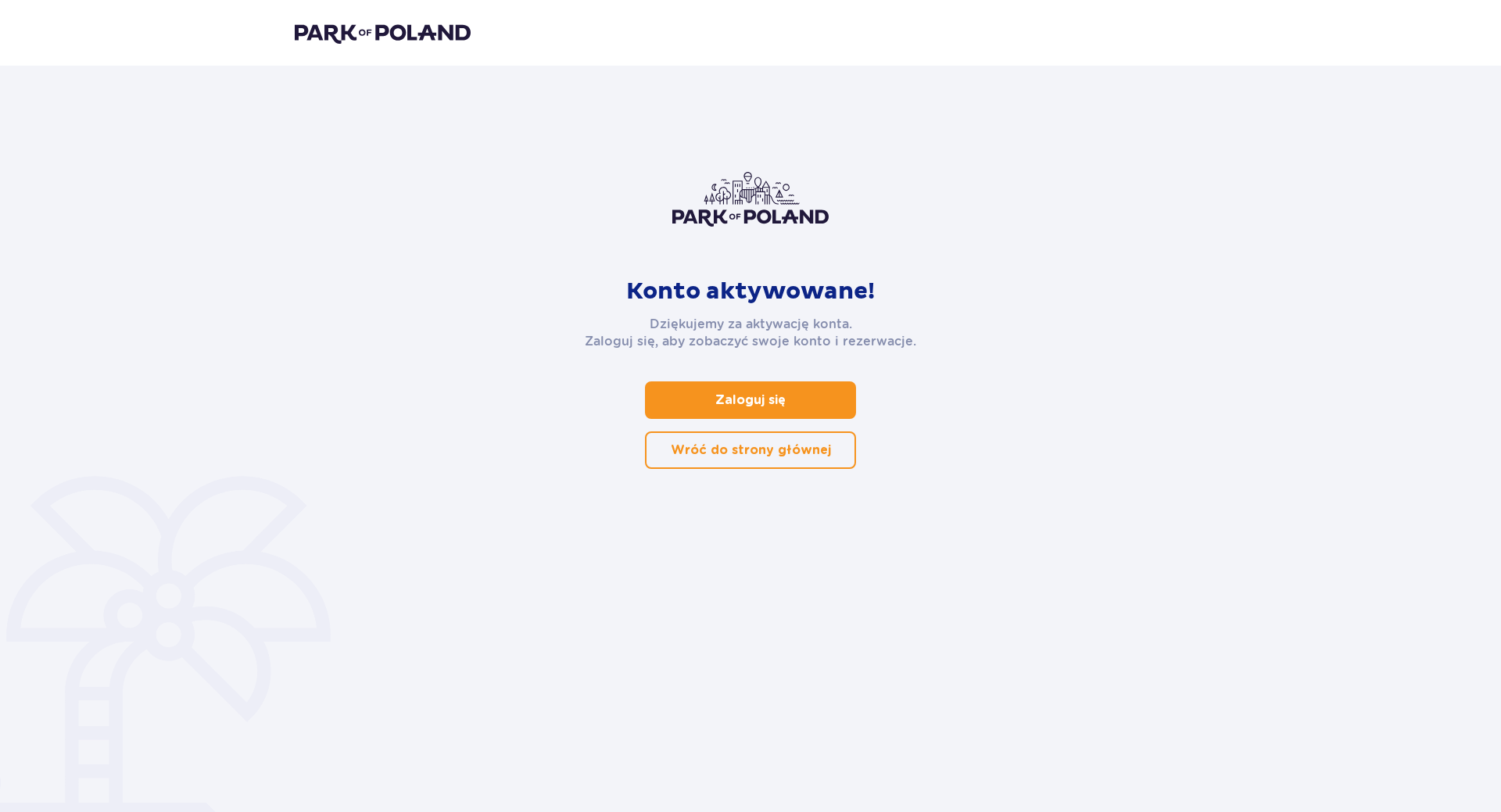
click at [805, 412] on link "Zaloguj się" at bounding box center [750, 400] width 211 height 37
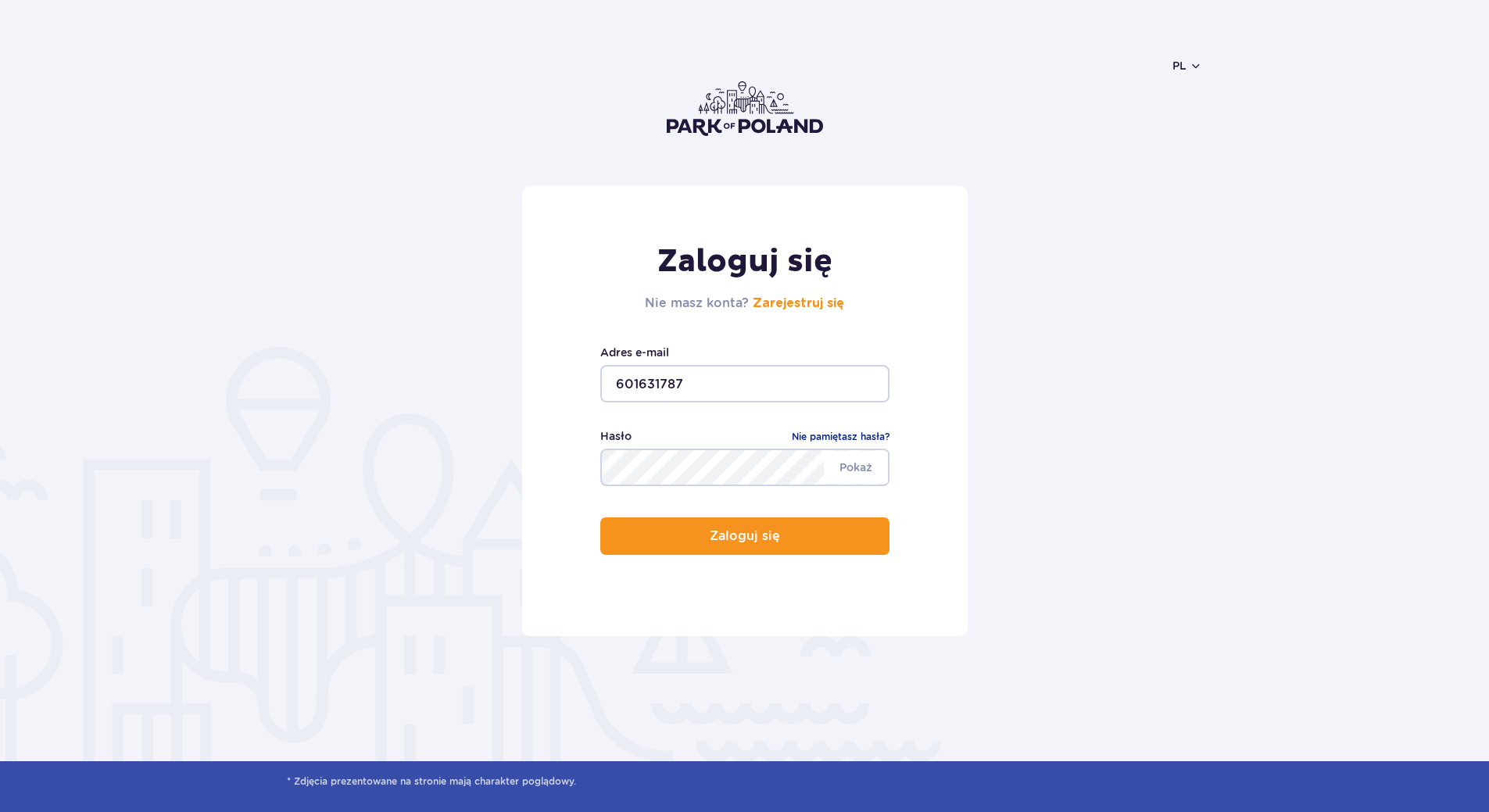
click at [745, 387] on input "601631787" at bounding box center [744, 383] width 289 height 37
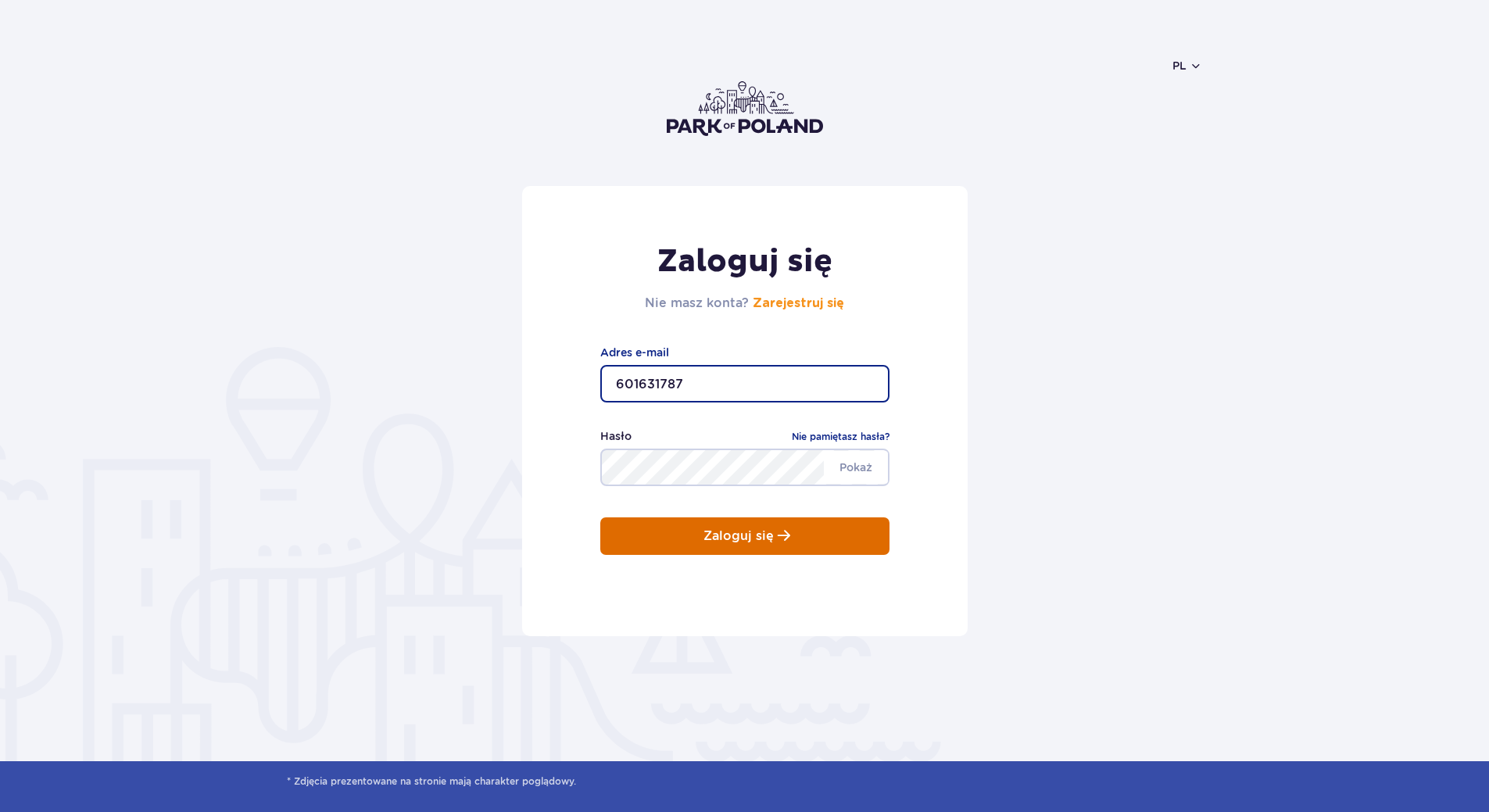
click at [747, 547] on button "Zaloguj się" at bounding box center [744, 536] width 289 height 37
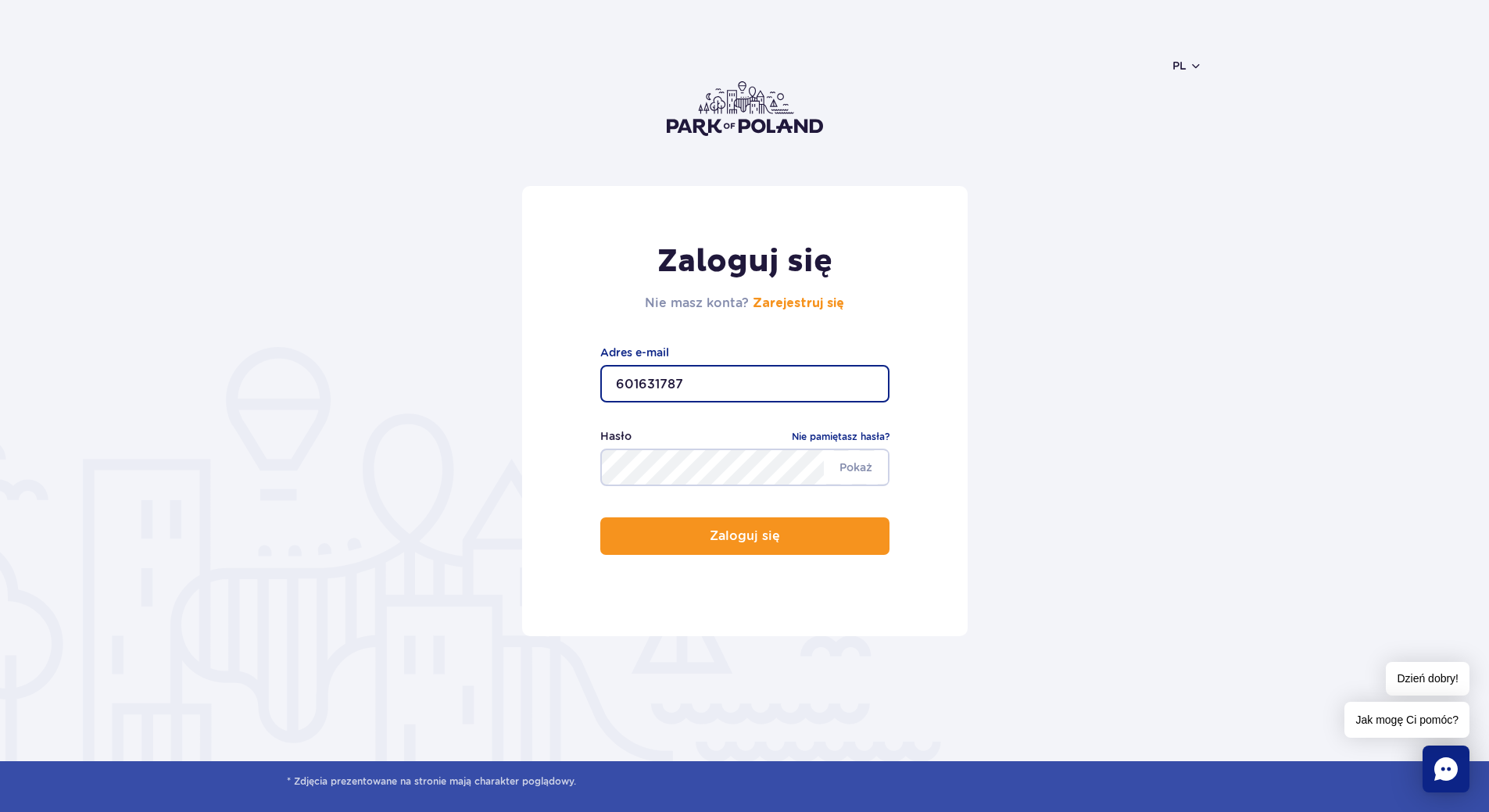
drag, startPoint x: 745, startPoint y: 393, endPoint x: 529, endPoint y: 433, distance: 219.7
click at [524, 433] on div "Zaloguj się Nie masz konta? Zarejestruj się 601631787 Adres e-mail [GEOGRAPHIC_…" at bounding box center [744, 411] width 446 height 450
type input "[PERSON_NAME][EMAIL_ADDRESS][DOMAIN_NAME]"
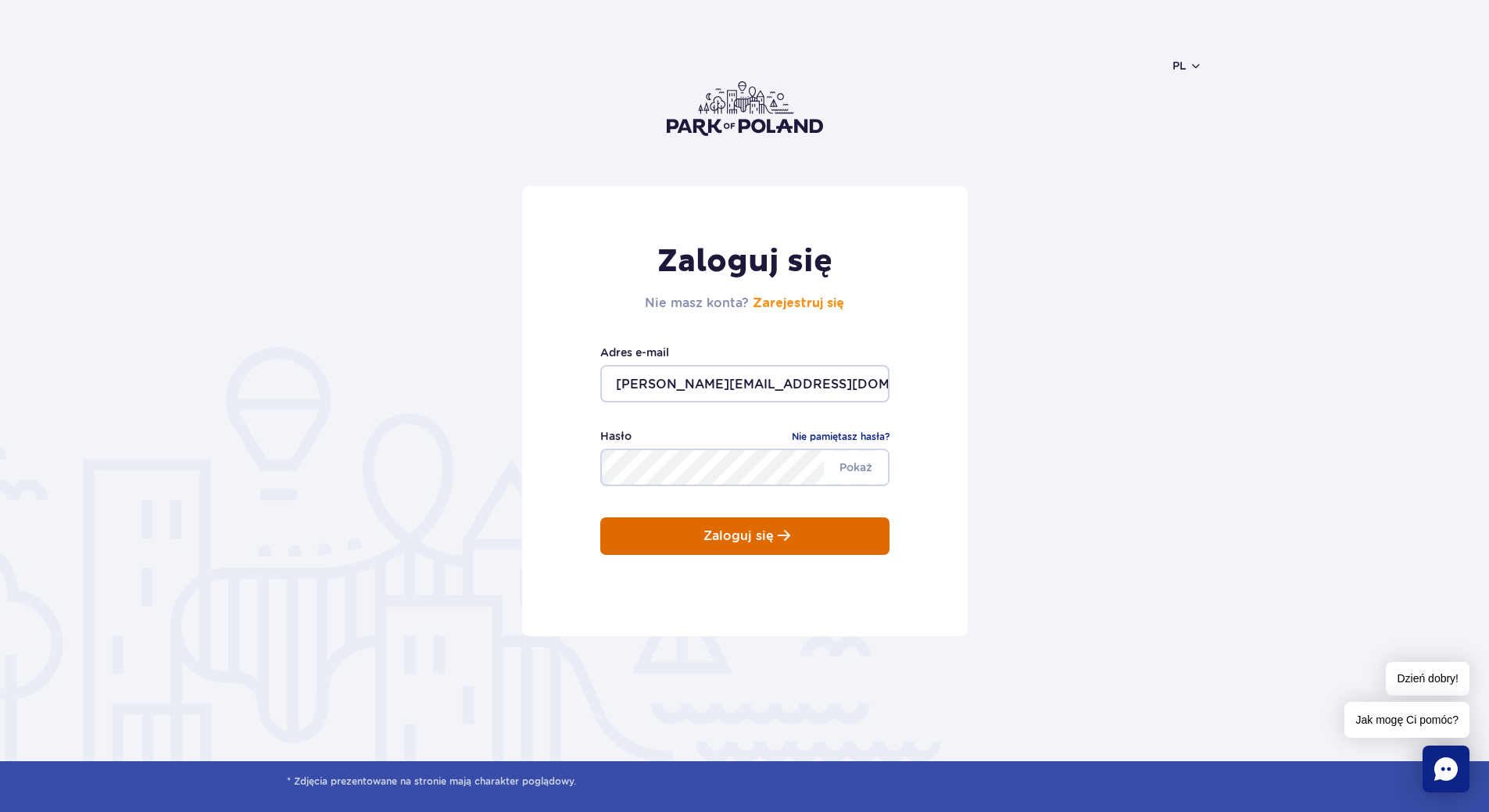
click at [785, 529] on button "Zaloguj się" at bounding box center [744, 536] width 289 height 37
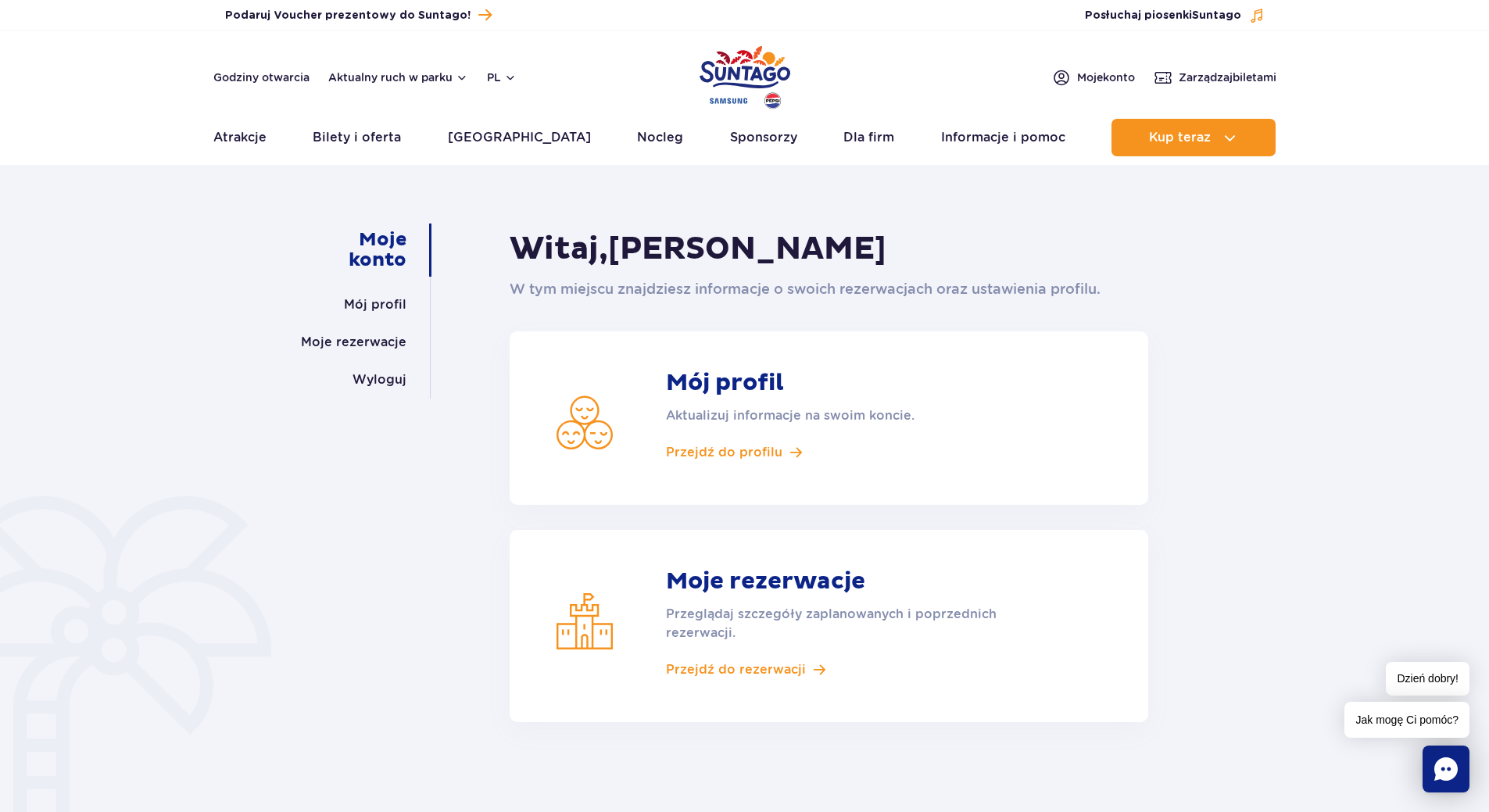
click at [1335, 339] on div "Moje konto Mój profil Moje rezerwacje Wyloguj Witaj, Olivier Grabiec W tym miej…" at bounding box center [744, 527] width 1489 height 705
click at [348, 346] on link "Moje rezerwacje" at bounding box center [353, 342] width 105 height 37
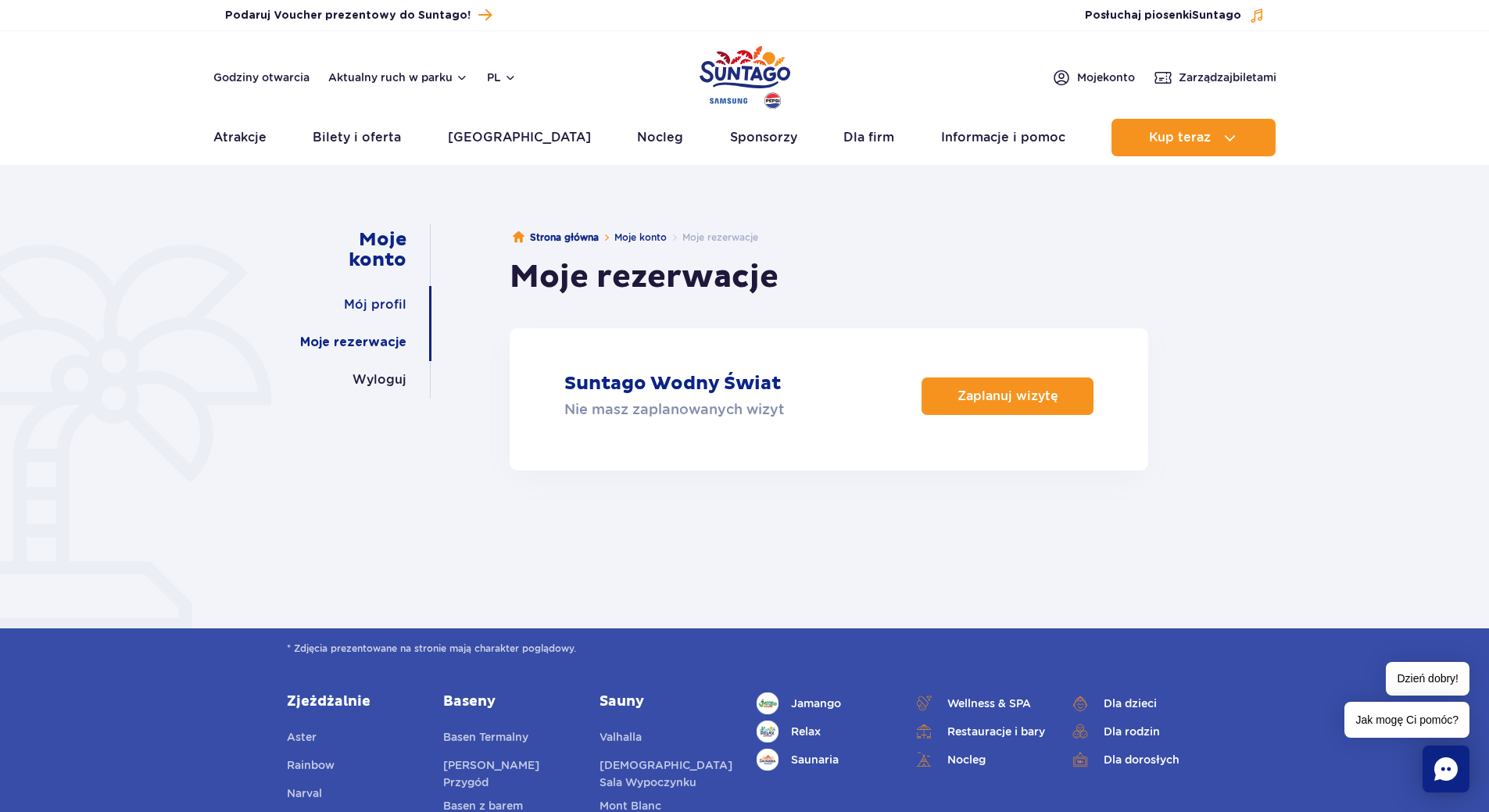
click at [392, 290] on link "Mój profil" at bounding box center [375, 304] width 62 height 37
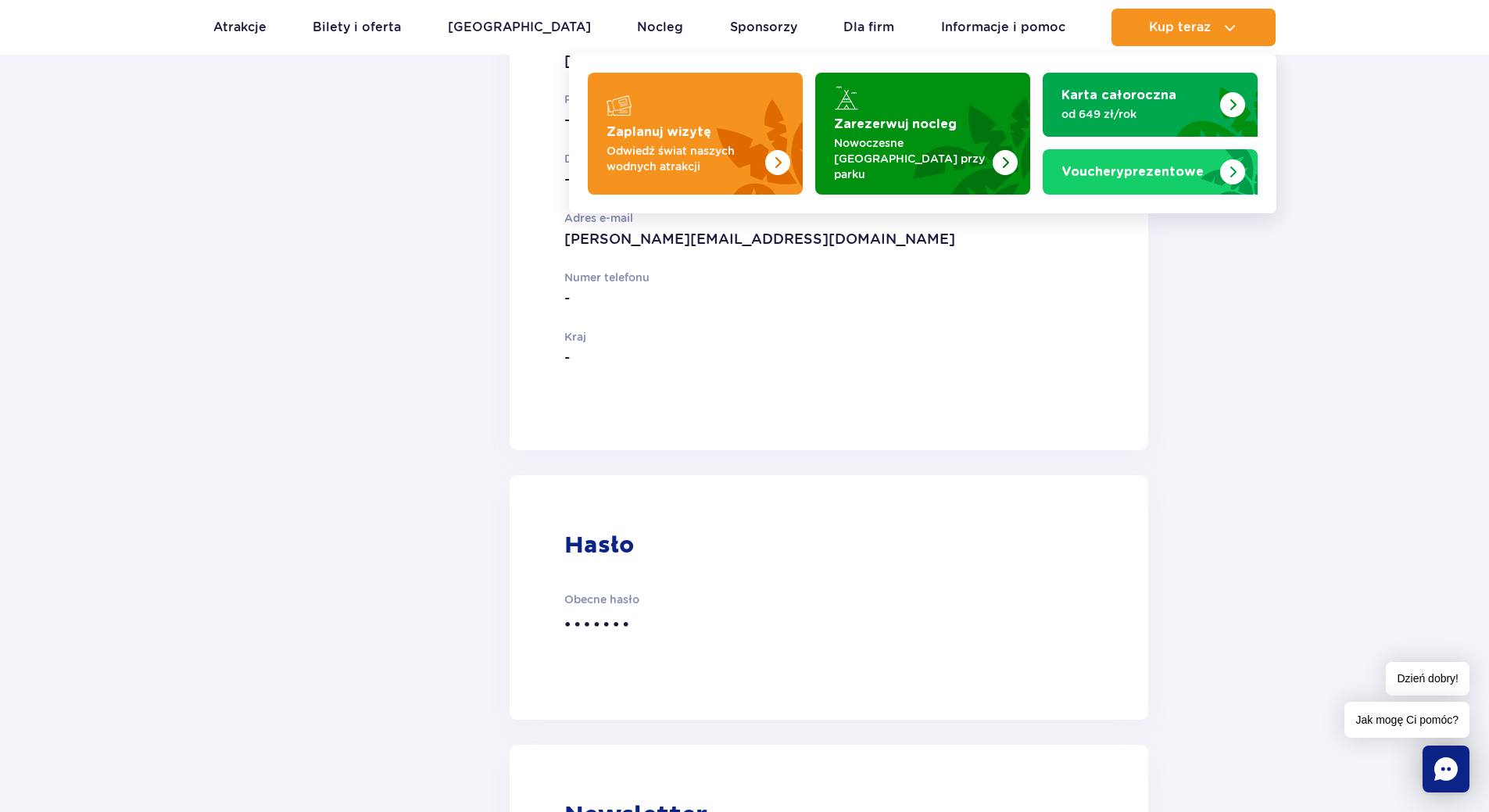
scroll to position [164, 0]
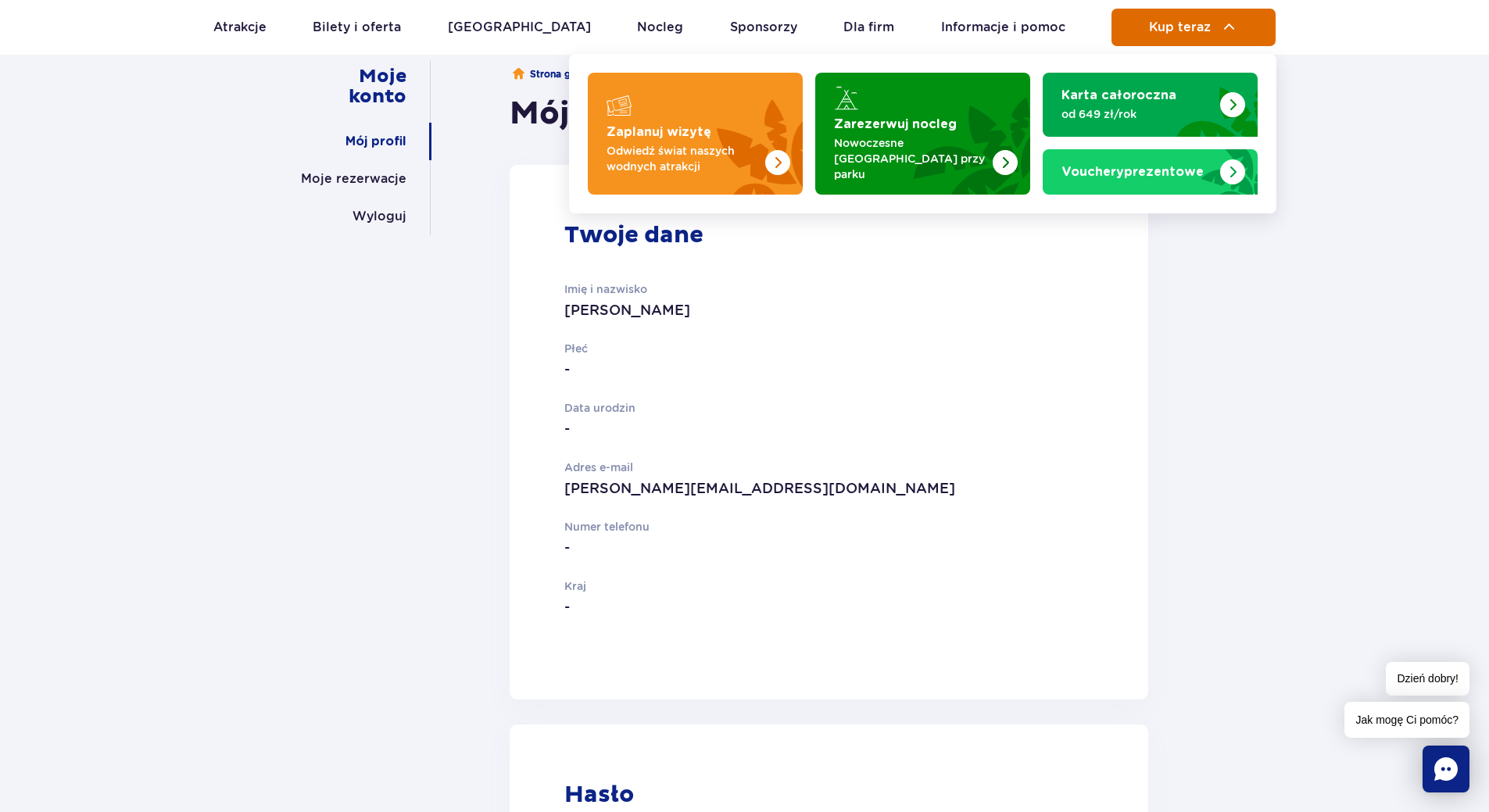
click at [1201, 31] on span "Kup teraz" at bounding box center [1180, 27] width 61 height 14
click at [1190, 36] on button "Kup teraz" at bounding box center [1194, 27] width 164 height 37
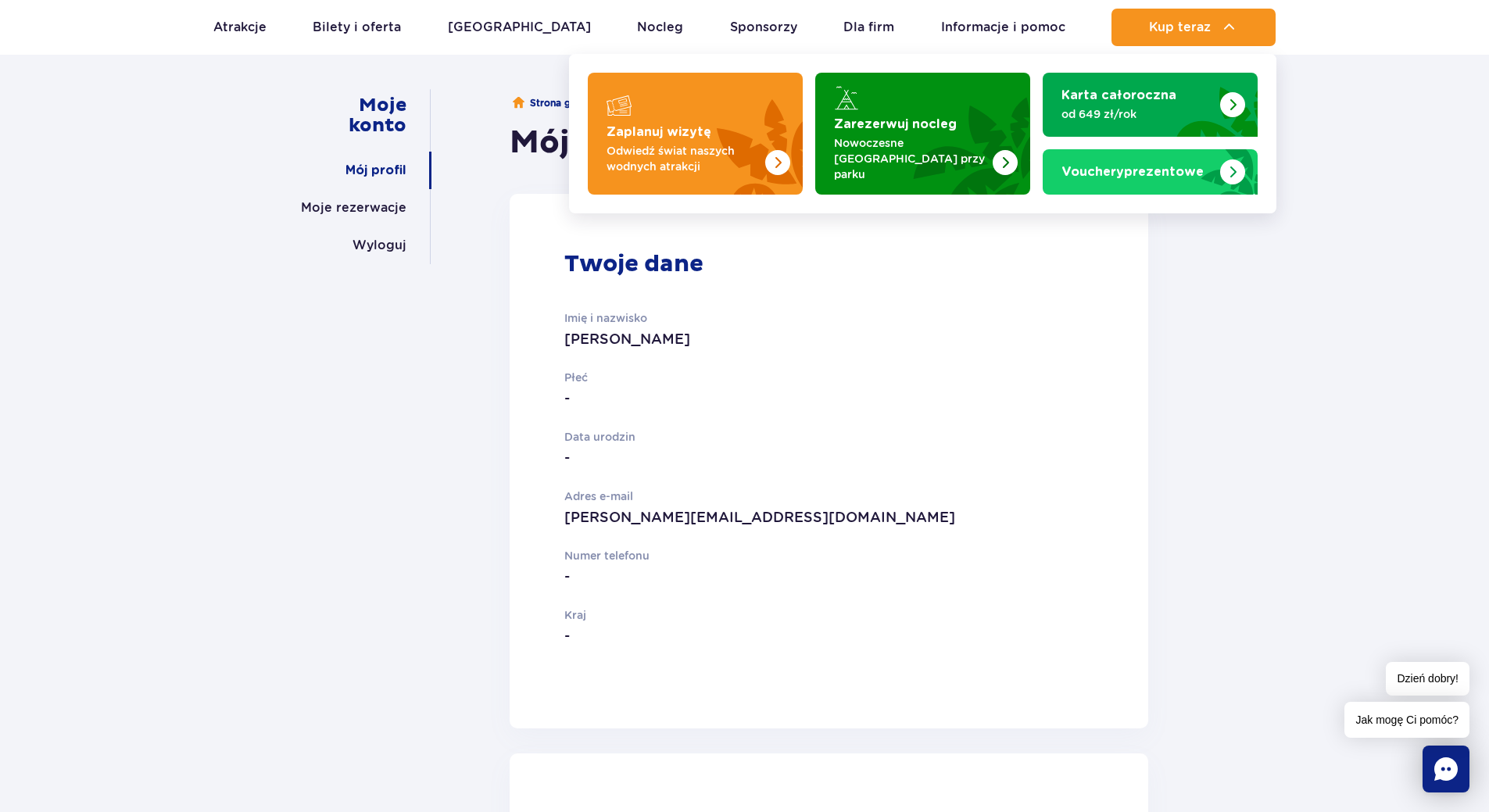
scroll to position [0, 0]
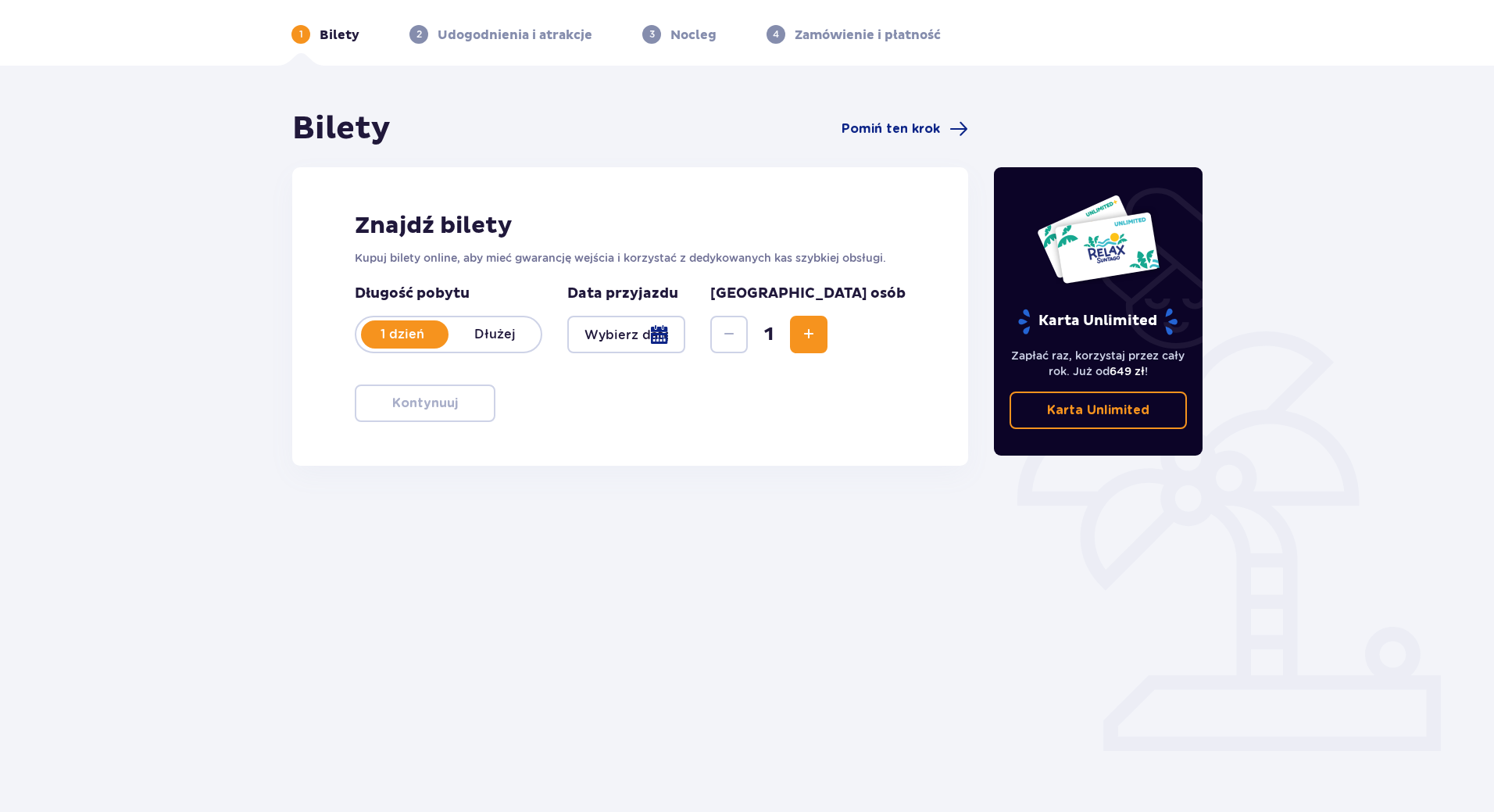
click at [819, 338] on span "Increase" at bounding box center [808, 334] width 19 height 19
click at [646, 325] on div at bounding box center [626, 334] width 118 height 37
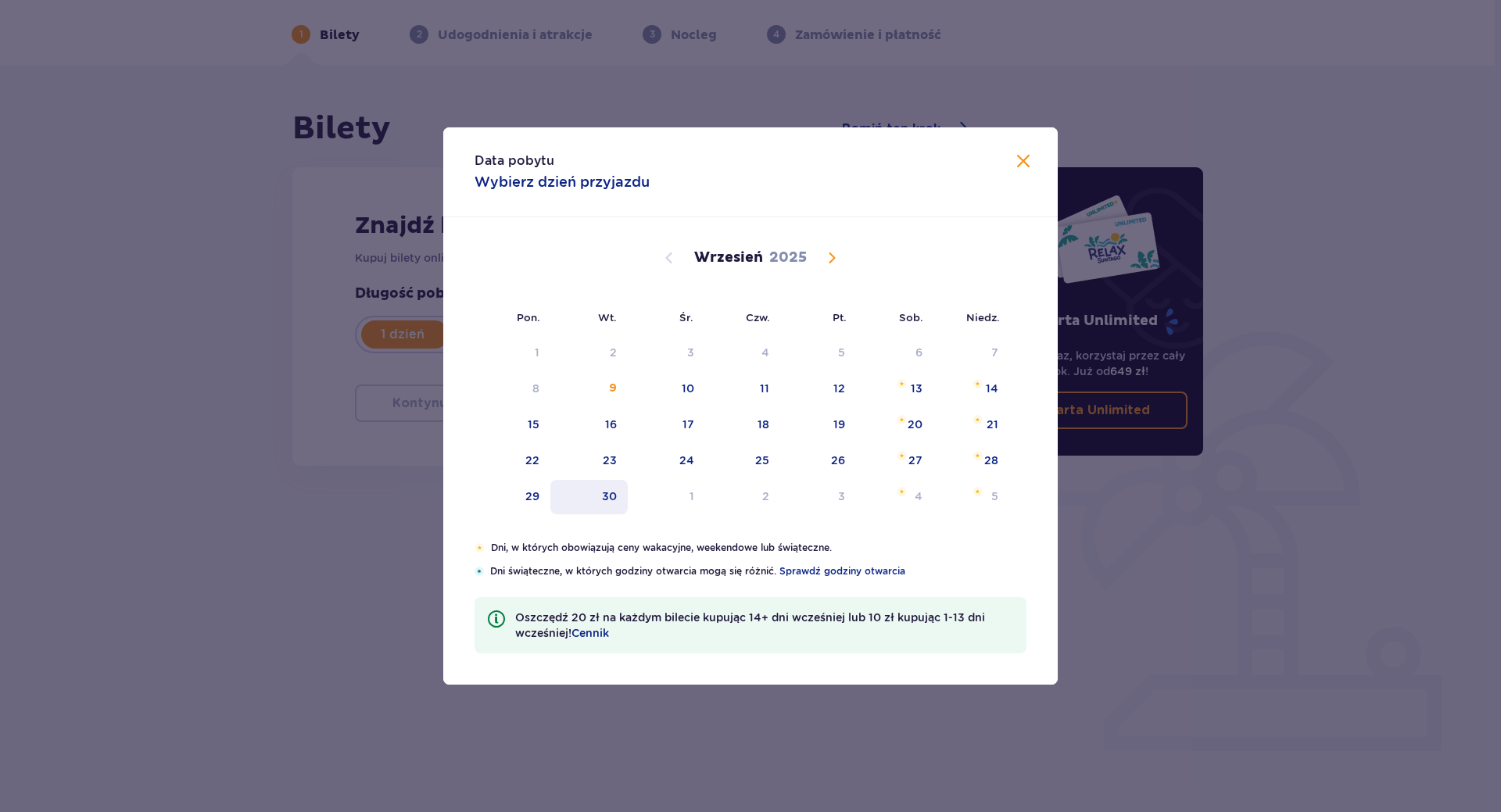
click at [602, 498] on div "30" at bounding box center [588, 497] width 77 height 34
type input "30.09.25"
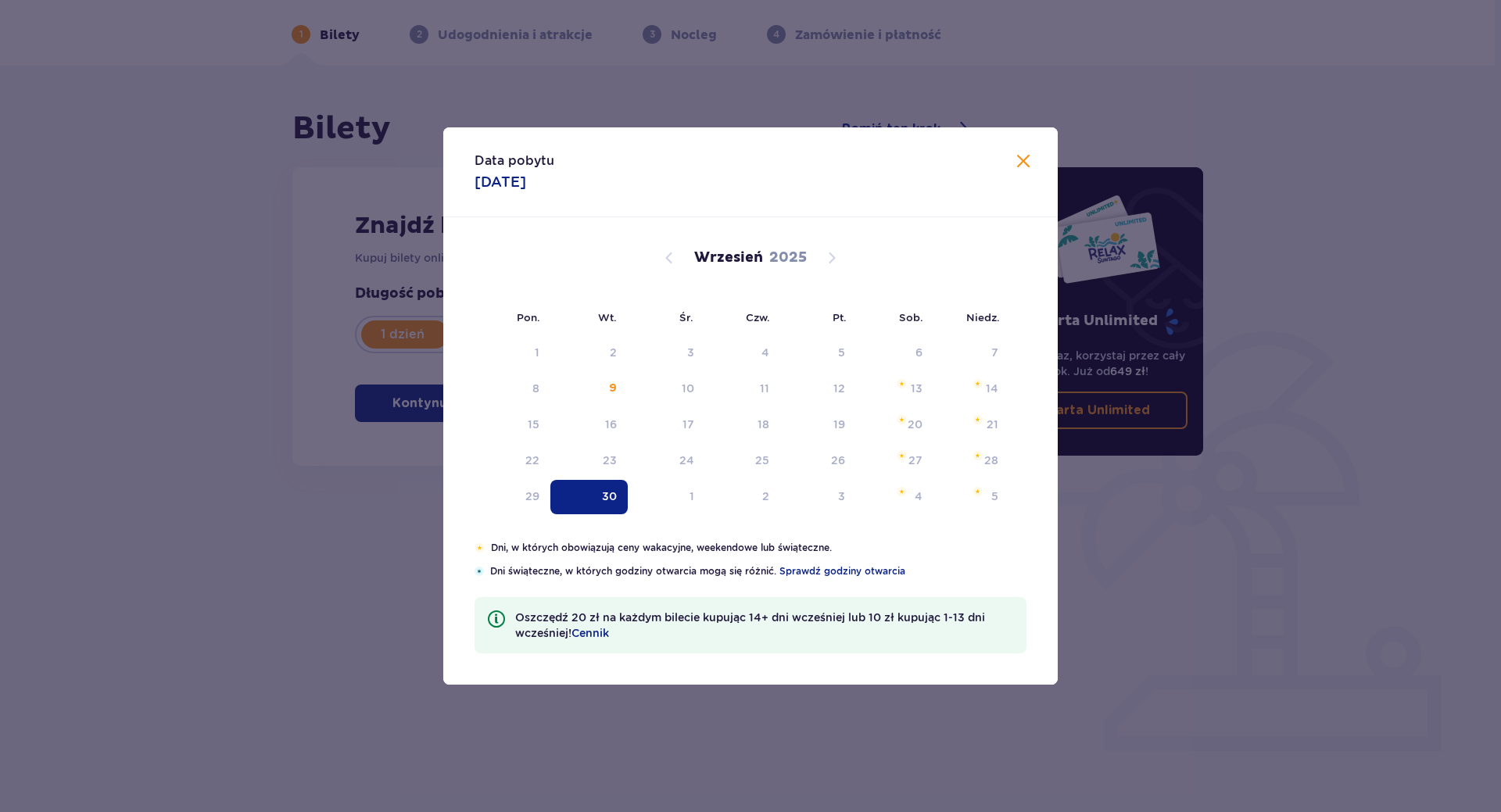
click at [617, 498] on div "Bilety Pomiń ten krok Znajdź bilety Kupuj bilety online, aby mieć gwarancję wej…" at bounding box center [630, 378] width 703 height 537
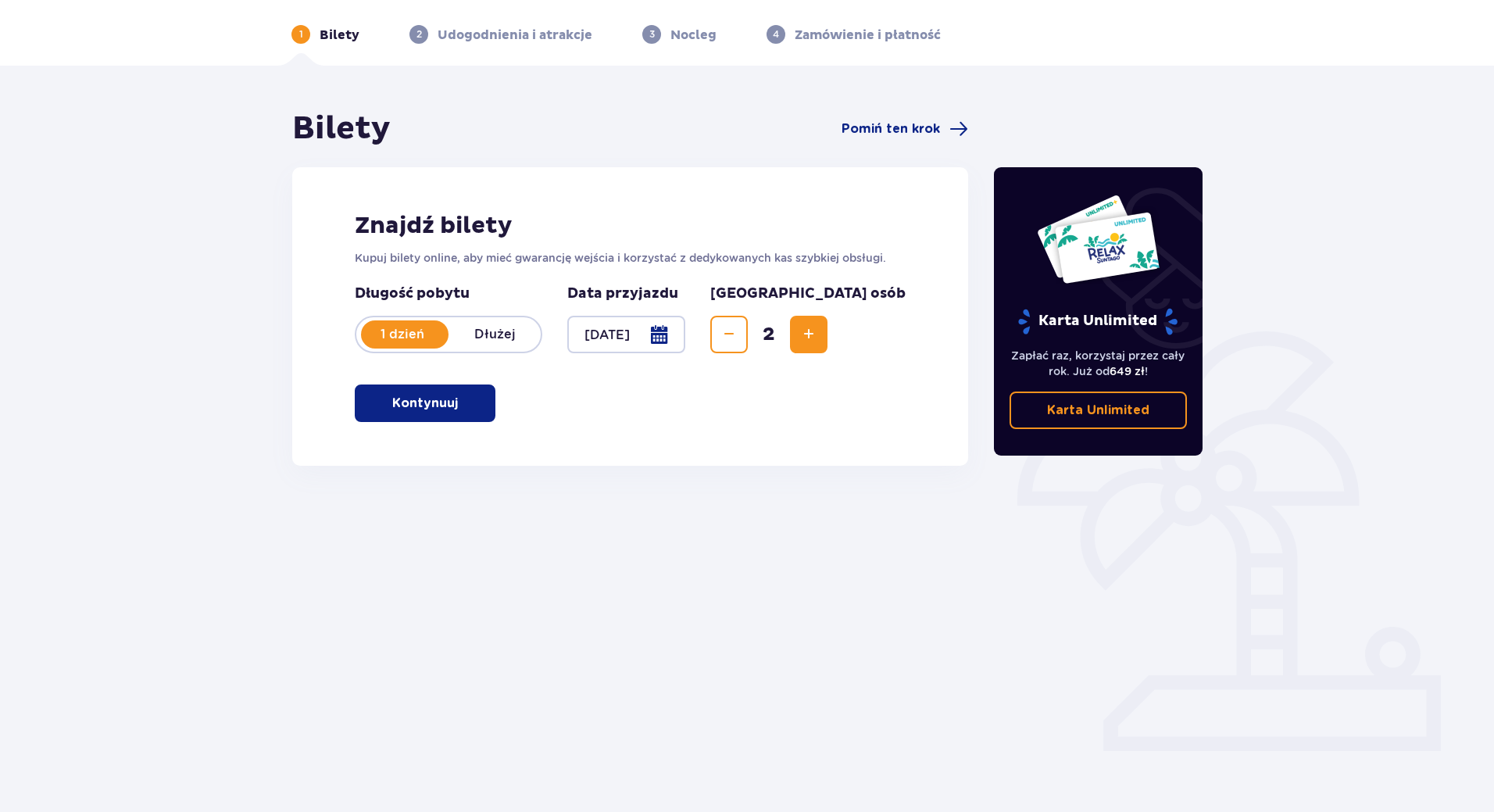
click at [424, 422] on button "Kontynuuj" at bounding box center [424, 403] width 140 height 37
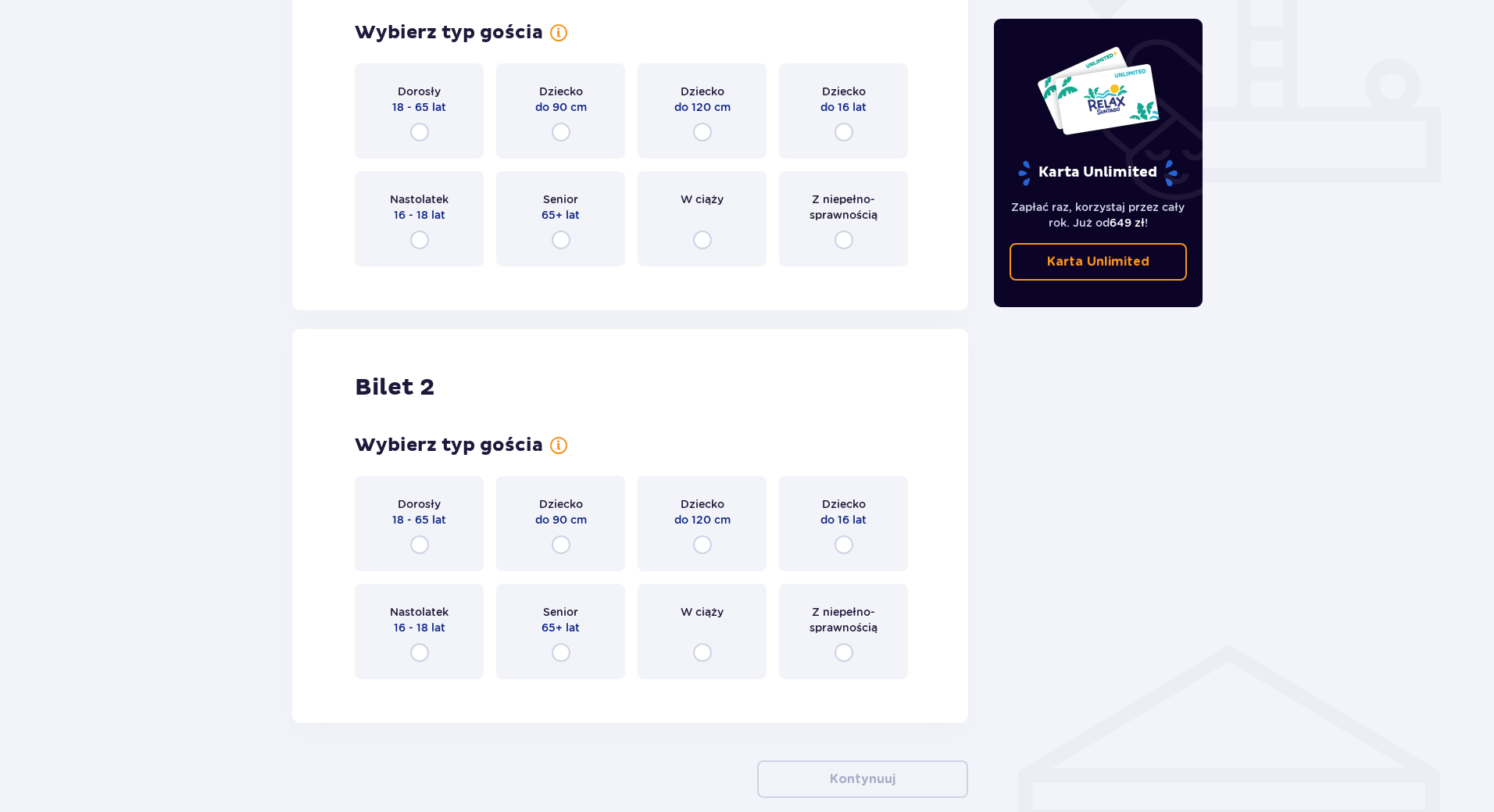
scroll to position [633, 0]
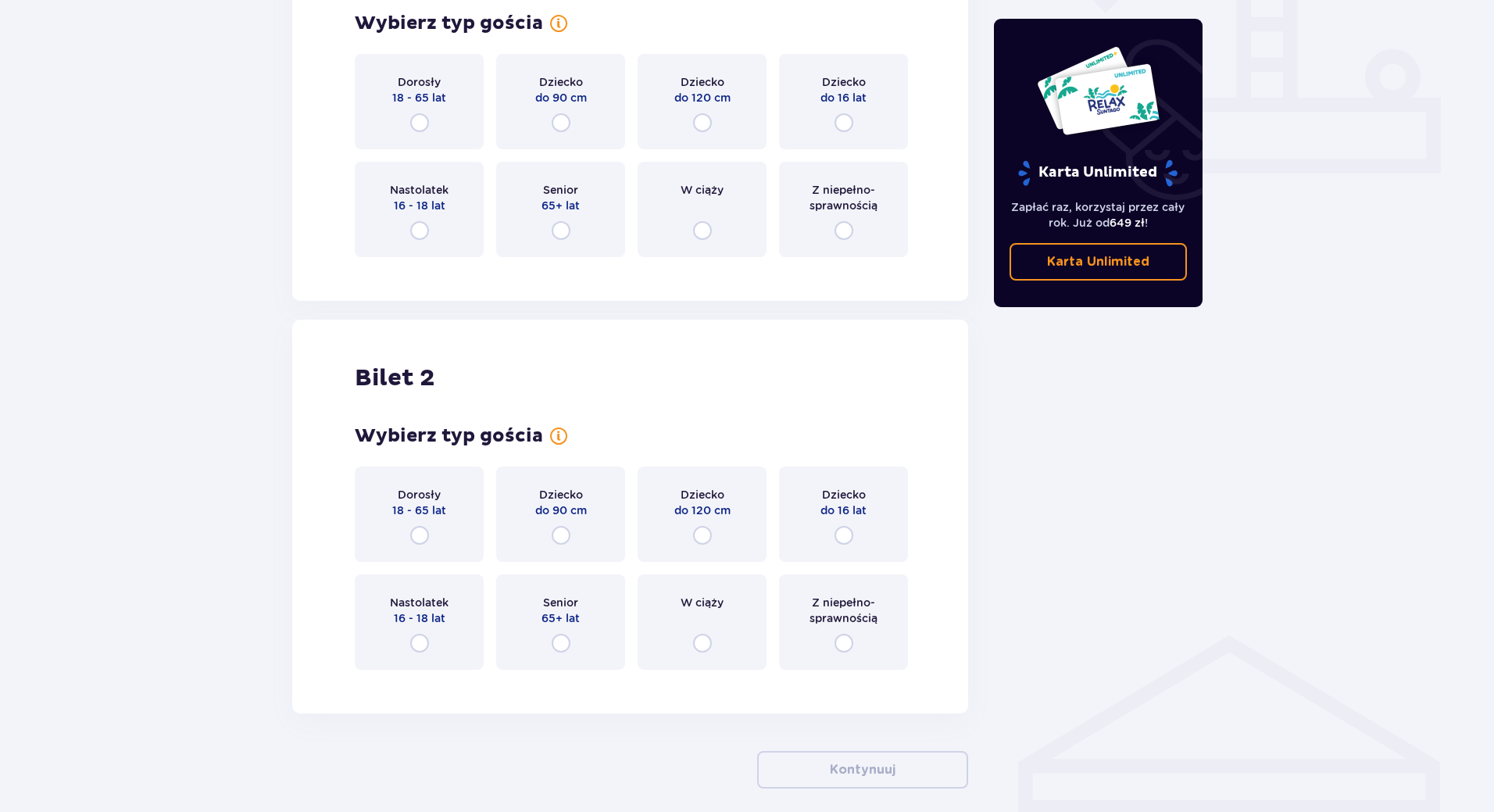
click at [430, 518] on p "18 - 65 lat" at bounding box center [420, 510] width 54 height 16
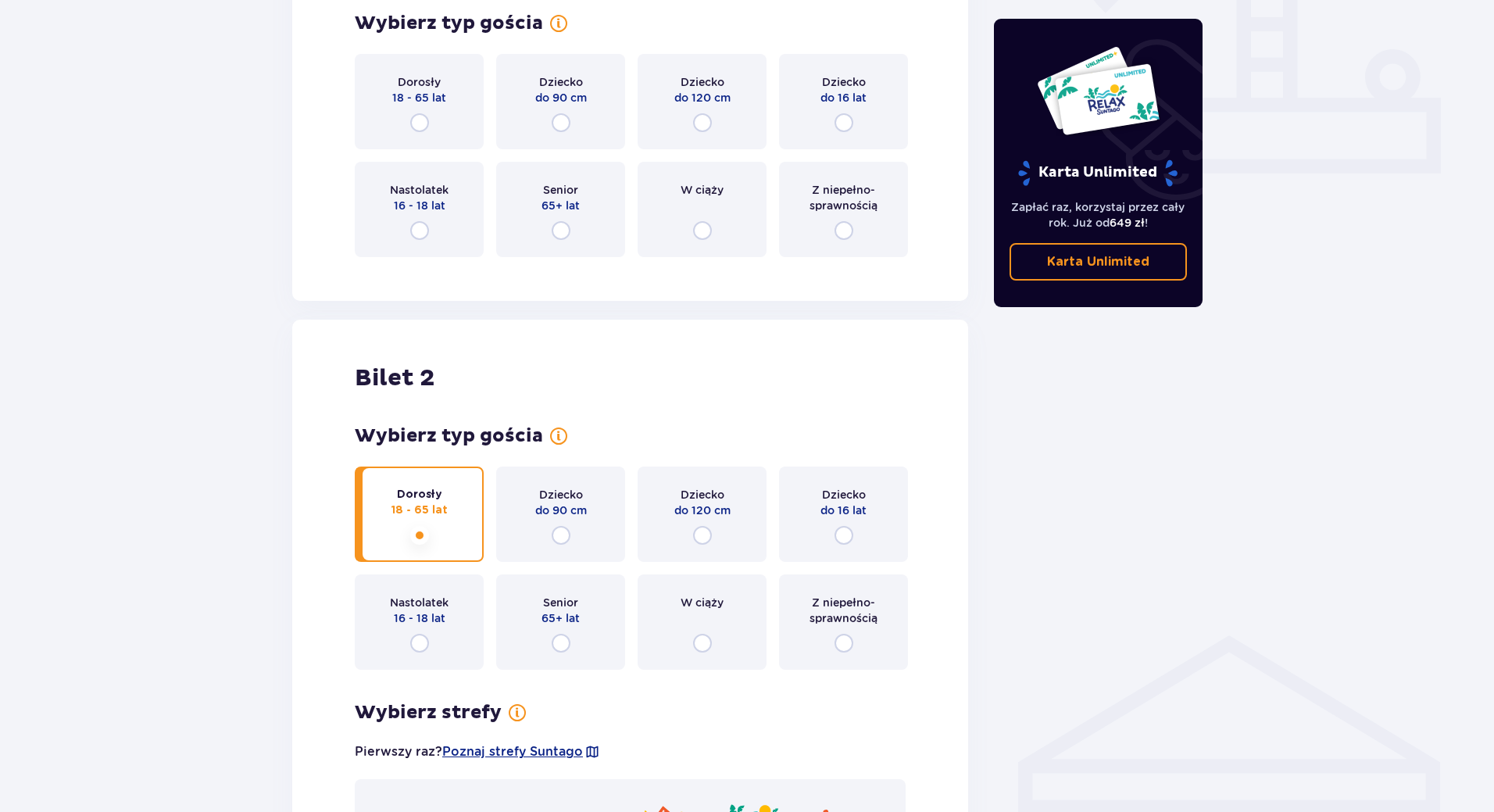
click at [407, 116] on div "Bilety Pomiń ten krok Znajdź bilety Kupuj bilety online, aby mieć gwarancję wej…" at bounding box center [630, 359] width 676 height 1654
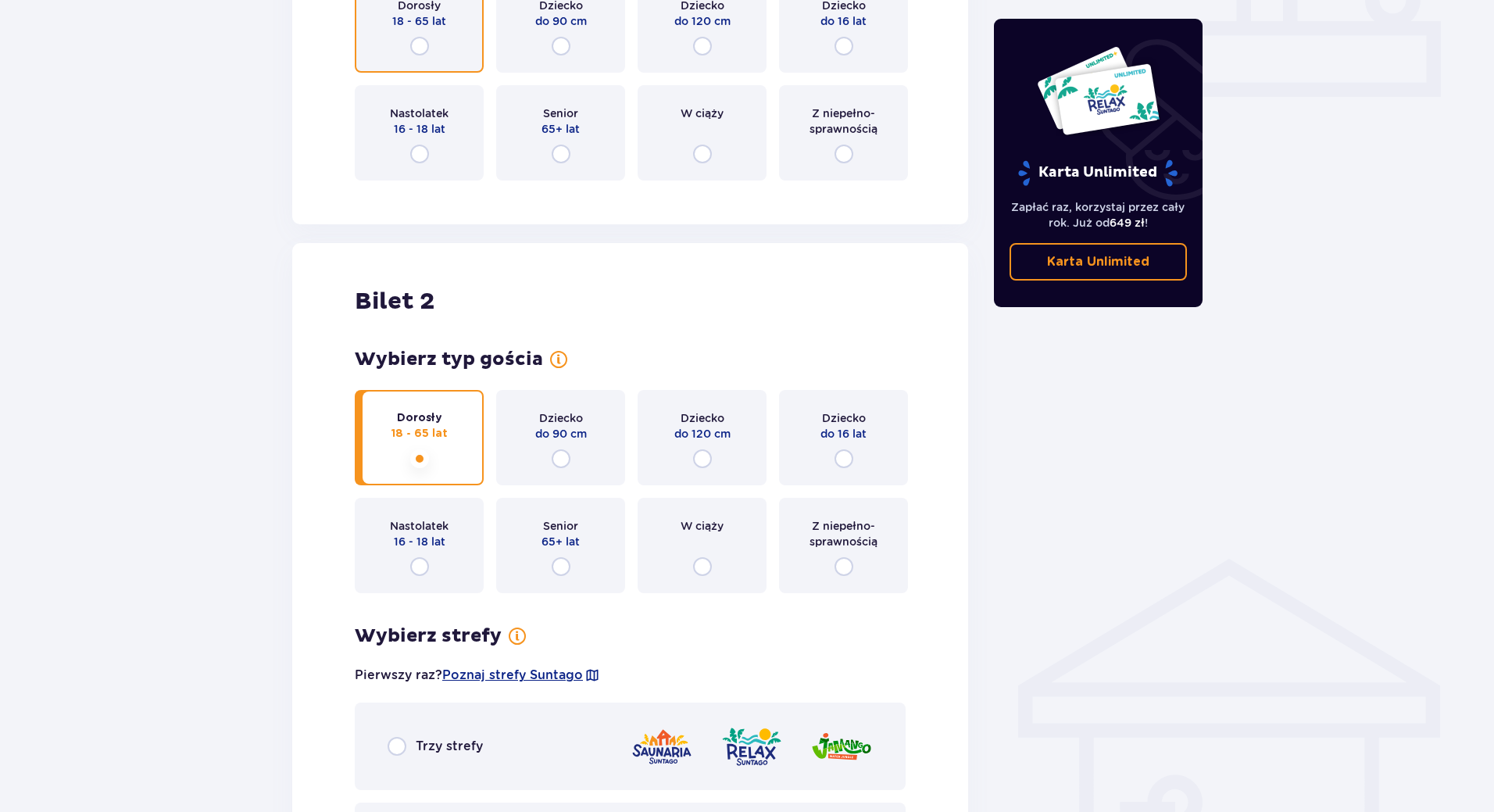
click at [423, 49] on input "radio" at bounding box center [420, 46] width 19 height 19
radio input "true"
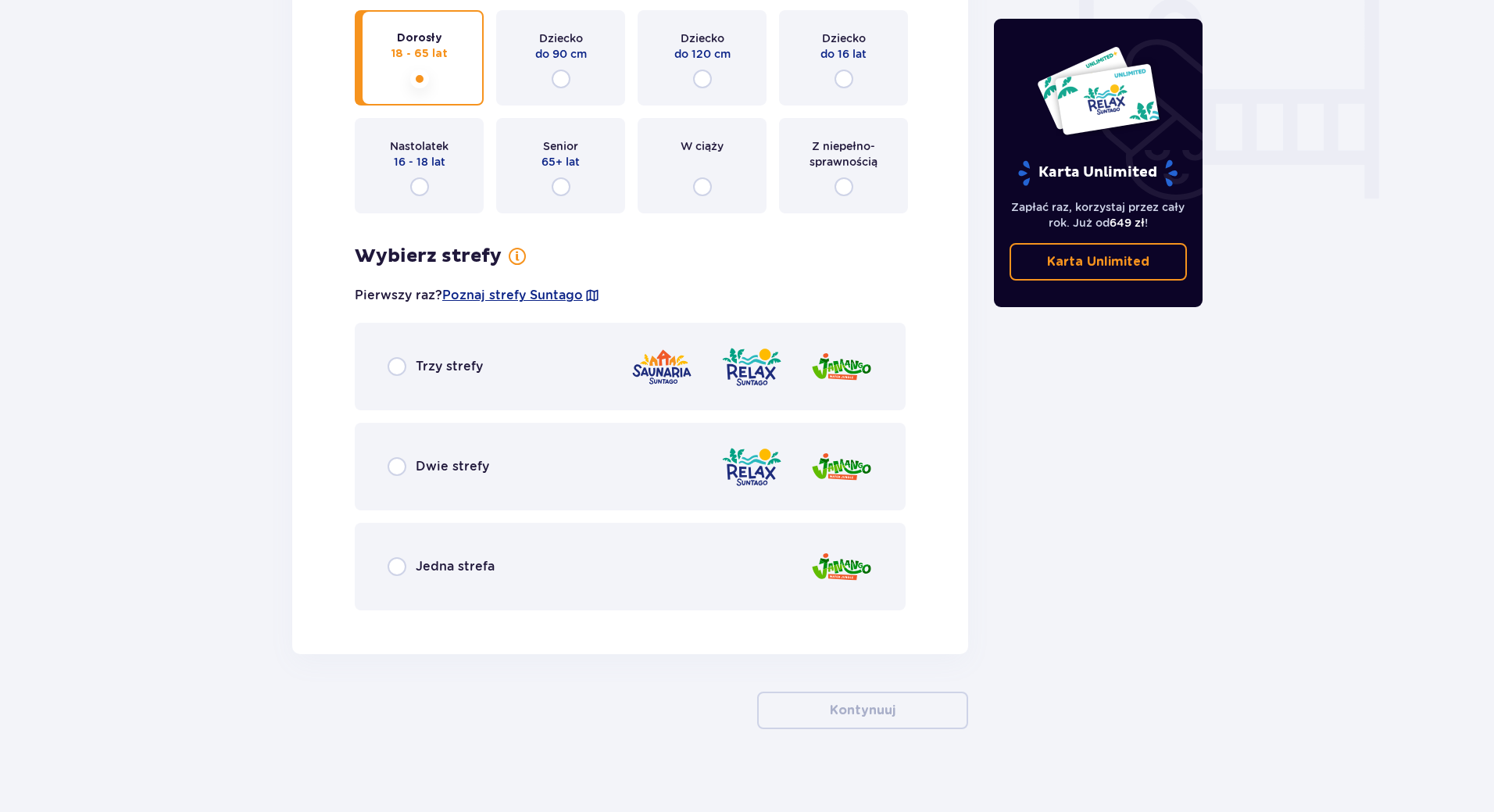
scroll to position [1498, 0]
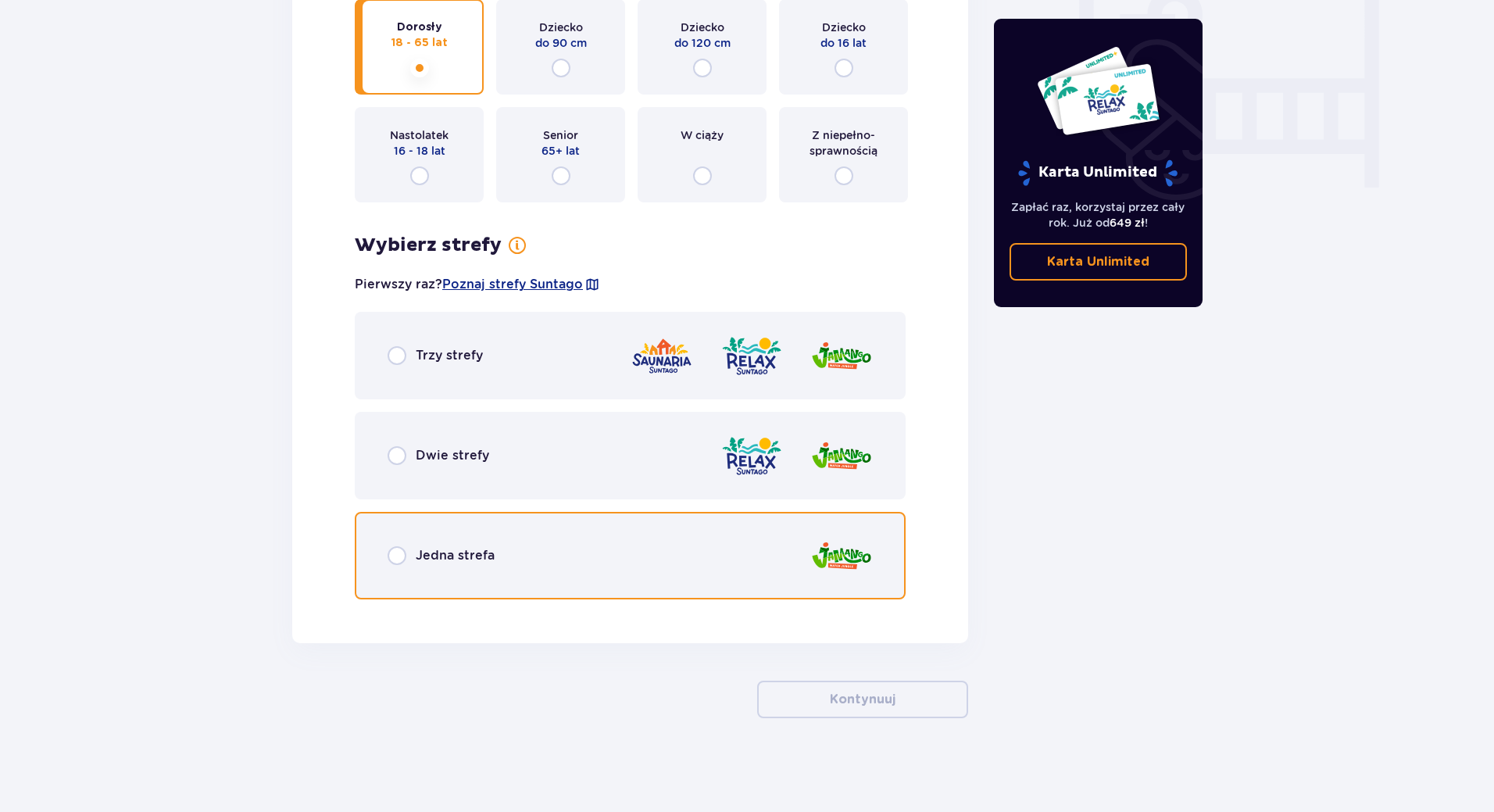
click at [397, 557] on input "radio" at bounding box center [397, 555] width 19 height 19
radio input "true"
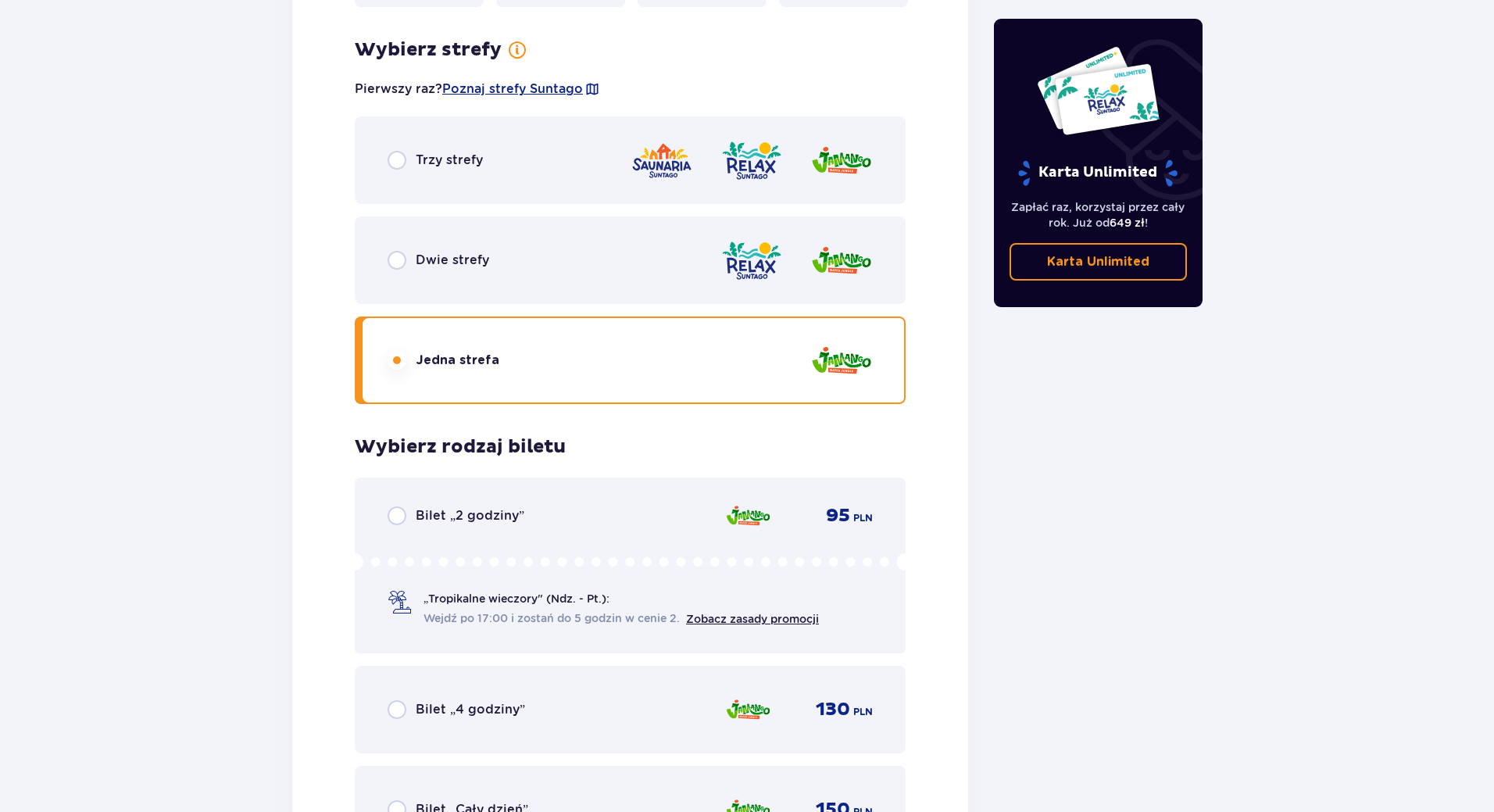
scroll to position [1948, 0]
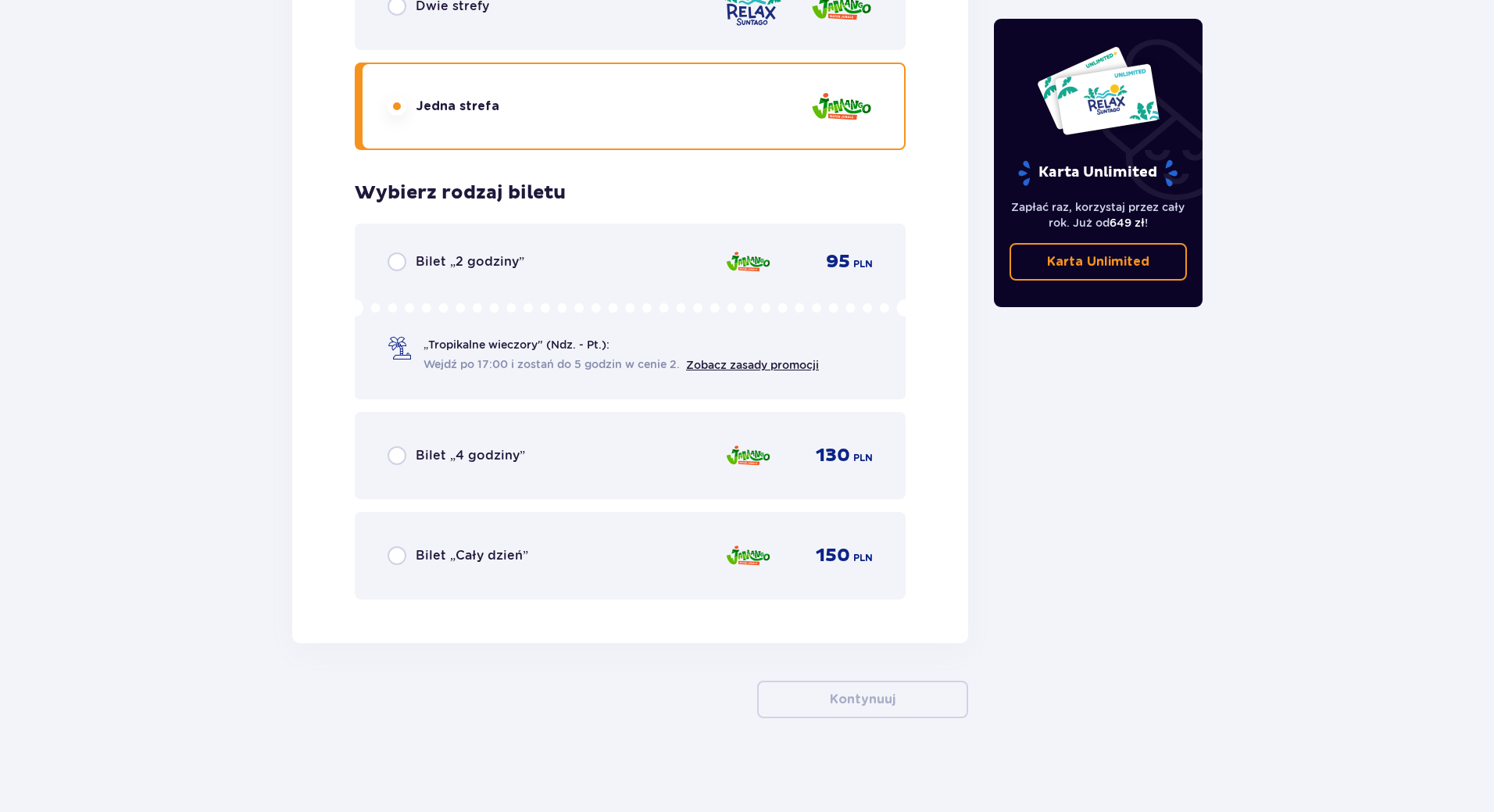
click at [407, 555] on div "Bilet „Cały dzień”" at bounding box center [458, 555] width 140 height 19
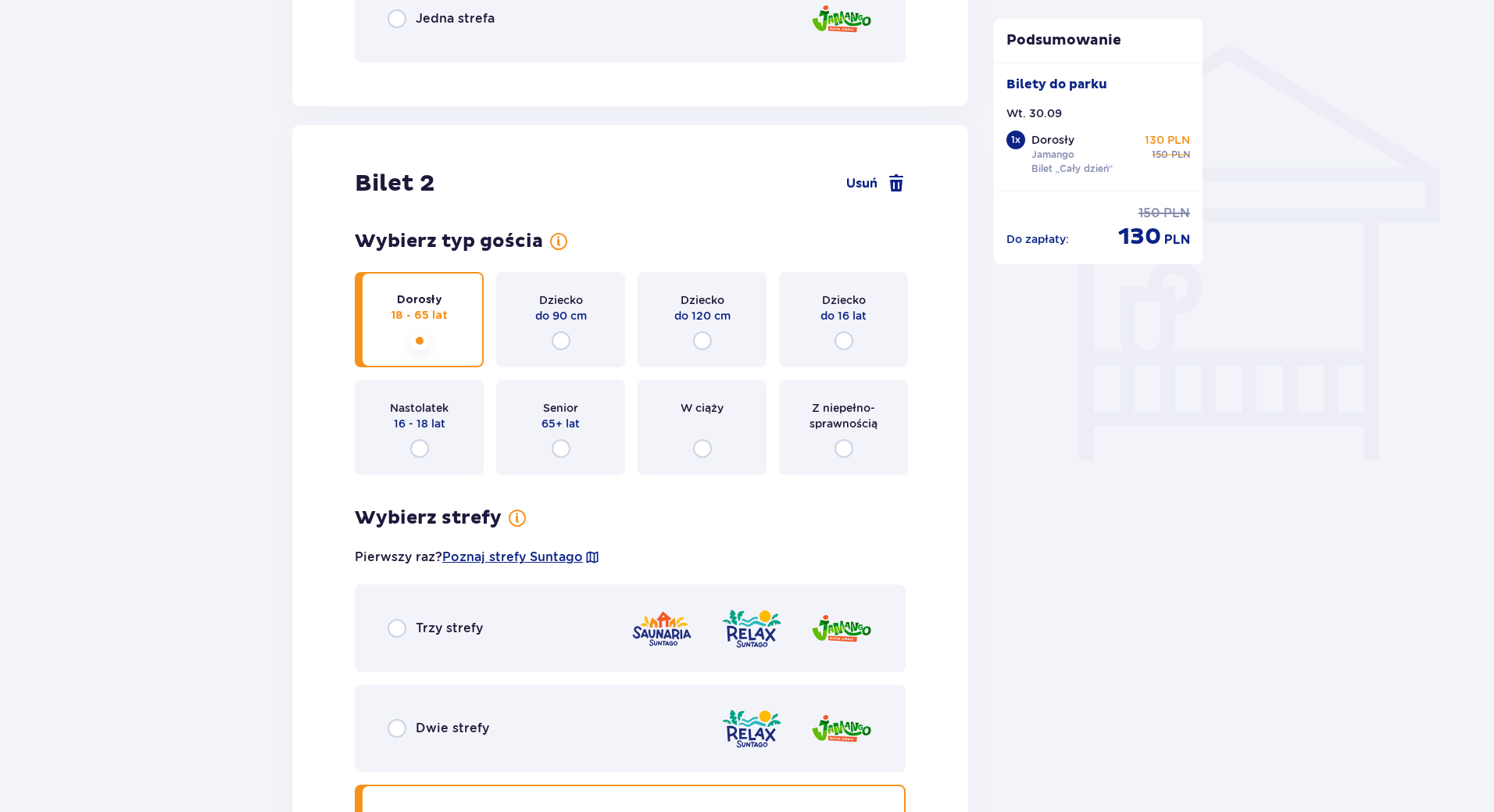
scroll to position [834, 0]
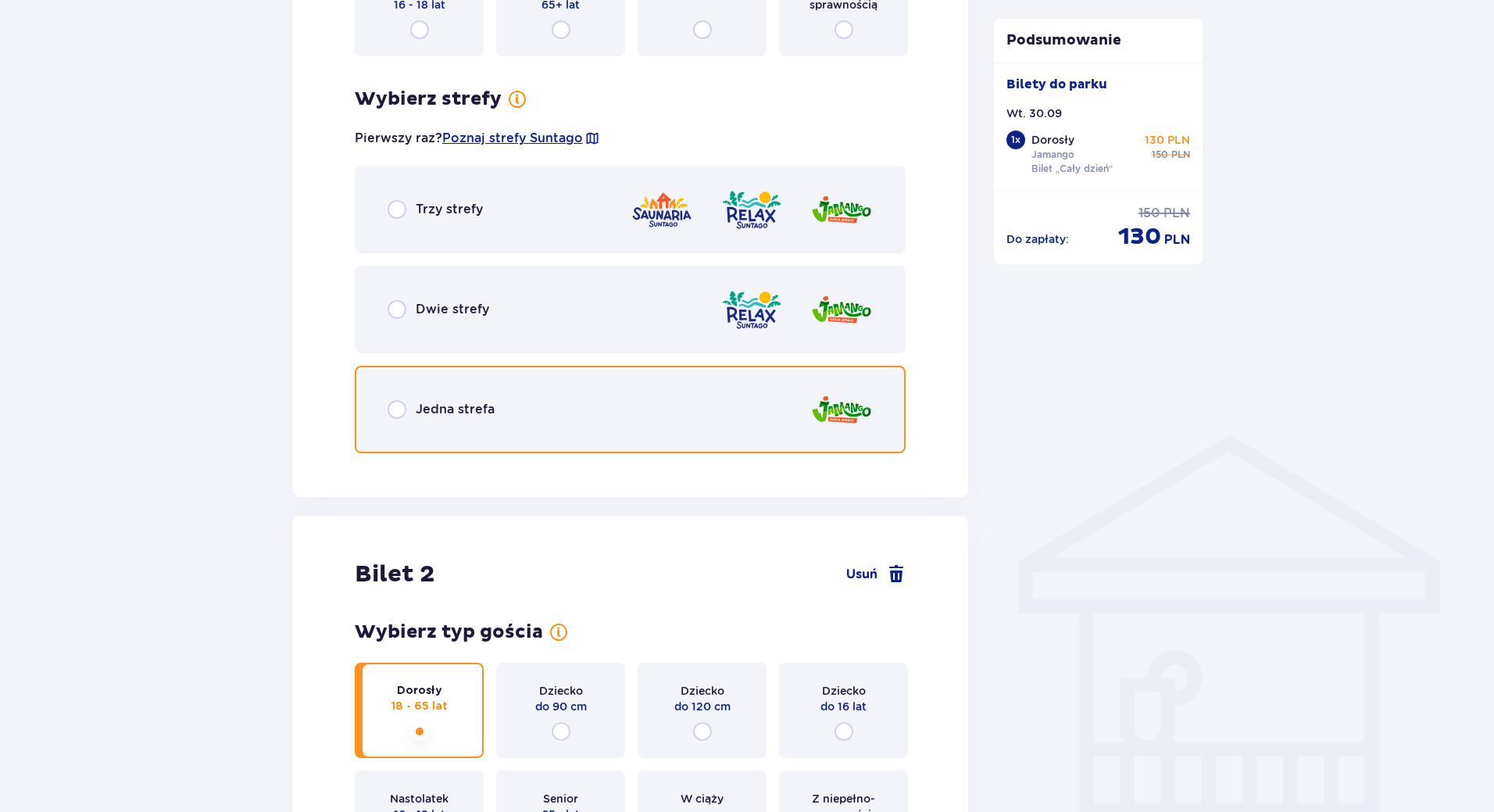
click at [403, 408] on input "radio" at bounding box center [397, 409] width 19 height 19
radio input "true"
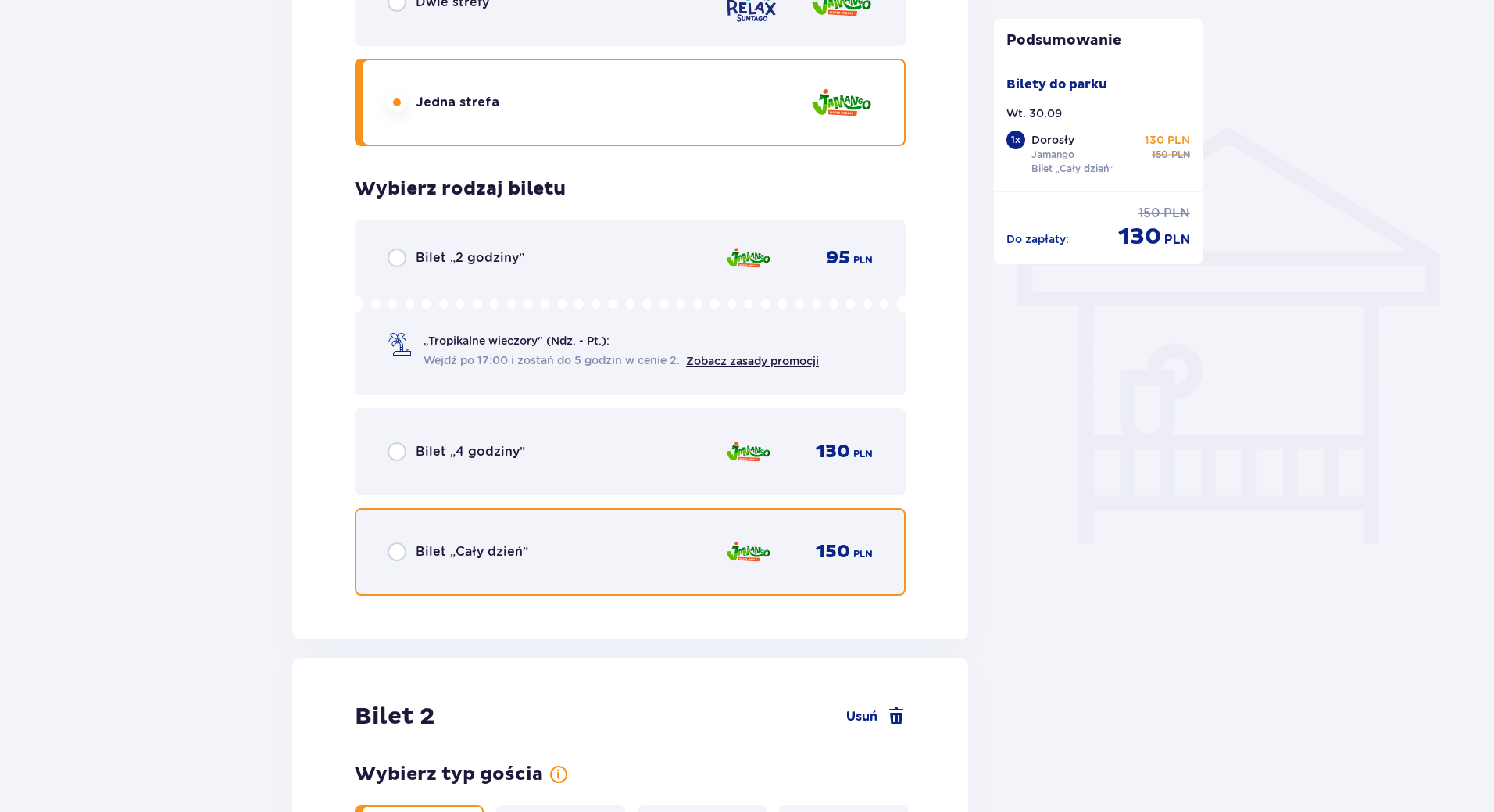
click at [398, 550] on input "radio" at bounding box center [397, 552] width 19 height 19
radio input "true"
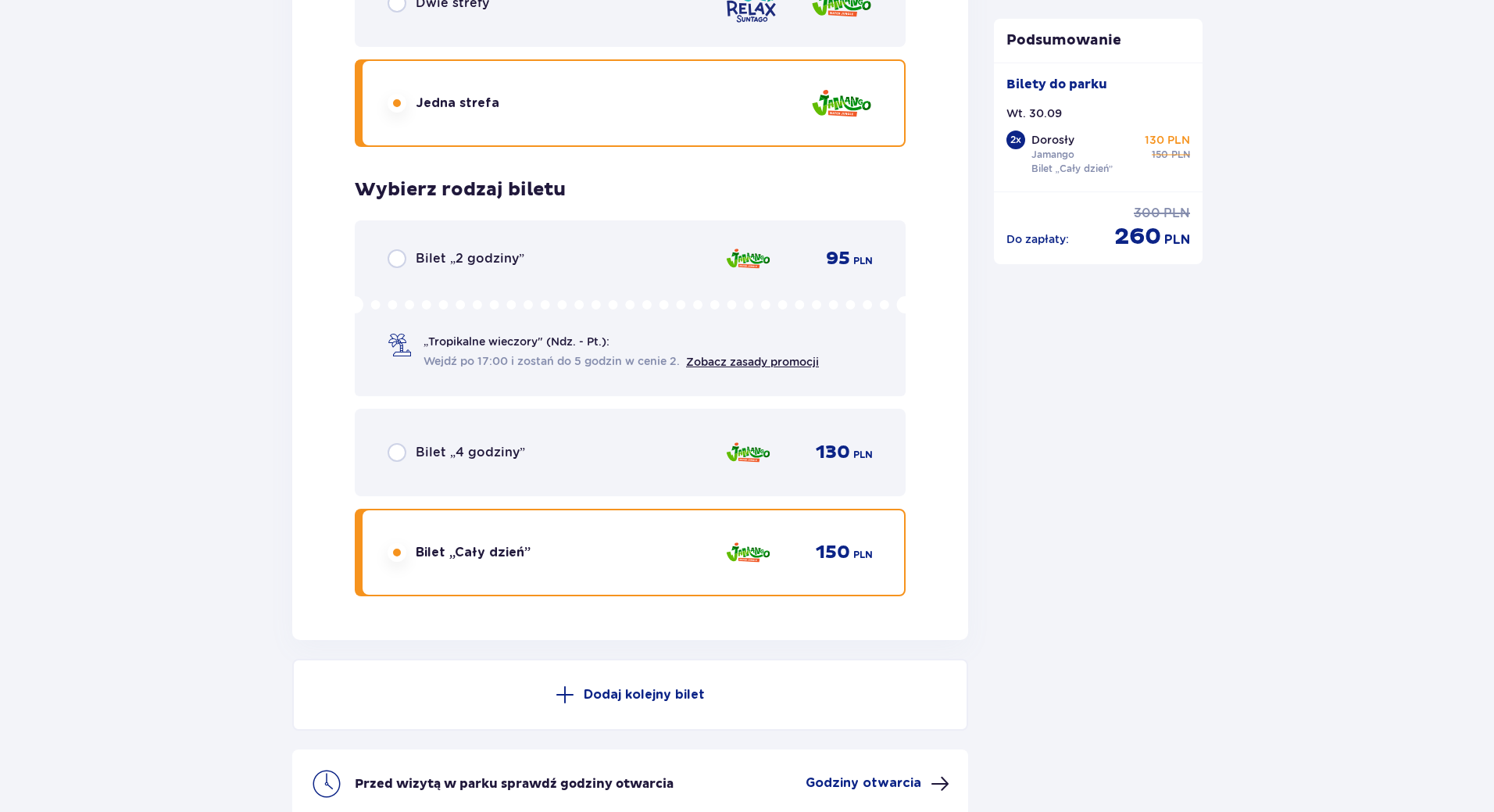
scroll to position [2556, 0]
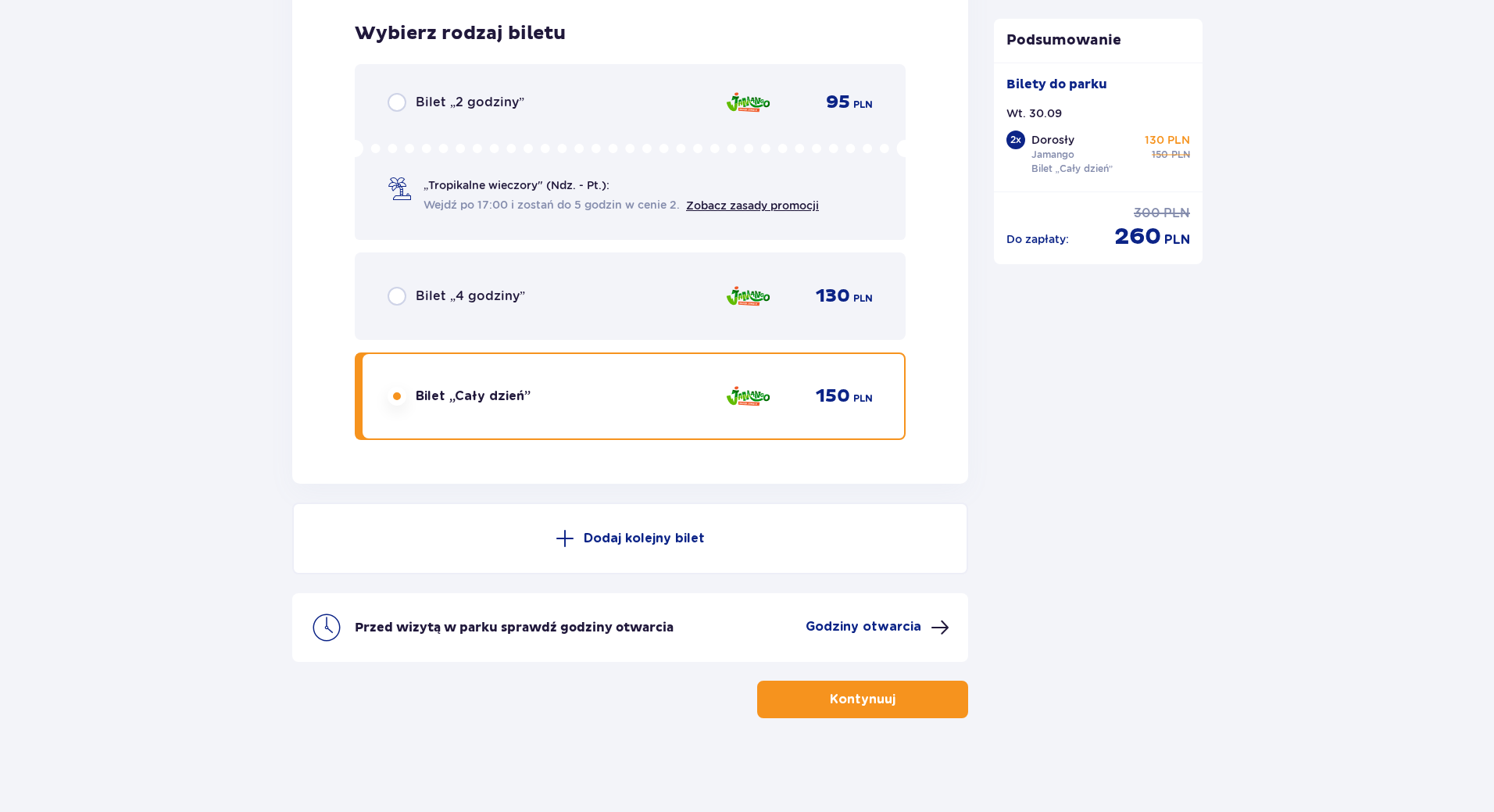
click at [839, 703] on p "Kontynuuj" at bounding box center [862, 699] width 66 height 17
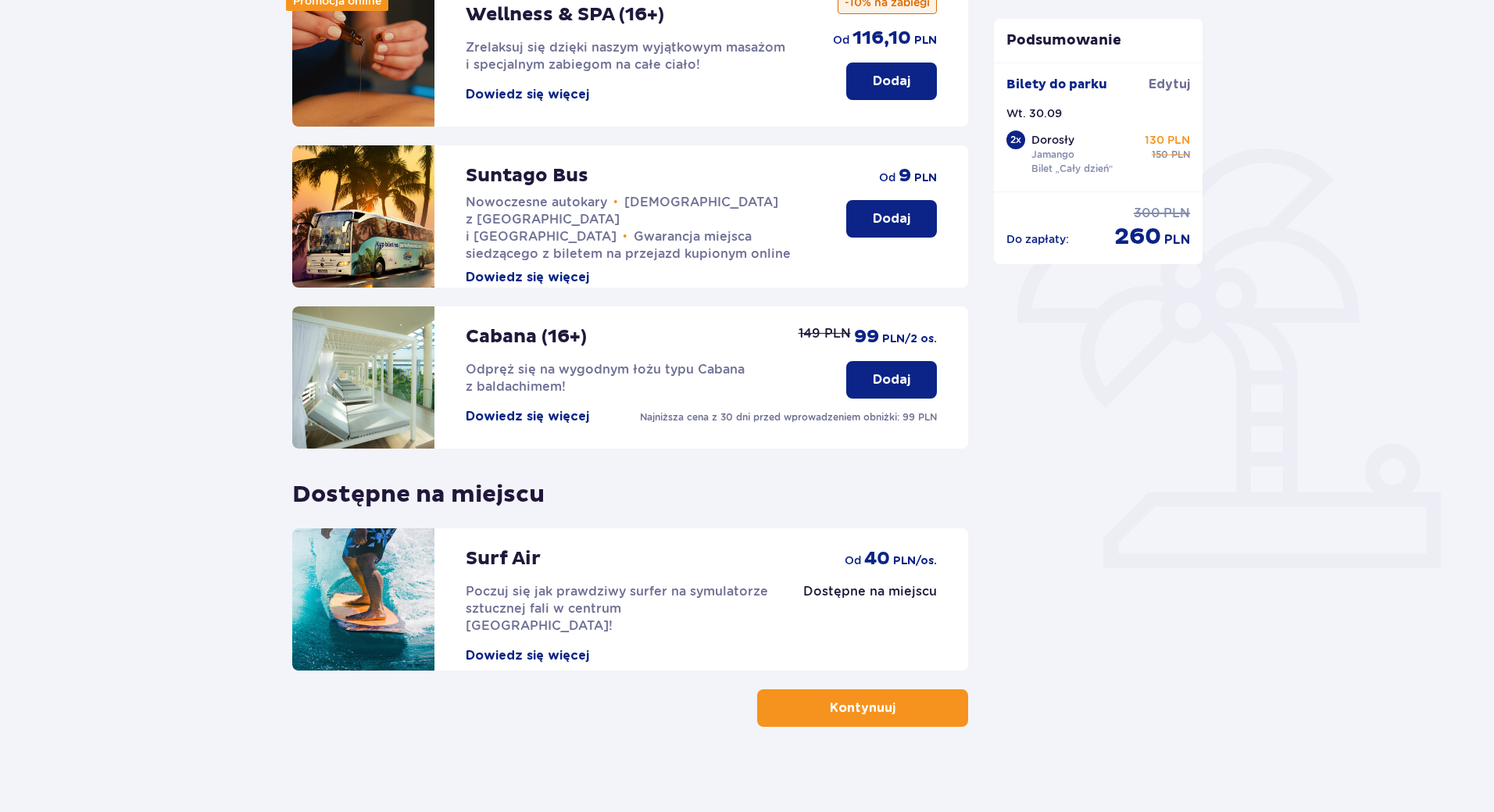
scroll to position [247, 0]
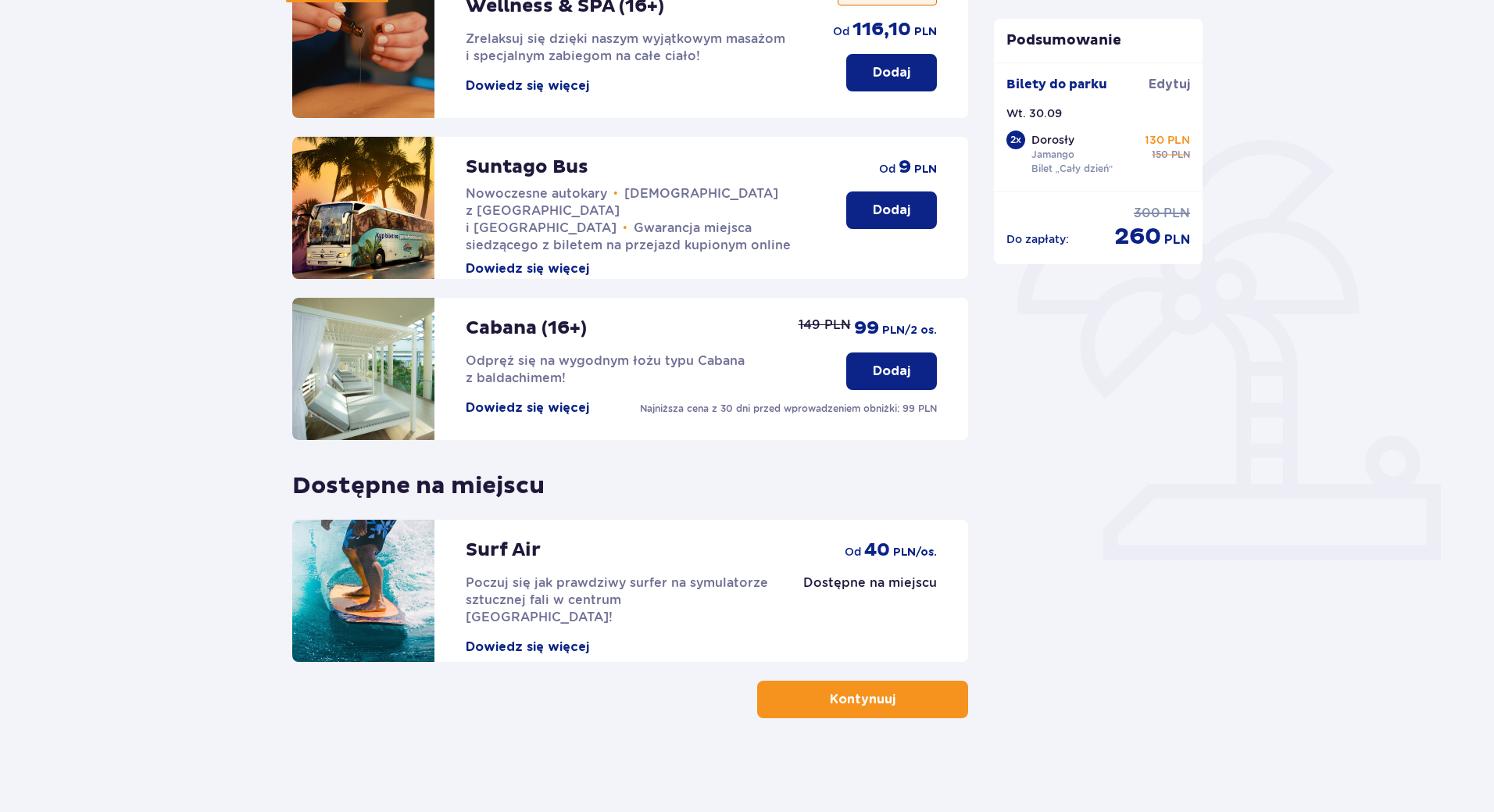
click at [853, 708] on p "Kontynuuj" at bounding box center [862, 699] width 66 height 17
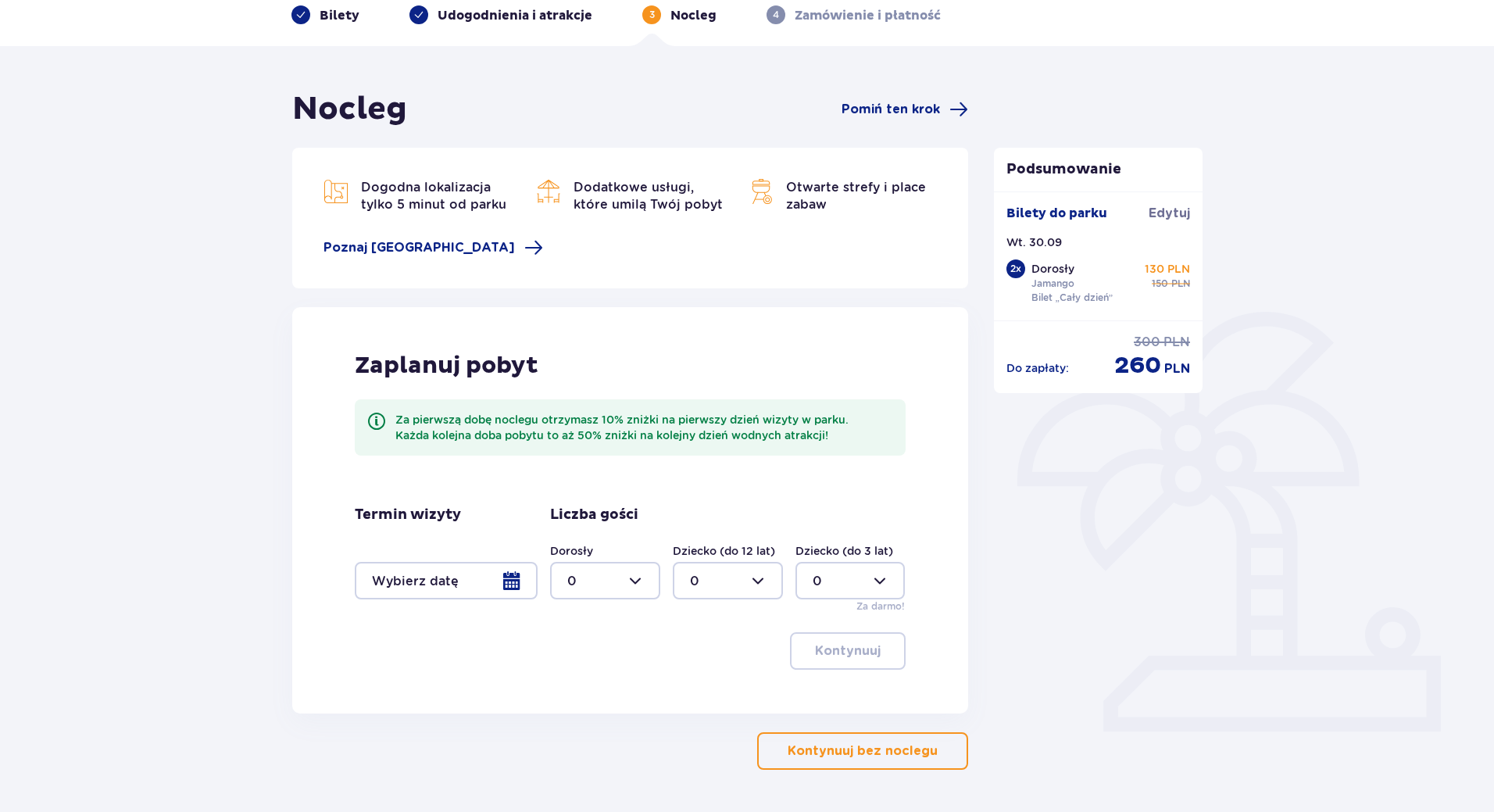
scroll to position [127, 0]
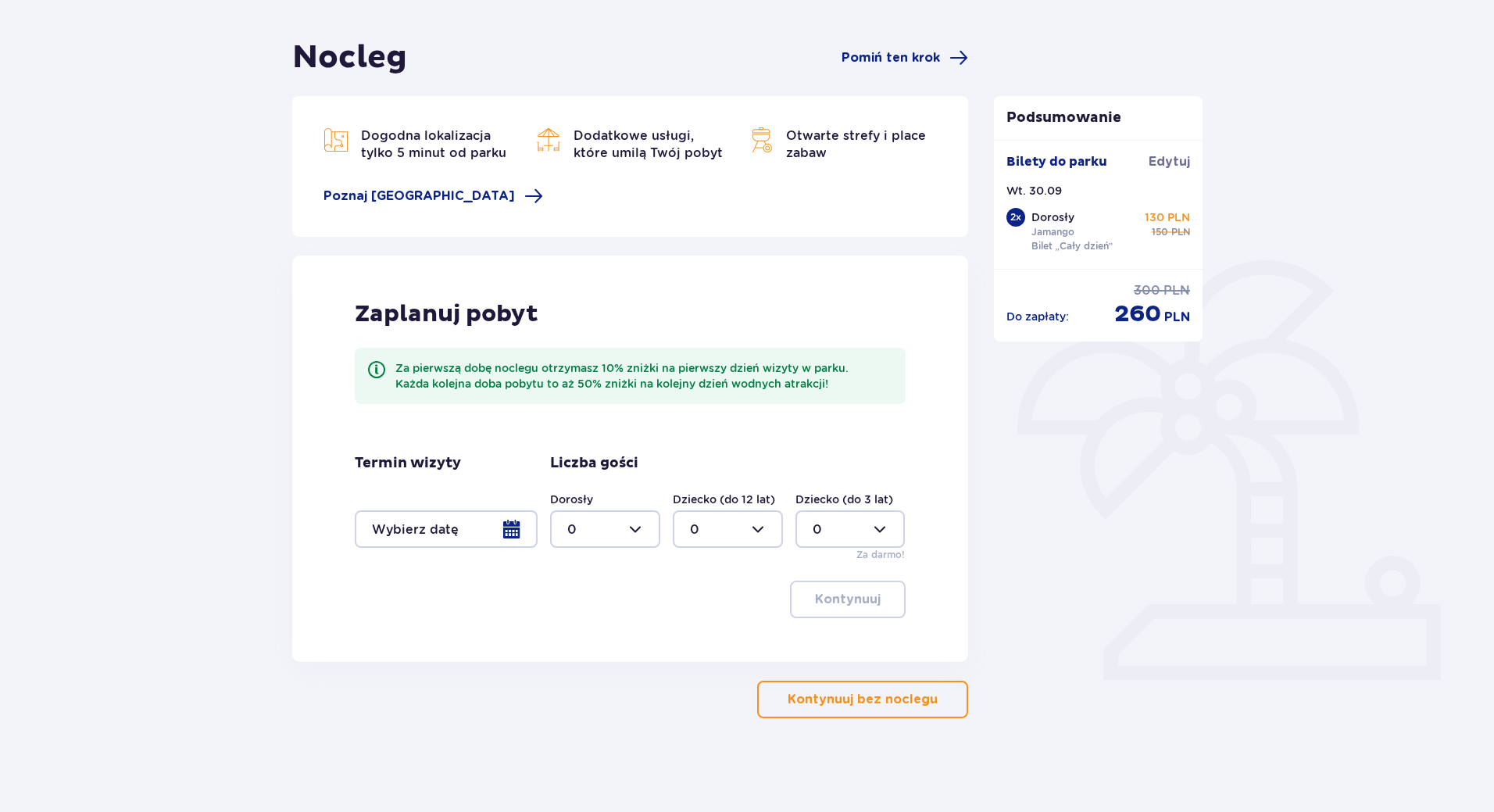
click at [902, 724] on div "Nocleg Pomiń ten krok Dogodna lokalizacja tylko 5 minut od parku Dodatkowe usłu…" at bounding box center [747, 403] width 1494 height 818
click at [888, 699] on p "Kontynuuj bez noclegu" at bounding box center [862, 699] width 150 height 17
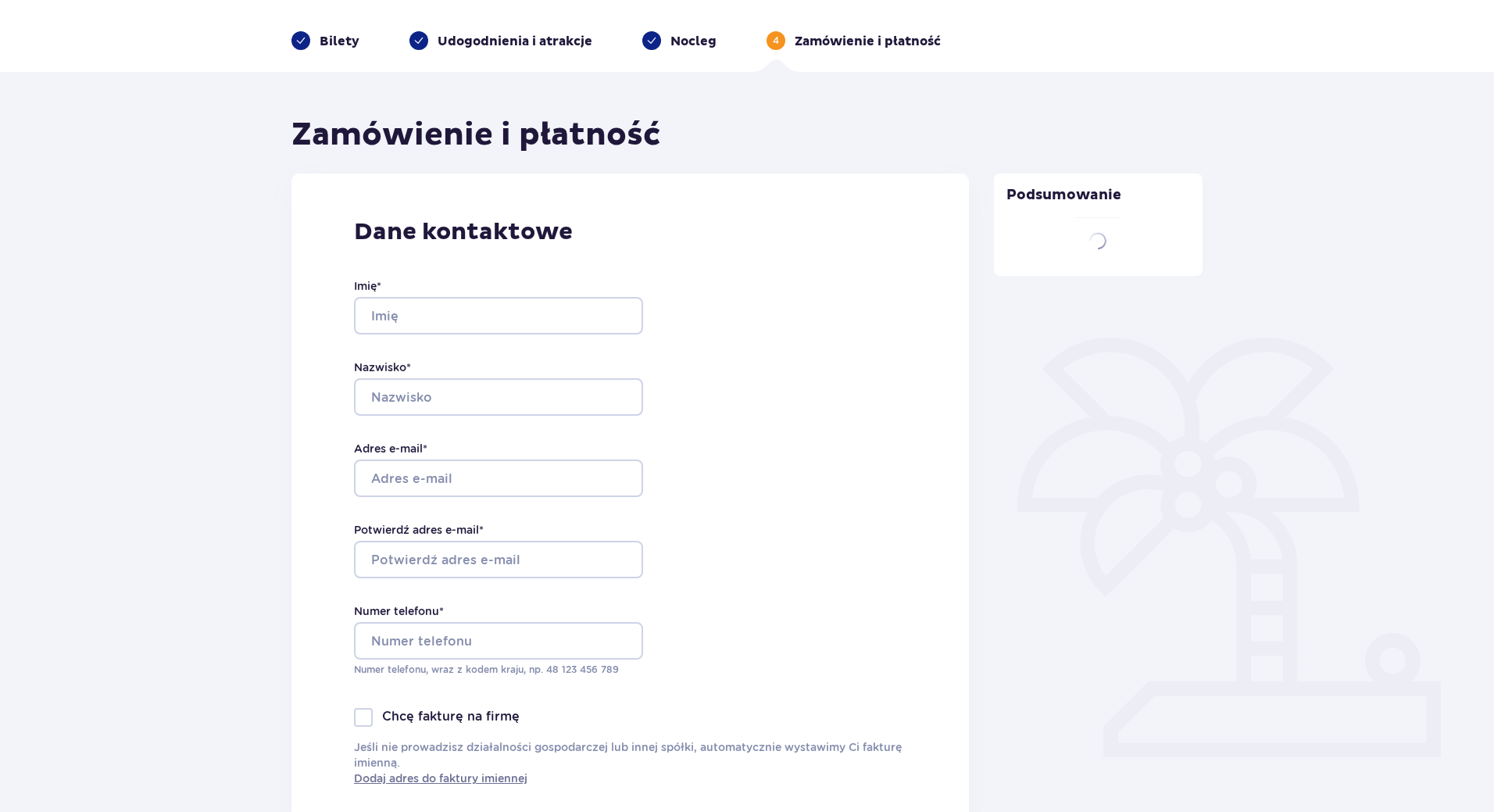
type input "Olivier"
type input "Grabiec"
type input "[PERSON_NAME][EMAIL_ADDRESS][DOMAIN_NAME]"
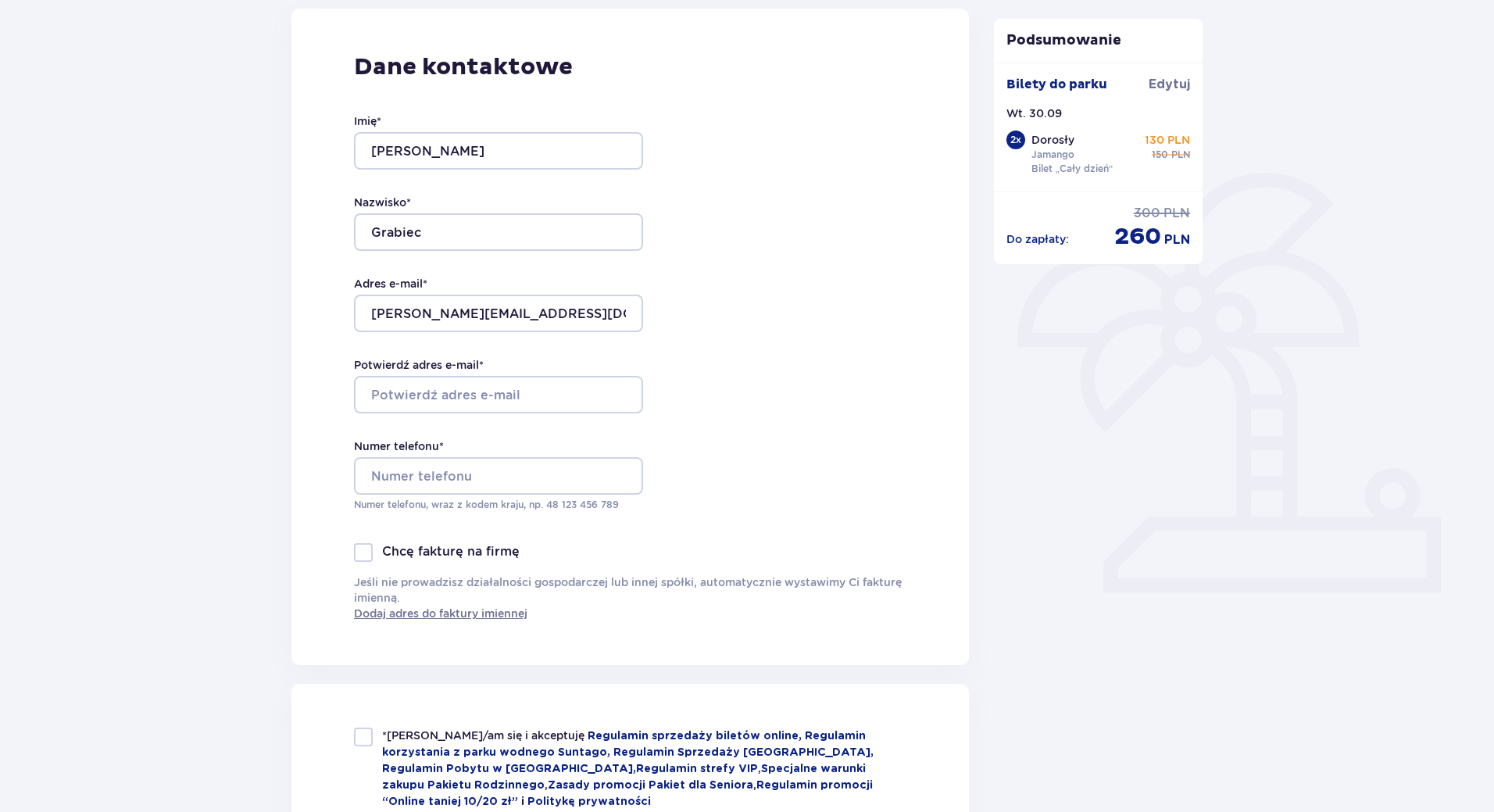
scroll to position [221, 0]
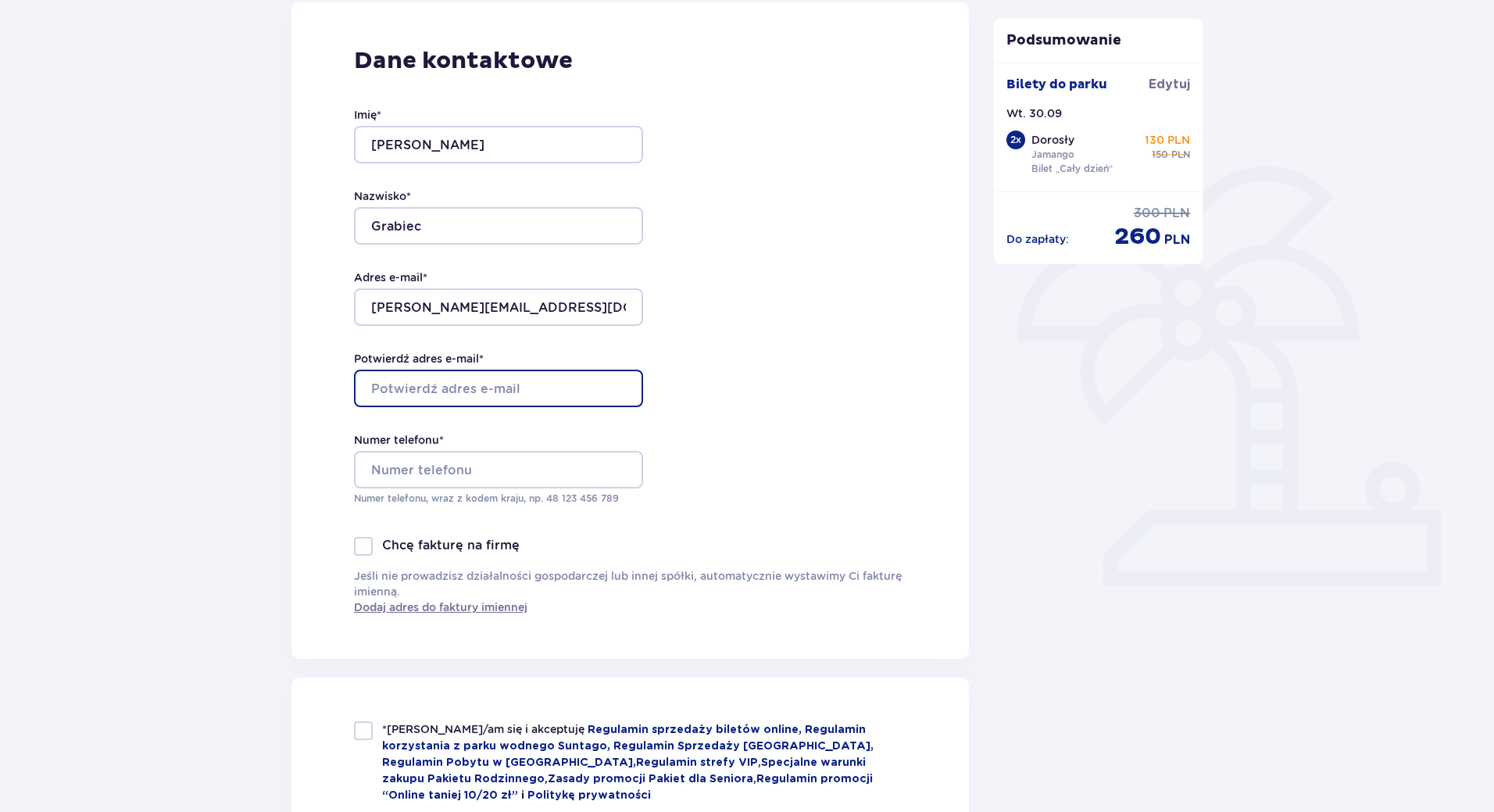
click at [467, 379] on input "Potwierdź adres e-mail *" at bounding box center [499, 388] width 289 height 37
type input "[PERSON_NAME][EMAIL_ADDRESS][DOMAIN_NAME]"
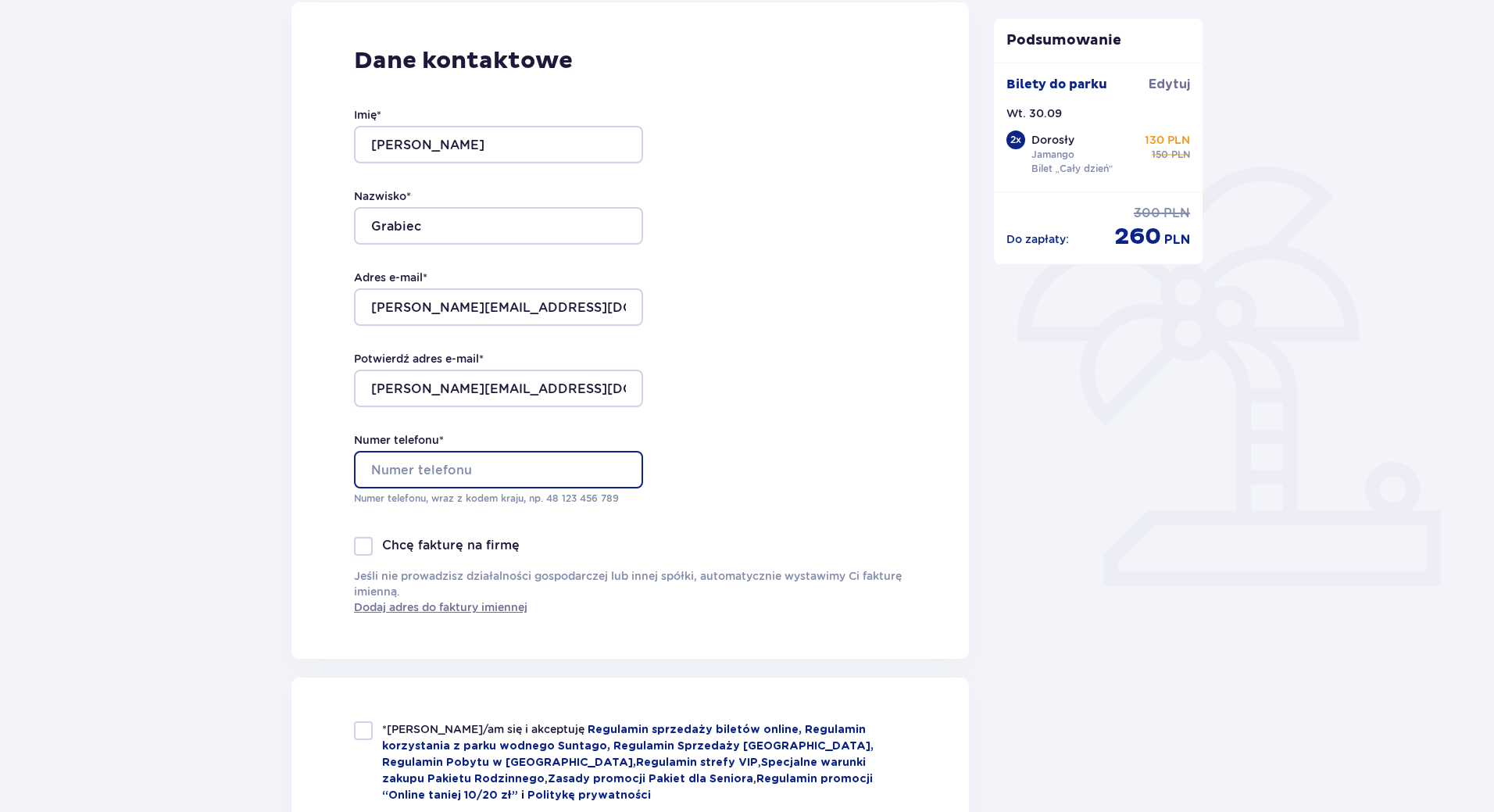
type input "601631787"
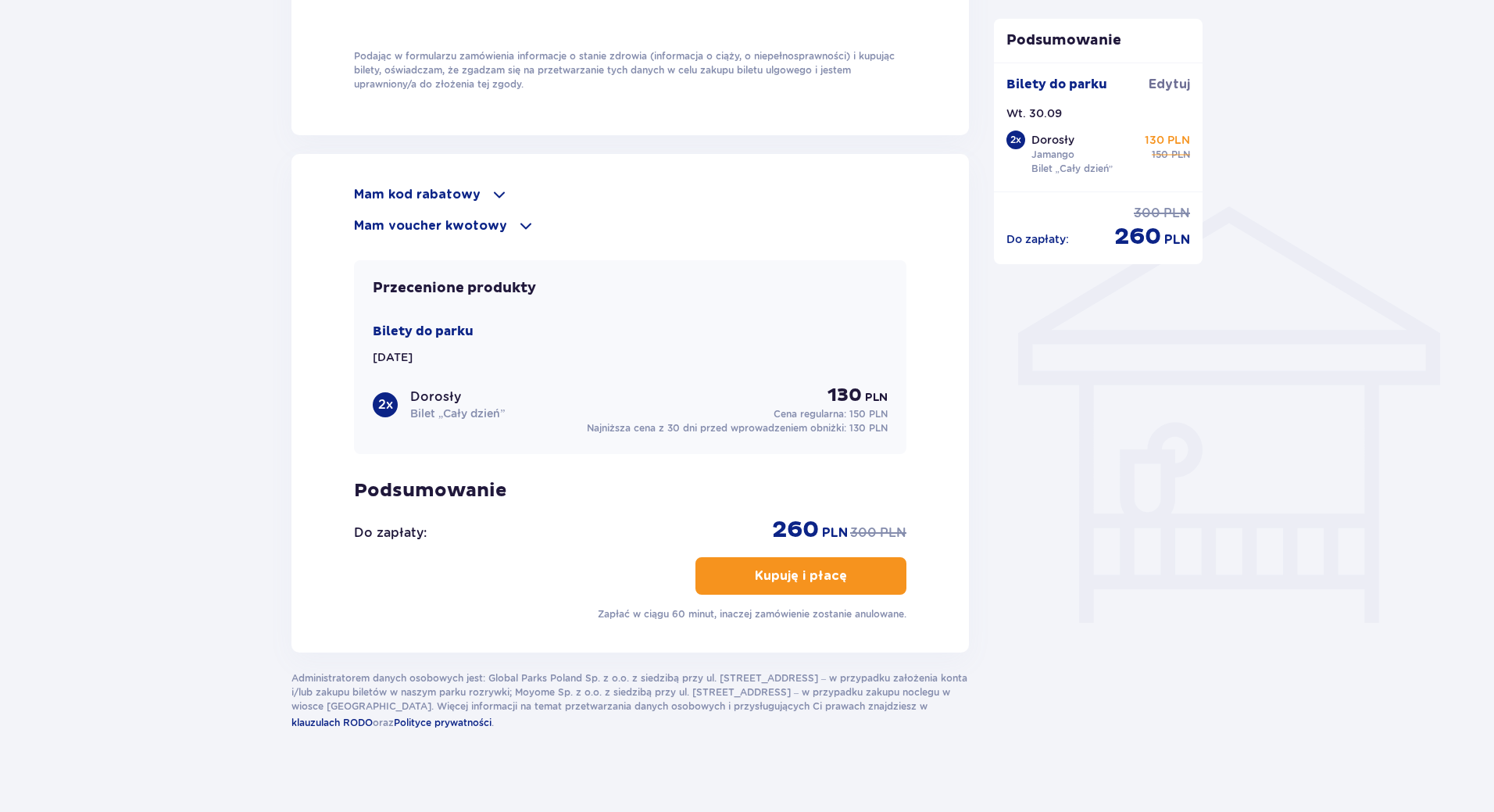
scroll to position [1072, 0]
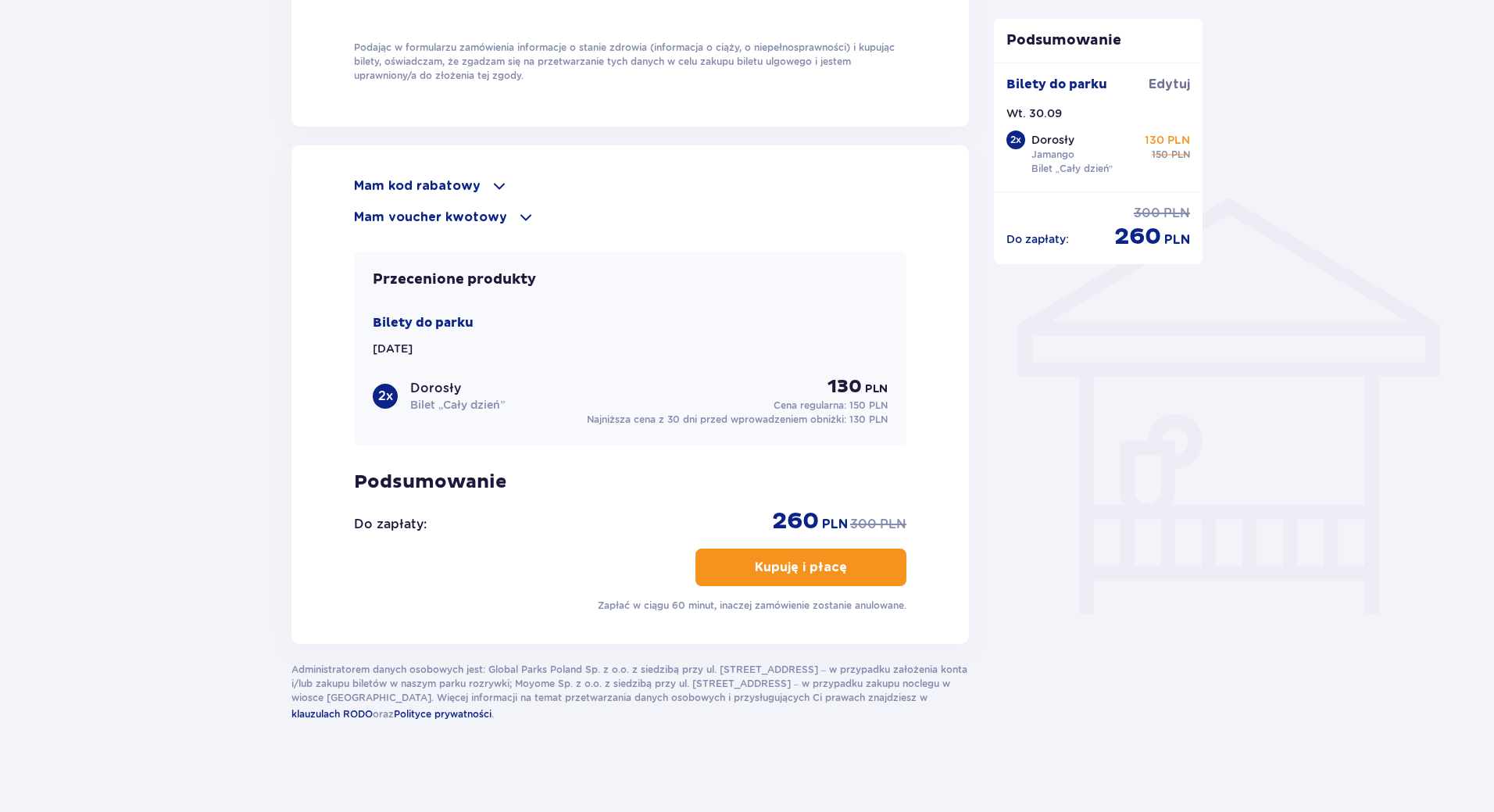
click at [761, 567] on p "Kupuję i płacę" at bounding box center [801, 567] width 92 height 17
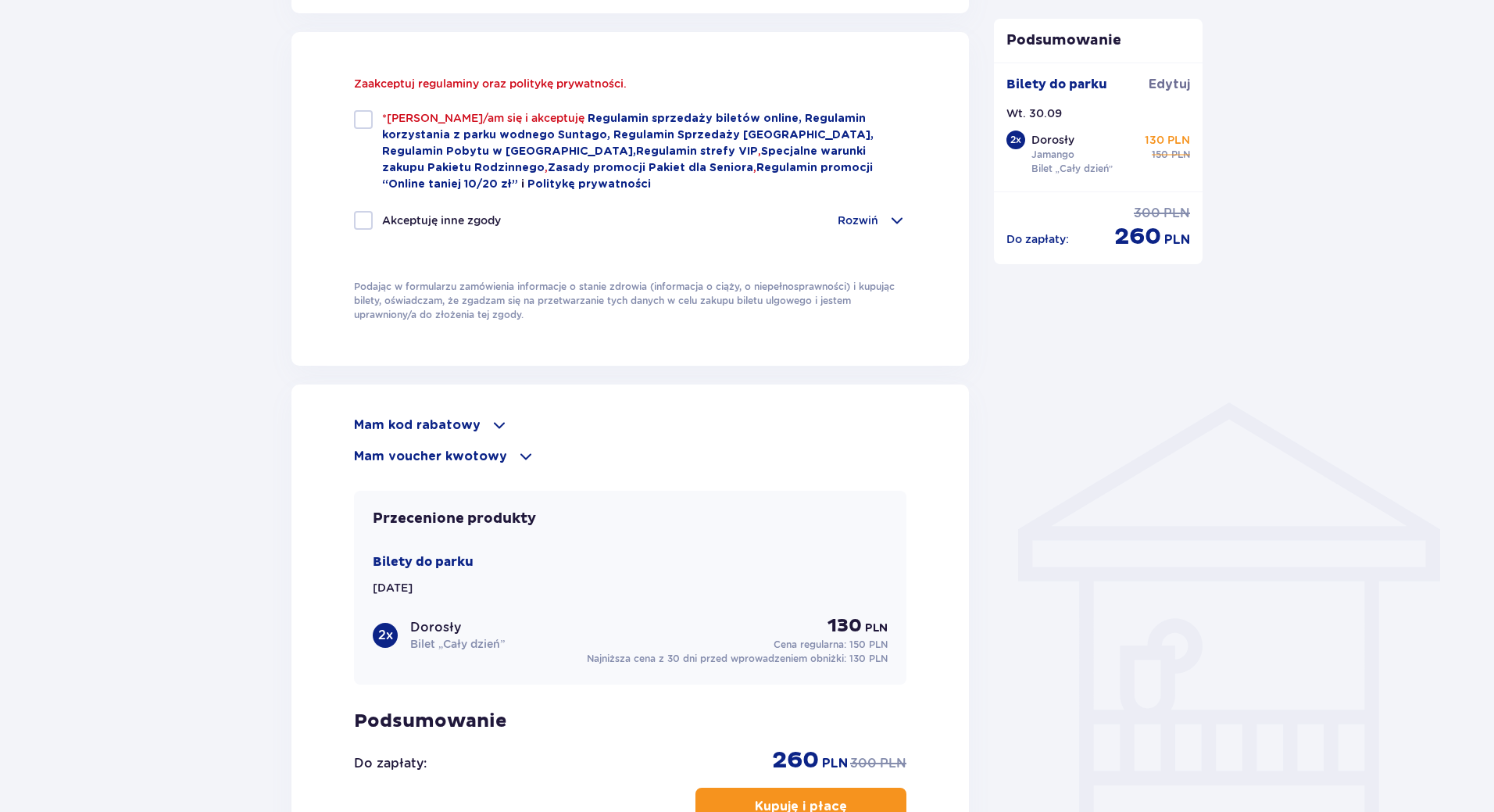
scroll to position [864, 0]
click at [372, 124] on div at bounding box center [364, 122] width 19 height 19
checkbox input "true"
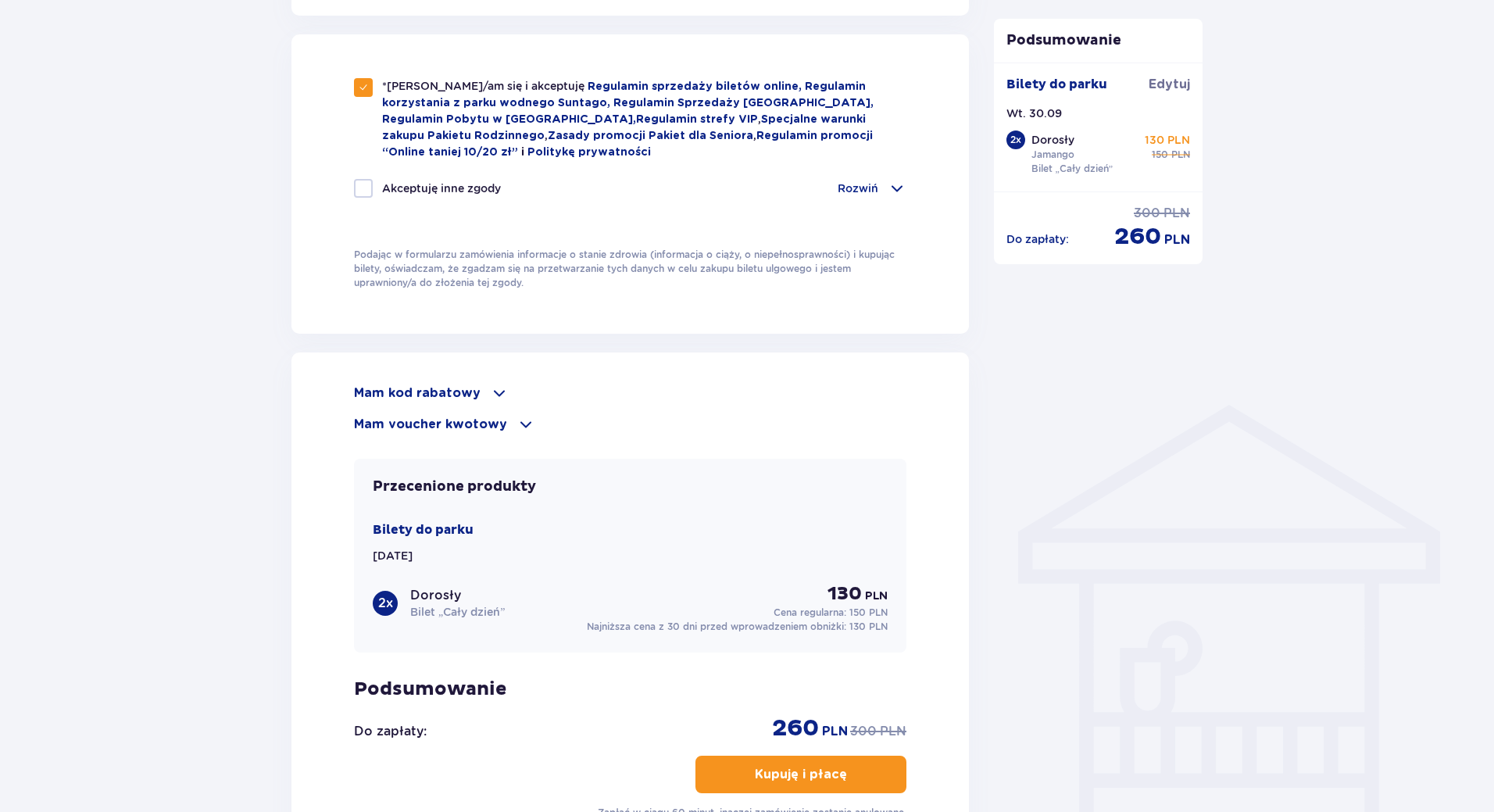
click at [803, 769] on p "Kupuję i płacę" at bounding box center [801, 774] width 92 height 17
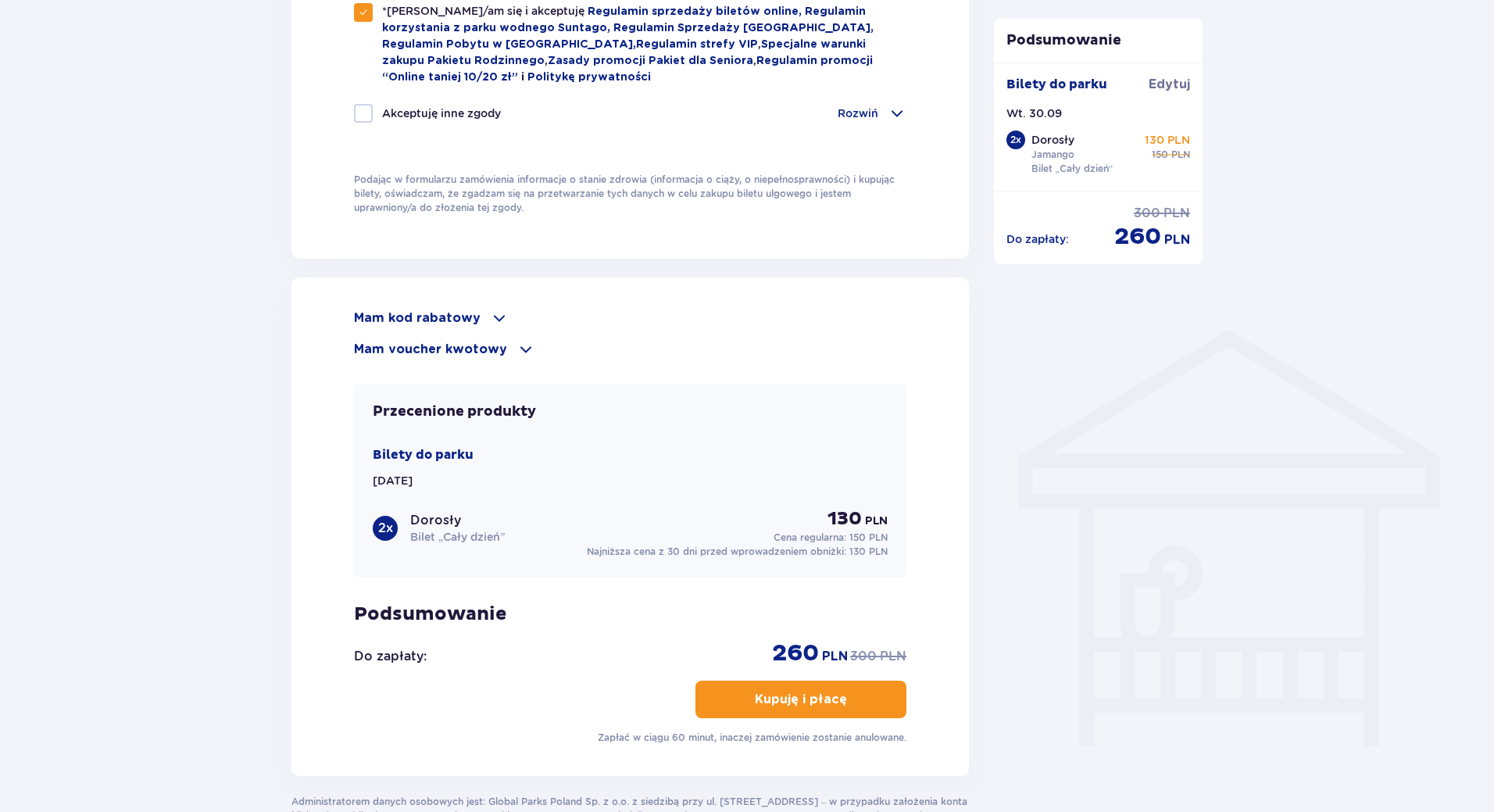
scroll to position [1072, 0]
